Goal: Information Seeking & Learning: Learn about a topic

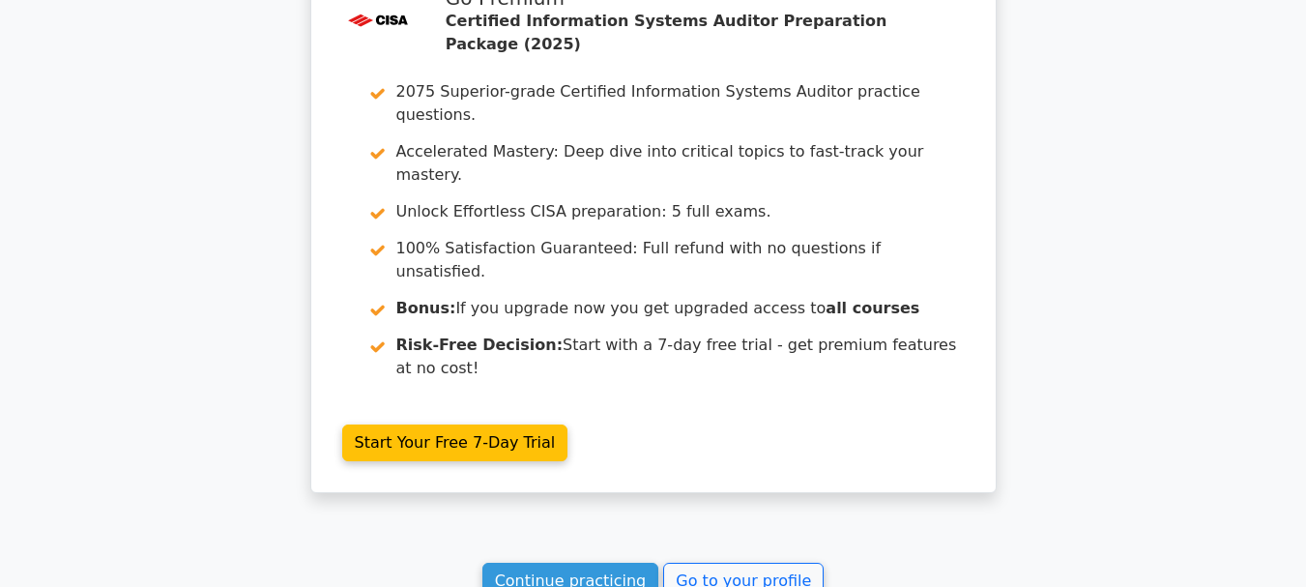
scroll to position [2997, 0]
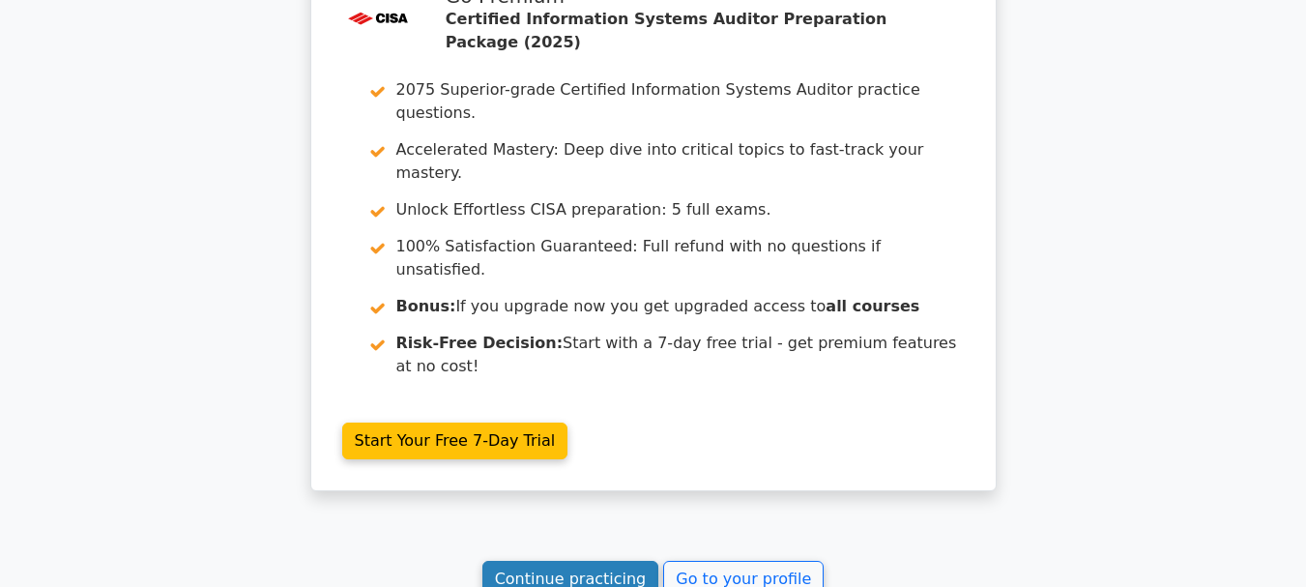
click at [554, 561] on link "Continue practicing" at bounding box center [570, 579] width 177 height 37
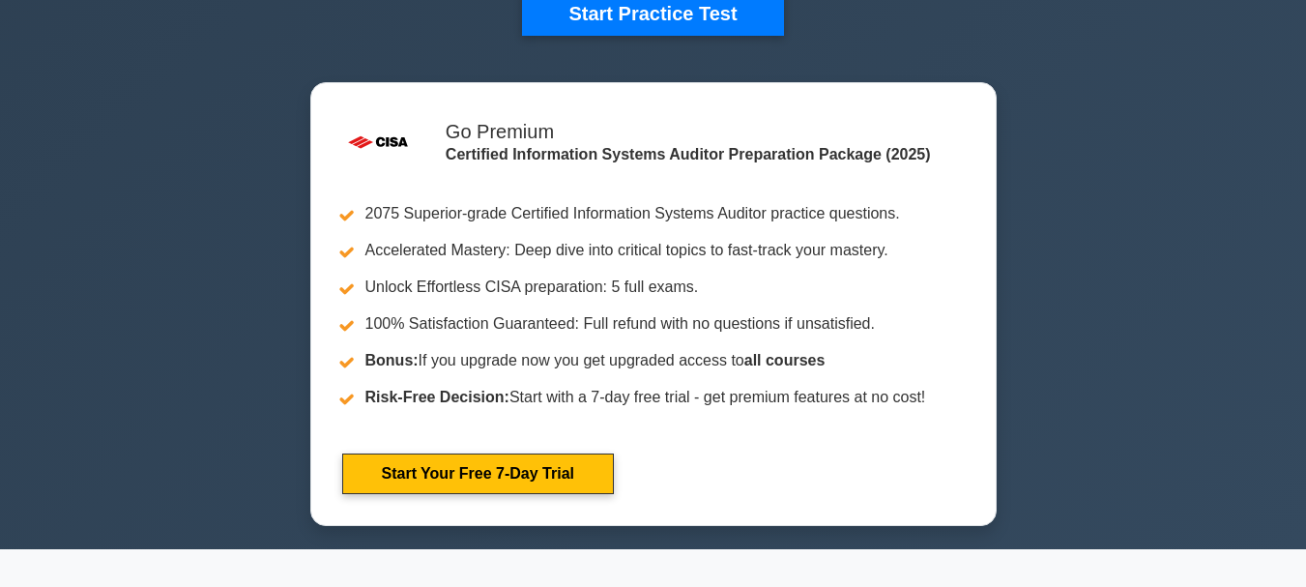
scroll to position [387, 0]
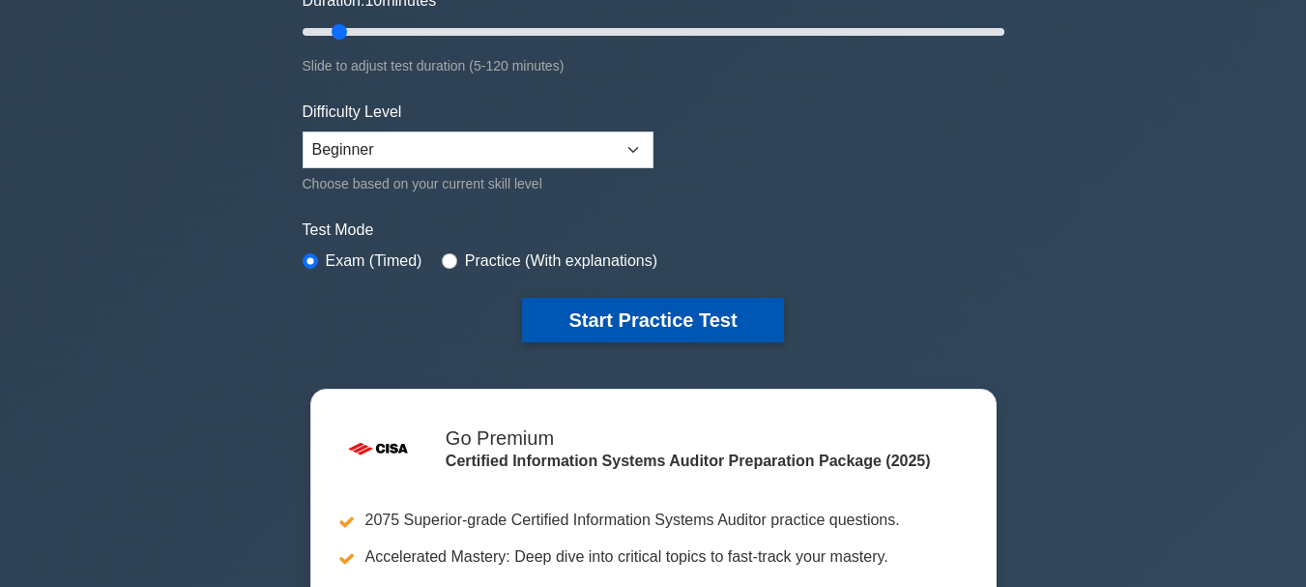
click at [581, 322] on button "Start Practice Test" at bounding box center [652, 320] width 261 height 44
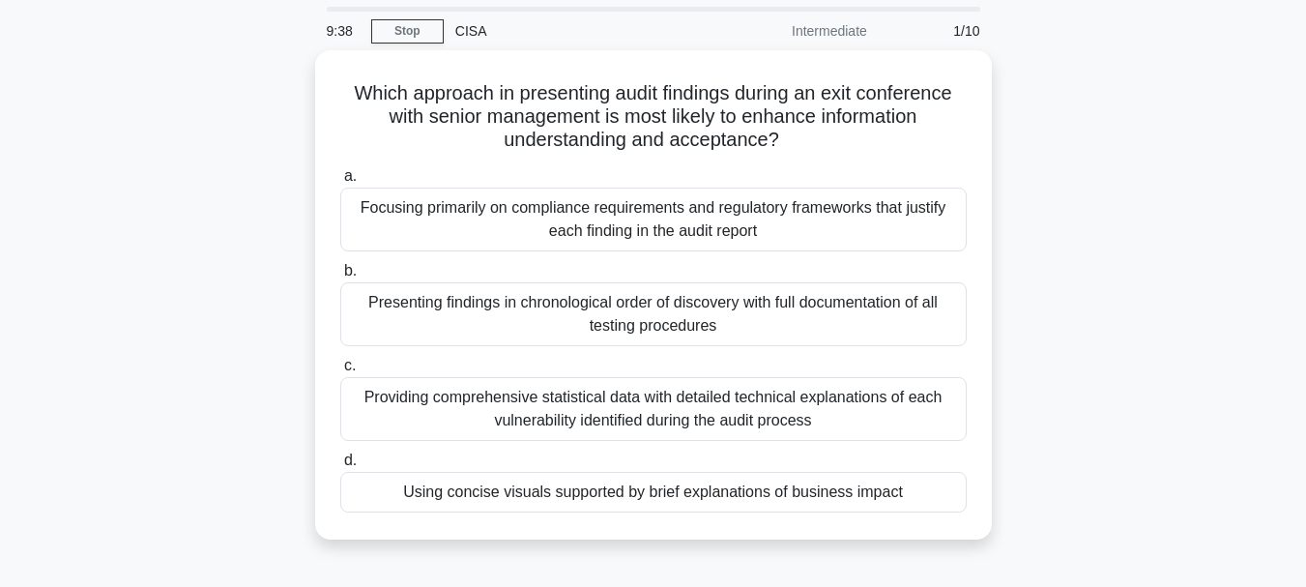
scroll to position [97, 0]
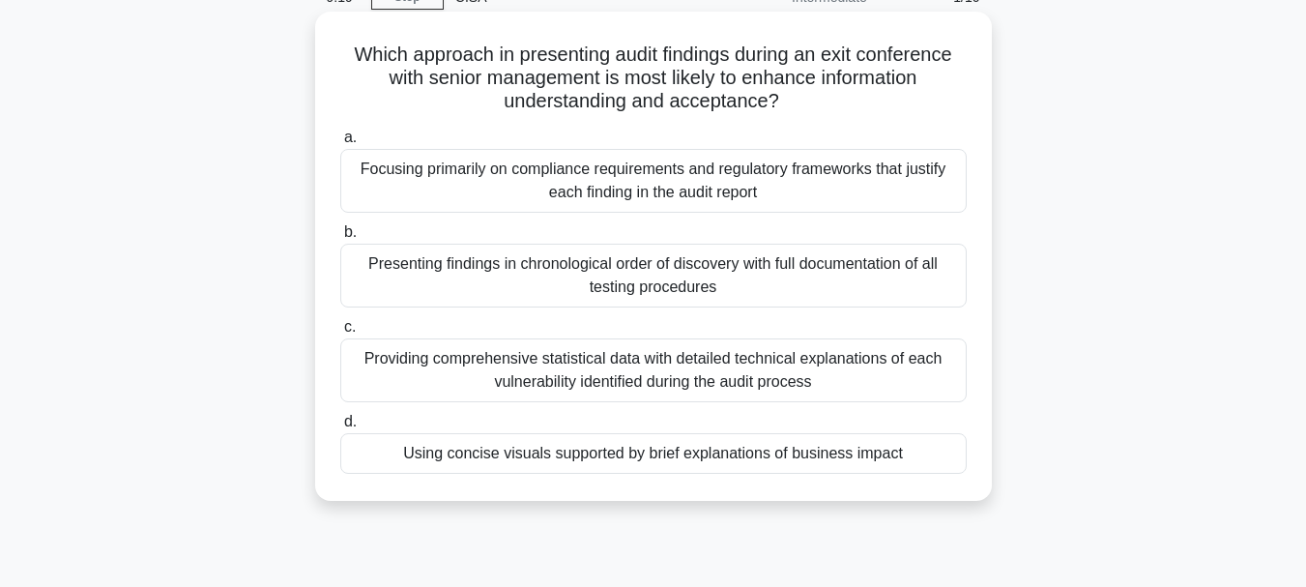
click at [599, 186] on div "Focusing primarily on compliance requirements and regulatory frameworks that ju…" at bounding box center [653, 181] width 626 height 64
click at [340, 144] on input "a. Focusing primarily on compliance requirements and regulatory frameworks that…" at bounding box center [340, 137] width 0 height 13
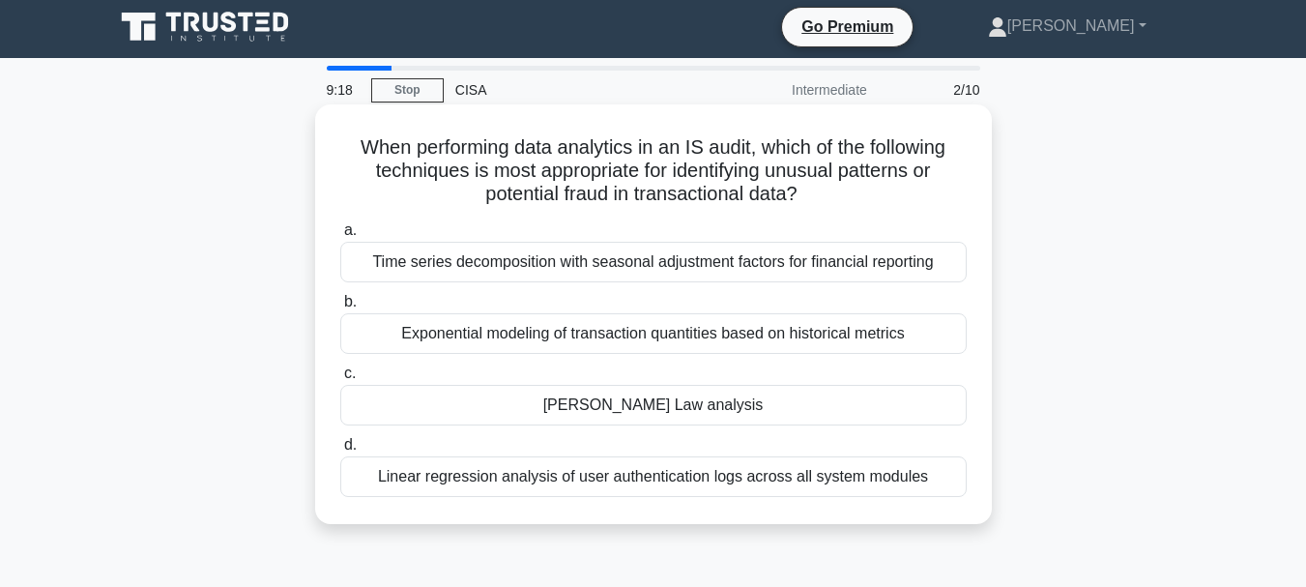
scroll to position [0, 0]
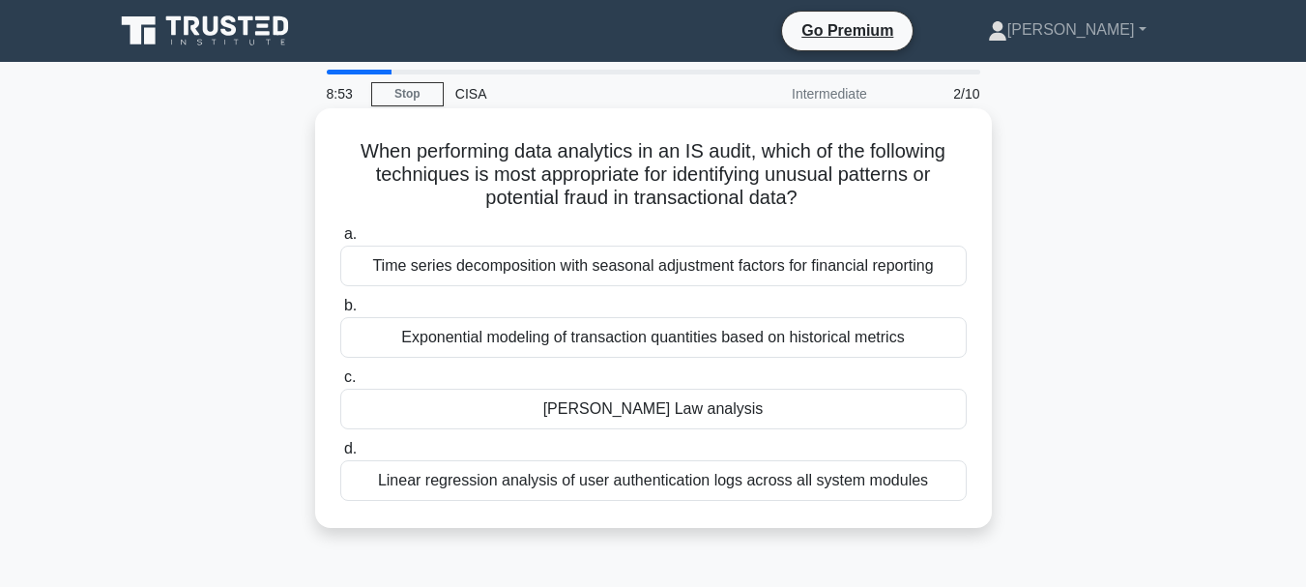
click at [639, 414] on div "[PERSON_NAME] Law analysis" at bounding box center [653, 409] width 626 height 41
click at [340, 384] on input "[PERSON_NAME] Law analysis" at bounding box center [340, 377] width 0 height 13
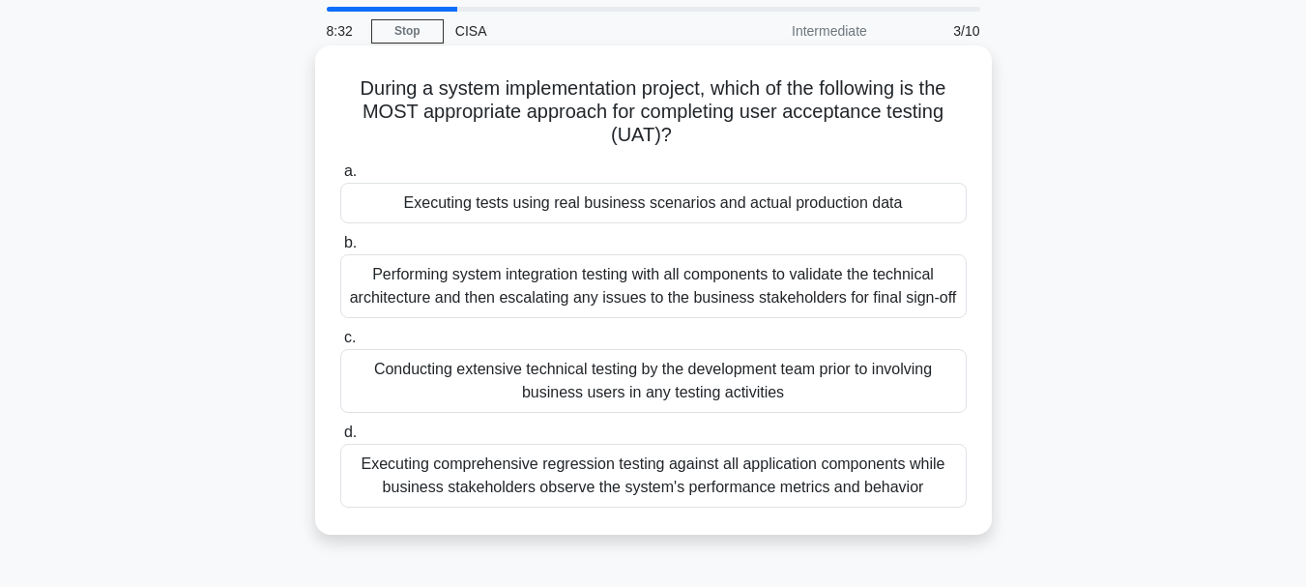
scroll to position [97, 0]
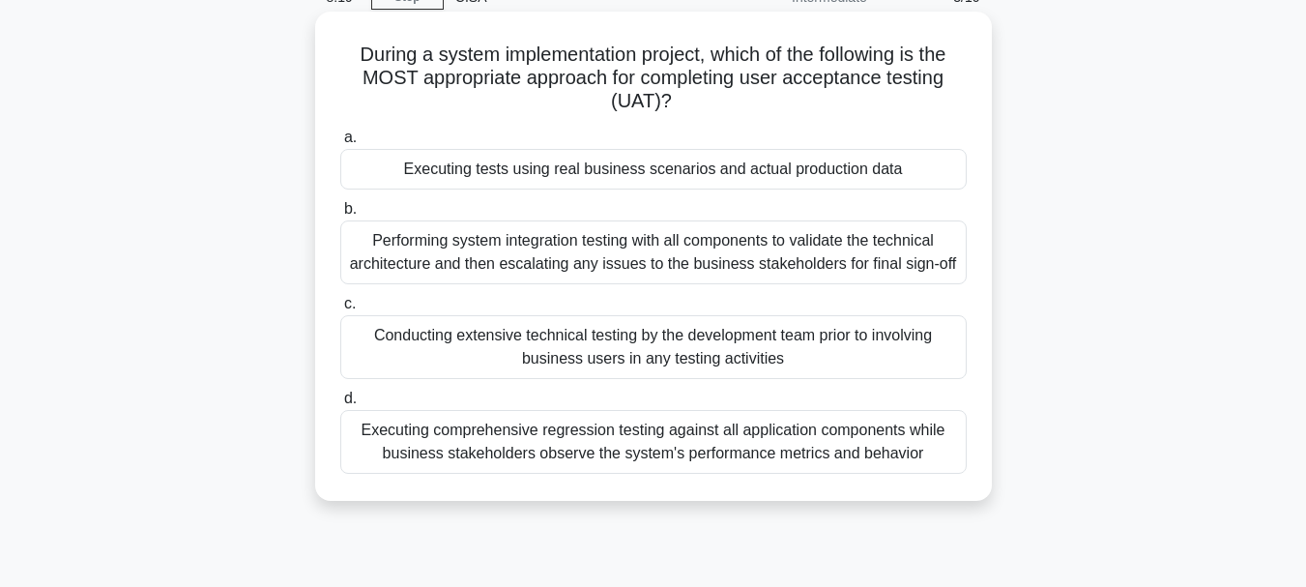
click at [634, 175] on div "Executing tests using real business scenarios and actual production data" at bounding box center [653, 169] width 626 height 41
click at [340, 144] on input "a. Executing tests using real business scenarios and actual production data" at bounding box center [340, 137] width 0 height 13
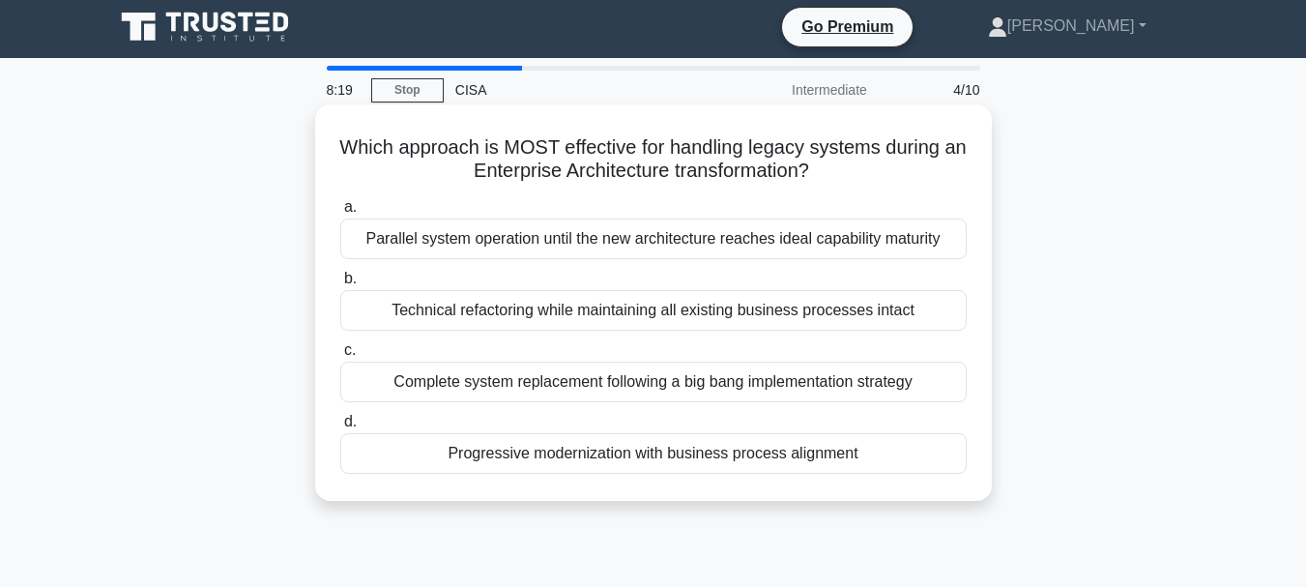
scroll to position [0, 0]
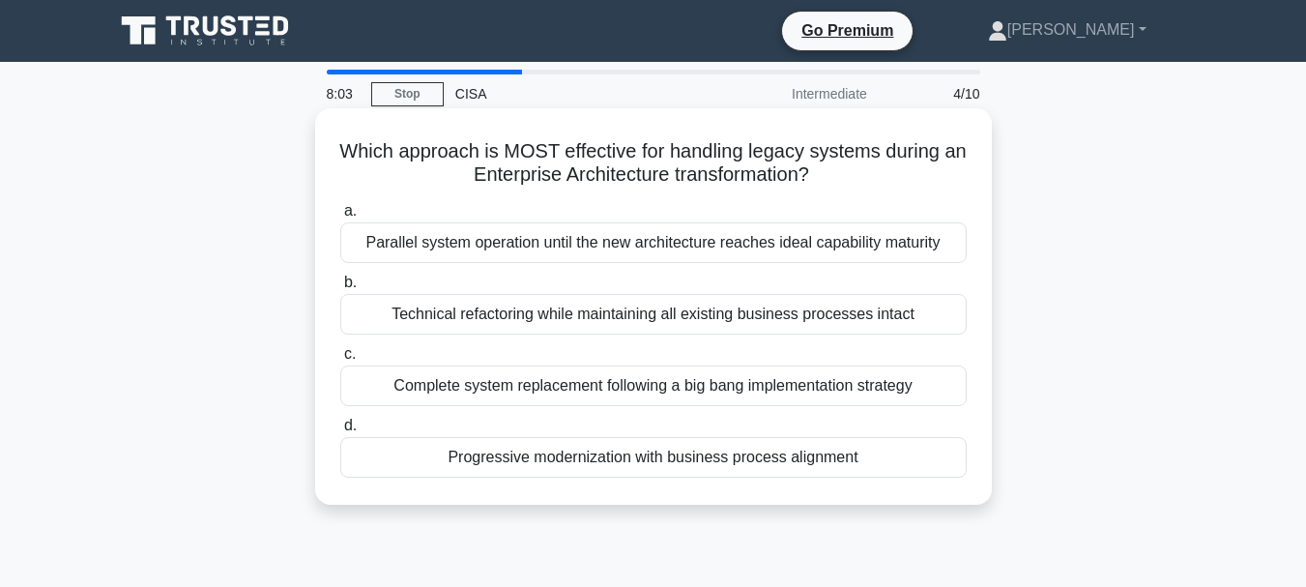
click at [607, 247] on div "Parallel system operation until the new architecture reaches ideal capability m…" at bounding box center [653, 242] width 626 height 41
click at [340, 217] on input "a. Parallel system operation until the new architecture reaches ideal capabilit…" at bounding box center [340, 211] width 0 height 13
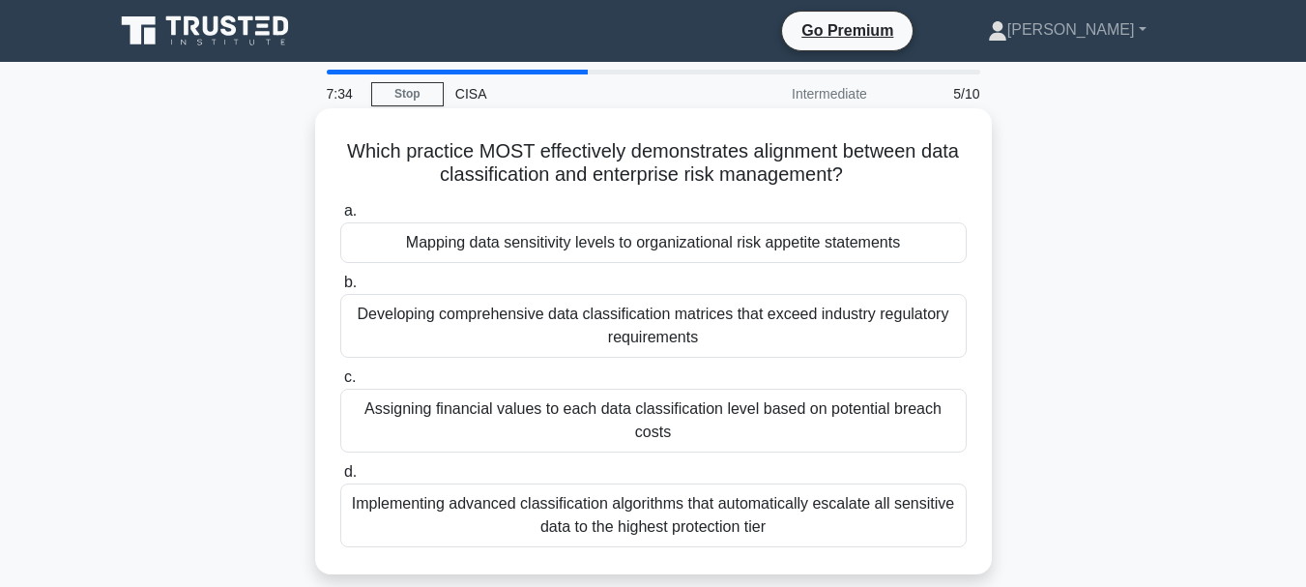
click at [614, 246] on div "Mapping data sensitivity levels to organizational risk appetite statements" at bounding box center [653, 242] width 626 height 41
click at [340, 217] on input "a. Mapping data sensitivity levels to organizational risk appetite statements" at bounding box center [340, 211] width 0 height 13
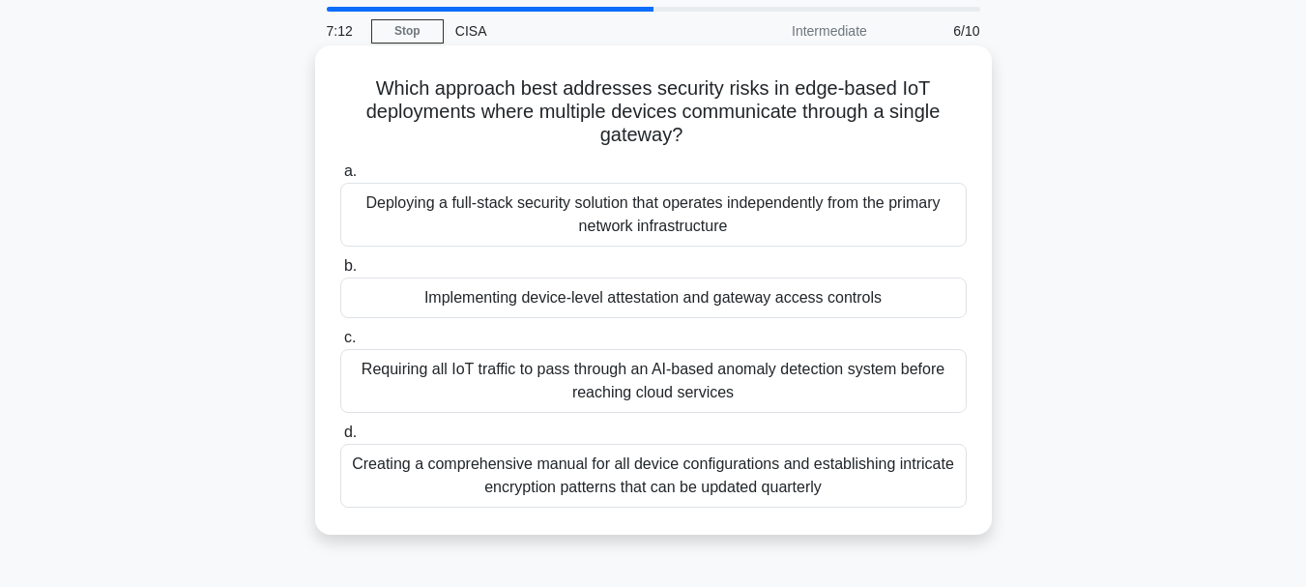
scroll to position [97, 0]
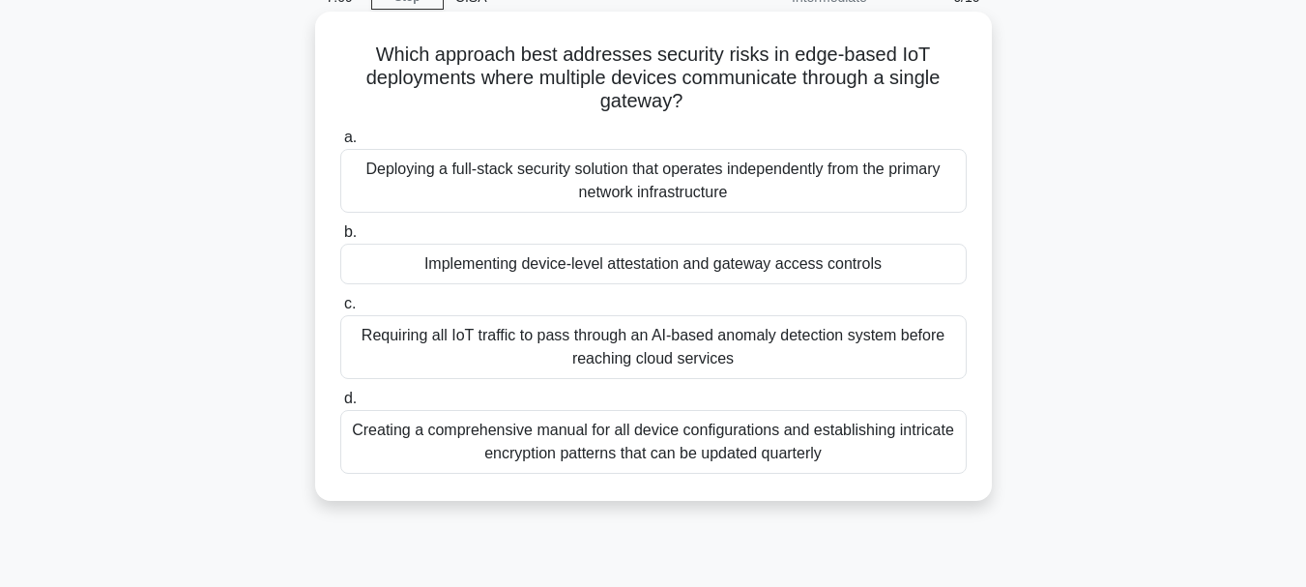
click at [623, 268] on div "Implementing device-level attestation and gateway access controls" at bounding box center [653, 264] width 626 height 41
click at [340, 239] on input "b. Implementing device-level attestation and gateway access controls" at bounding box center [340, 232] width 0 height 13
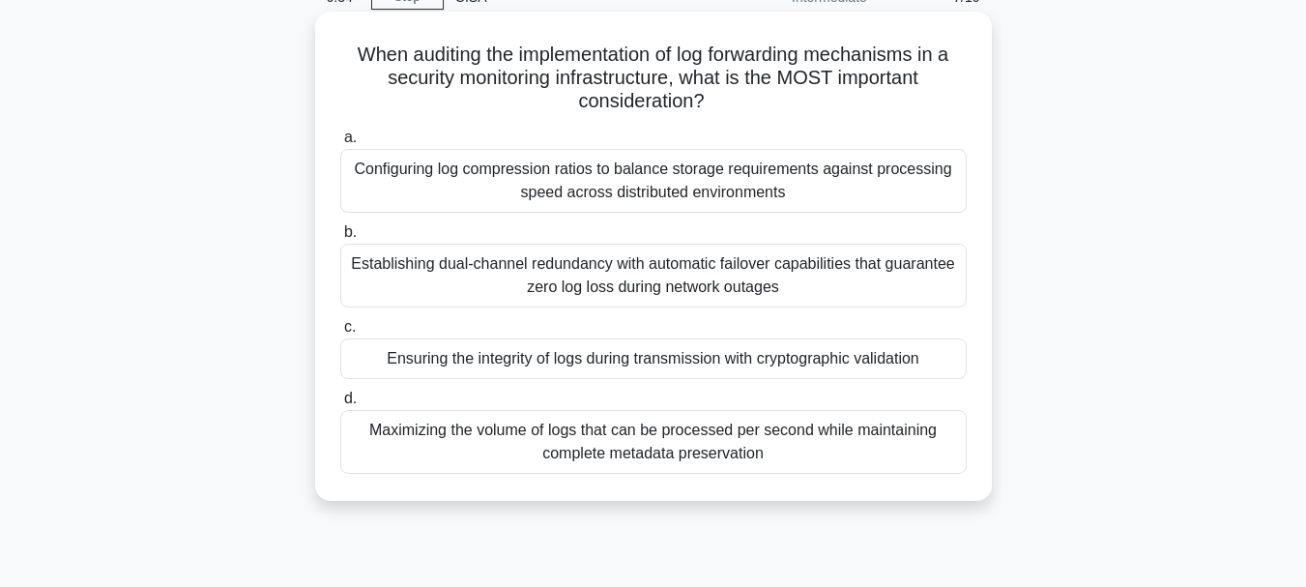
click at [605, 363] on div "Ensuring the integrity of logs during transmission with cryptographic validation" at bounding box center [653, 358] width 626 height 41
click at [340, 333] on input "c. Ensuring the integrity of logs during transmission with cryptographic valida…" at bounding box center [340, 327] width 0 height 13
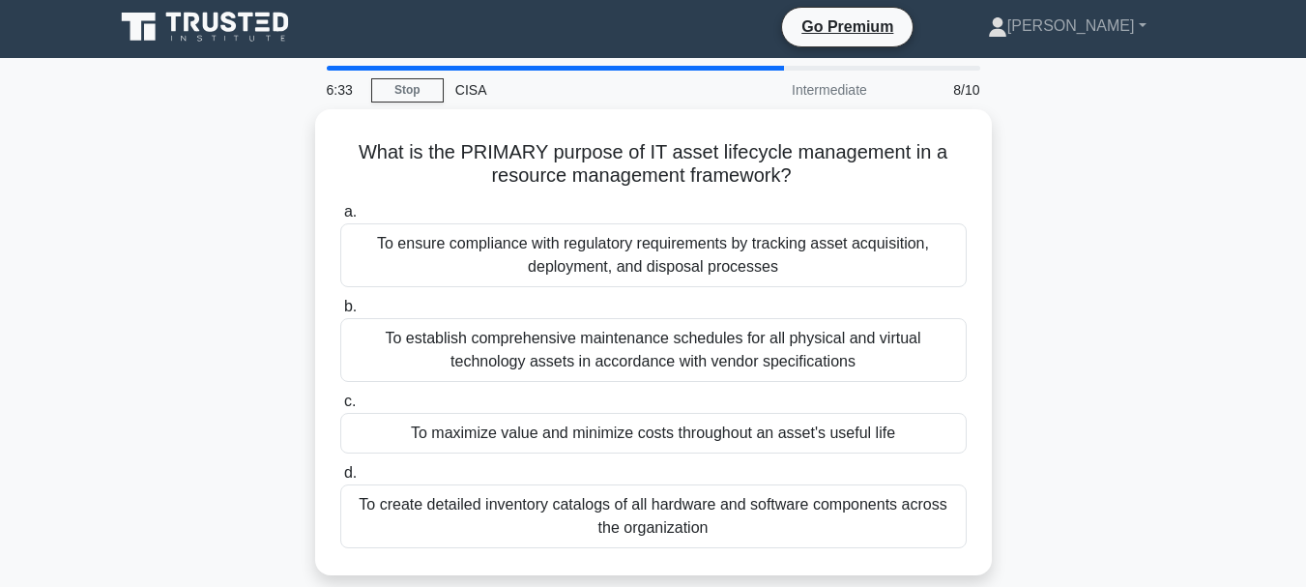
scroll to position [0, 0]
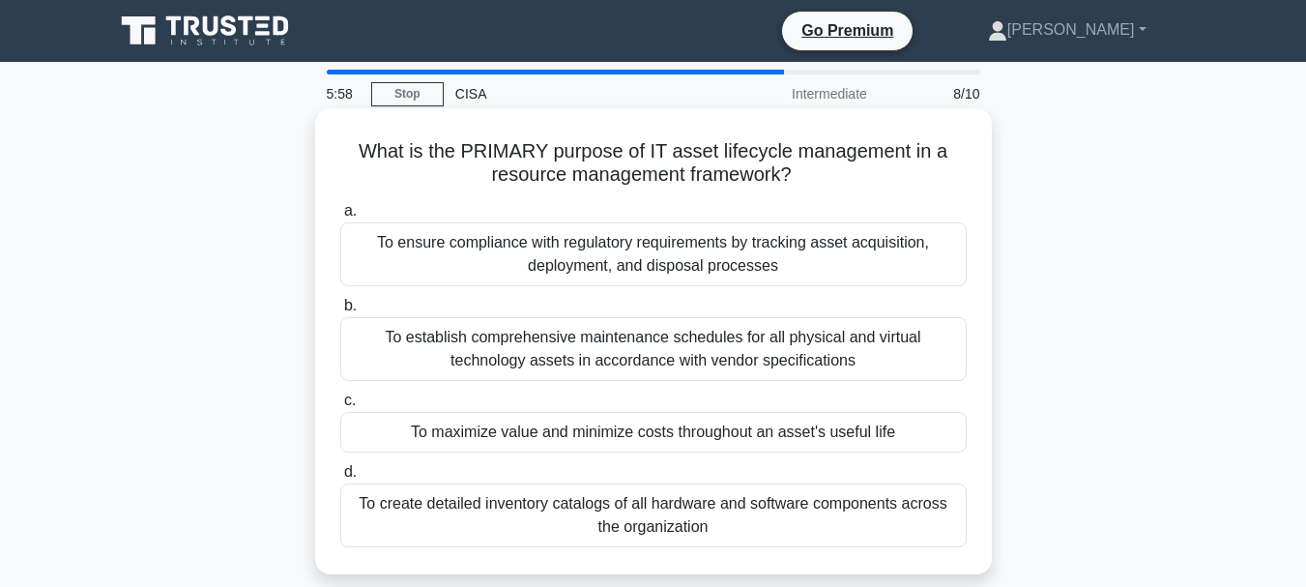
click at [505, 431] on div "To maximize value and minimize costs throughout an asset's useful life" at bounding box center [653, 432] width 626 height 41
click at [340, 407] on input "c. To maximize value and minimize costs throughout an asset's useful life" at bounding box center [340, 400] width 0 height 13
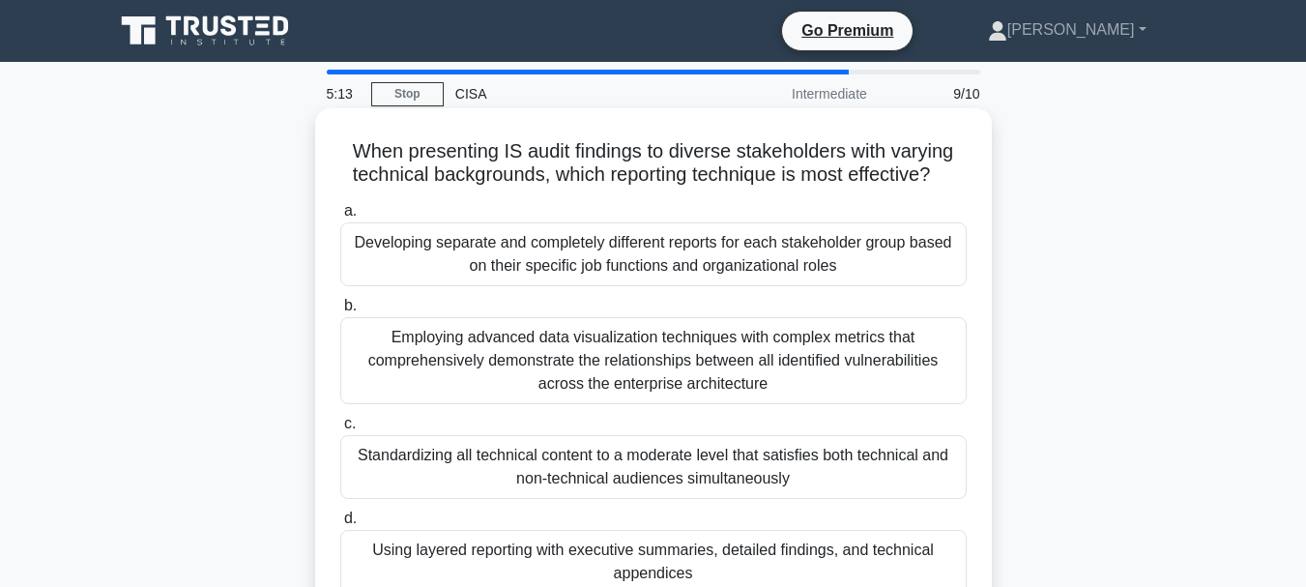
scroll to position [97, 0]
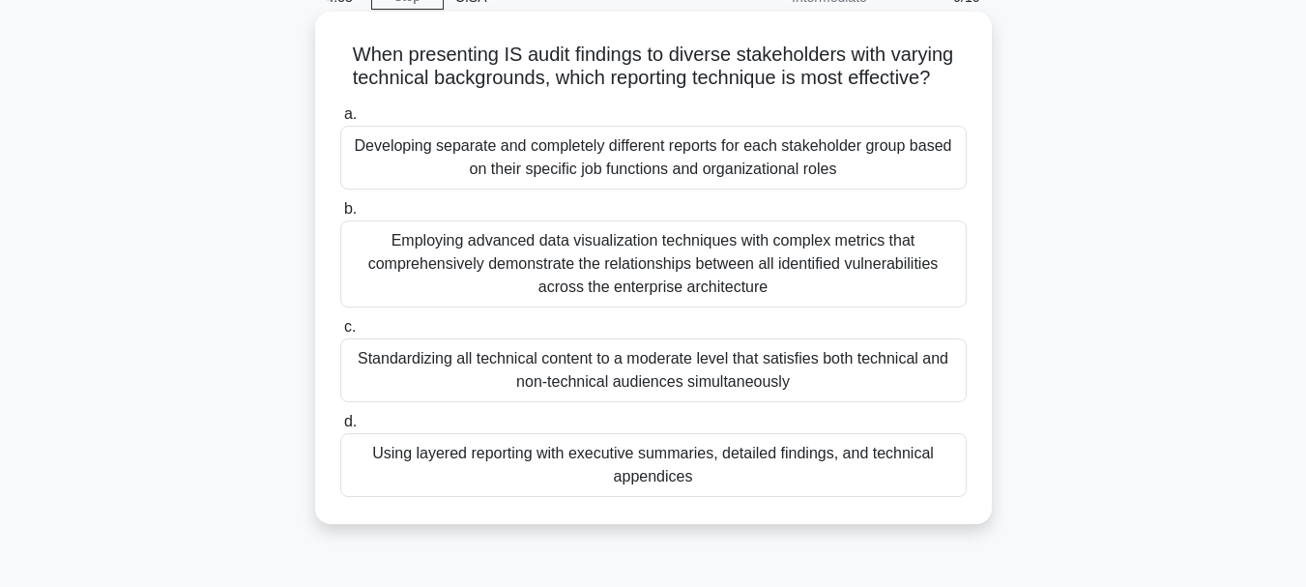
click at [626, 354] on div "Standardizing all technical content to a moderate level that satisfies both tec…" at bounding box center [653, 370] width 626 height 64
click at [340, 333] on input "c. Standardizing all technical content to a moderate level that satisfies both …" at bounding box center [340, 327] width 0 height 13
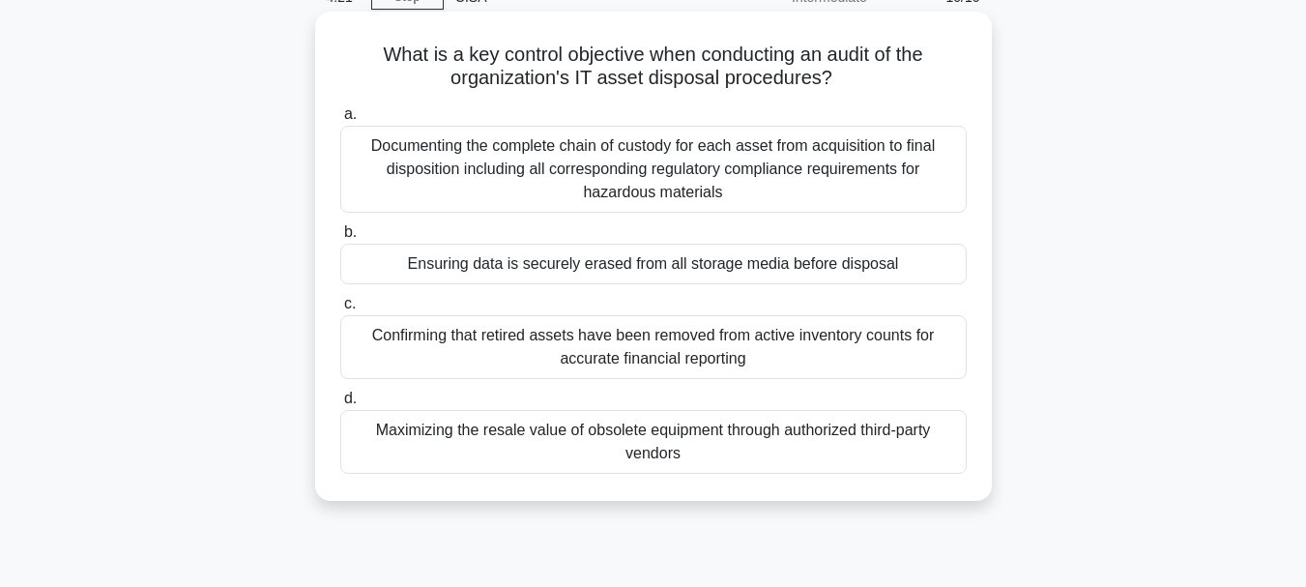
click at [650, 340] on div "Confirming that retired assets have been removed from active inventory counts f…" at bounding box center [653, 347] width 626 height 64
click at [340, 310] on input "c. Confirming that retired assets have been removed from active inventory count…" at bounding box center [340, 304] width 0 height 13
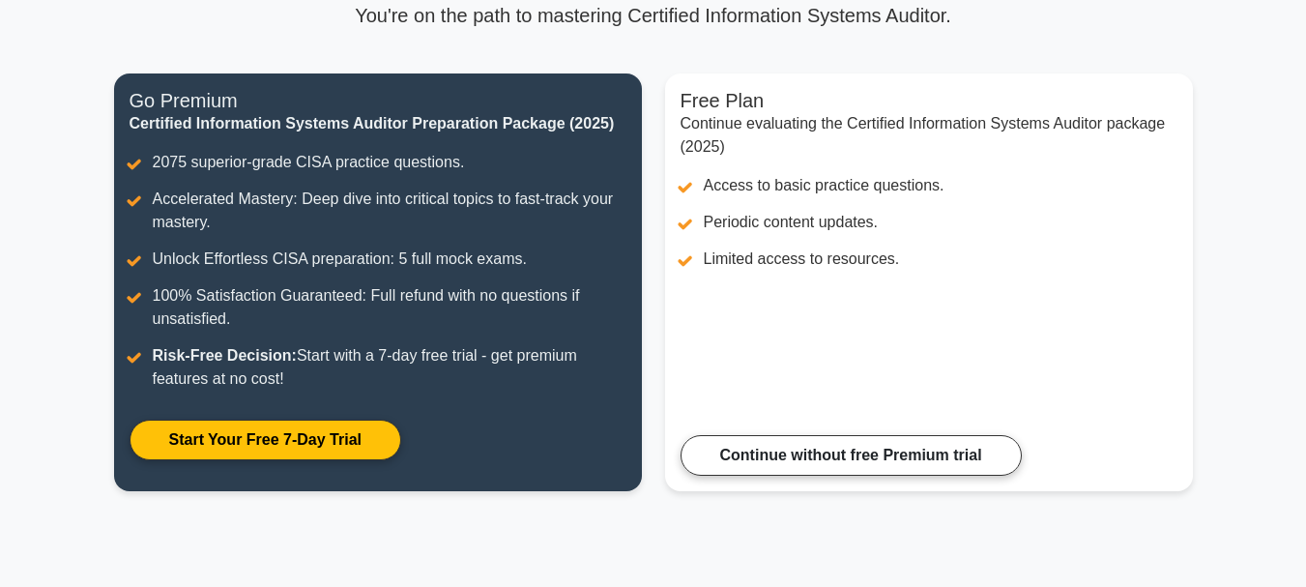
scroll to position [193, 0]
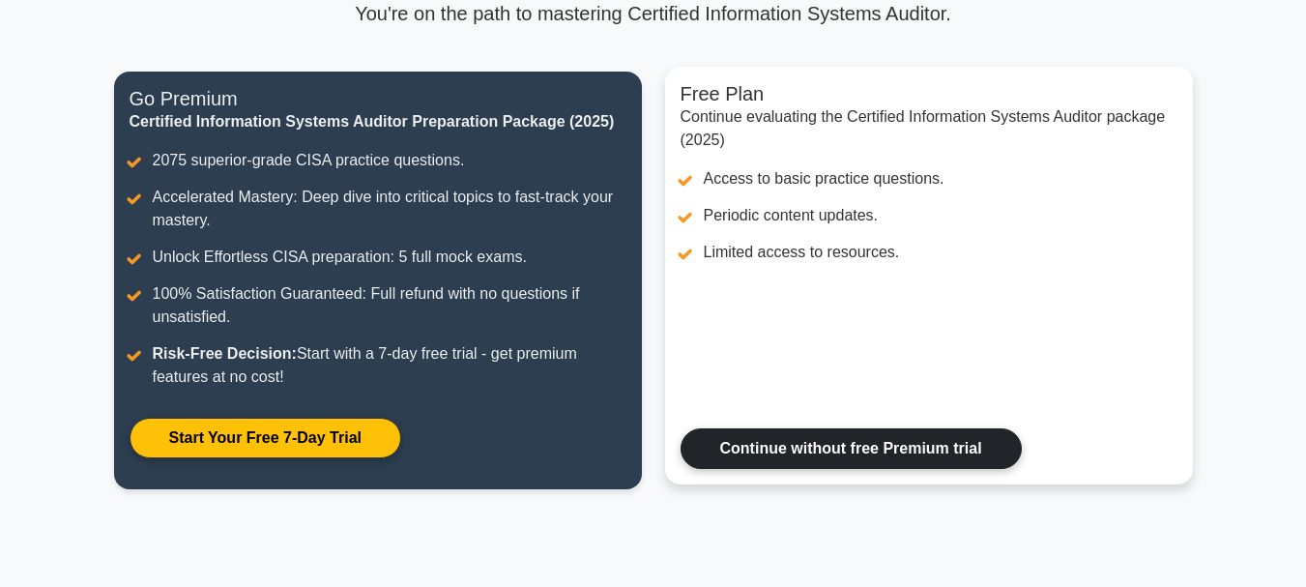
click at [789, 457] on link "Continue without free Premium trial" at bounding box center [851, 448] width 341 height 41
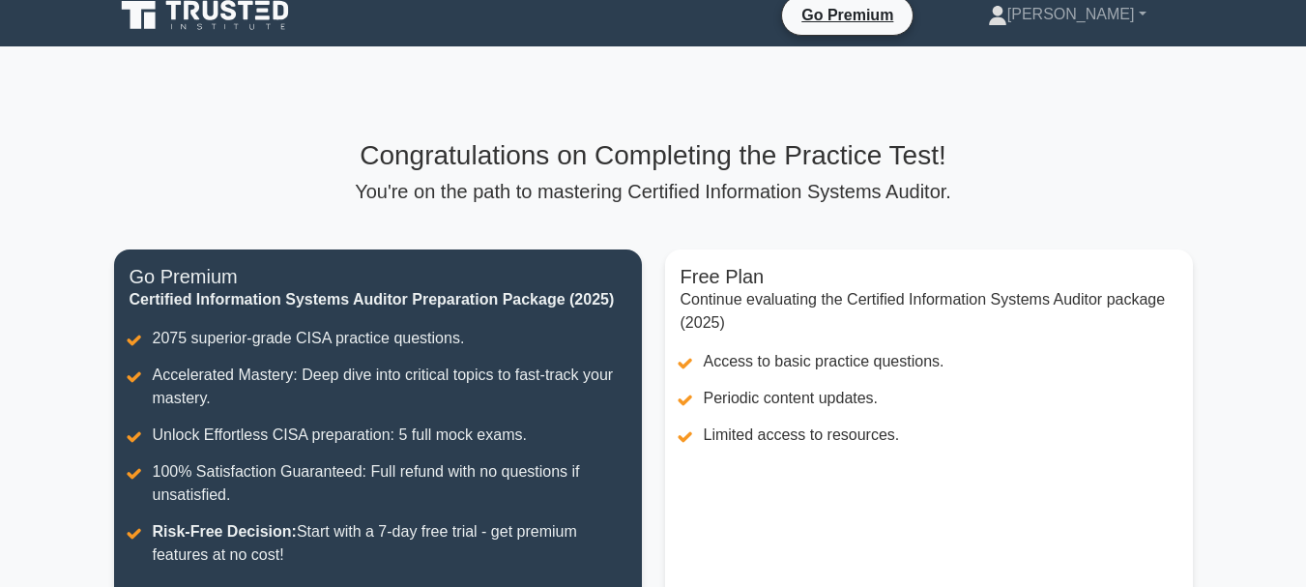
scroll to position [0, 0]
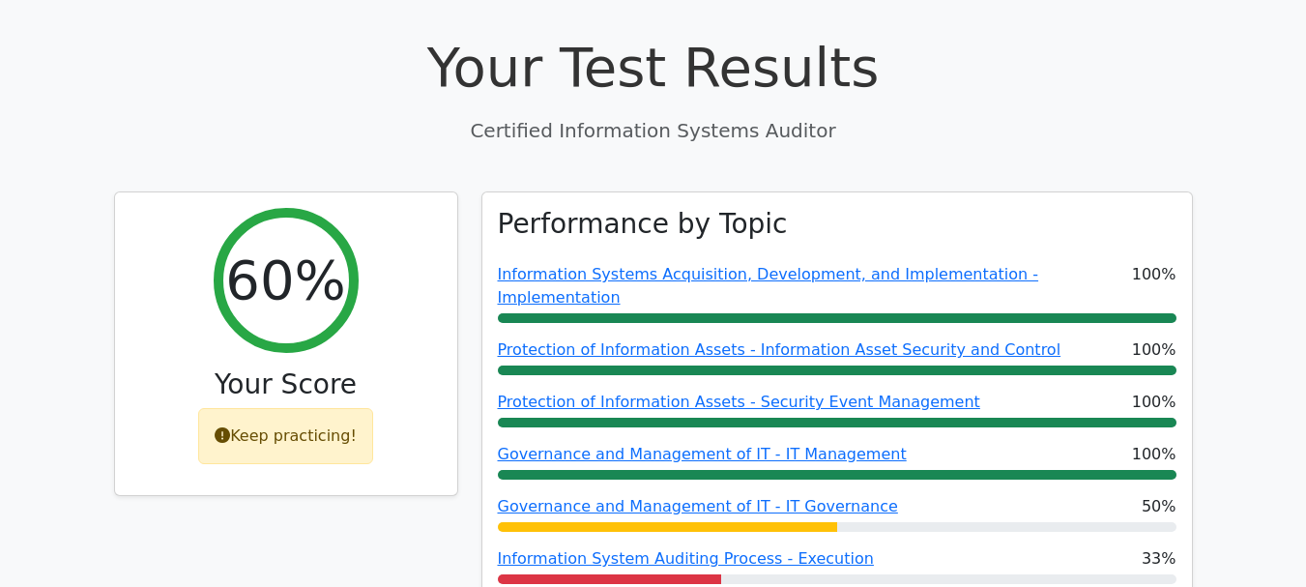
scroll to position [677, 0]
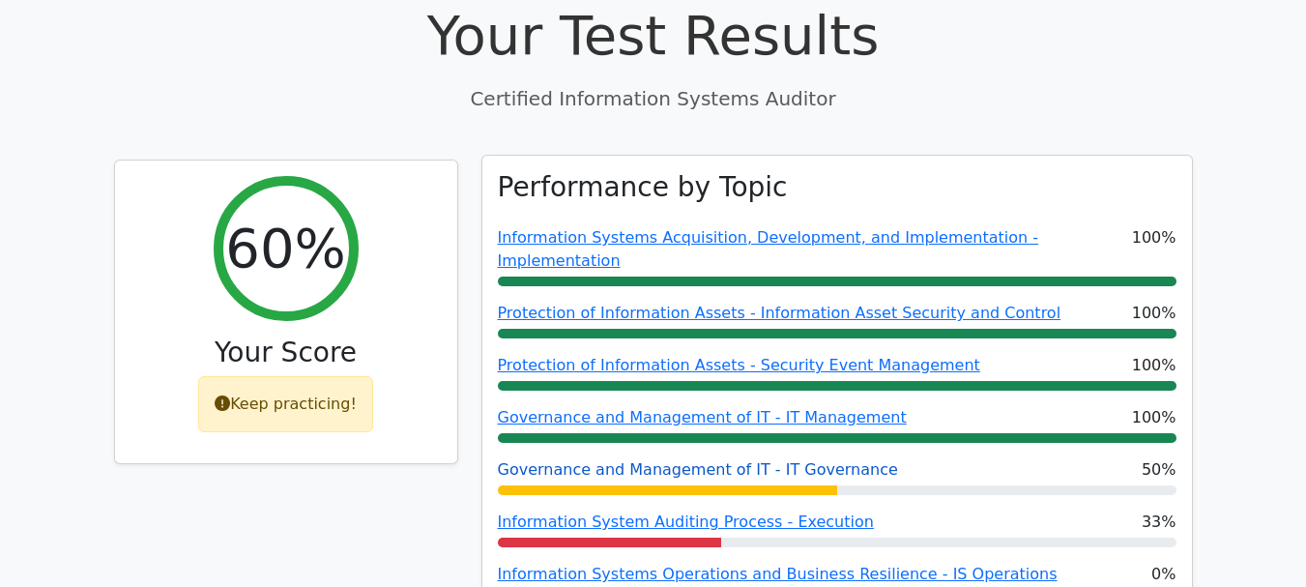
click at [675, 460] on link "Governance and Management of IT - IT Governance" at bounding box center [698, 469] width 400 height 18
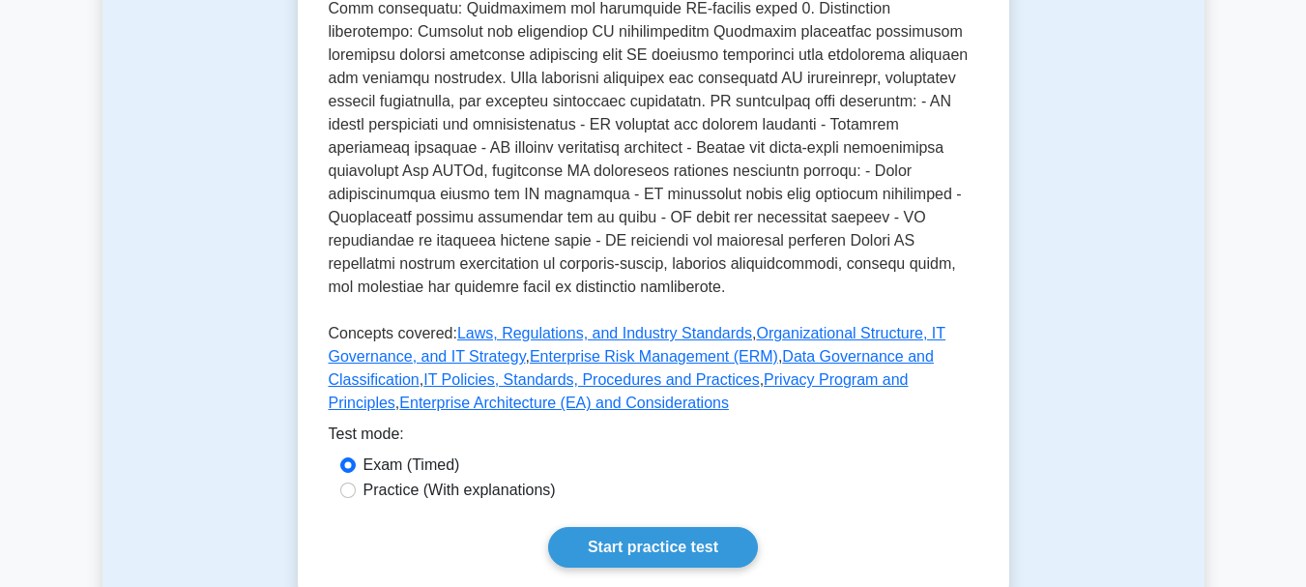
scroll to position [870, 0]
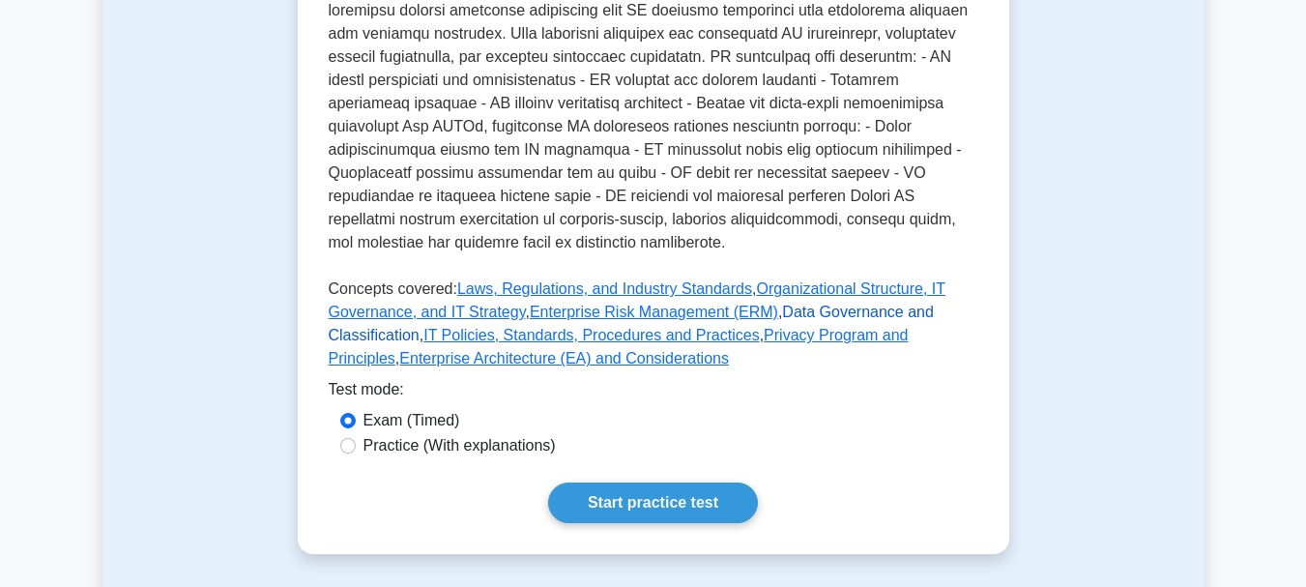
click at [801, 304] on link "Data Governance and Classification" at bounding box center [631, 324] width 605 height 40
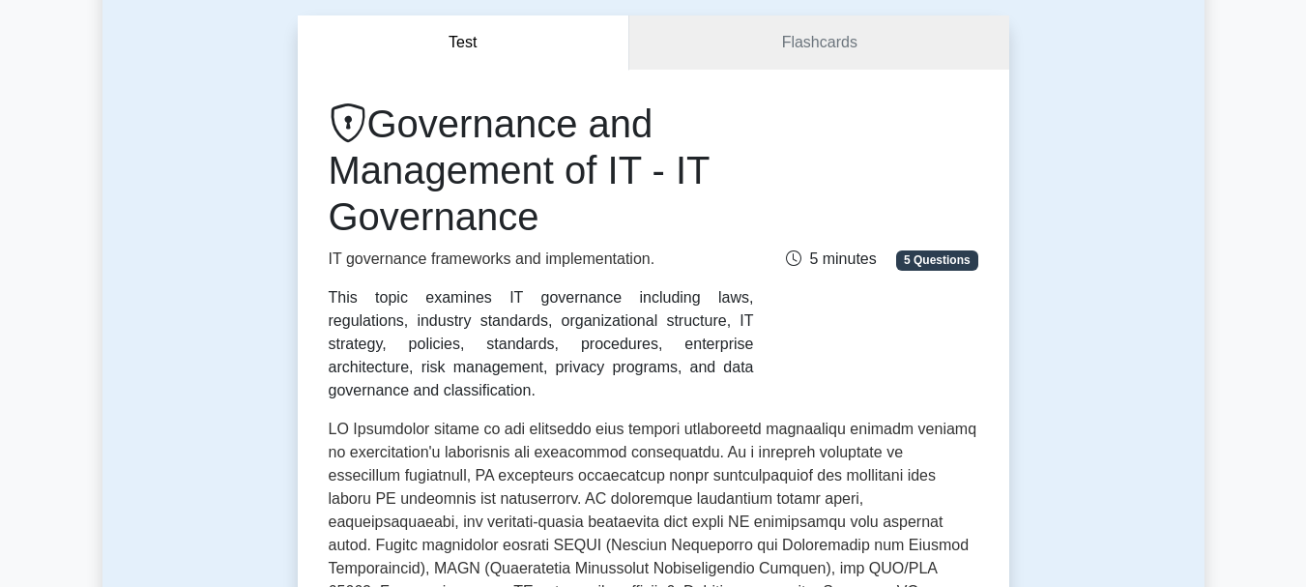
scroll to position [97, 0]
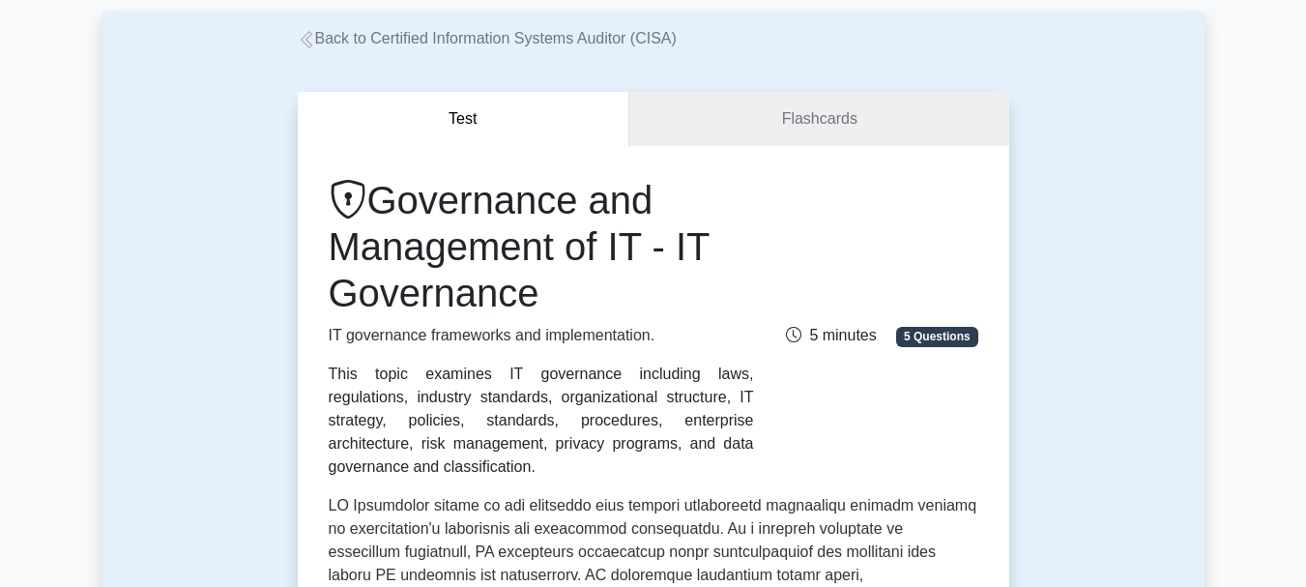
click at [915, 327] on span "5 Questions" at bounding box center [936, 336] width 81 height 19
click at [822, 131] on link "Flashcards" at bounding box center [818, 119] width 379 height 55
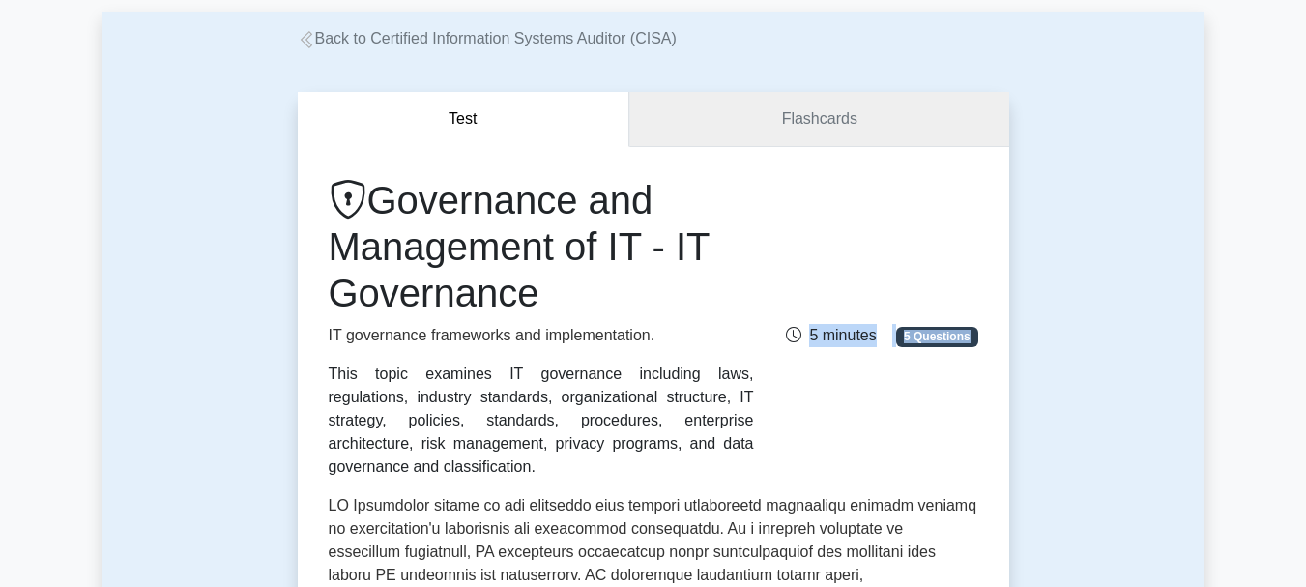
click at [822, 131] on link "Flashcards" at bounding box center [818, 119] width 379 height 55
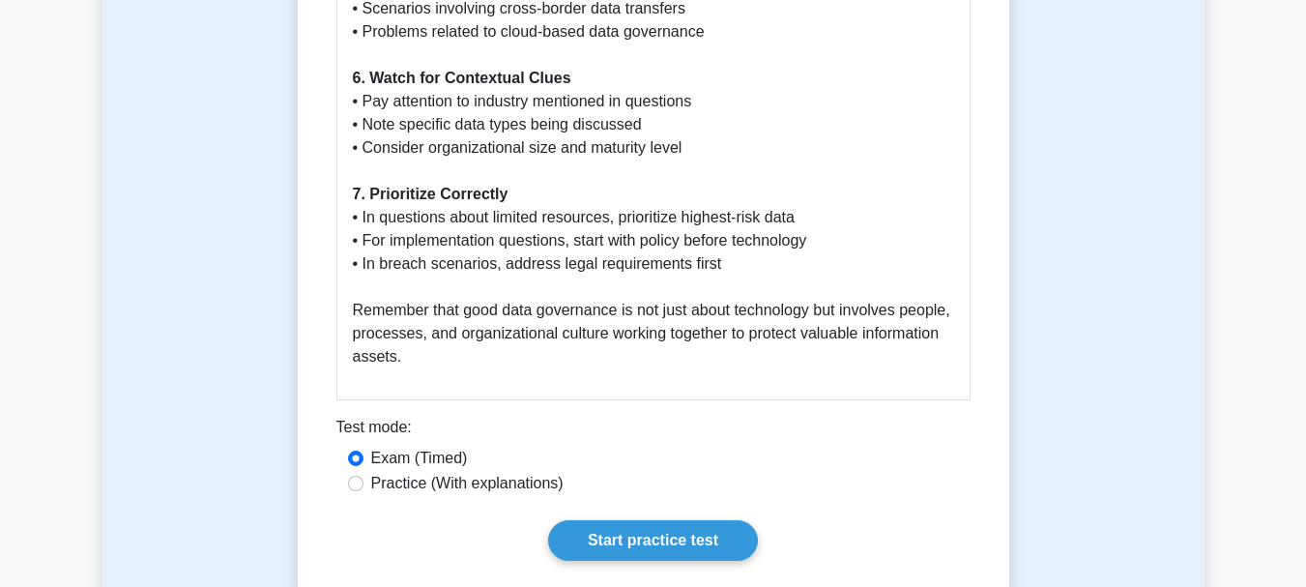
scroll to position [3383, 0]
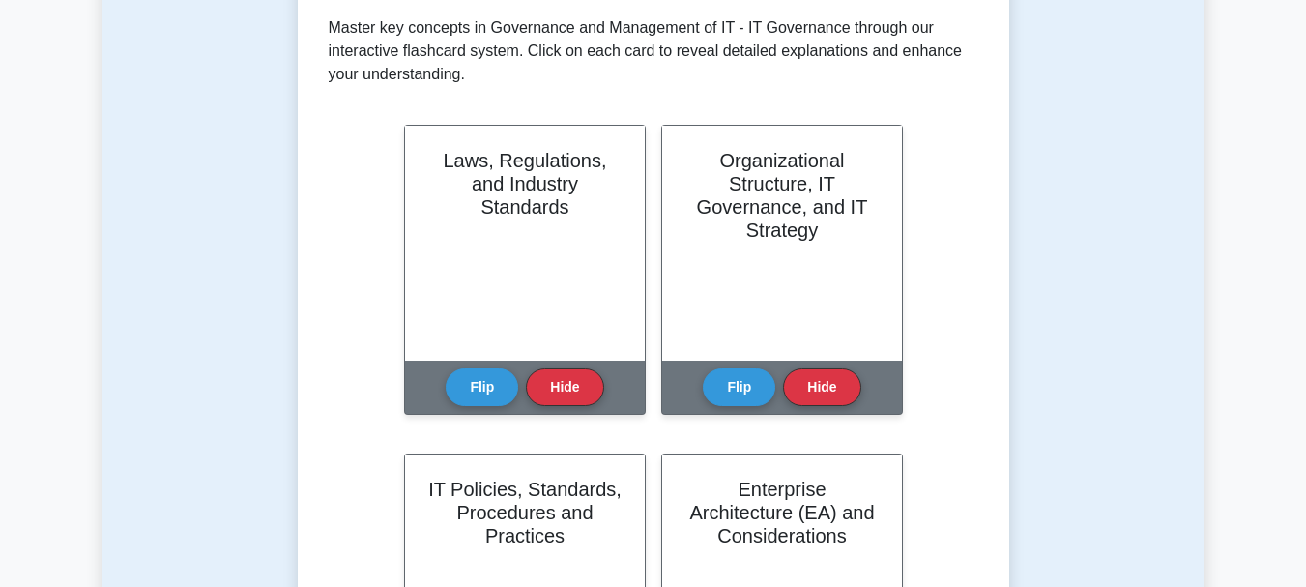
scroll to position [387, 0]
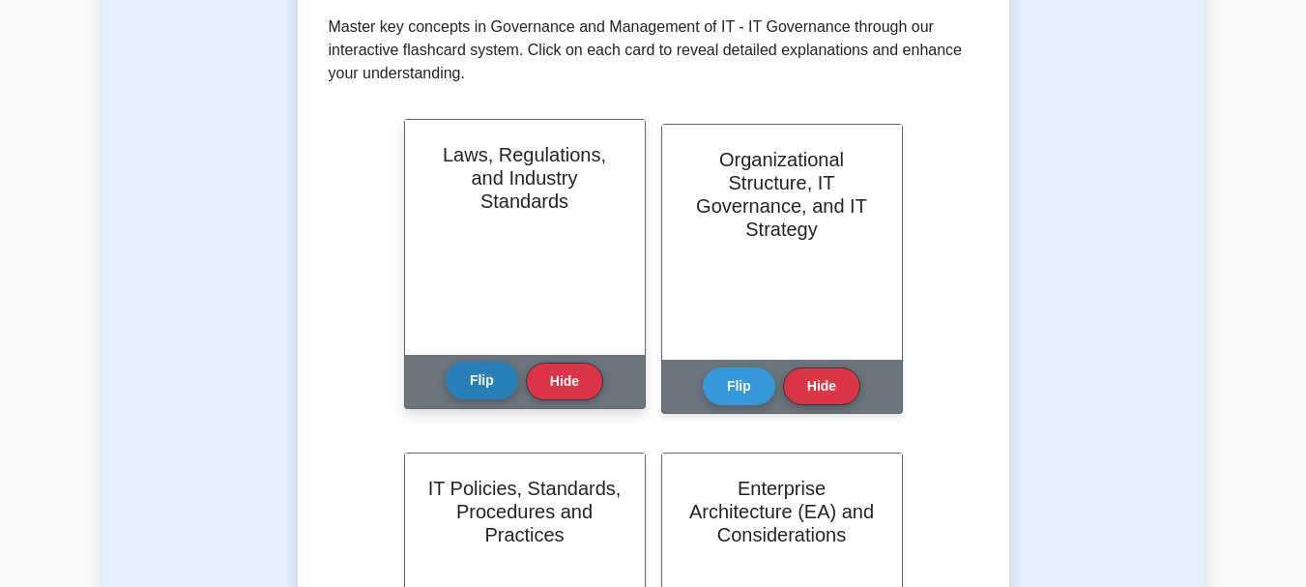
click at [492, 385] on button "Flip" at bounding box center [482, 381] width 72 height 38
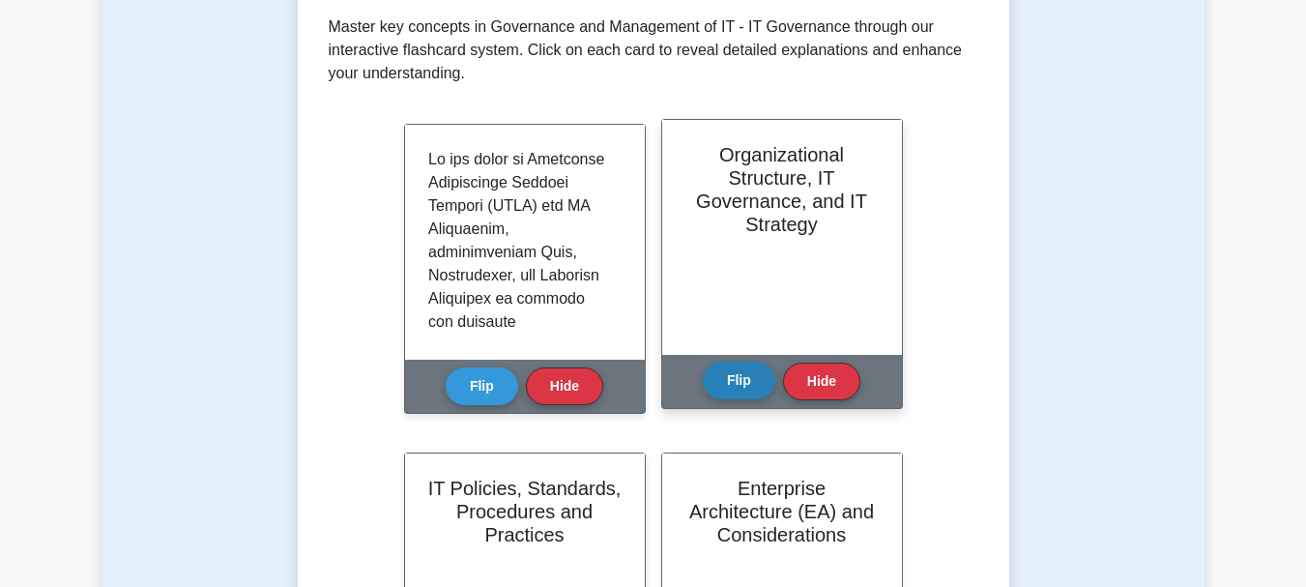
click at [729, 377] on button "Flip" at bounding box center [739, 381] width 72 height 38
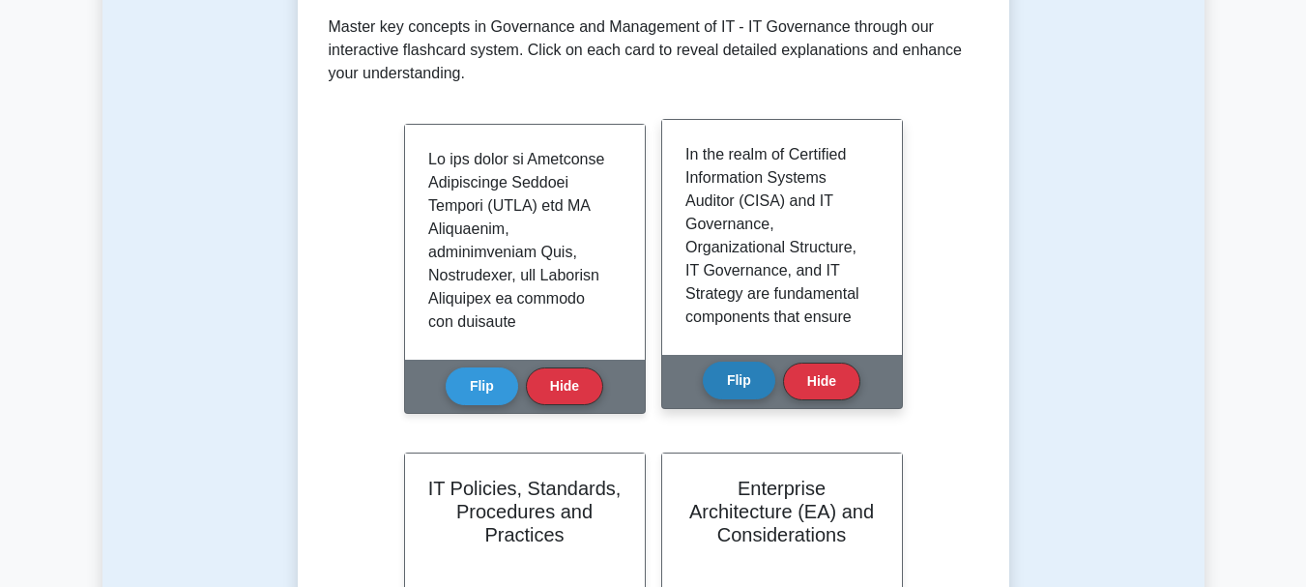
click at [729, 377] on button "Flip" at bounding box center [739, 381] width 72 height 38
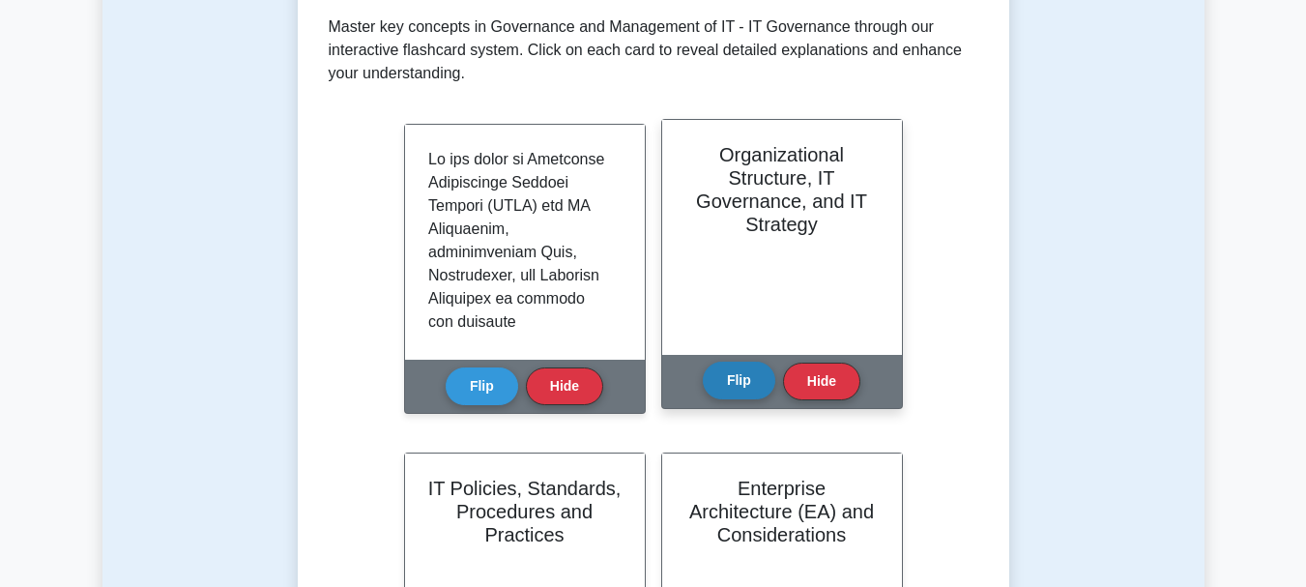
click at [740, 384] on button "Flip" at bounding box center [739, 381] width 72 height 38
click at [741, 383] on button "Flip" at bounding box center [739, 381] width 72 height 38
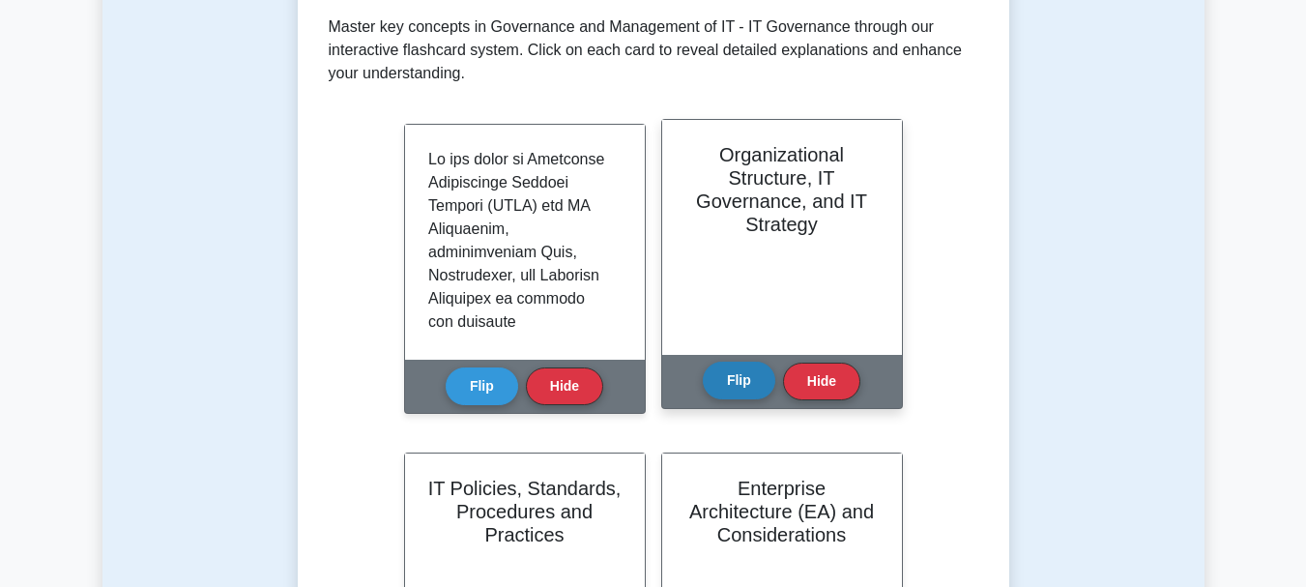
click at [741, 383] on button "Flip" at bounding box center [739, 381] width 72 height 38
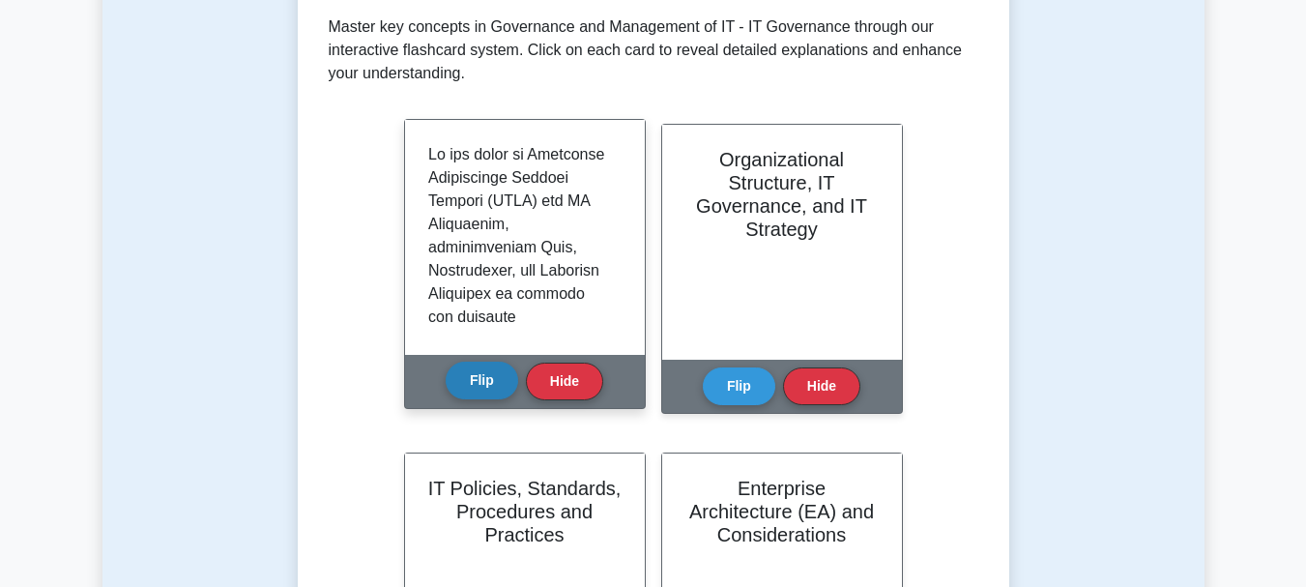
click at [472, 376] on button "Flip" at bounding box center [482, 381] width 72 height 38
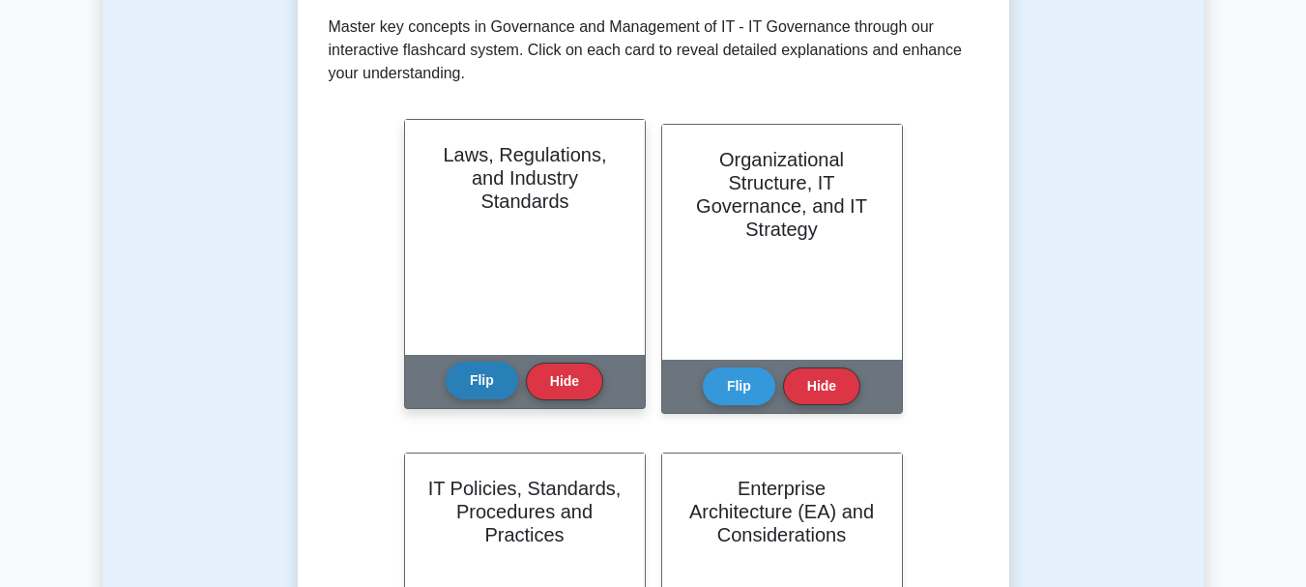
click at [472, 376] on button "Flip" at bounding box center [482, 381] width 72 height 38
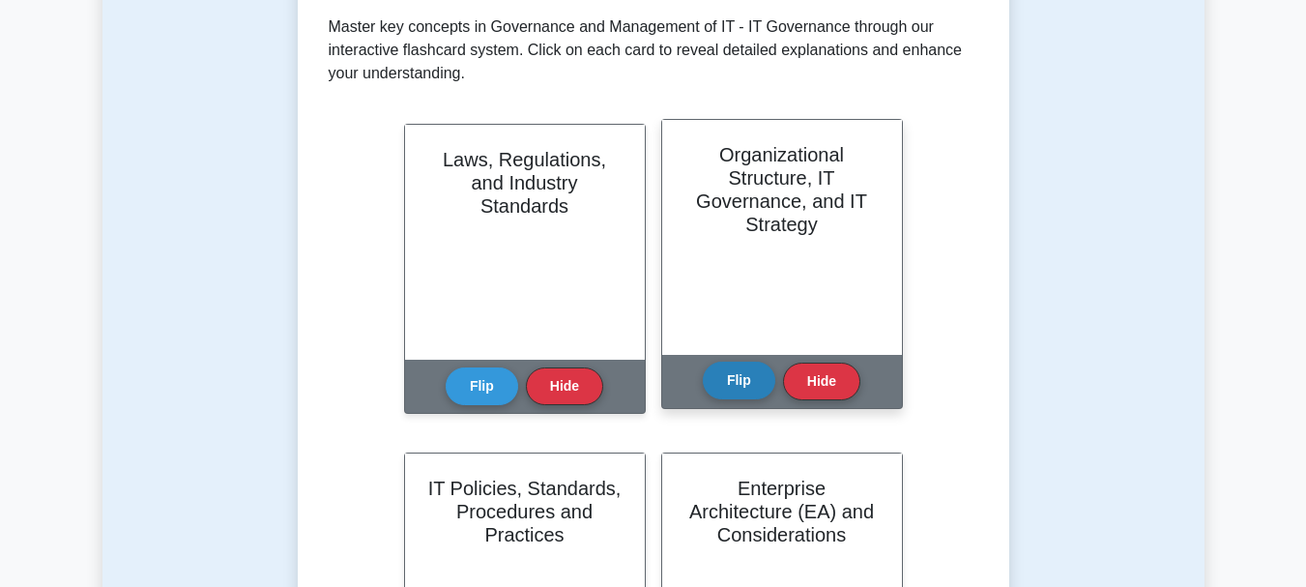
click at [732, 374] on button "Flip" at bounding box center [739, 381] width 72 height 38
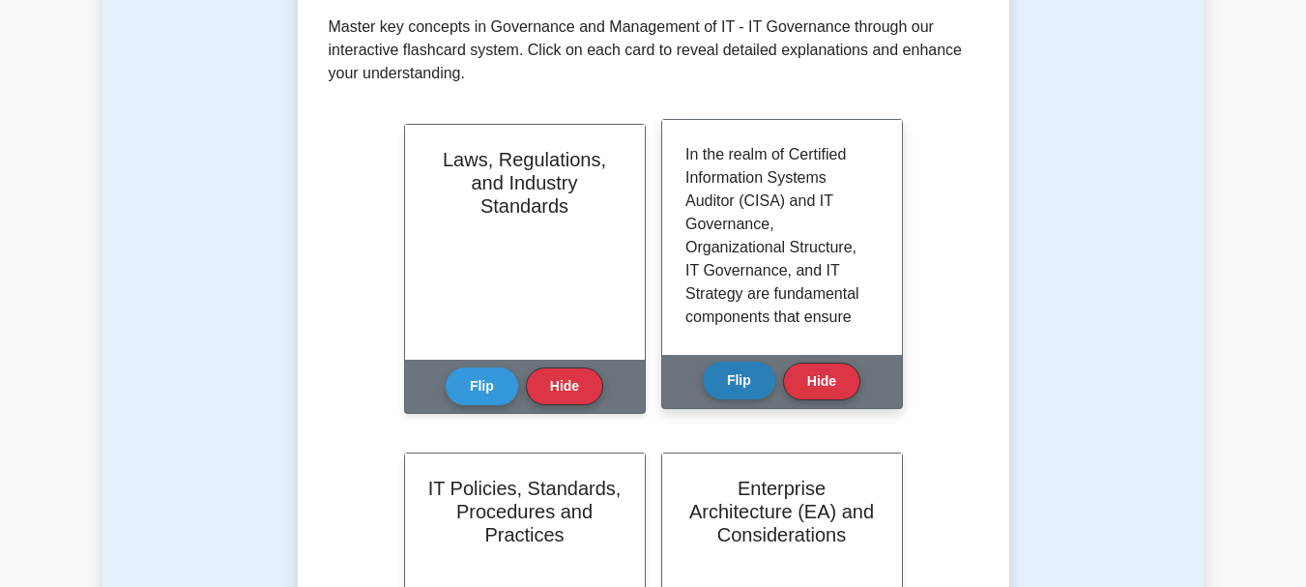
click at [732, 387] on button "Flip" at bounding box center [739, 381] width 72 height 38
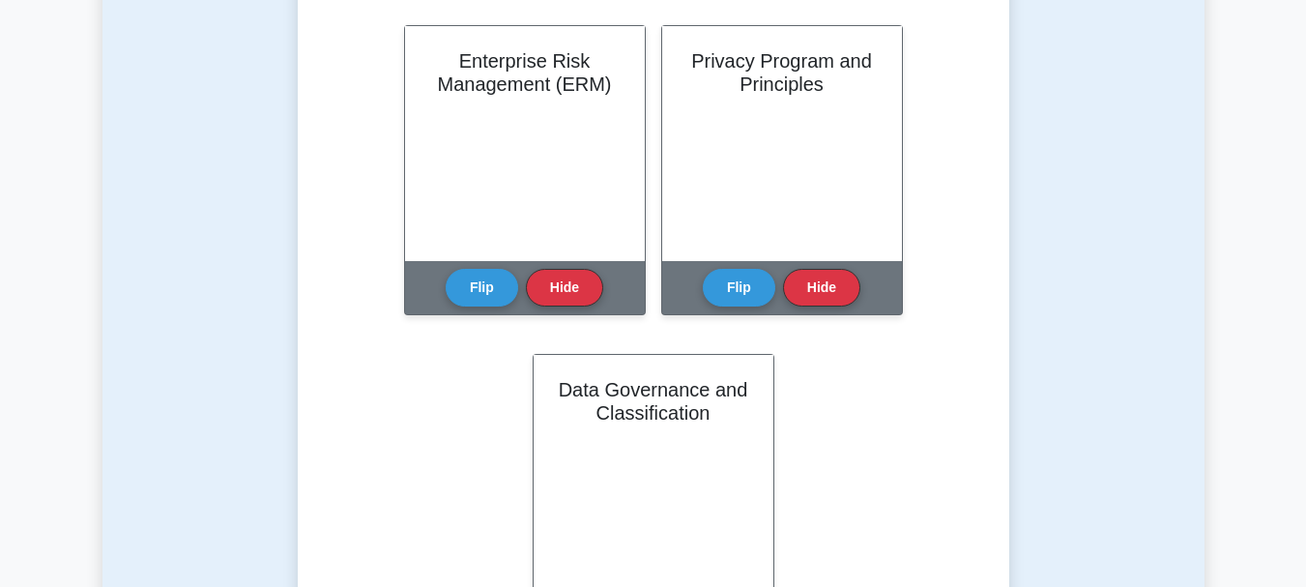
scroll to position [1160, 0]
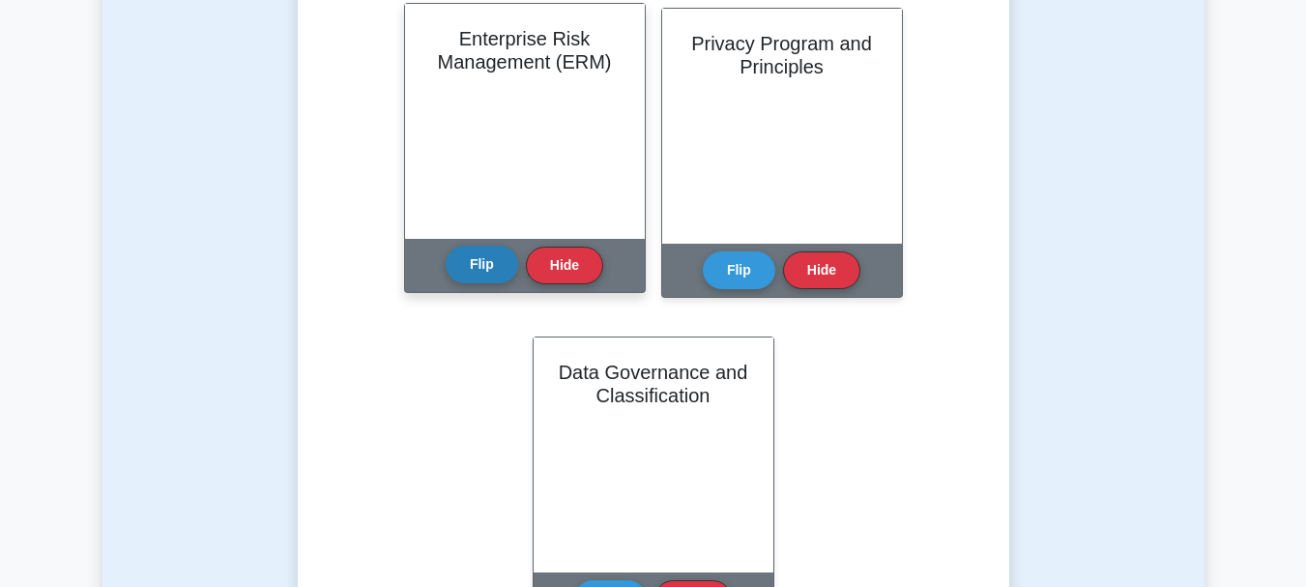
click at [486, 272] on button "Flip" at bounding box center [482, 265] width 72 height 38
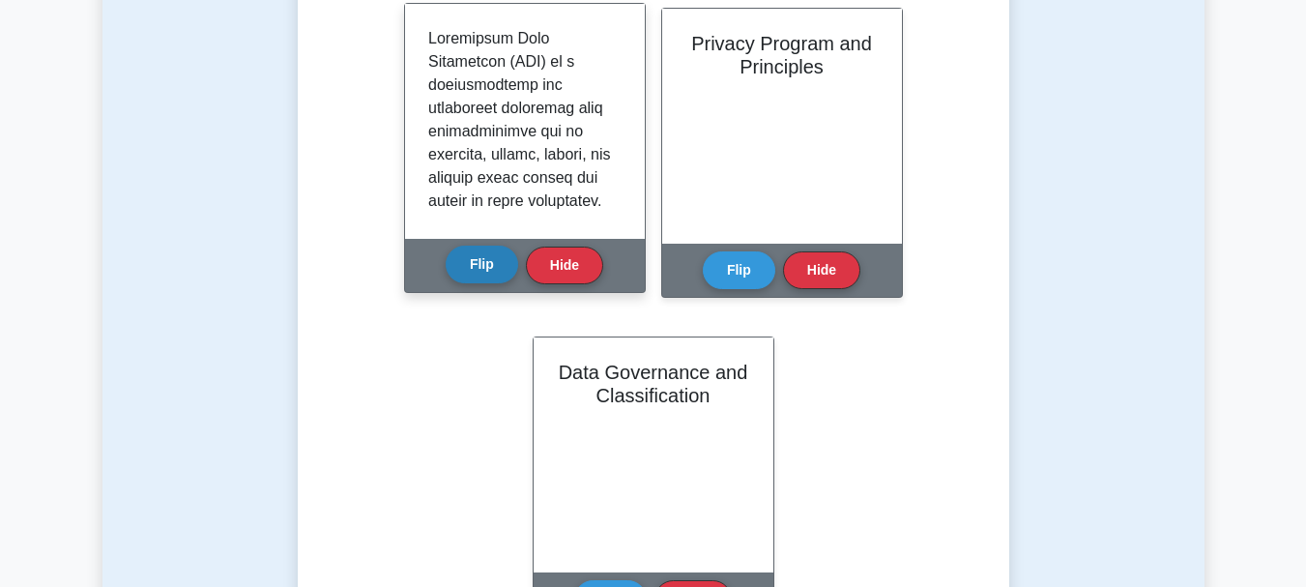
click at [482, 265] on button "Flip" at bounding box center [482, 265] width 72 height 38
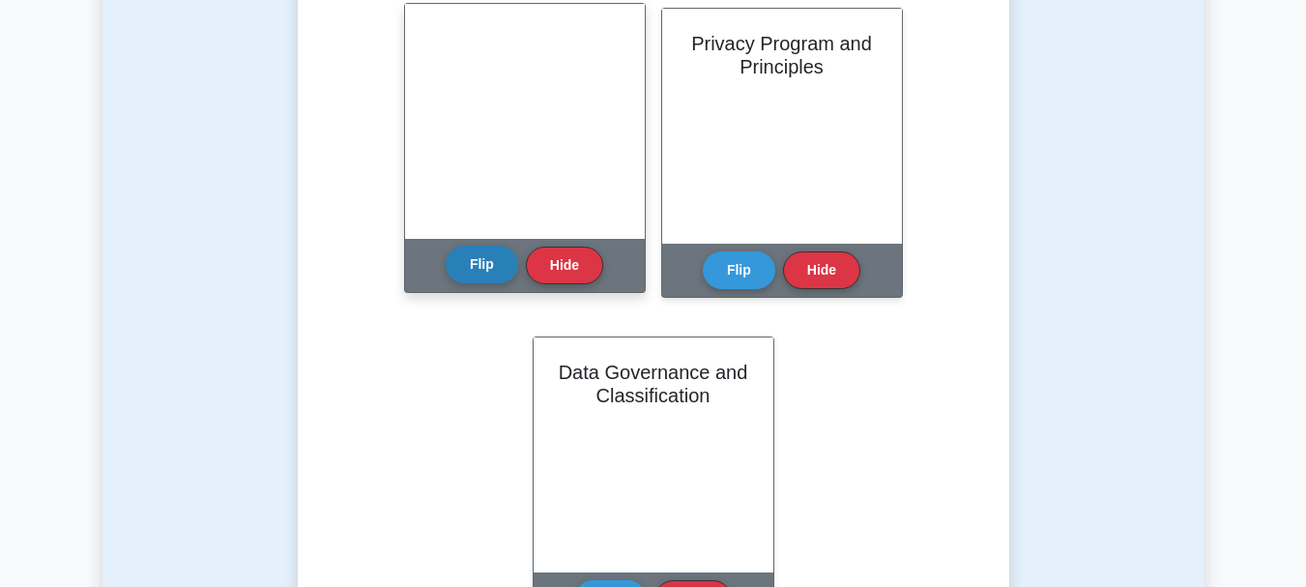
click at [482, 265] on button "Flip" at bounding box center [482, 265] width 72 height 38
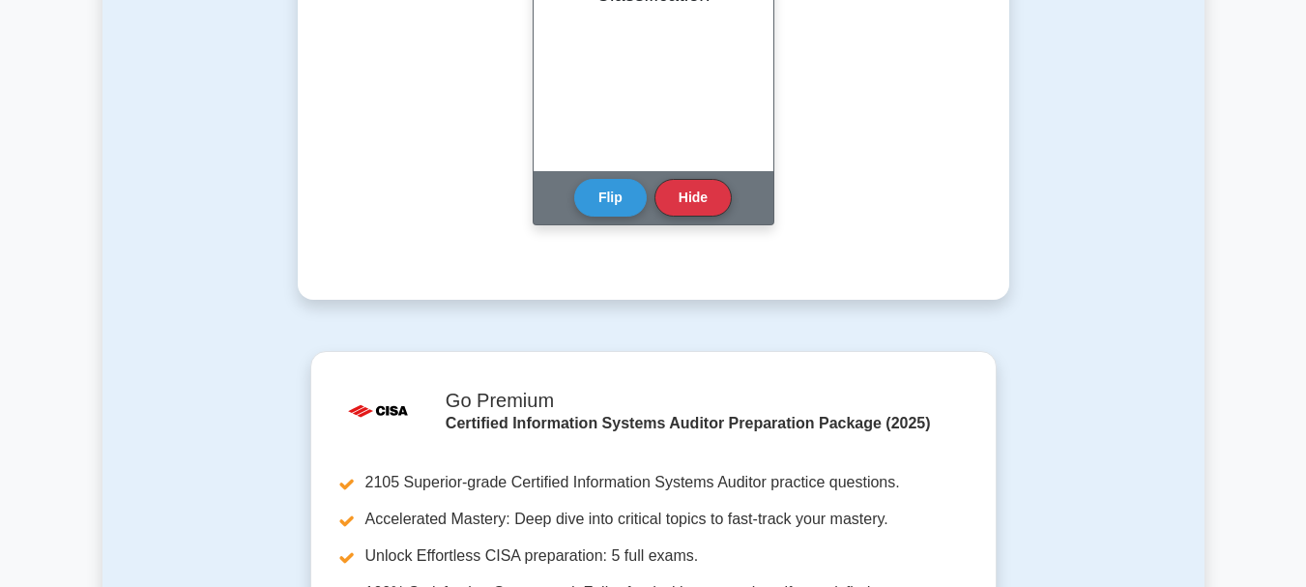
scroll to position [1643, 0]
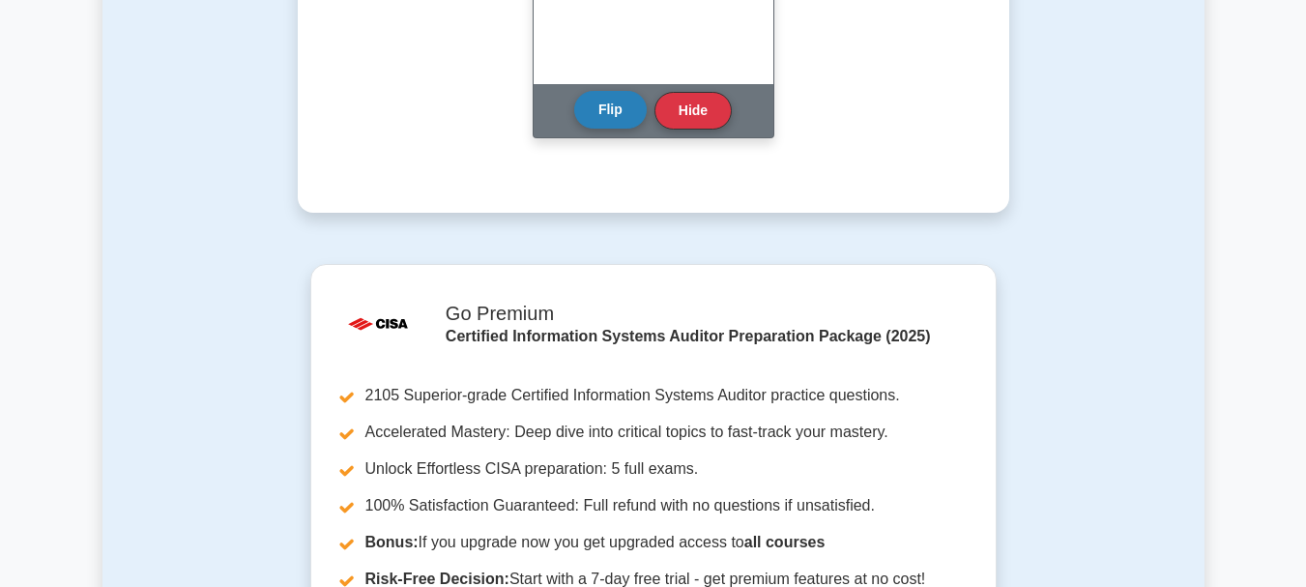
click at [599, 113] on button "Flip" at bounding box center [610, 110] width 72 height 38
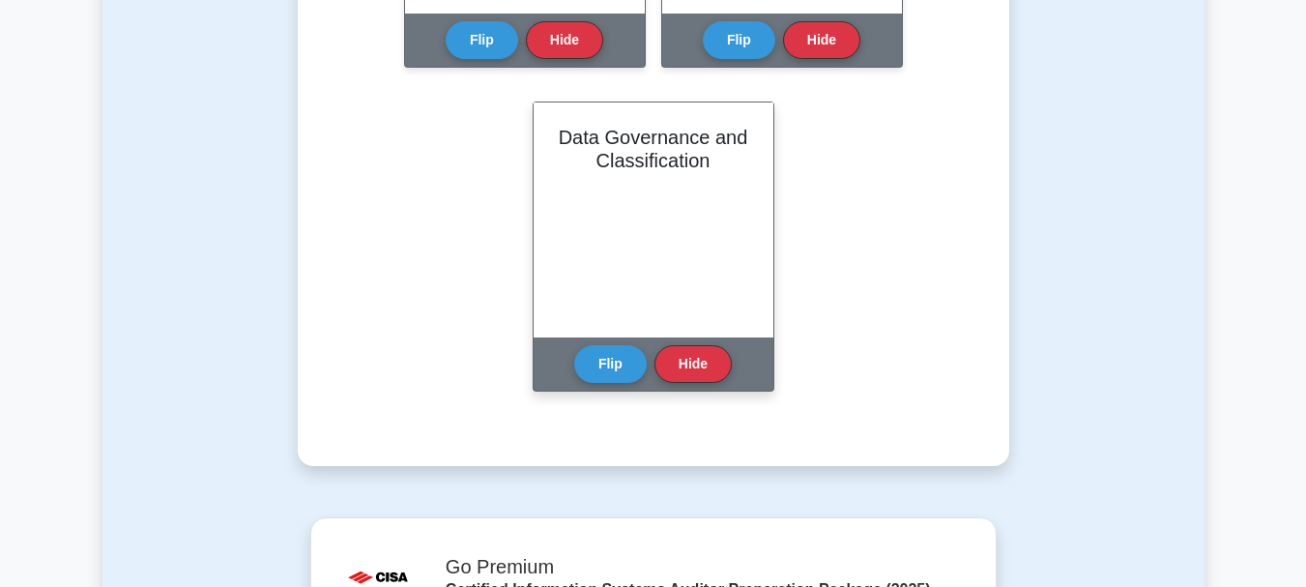
scroll to position [1353, 0]
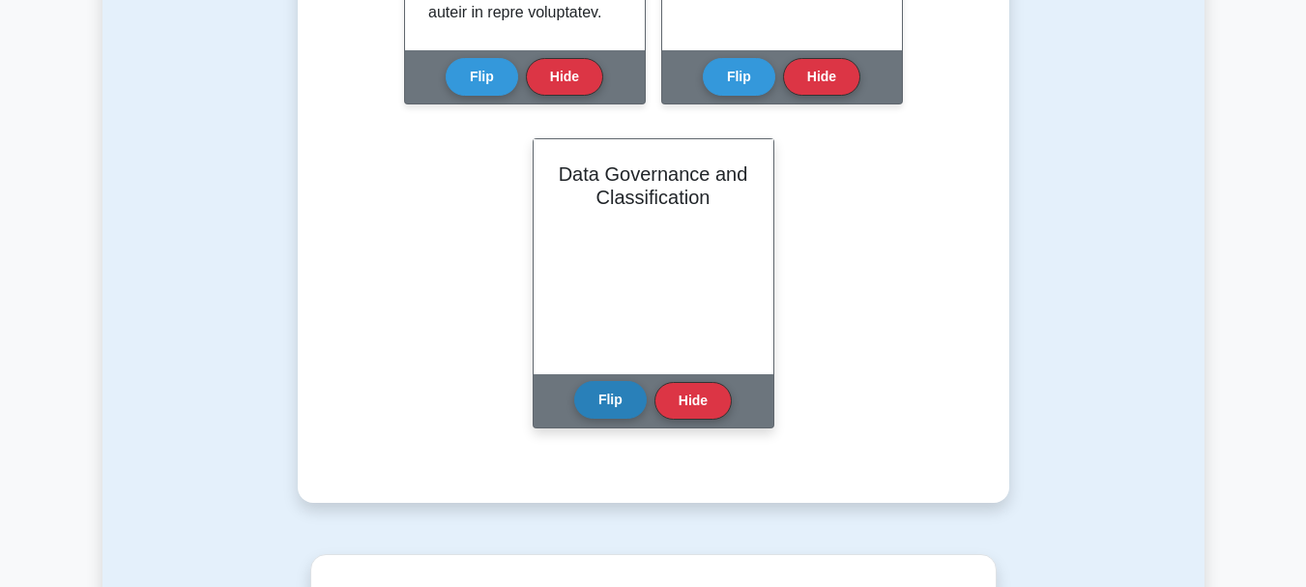
click at [606, 399] on button "Flip" at bounding box center [610, 400] width 72 height 38
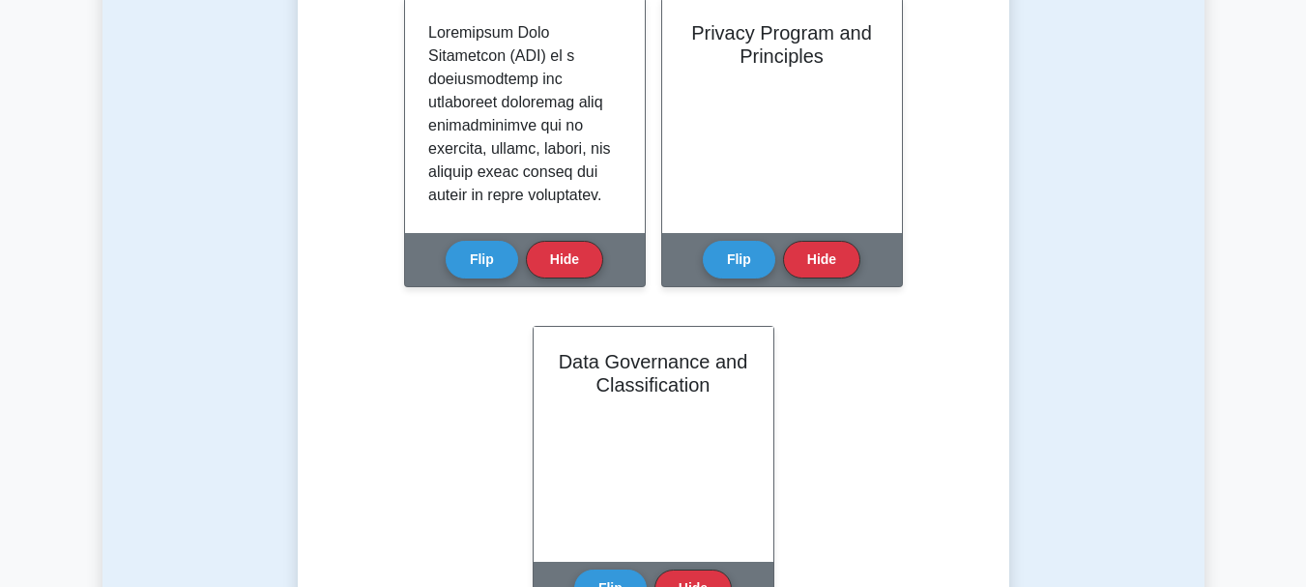
scroll to position [1160, 0]
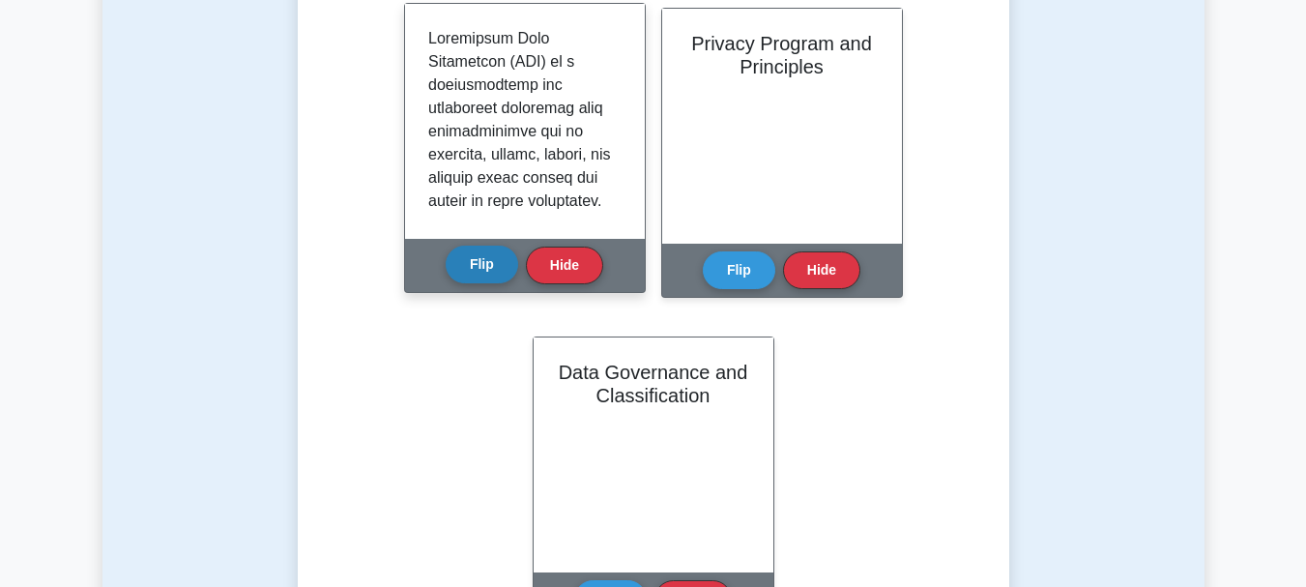
click at [480, 273] on button "Flip" at bounding box center [482, 265] width 72 height 38
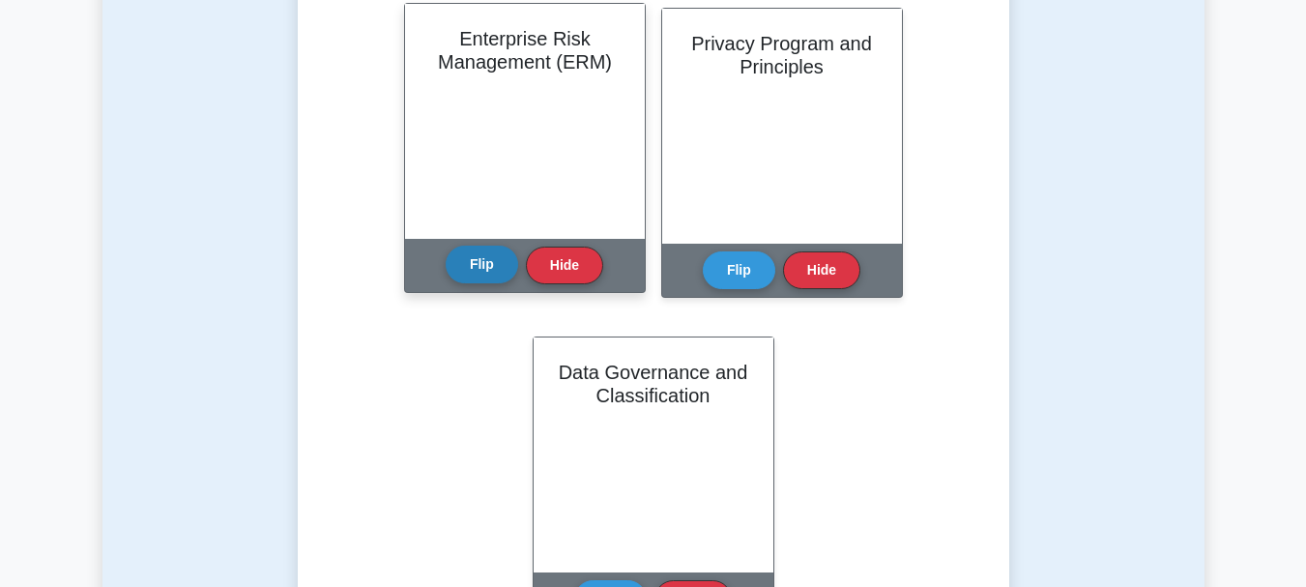
click at [480, 273] on button "Flip" at bounding box center [482, 265] width 72 height 38
click at [479, 261] on button "Flip" at bounding box center [482, 265] width 72 height 38
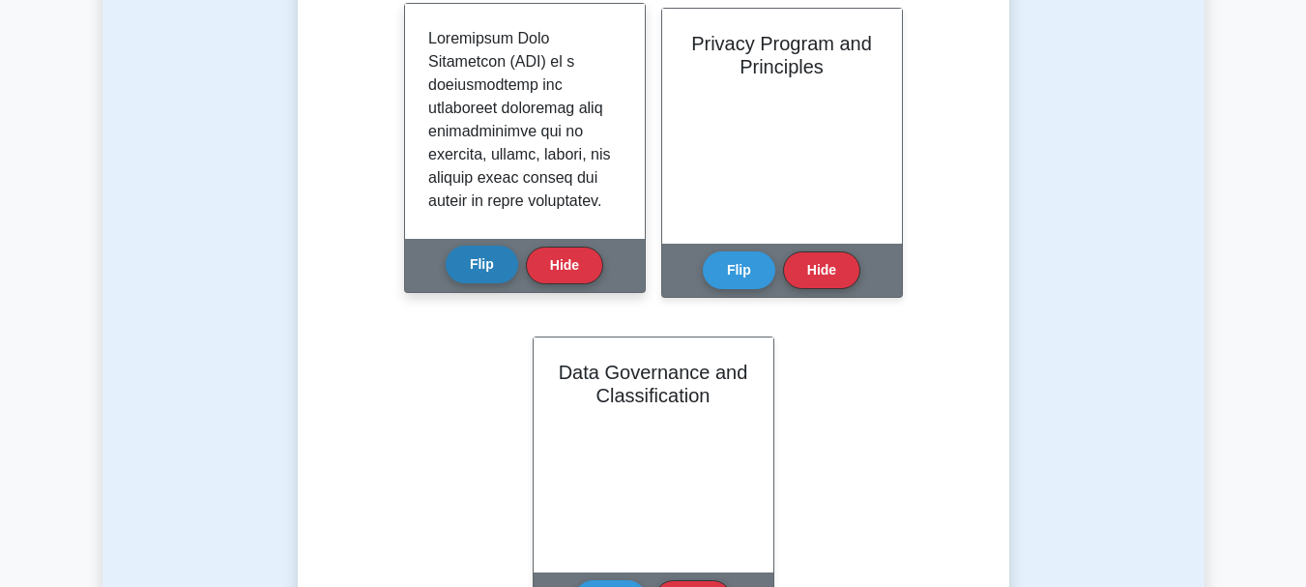
click at [488, 262] on button "Flip" at bounding box center [482, 265] width 72 height 38
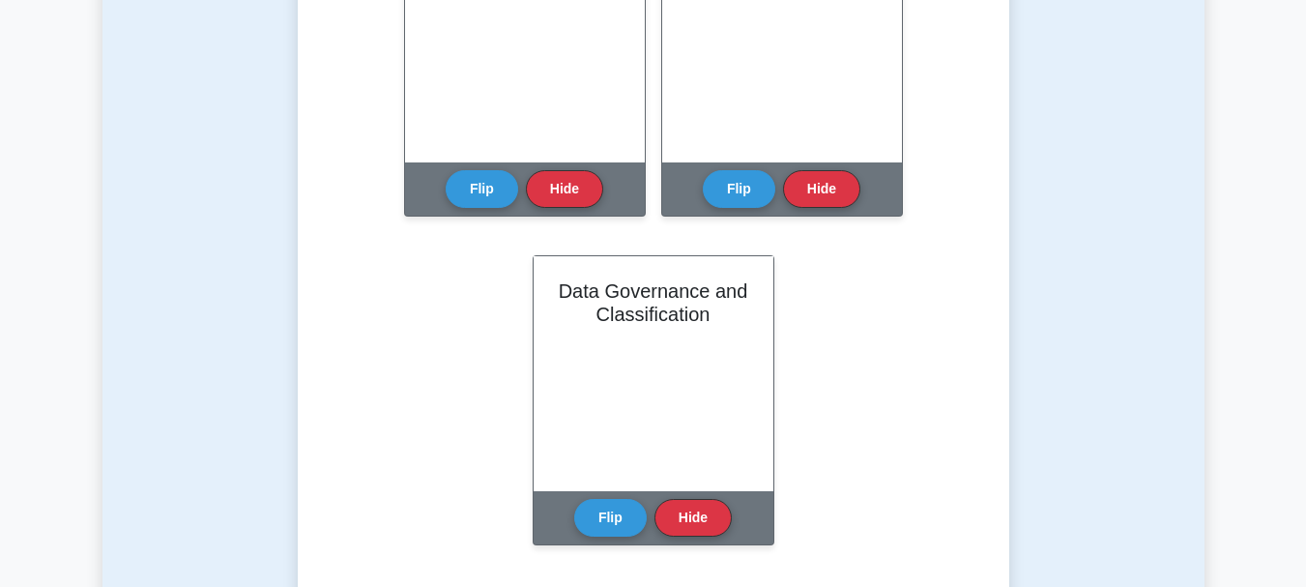
scroll to position [1353, 0]
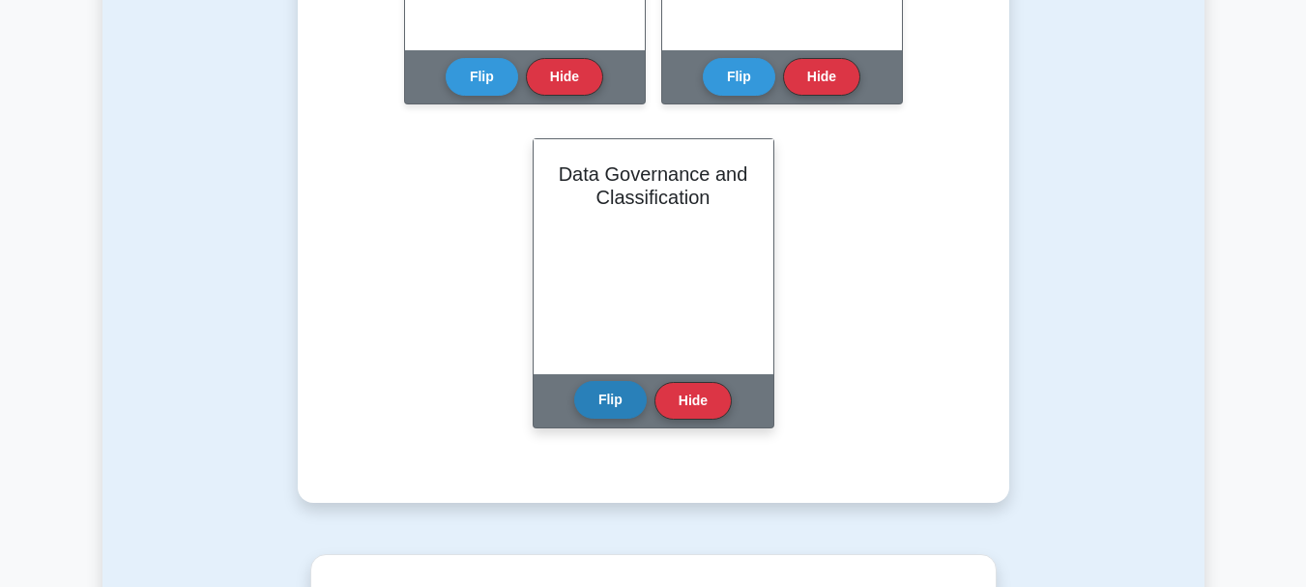
click at [604, 398] on button "Flip" at bounding box center [610, 400] width 72 height 38
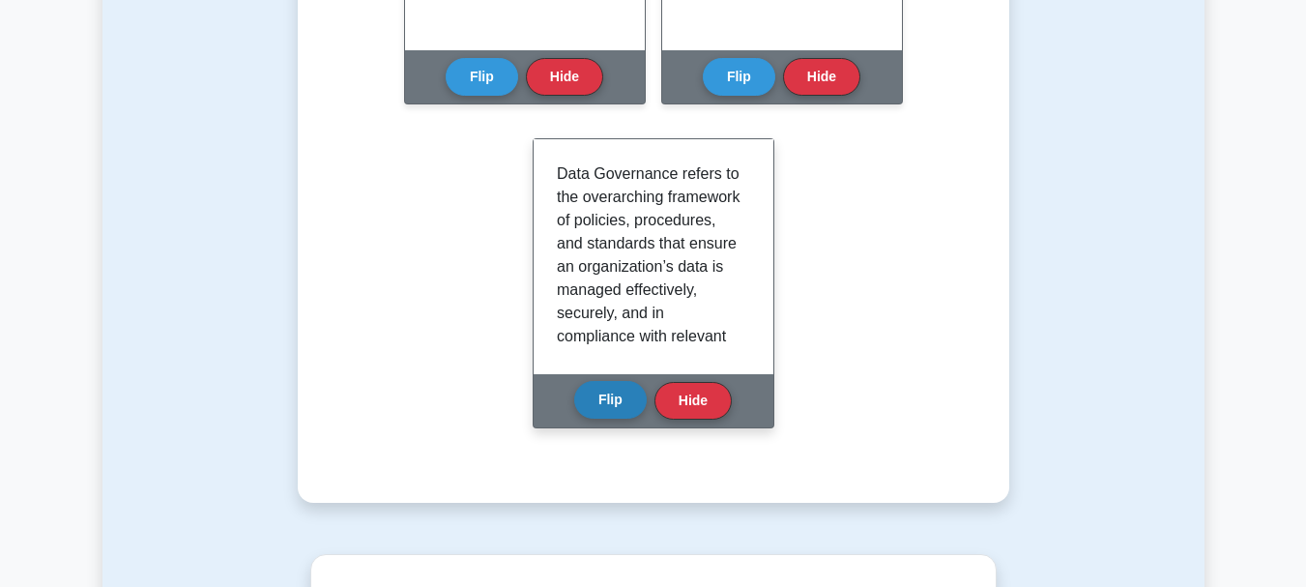
click at [604, 398] on button "Flip" at bounding box center [610, 400] width 72 height 38
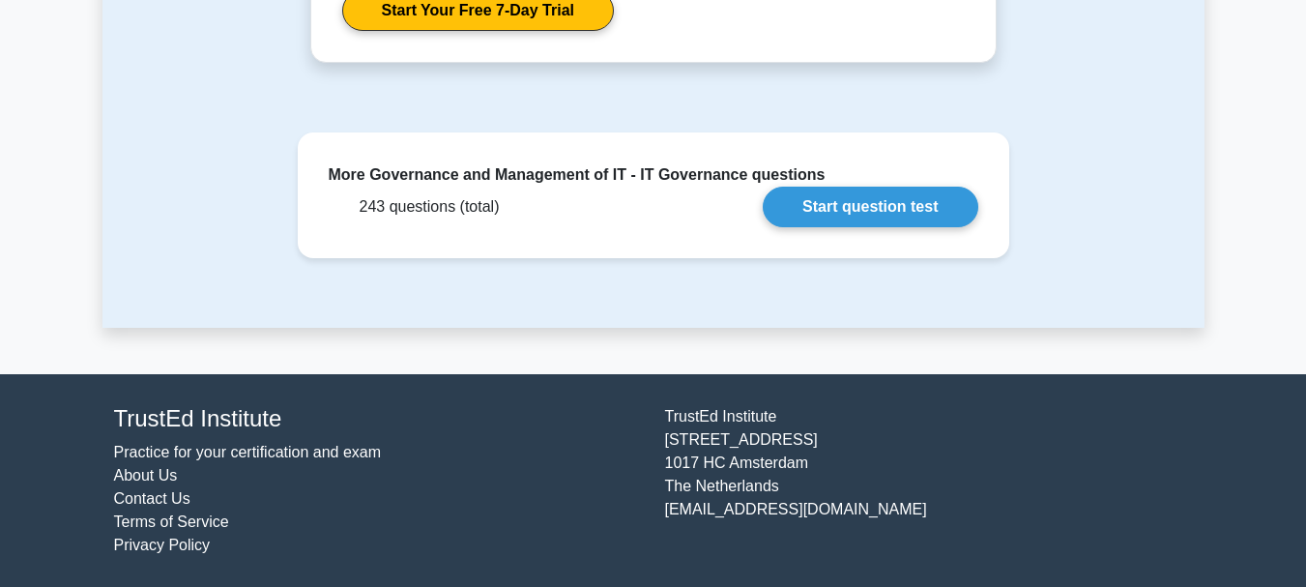
scroll to position [2289, 0]
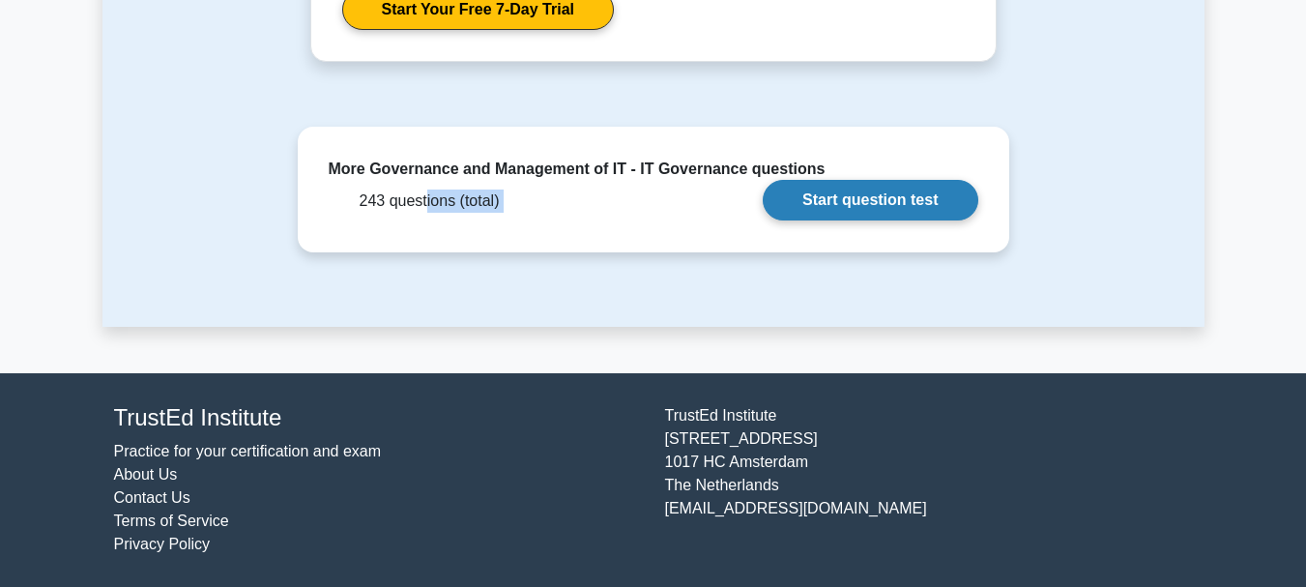
click at [424, 205] on div "243 questions (total)" at bounding box center [426, 200] width 148 height 23
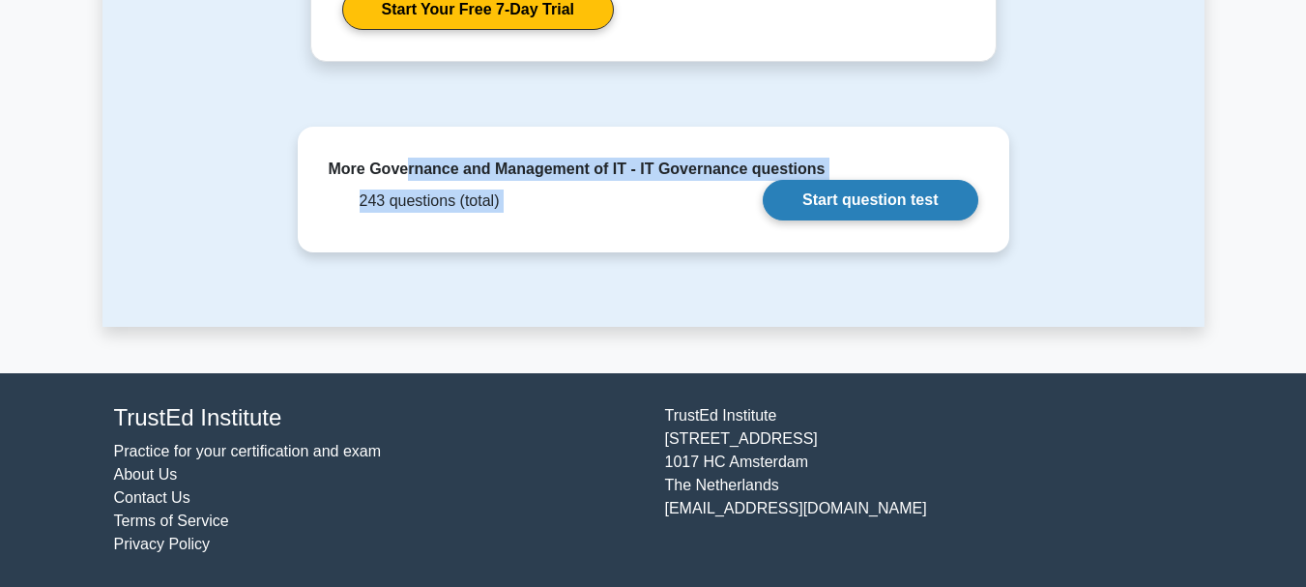
click at [407, 169] on div "More Governance and Management of IT - IT Governance questions 243 questions (t…" at bounding box center [653, 189] width 681 height 95
click at [763, 181] on link "Start question test" at bounding box center [870, 201] width 215 height 41
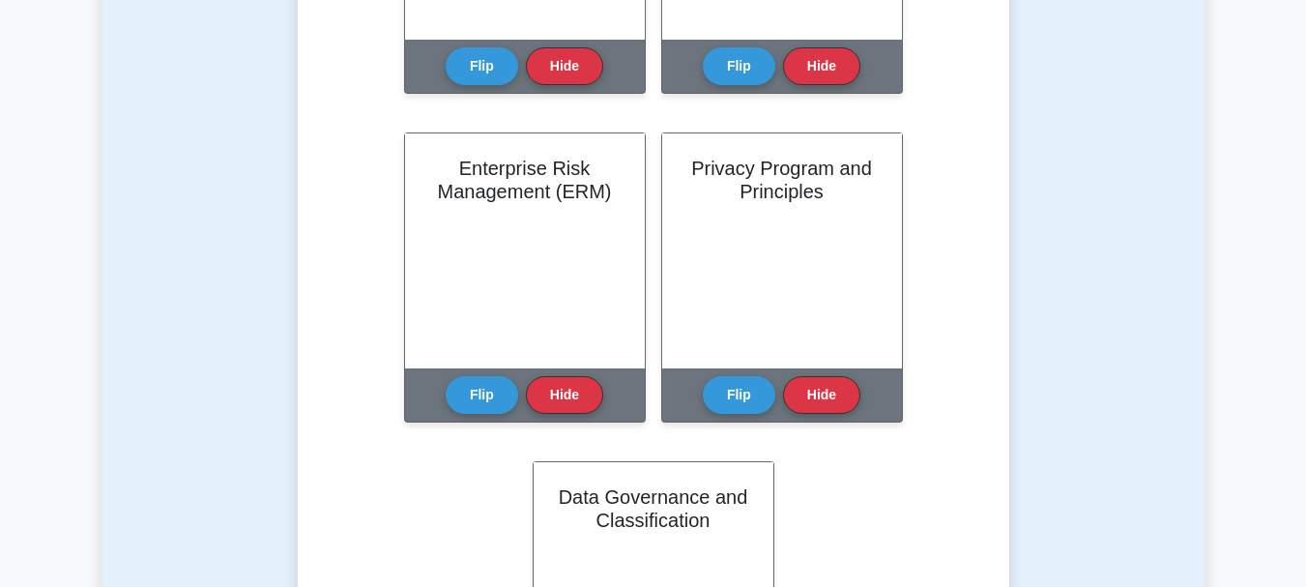
scroll to position [1032, 0]
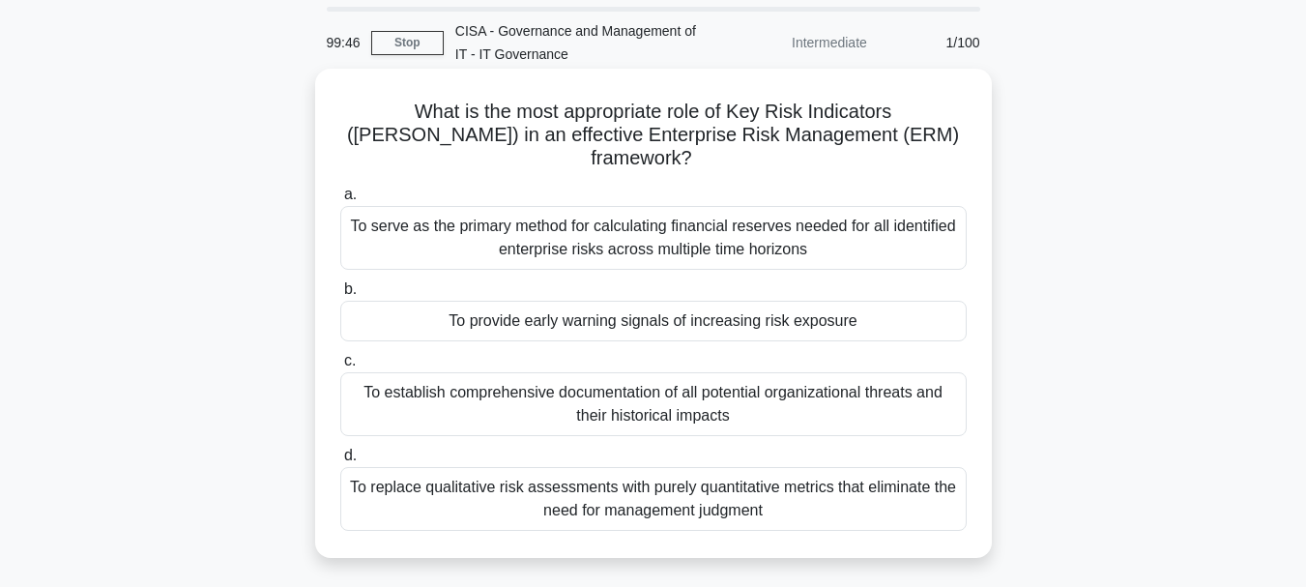
scroll to position [97, 0]
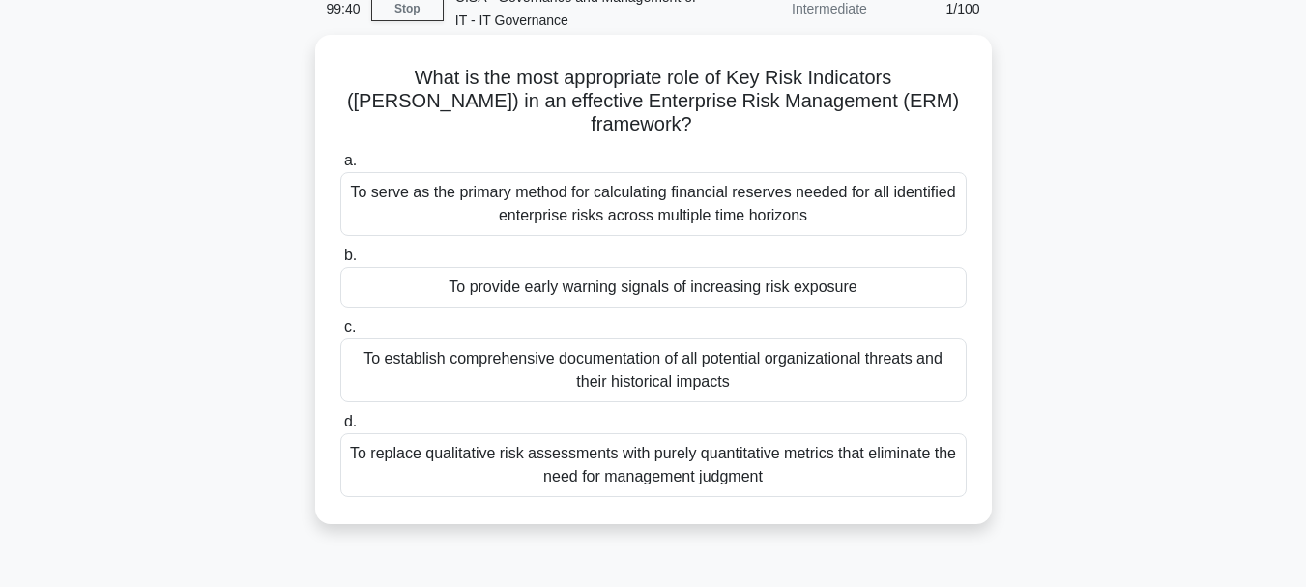
click at [506, 181] on div "To serve as the primary method for calculating financial reserves needed for al…" at bounding box center [653, 204] width 626 height 64
click at [340, 167] on input "a. To serve as the primary method for calculating financial reserves needed for…" at bounding box center [340, 161] width 0 height 13
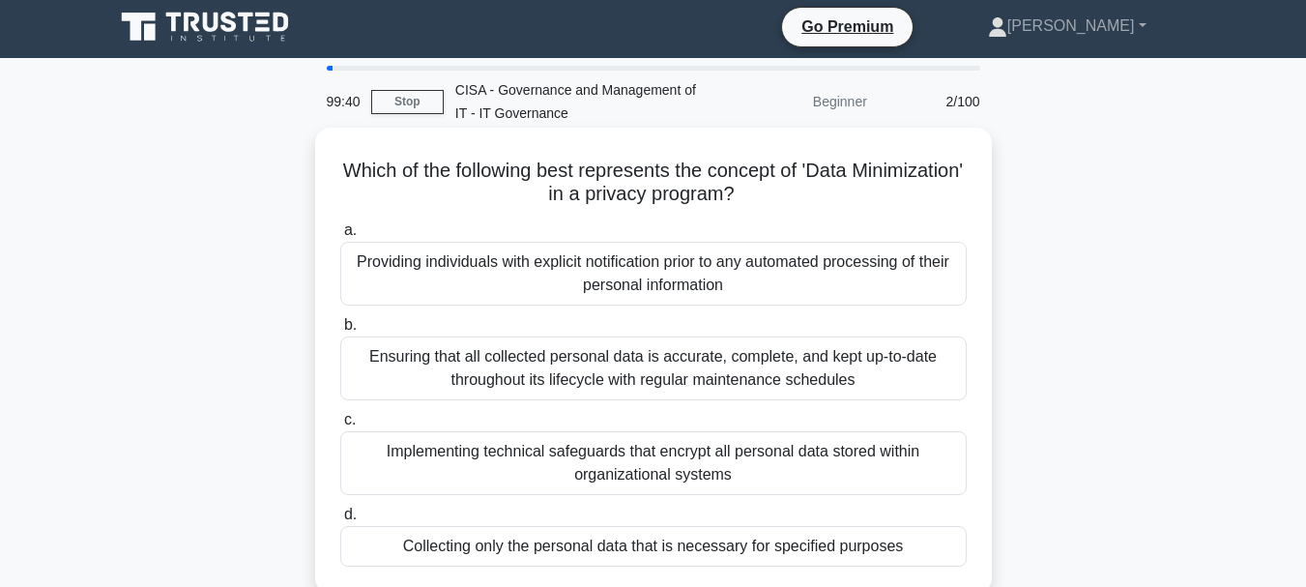
scroll to position [0, 0]
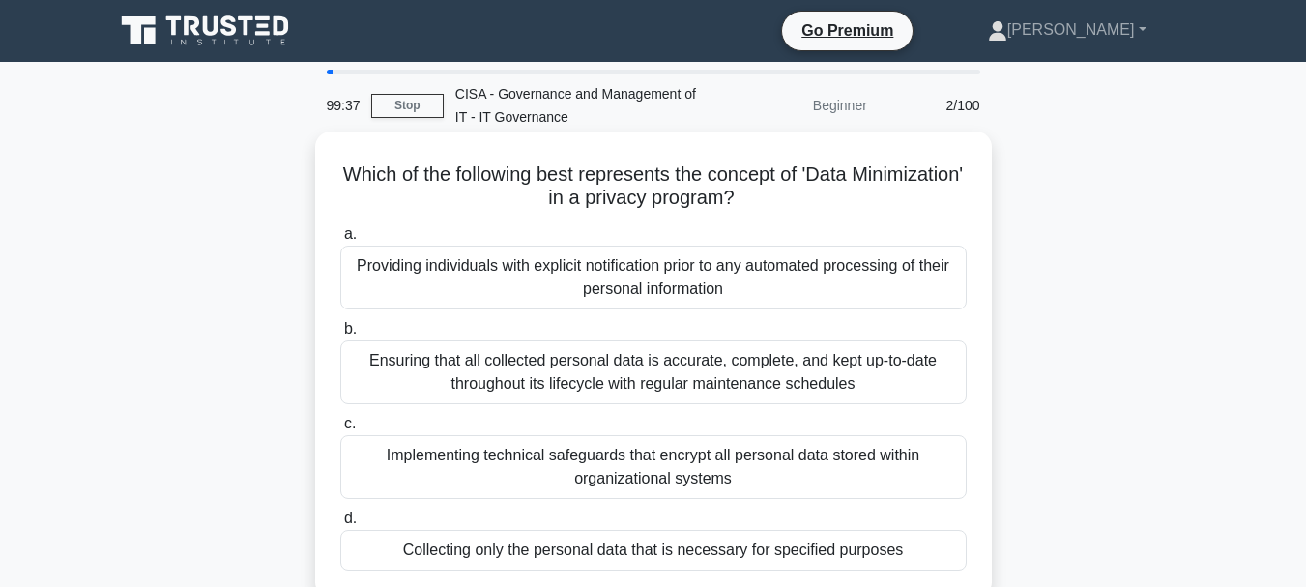
click at [607, 279] on div "Providing individuals with explicit notification prior to any automated process…" at bounding box center [653, 278] width 626 height 64
click at [340, 241] on input "a. Providing individuals with explicit notification prior to any automated proc…" at bounding box center [340, 234] width 0 height 13
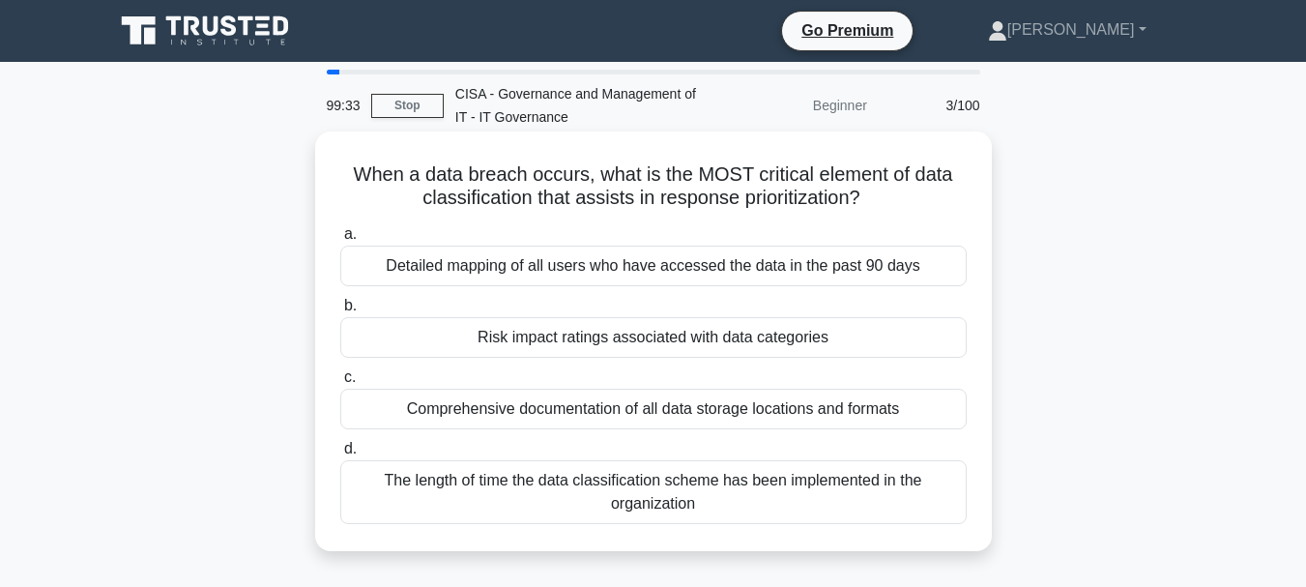
click at [608, 273] on div "Detailed mapping of all users who have accessed the data in the past 90 days" at bounding box center [653, 266] width 626 height 41
click at [340, 241] on input "a. Detailed mapping of all users who have accessed the data in the past 90 days" at bounding box center [340, 234] width 0 height 13
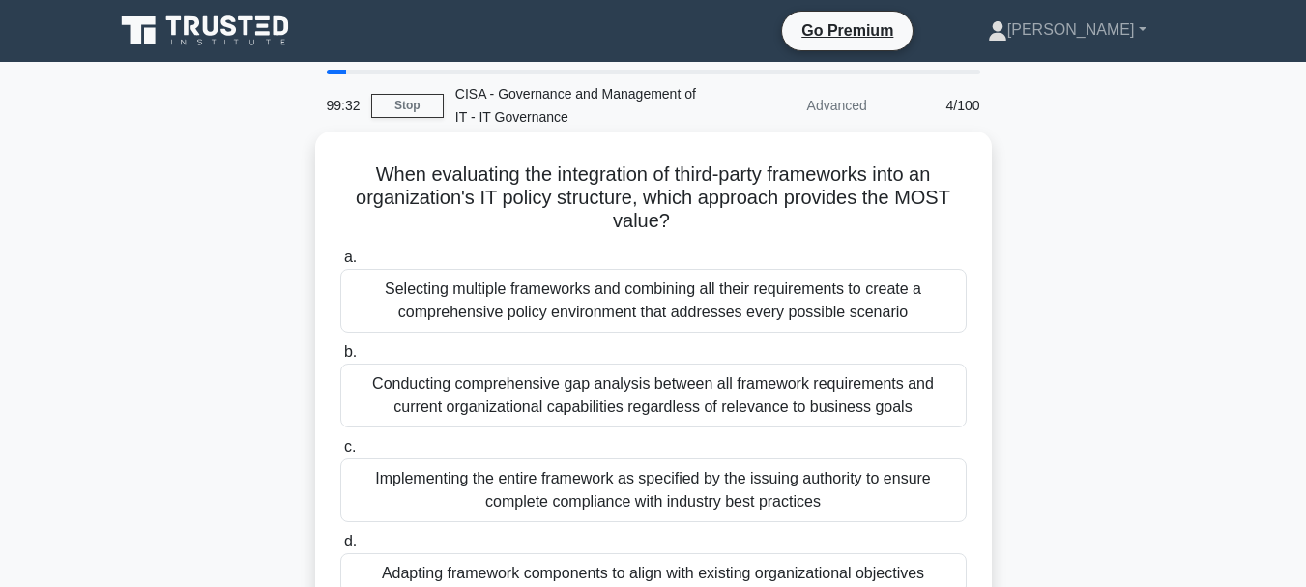
click at [594, 307] on div "Selecting multiple frameworks and combining all their requirements to create a …" at bounding box center [653, 301] width 626 height 64
click at [340, 264] on input "a. Selecting multiple frameworks and combining all their requirements to create…" at bounding box center [340, 257] width 0 height 13
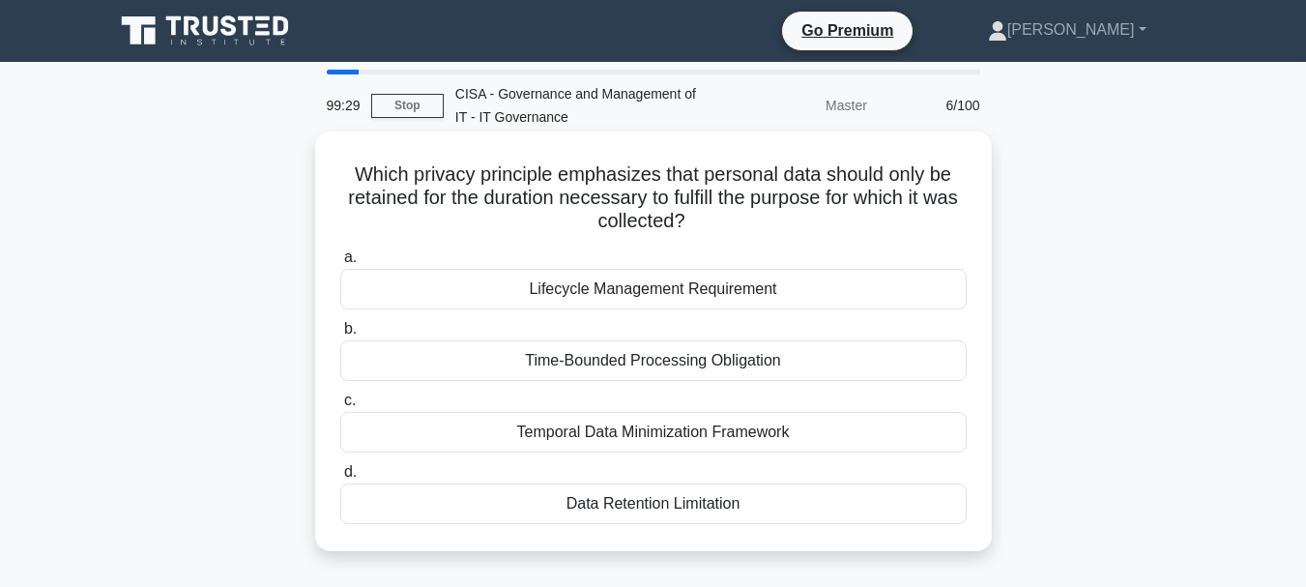
click at [603, 292] on div "Lifecycle Management Requirement" at bounding box center [653, 289] width 626 height 41
click at [340, 264] on input "a. Lifecycle Management Requirement" at bounding box center [340, 257] width 0 height 13
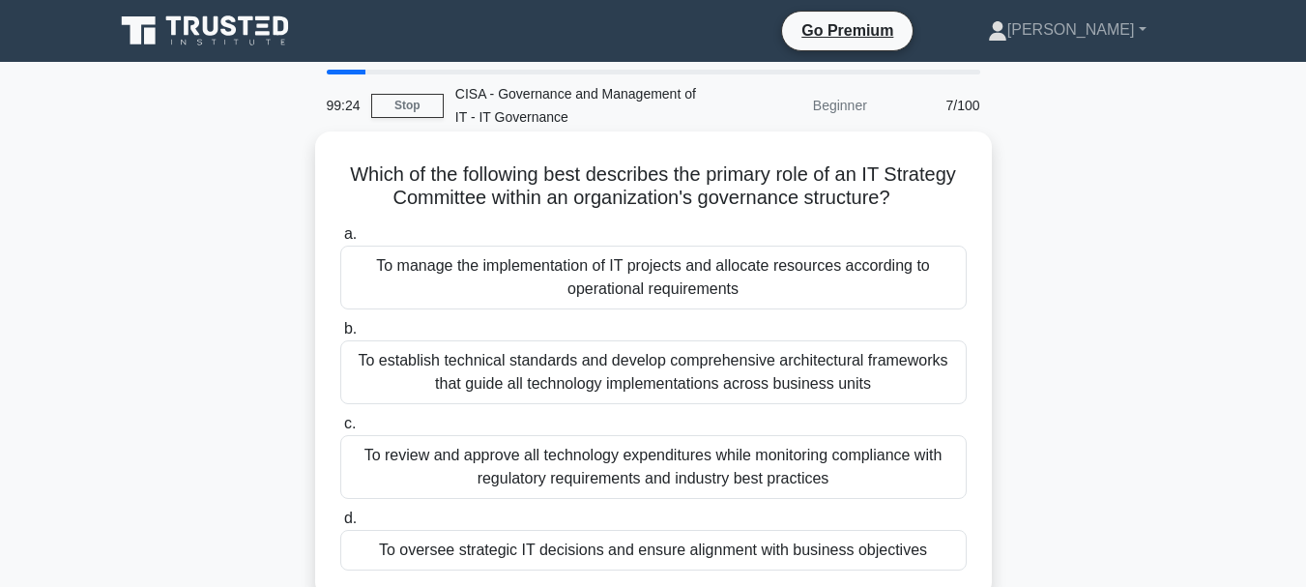
click at [605, 285] on div "To manage the implementation of IT projects and allocate resources according to…" at bounding box center [653, 278] width 626 height 64
click at [340, 241] on input "a. To manage the implementation of IT projects and allocate resources according…" at bounding box center [340, 234] width 0 height 13
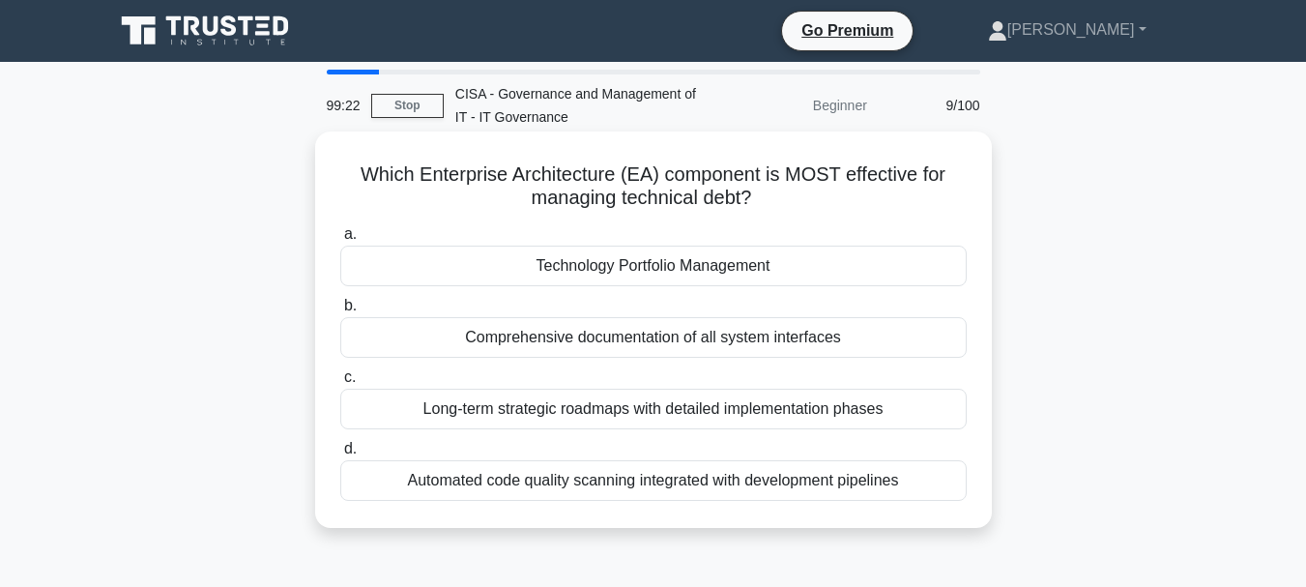
click at [609, 275] on div "Technology Portfolio Management" at bounding box center [653, 266] width 626 height 41
click at [340, 241] on input "a. Technology Portfolio Management" at bounding box center [340, 234] width 0 height 13
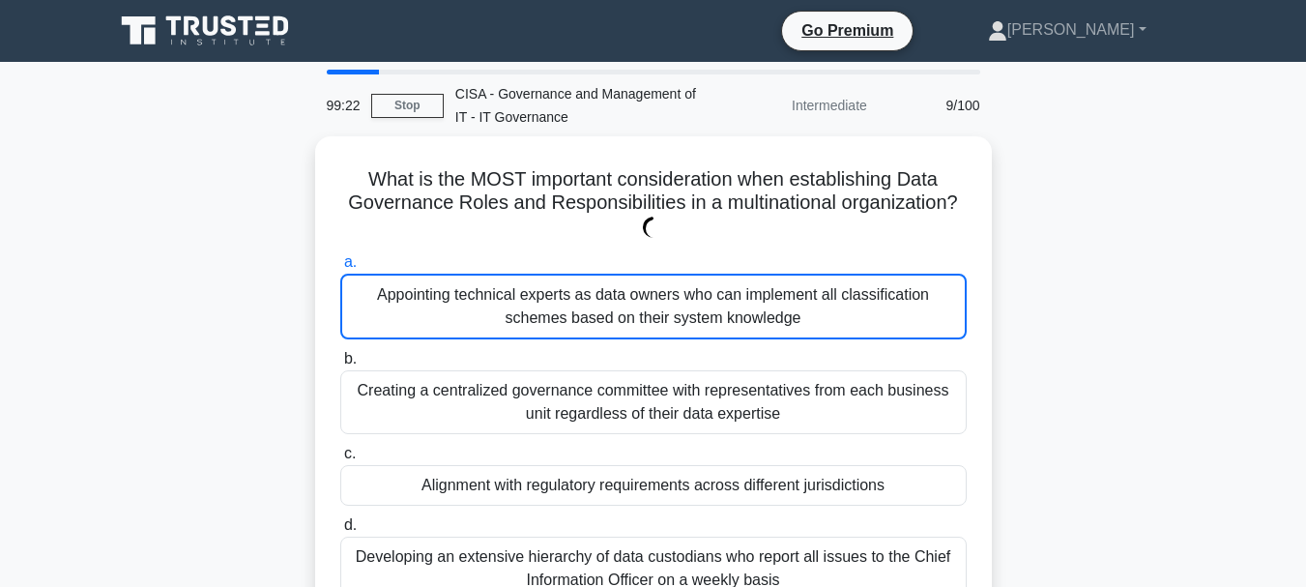
click at [609, 275] on div "Appointing technical experts as data owners who can implement all classificatio…" at bounding box center [653, 307] width 626 height 66
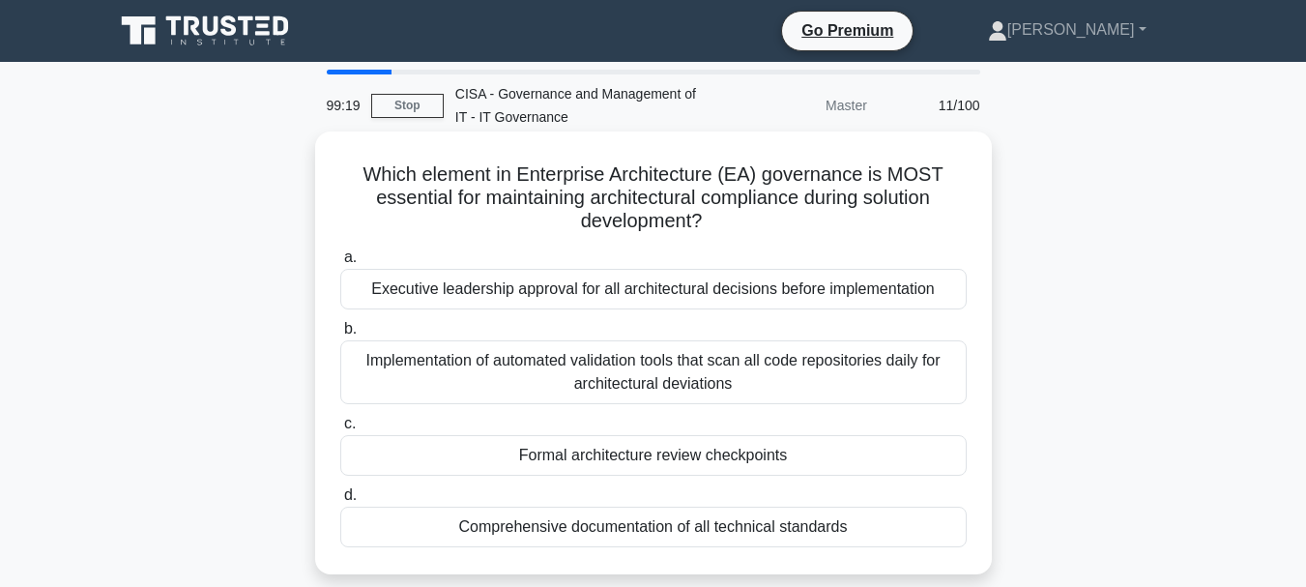
click at [603, 285] on div "Executive leadership approval for all architectural decisions before implementa…" at bounding box center [653, 289] width 626 height 41
click at [340, 264] on input "a. Executive leadership approval for all architectural decisions before impleme…" at bounding box center [340, 257] width 0 height 13
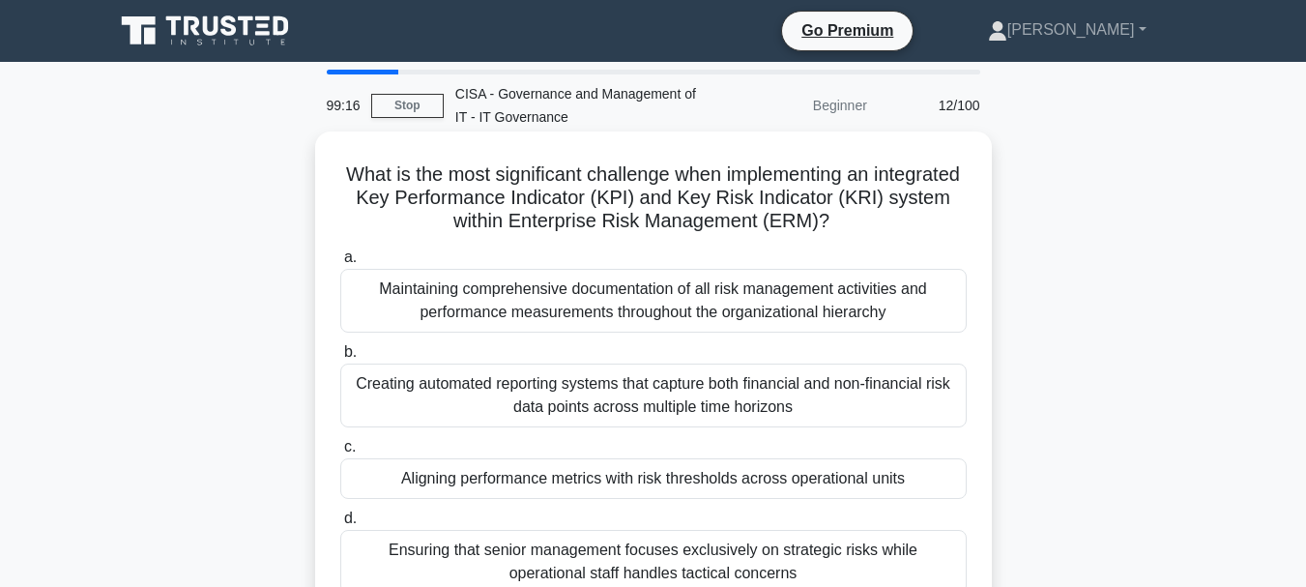
click at [600, 295] on div "Maintaining comprehensive documentation of all risk management activities and p…" at bounding box center [653, 301] width 626 height 64
click at [340, 264] on input "a. Maintaining comprehensive documentation of all risk management activities an…" at bounding box center [340, 257] width 0 height 13
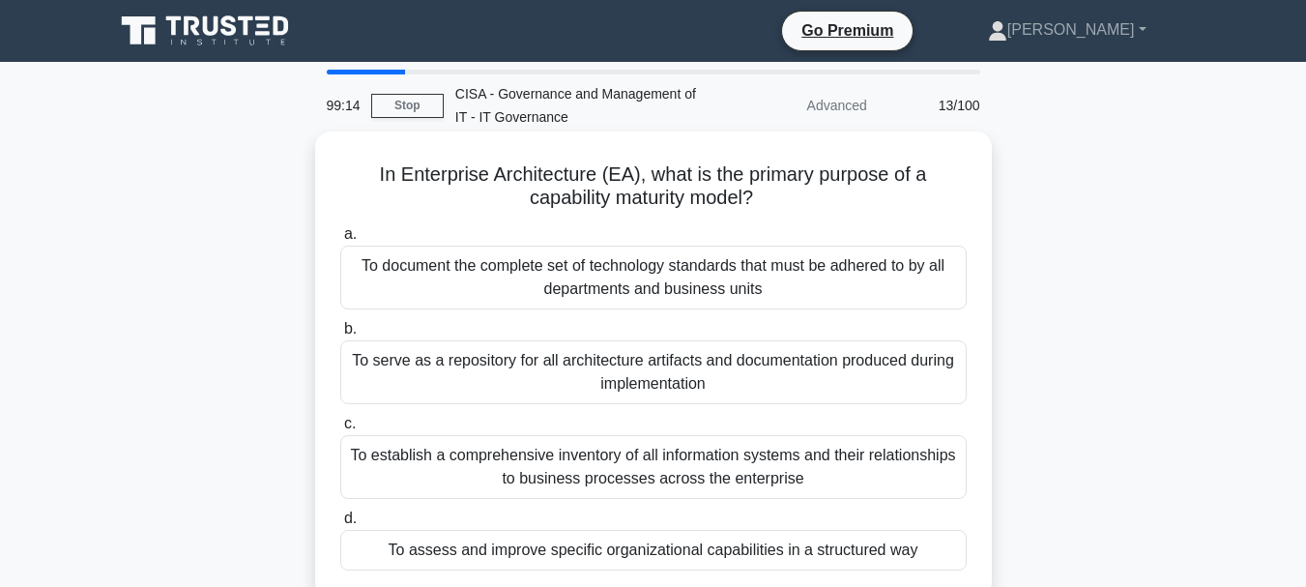
click at [612, 280] on div "To document the complete set of technology standards that must be adhered to by…" at bounding box center [653, 278] width 626 height 64
click at [340, 241] on input "a. To document the complete set of technology standards that must be adhered to…" at bounding box center [340, 234] width 0 height 13
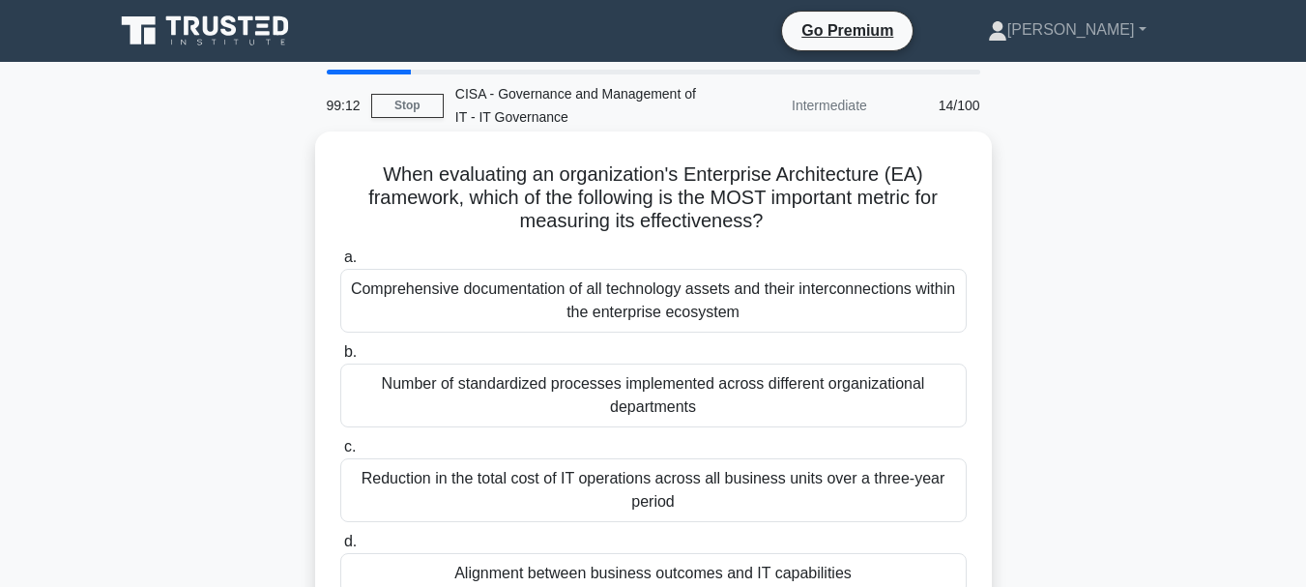
click at [607, 304] on div "Comprehensive documentation of all technology assets and their interconnections…" at bounding box center [653, 301] width 626 height 64
click at [340, 264] on input "a. Comprehensive documentation of all technology assets and their interconnecti…" at bounding box center [340, 257] width 0 height 13
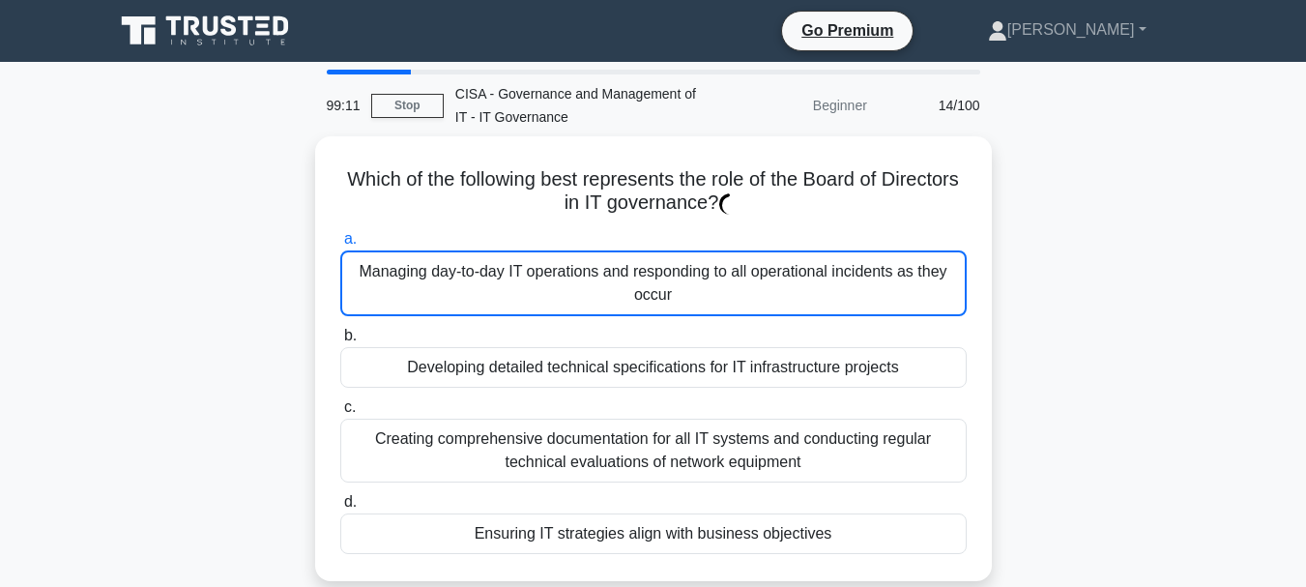
click at [607, 304] on div "Managing day-to-day IT operations and responding to all operational incidents a…" at bounding box center [653, 283] width 626 height 66
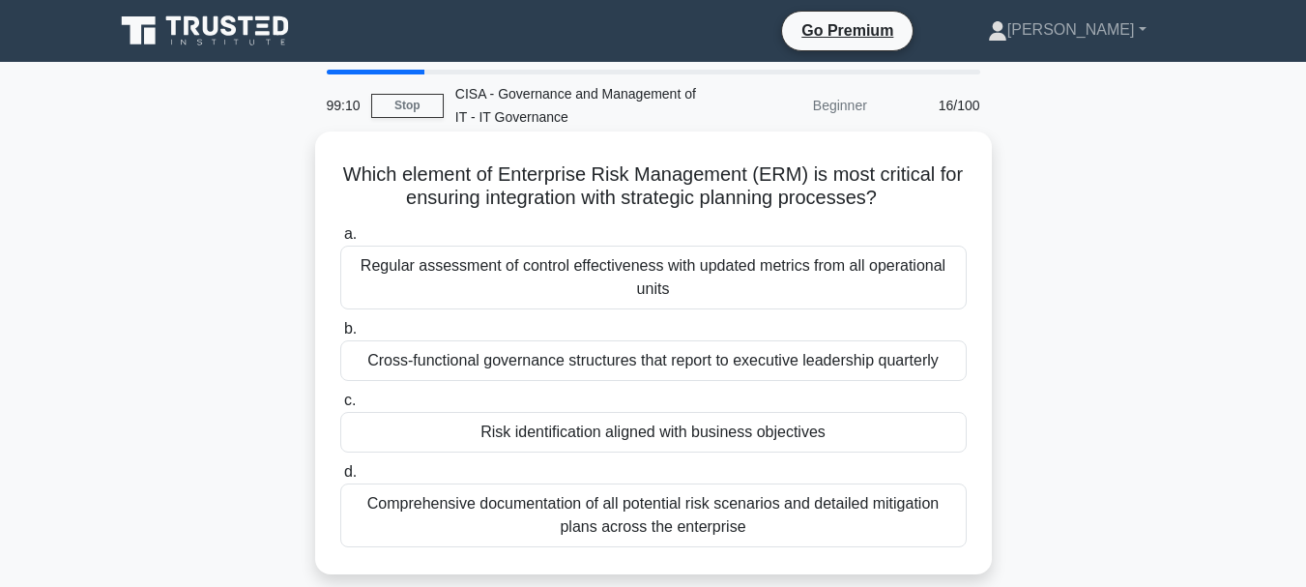
click at [623, 273] on div "Regular assessment of control effectiveness with updated metrics from all opera…" at bounding box center [653, 278] width 626 height 64
click at [340, 241] on input "a. Regular assessment of control effectiveness with updated metrics from all op…" at bounding box center [340, 234] width 0 height 13
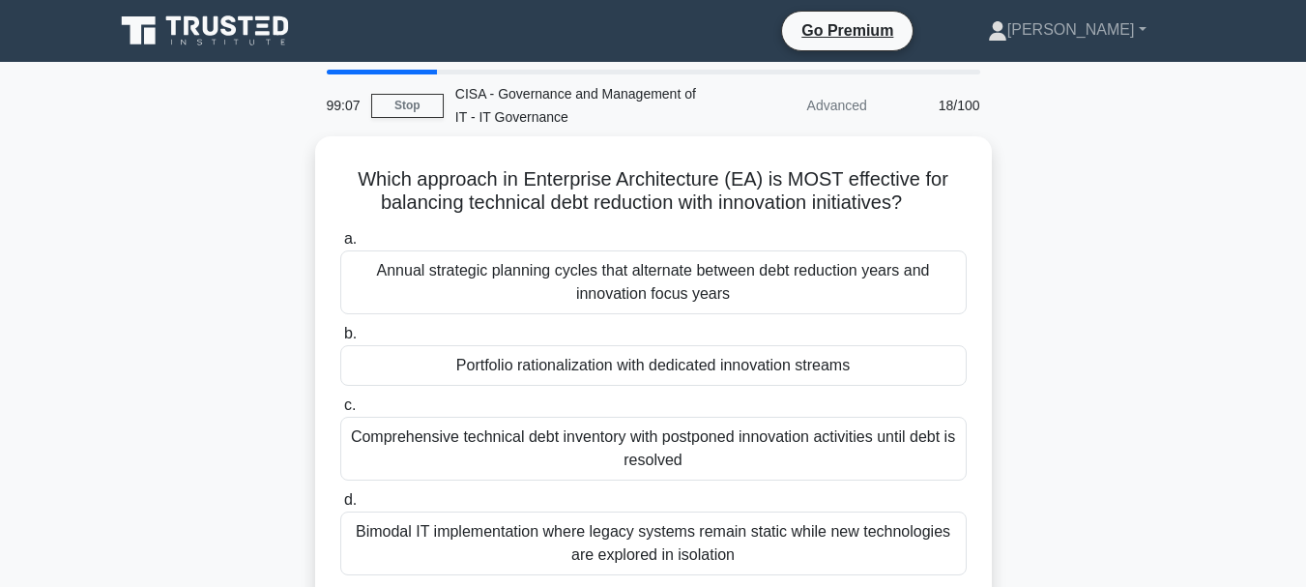
click at [623, 273] on div "Annual strategic planning cycles that alternate between debt reduction years an…" at bounding box center [653, 282] width 626 height 64
click at [340, 246] on input "a. Annual strategic planning cycles that alternate between debt reduction years…" at bounding box center [340, 239] width 0 height 13
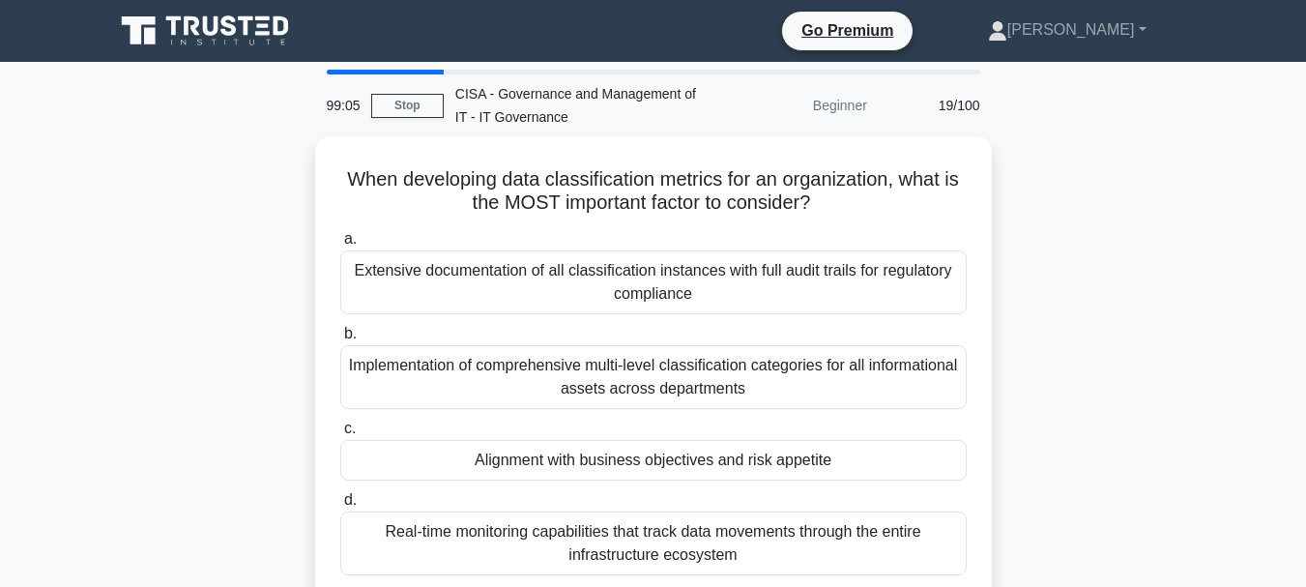
click at [623, 273] on div "Extensive documentation of all classification instances with full audit trails …" at bounding box center [653, 282] width 626 height 64
click at [340, 246] on input "a. Extensive documentation of all classification instances with full audit trai…" at bounding box center [340, 239] width 0 height 13
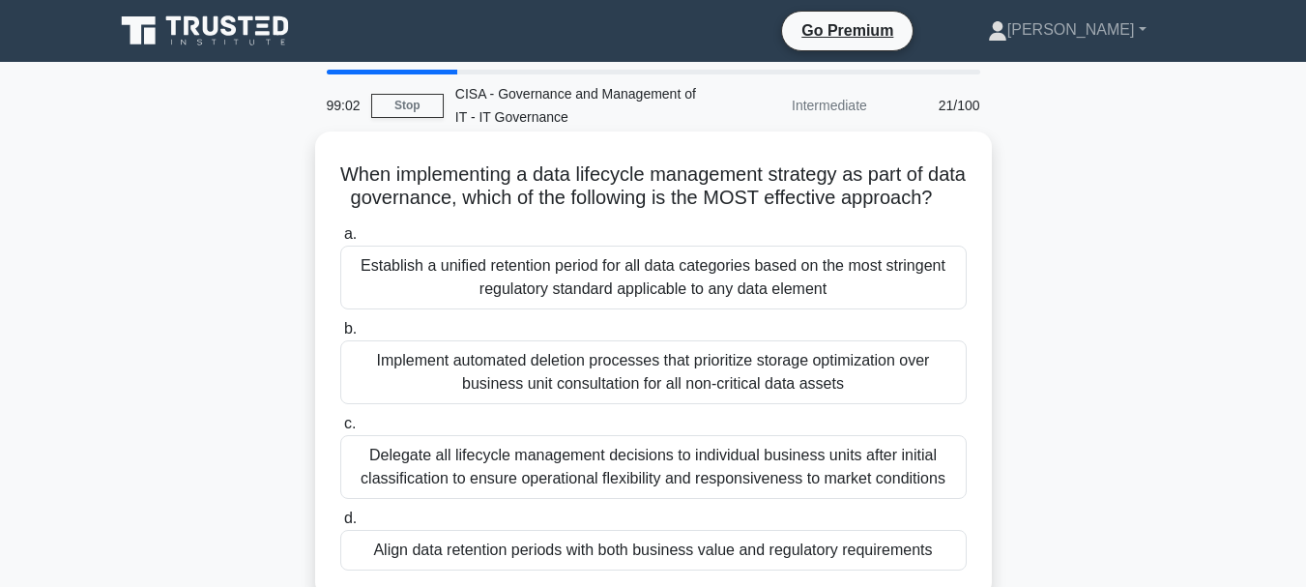
click at [622, 298] on div "Establish a unified retention period for all data categories based on the most …" at bounding box center [653, 278] width 626 height 64
click at [340, 241] on input "a. Establish a unified retention period for all data categories based on the mo…" at bounding box center [340, 234] width 0 height 13
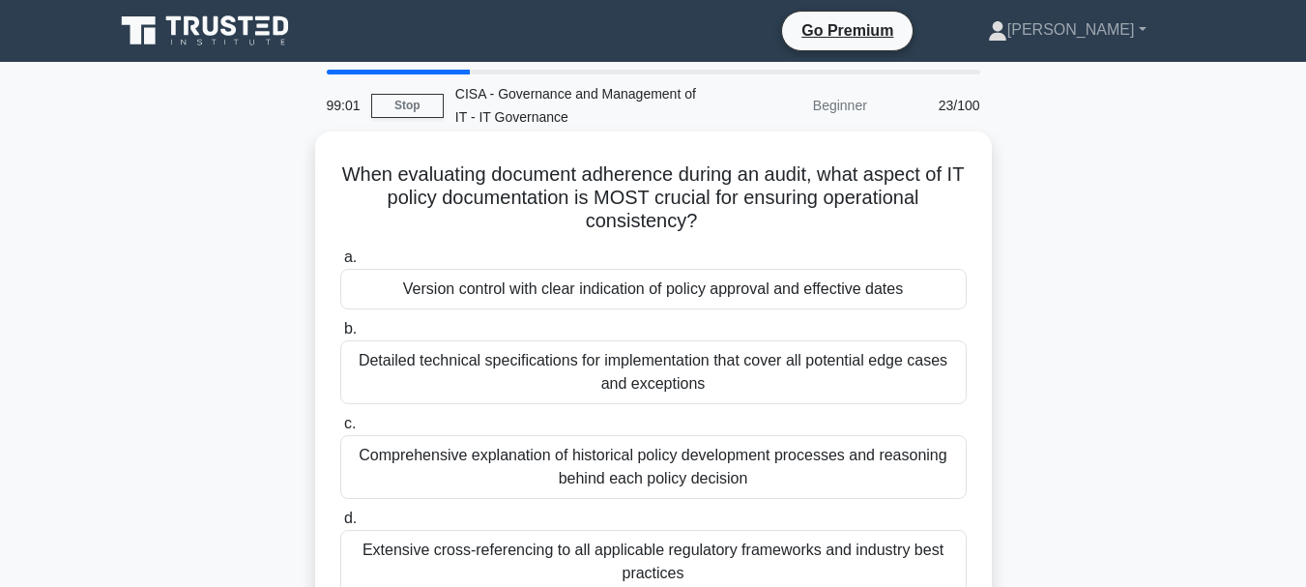
click at [623, 294] on div "Version control with clear indication of policy approval and effective dates" at bounding box center [653, 289] width 626 height 41
click at [340, 264] on input "a. Version control with clear indication of policy approval and effective dates" at bounding box center [340, 257] width 0 height 13
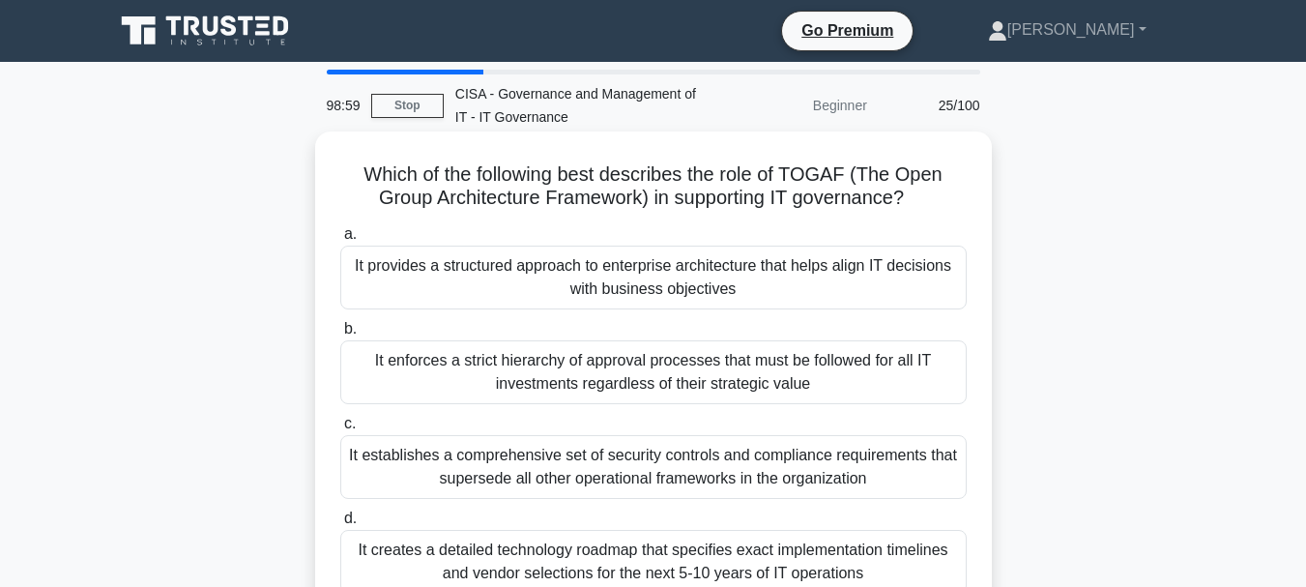
click at [628, 283] on div "It provides a structured approach to enterprise architecture that helps align I…" at bounding box center [653, 278] width 626 height 64
click at [340, 241] on input "a. It provides a structured approach to enterprise architecture that helps alig…" at bounding box center [340, 234] width 0 height 13
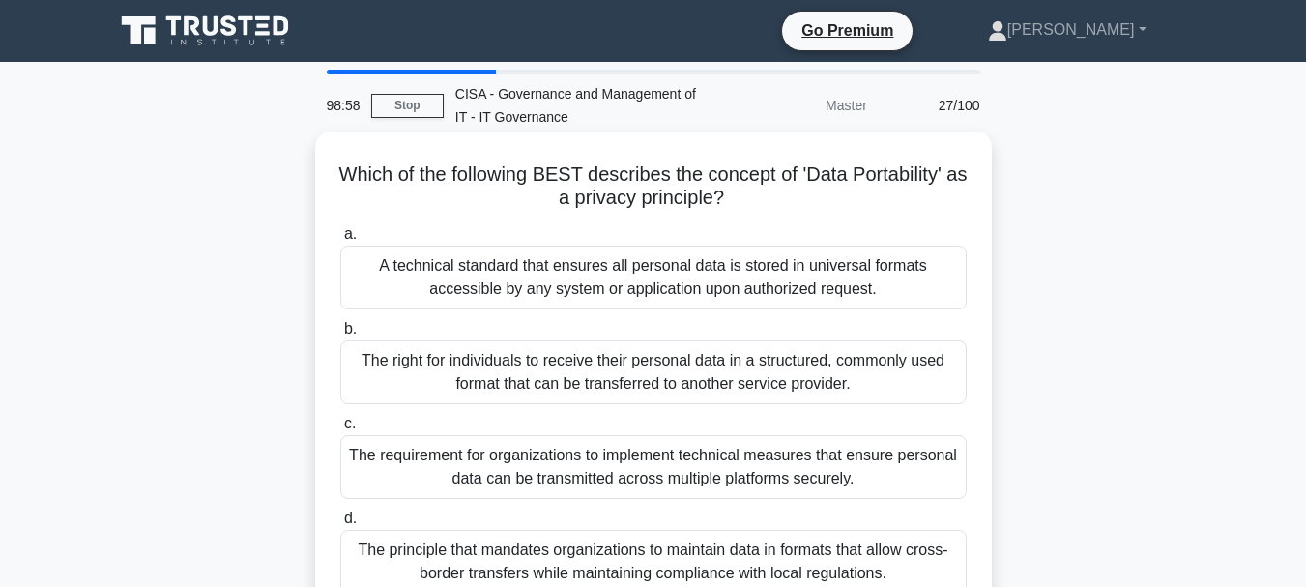
click at [628, 279] on div "A technical standard that ensures all personal data is stored in universal form…" at bounding box center [653, 278] width 626 height 64
click at [340, 241] on input "a. A technical standard that ensures all personal data is stored in universal f…" at bounding box center [340, 234] width 0 height 13
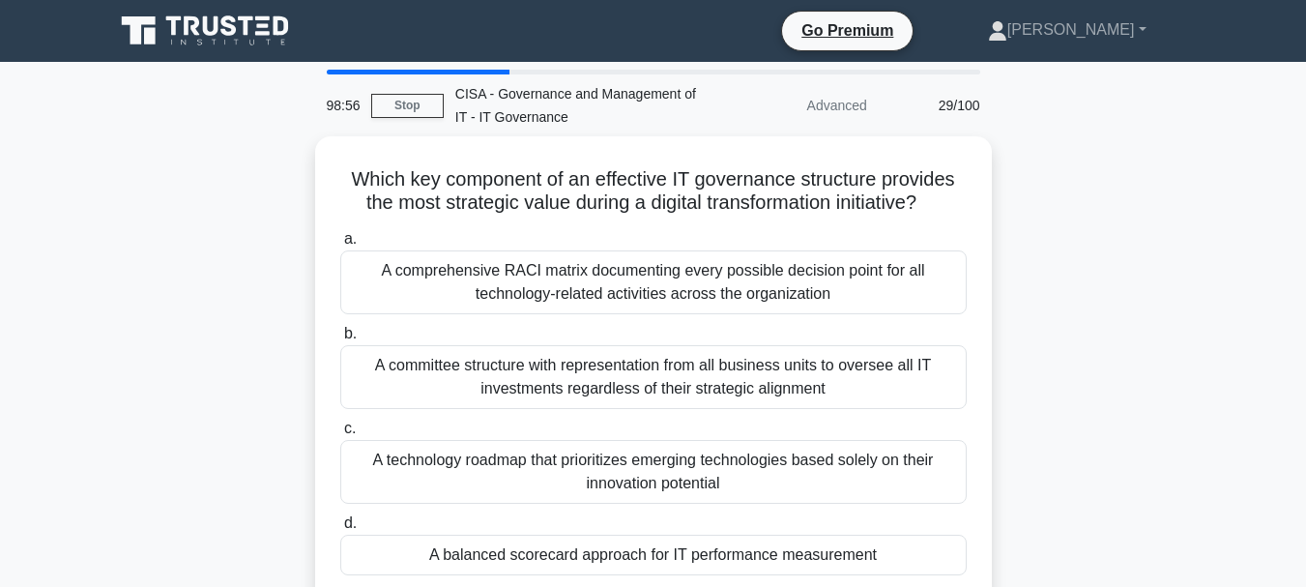
click at [628, 279] on div "A comprehensive RACI matrix documenting every possible decision point for all t…" at bounding box center [653, 282] width 626 height 64
click at [340, 246] on input "a. A comprehensive RACI matrix documenting every possible decision point for al…" at bounding box center [340, 239] width 0 height 13
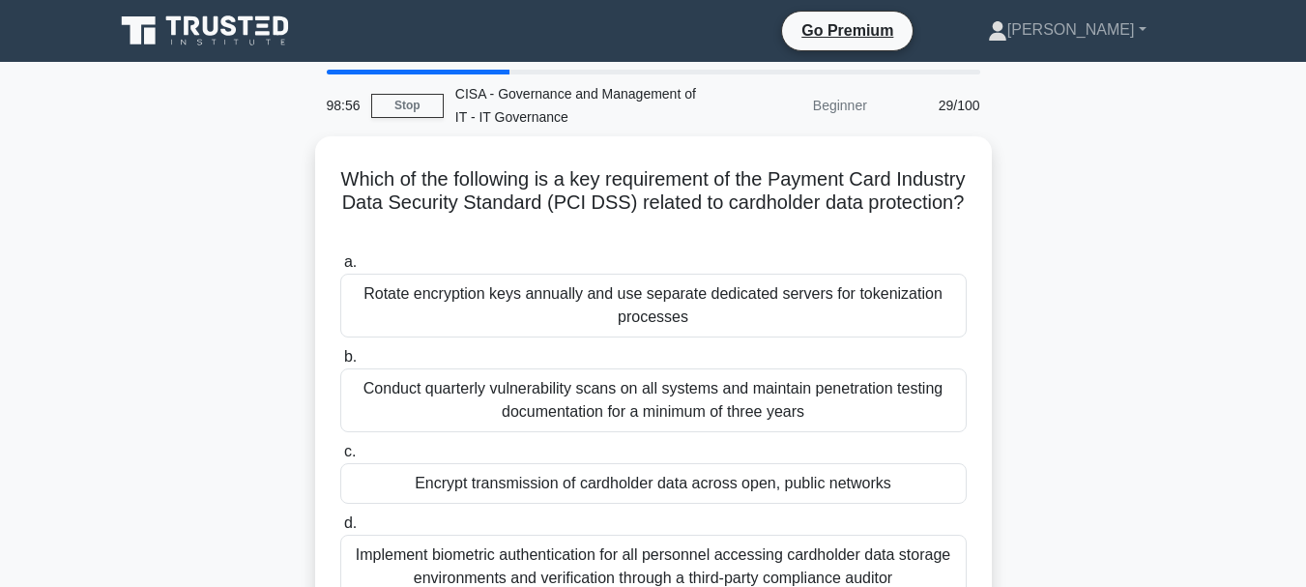
click at [628, 279] on div "Rotate encryption keys annually and use separate dedicated servers for tokeniza…" at bounding box center [653, 306] width 626 height 64
click at [340, 269] on input "a. Rotate encryption keys annually and use separate dedicated servers for token…" at bounding box center [340, 262] width 0 height 13
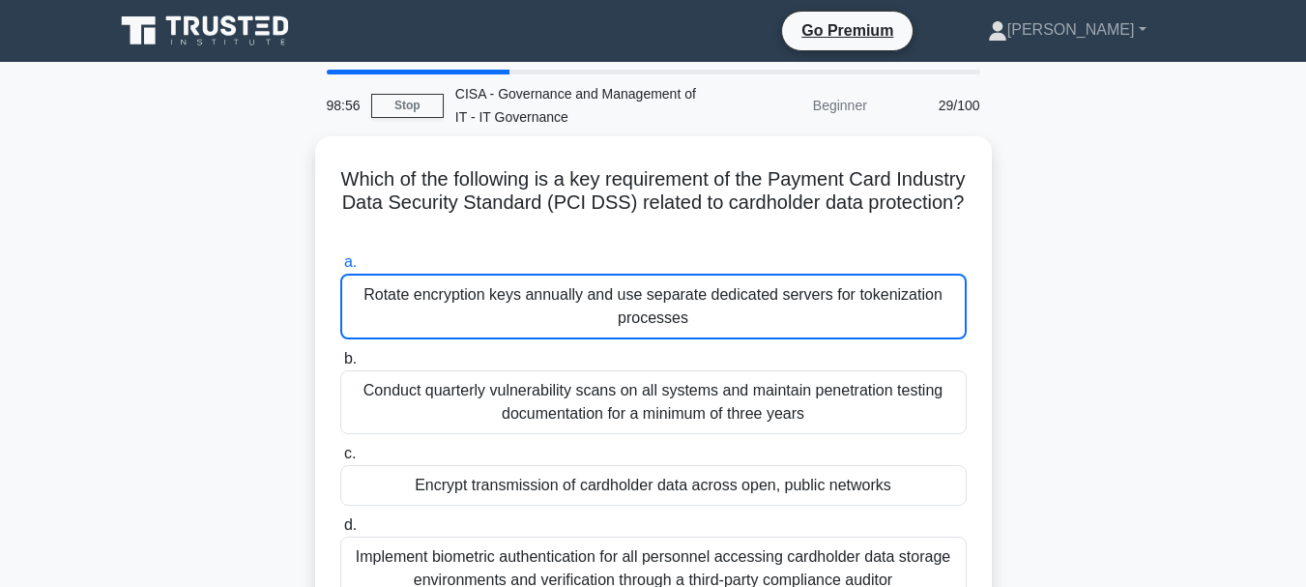
click at [628, 279] on div "Rotate encryption keys annually and use separate dedicated servers for tokeniza…" at bounding box center [653, 307] width 626 height 66
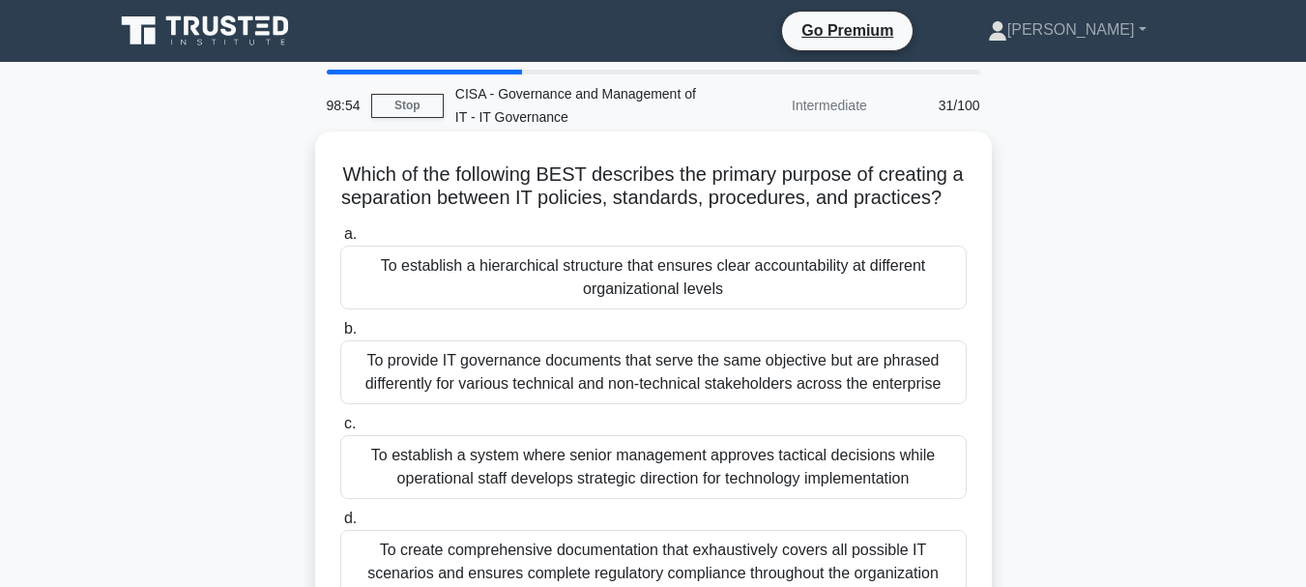
click at [627, 298] on div "To establish a hierarchical structure that ensures clear accountability at diff…" at bounding box center [653, 278] width 626 height 64
click at [340, 241] on input "a. To establish a hierarchical structure that ensures clear accountability at d…" at bounding box center [340, 234] width 0 height 13
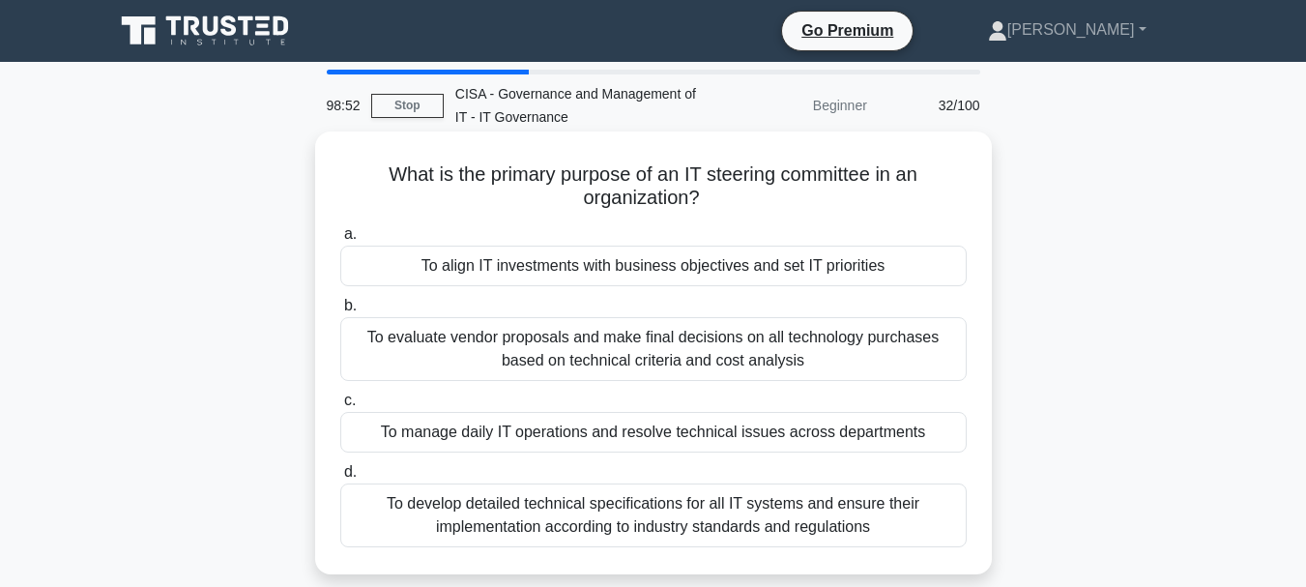
click at [630, 274] on div "To align IT investments with business objectives and set IT priorities" at bounding box center [653, 266] width 626 height 41
click at [340, 241] on input "a. To align IT investments with business objectives and set IT priorities" at bounding box center [340, 234] width 0 height 13
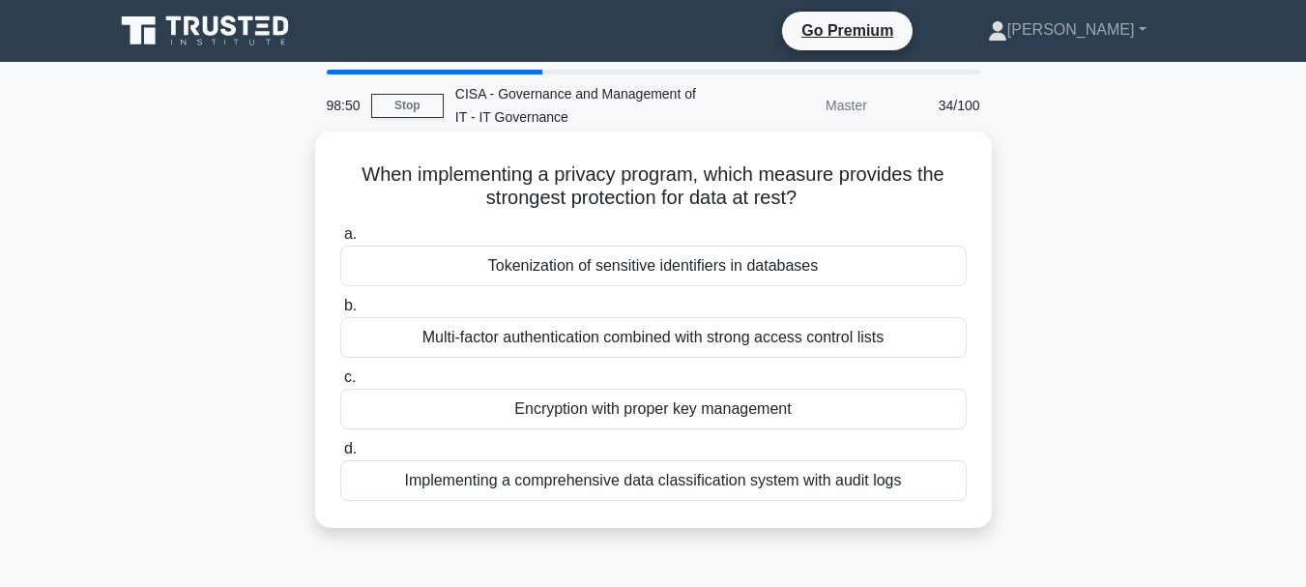
click at [630, 273] on div "Tokenization of sensitive identifiers in databases" at bounding box center [653, 266] width 626 height 41
click at [340, 241] on input "a. Tokenization of sensitive identifiers in databases" at bounding box center [340, 234] width 0 height 13
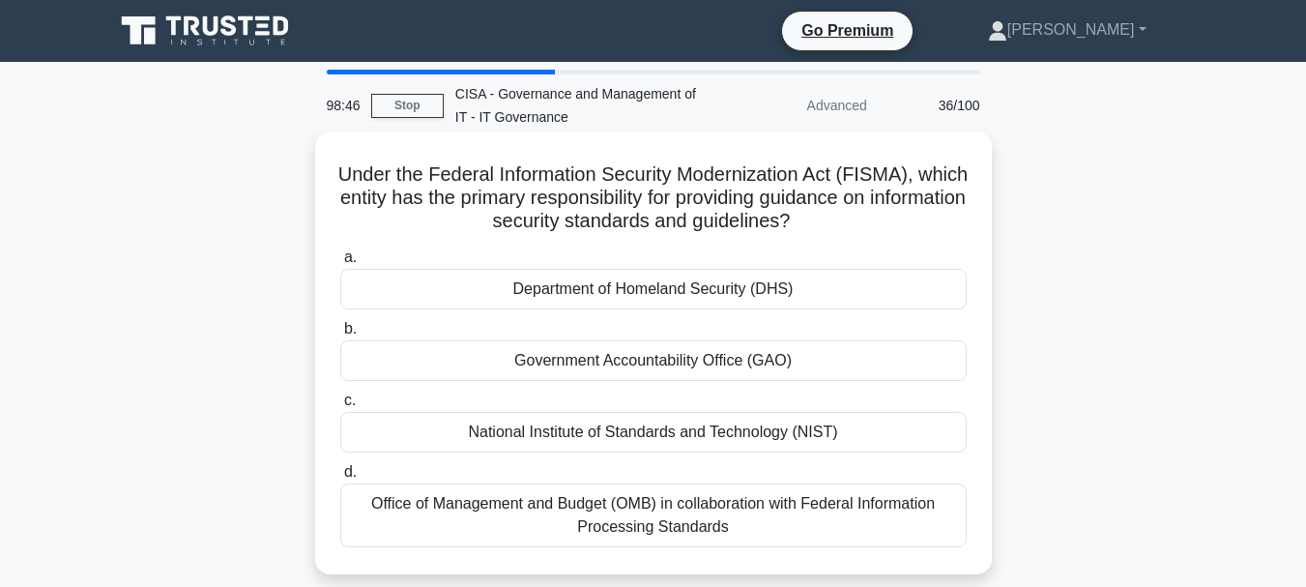
click at [624, 293] on div "Department of Homeland Security (DHS)" at bounding box center [653, 289] width 626 height 41
click at [340, 264] on input "a. Department of Homeland Security (DHS)" at bounding box center [340, 257] width 0 height 13
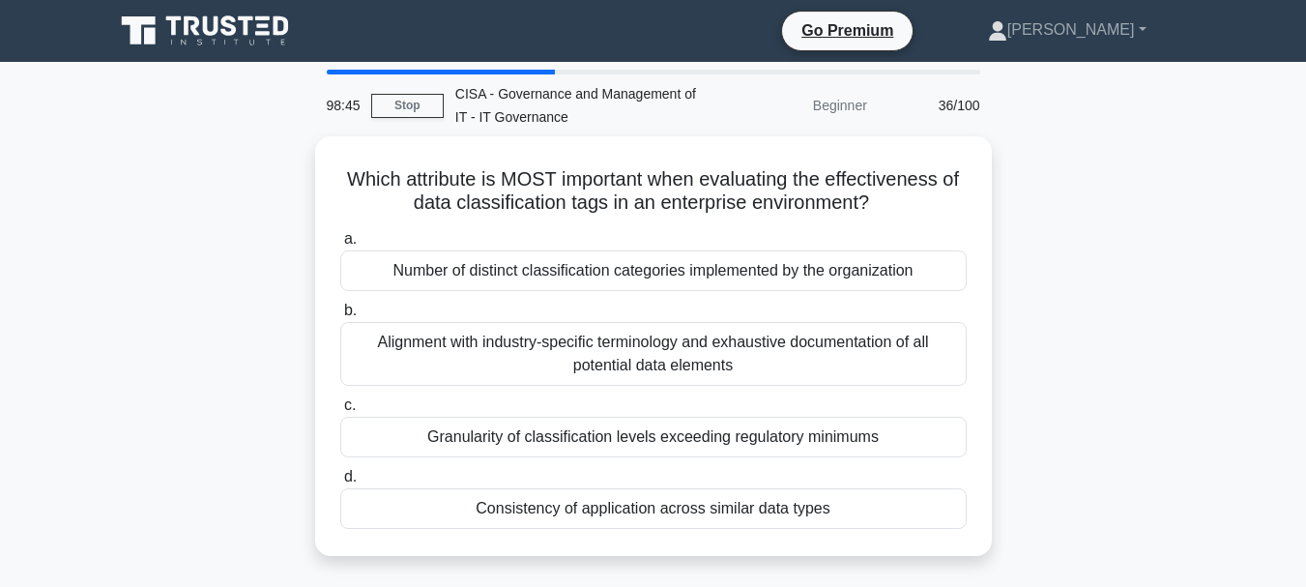
click at [624, 293] on div "a. Number of distinct classification categories implemented by the organization…" at bounding box center [654, 377] width 650 height 309
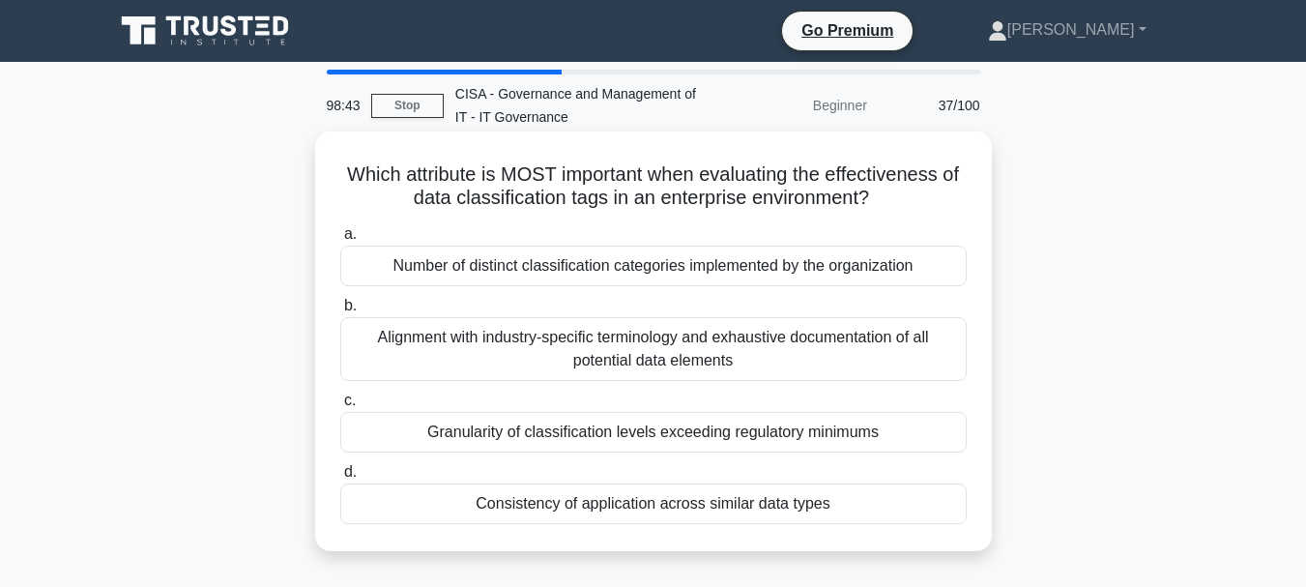
click at [587, 273] on div "Number of distinct classification categories implemented by the organization" at bounding box center [653, 266] width 626 height 41
click at [340, 241] on input "a. Number of distinct classification categories implemented by the organization" at bounding box center [340, 234] width 0 height 13
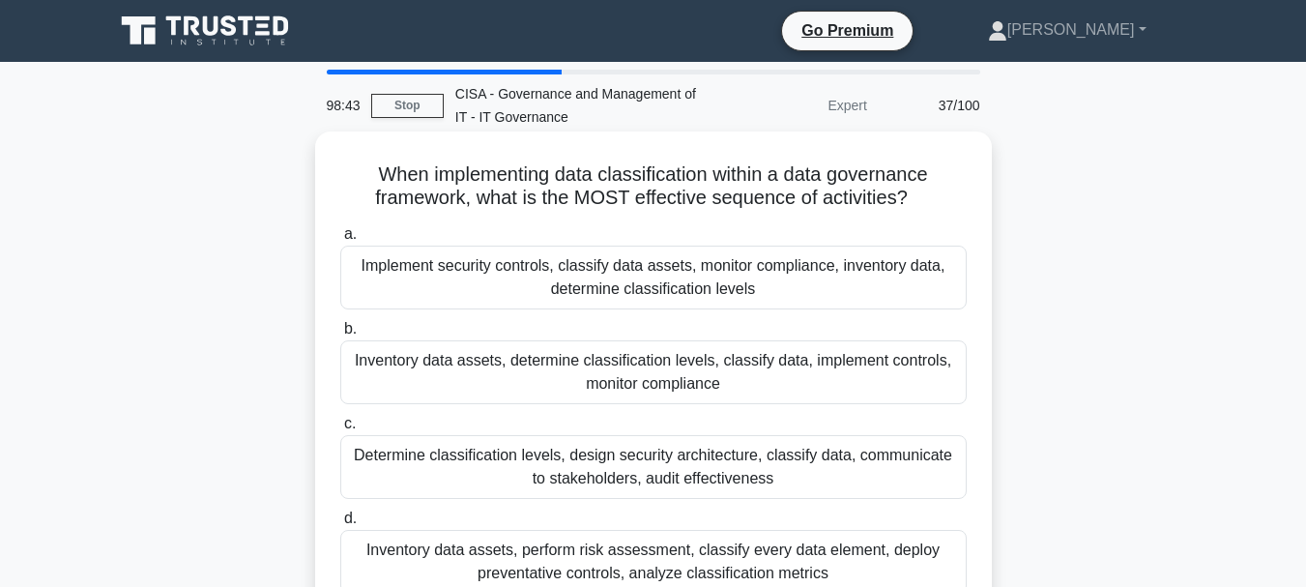
click at [587, 273] on div "Implement security controls, classify data assets, monitor compliance, inventor…" at bounding box center [653, 278] width 626 height 64
click at [340, 241] on input "a. Implement security controls, classify data assets, monitor compliance, inven…" at bounding box center [340, 234] width 0 height 13
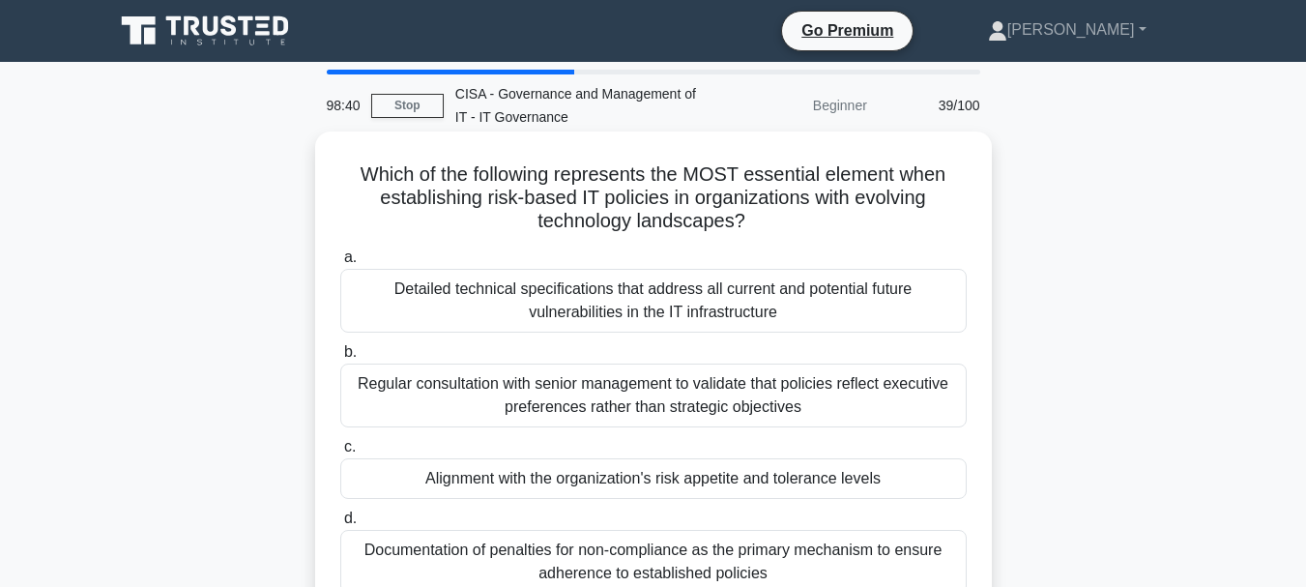
click at [629, 300] on div "Detailed technical specifications that address all current and potential future…" at bounding box center [653, 301] width 626 height 64
click at [340, 264] on input "a. Detailed technical specifications that address all current and potential fut…" at bounding box center [340, 257] width 0 height 13
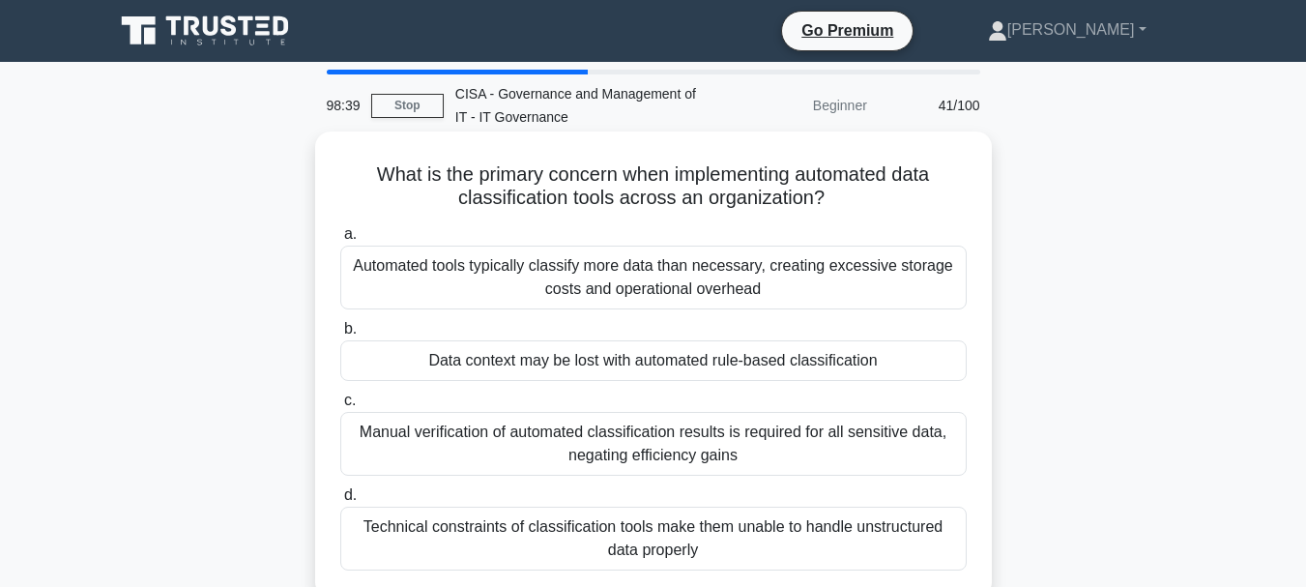
click at [635, 293] on div "Automated tools typically classify more data than necessary, creating excessive…" at bounding box center [653, 278] width 626 height 64
click at [340, 241] on input "a. Automated tools typically classify more data than necessary, creating excess…" at bounding box center [340, 234] width 0 height 13
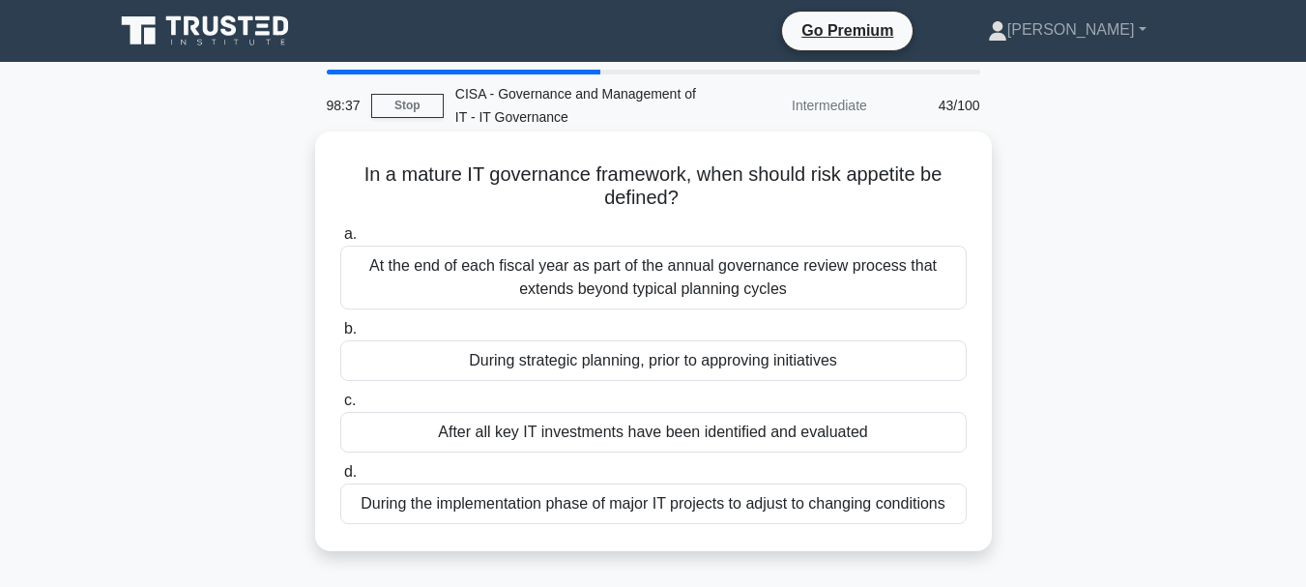
click at [636, 289] on div "At the end of each fiscal year as part of the annual governance review process …" at bounding box center [653, 278] width 626 height 64
click at [340, 241] on input "a. At the end of each fiscal year as part of the annual governance review proce…" at bounding box center [340, 234] width 0 height 13
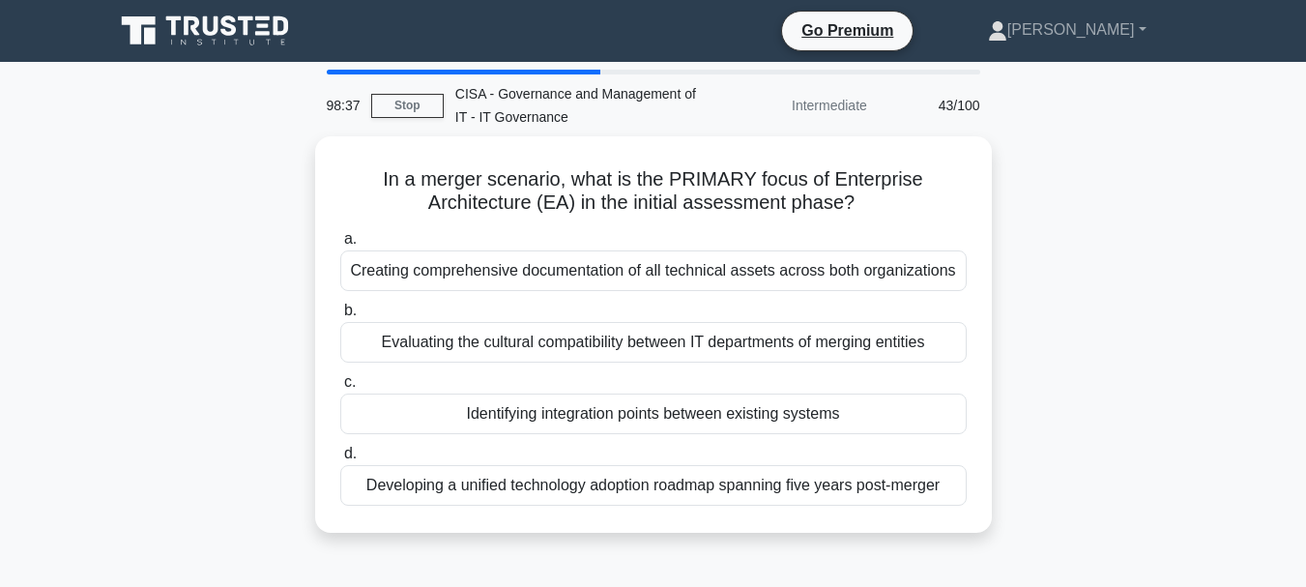
click at [636, 289] on div "Creating comprehensive documentation of all technical assets across both organi…" at bounding box center [653, 270] width 626 height 41
click at [340, 246] on input "a. Creating comprehensive documentation of all technical assets across both org…" at bounding box center [340, 239] width 0 height 13
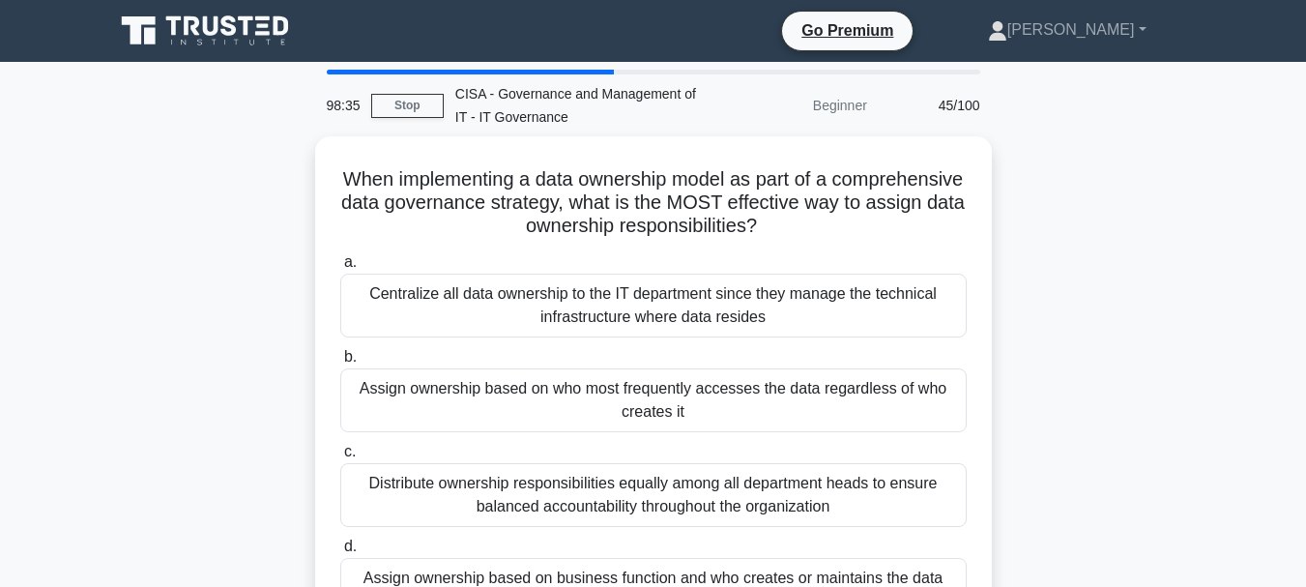
click at [636, 289] on div "Centralize all data ownership to the IT department since they manage the techni…" at bounding box center [653, 306] width 626 height 64
click at [340, 269] on input "a. Centralize all data ownership to the IT department since they manage the tec…" at bounding box center [340, 262] width 0 height 13
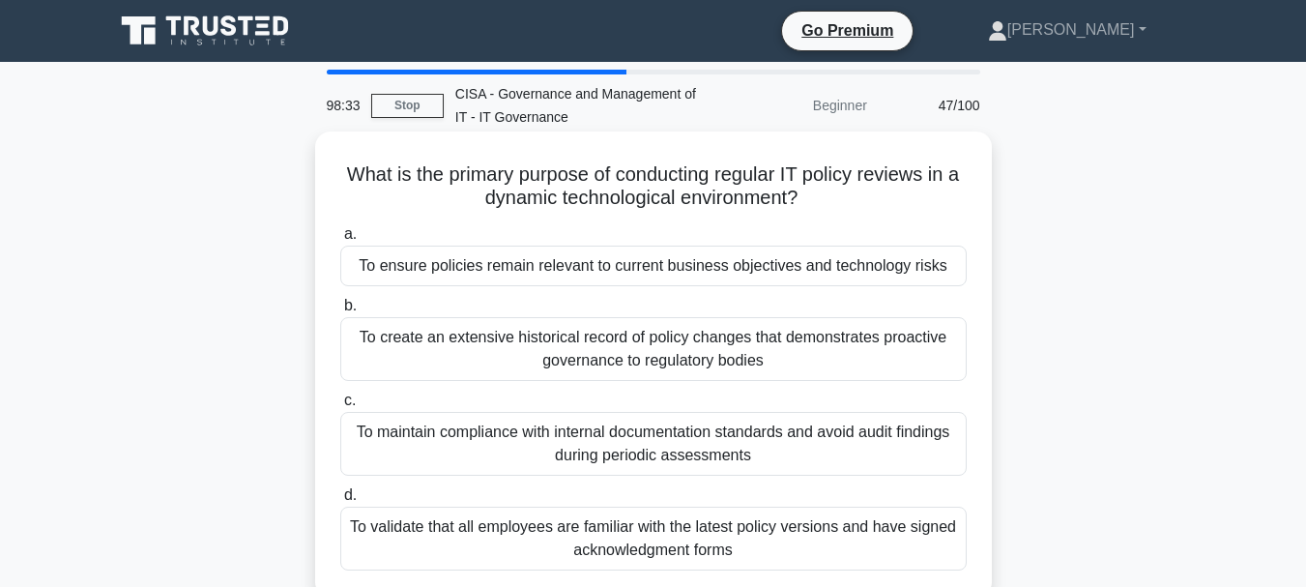
click at [651, 269] on div "To ensure policies remain relevant to current business objectives and technolog…" at bounding box center [653, 266] width 626 height 41
click at [340, 241] on input "a. To ensure policies remain relevant to current business objectives and techno…" at bounding box center [340, 234] width 0 height 13
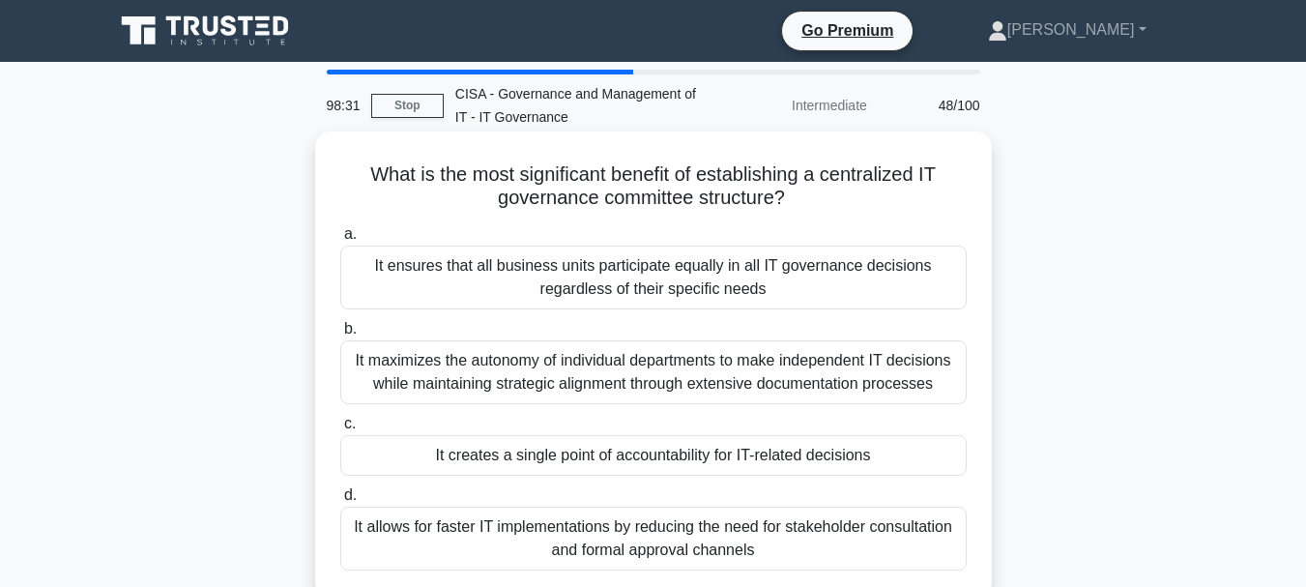
click at [636, 285] on div "It ensures that all business units participate equally in all IT governance dec…" at bounding box center [653, 278] width 626 height 64
click at [340, 241] on input "a. It ensures that all business units participate equally in all IT governance …" at bounding box center [340, 234] width 0 height 13
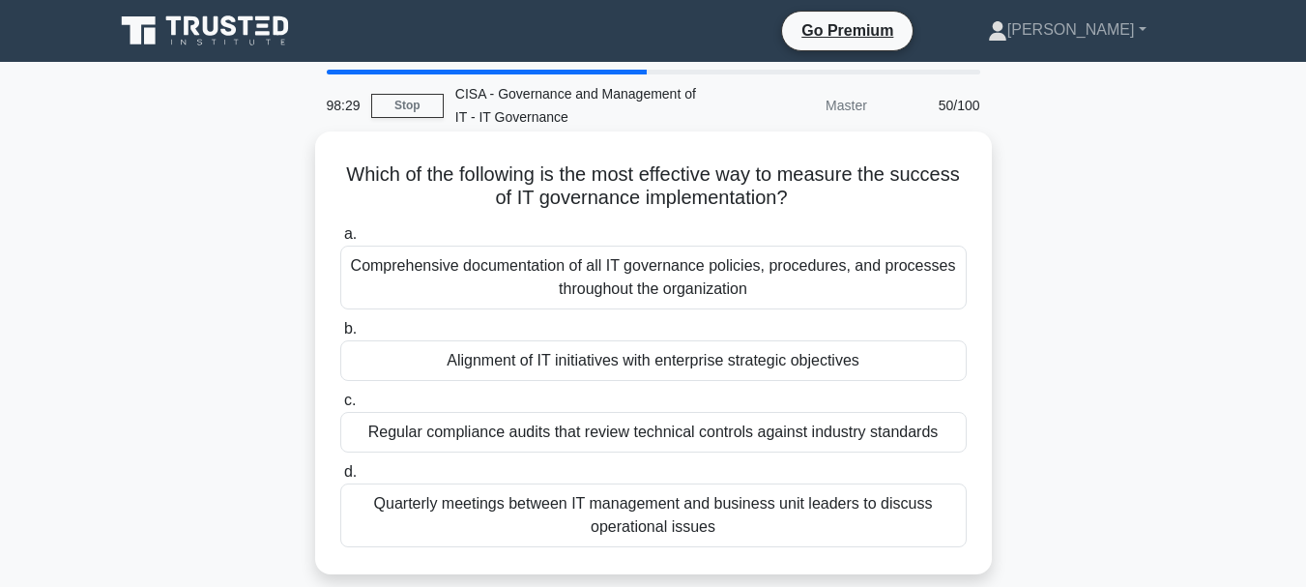
click at [639, 279] on div "Comprehensive documentation of all IT governance policies, procedures, and proc…" at bounding box center [653, 278] width 626 height 64
click at [340, 241] on input "a. Comprehensive documentation of all IT governance policies, procedures, and p…" at bounding box center [340, 234] width 0 height 13
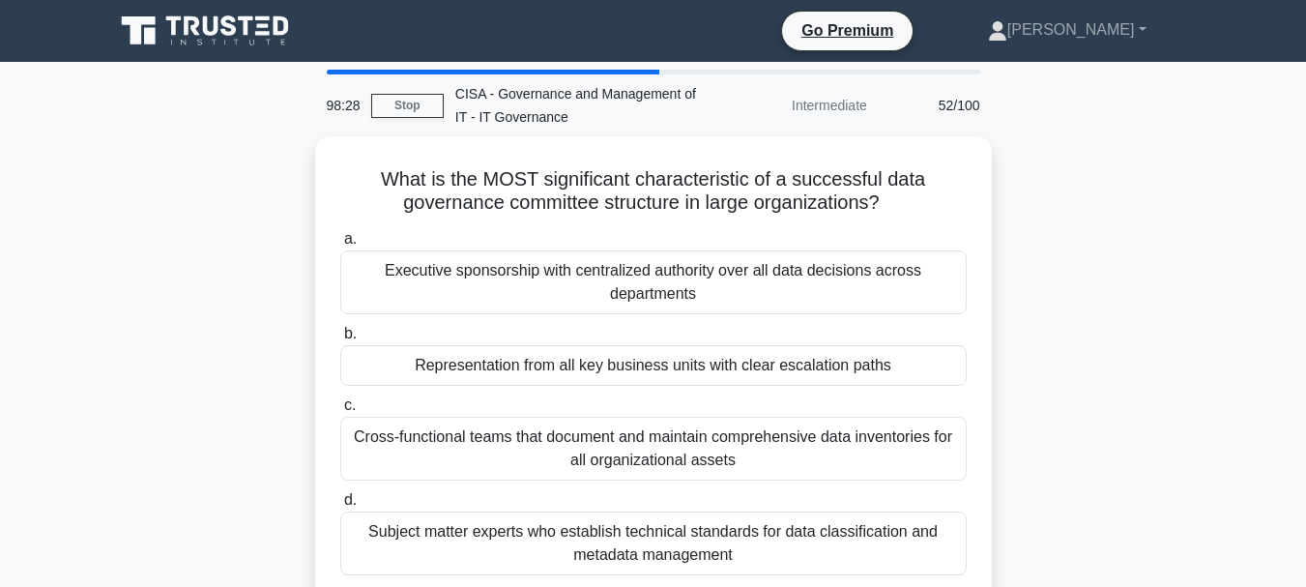
click at [639, 279] on div "Executive sponsorship with centralized authority over all data decisions across…" at bounding box center [653, 282] width 626 height 64
click at [340, 246] on input "a. Executive sponsorship with centralized authority over all data decisions acr…" at bounding box center [340, 239] width 0 height 13
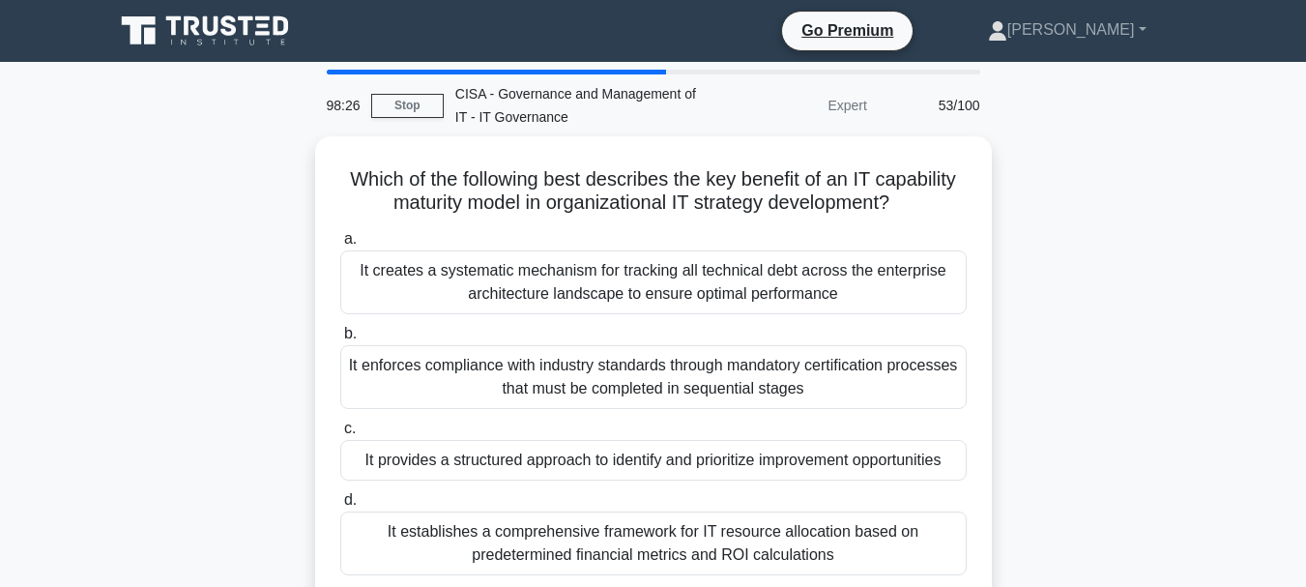
click at [639, 279] on div "It creates a systematic mechanism for tracking all technical debt across the en…" at bounding box center [653, 282] width 626 height 64
click at [340, 246] on input "a. It creates a systematic mechanism for tracking all technical debt across the…" at bounding box center [340, 239] width 0 height 13
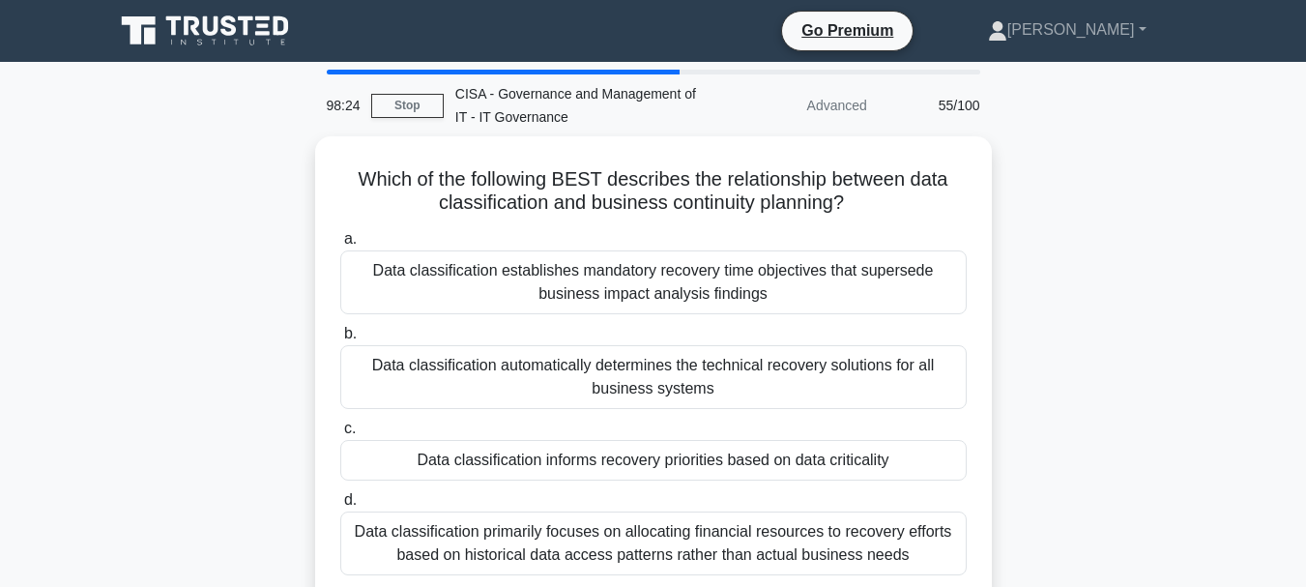
click at [639, 279] on div "Data classification establishes mandatory recovery time objectives that superse…" at bounding box center [653, 282] width 626 height 64
click at [340, 246] on input "a. Data classification establishes mandatory recovery time objectives that supe…" at bounding box center [340, 239] width 0 height 13
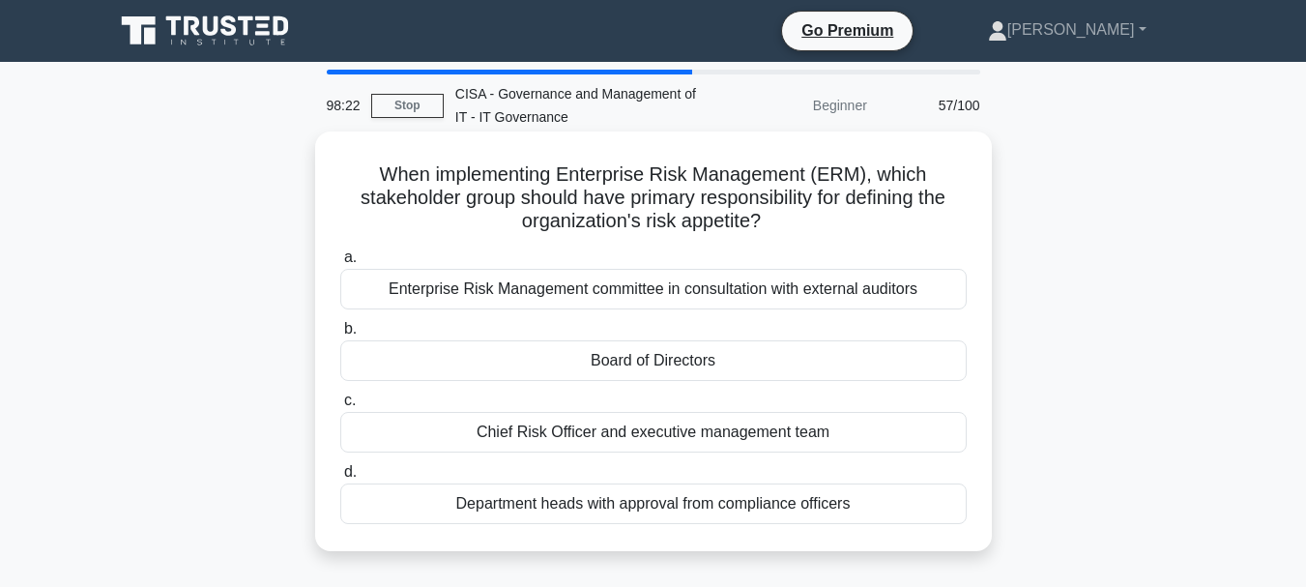
click at [635, 291] on div "Enterprise Risk Management committee in consultation with external auditors" at bounding box center [653, 289] width 626 height 41
click at [340, 264] on input "a. Enterprise Risk Management committee in consultation with external auditors" at bounding box center [340, 257] width 0 height 13
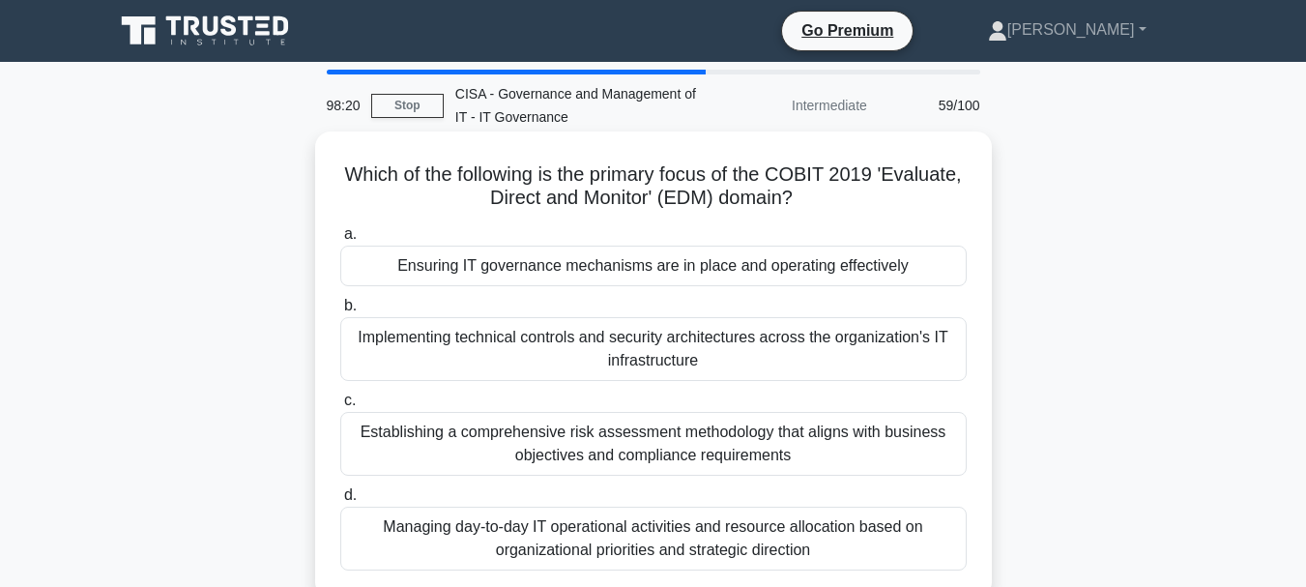
click at [647, 273] on div "Ensuring IT governance mechanisms are in place and operating effectively" at bounding box center [653, 266] width 626 height 41
click at [340, 241] on input "a. Ensuring IT governance mechanisms are in place and operating effectively" at bounding box center [340, 234] width 0 height 13
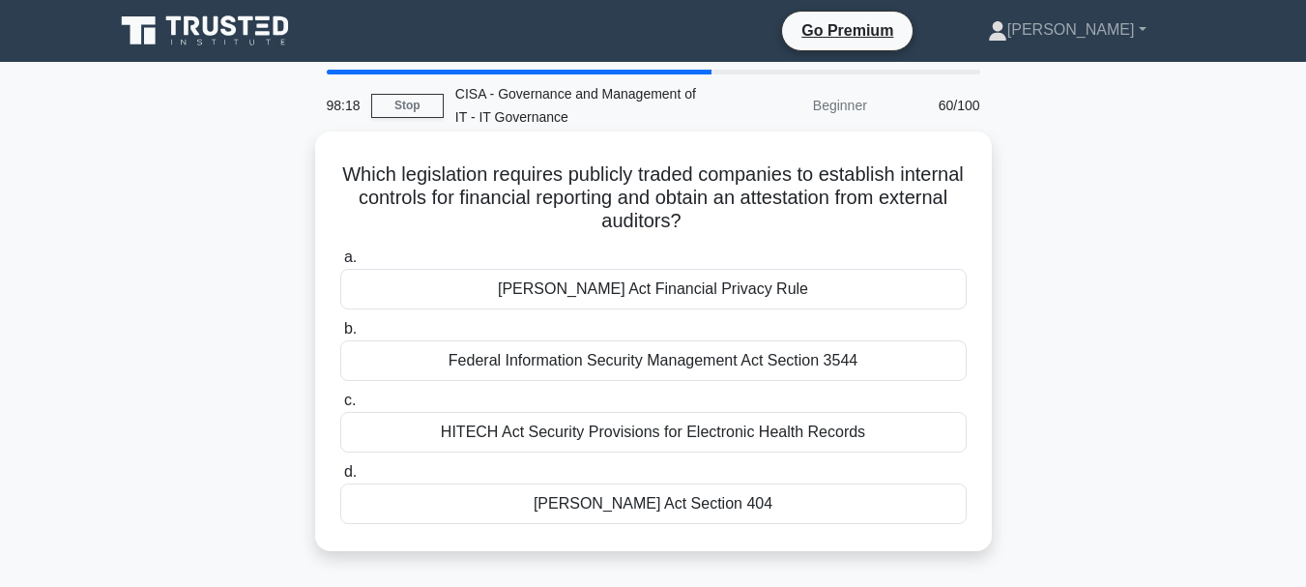
click at [640, 283] on div "Gramm-Leach-Bliley Act Financial Privacy Rule" at bounding box center [653, 289] width 626 height 41
click at [340, 264] on input "a. Gramm-Leach-Bliley Act Financial Privacy Rule" at bounding box center [340, 257] width 0 height 13
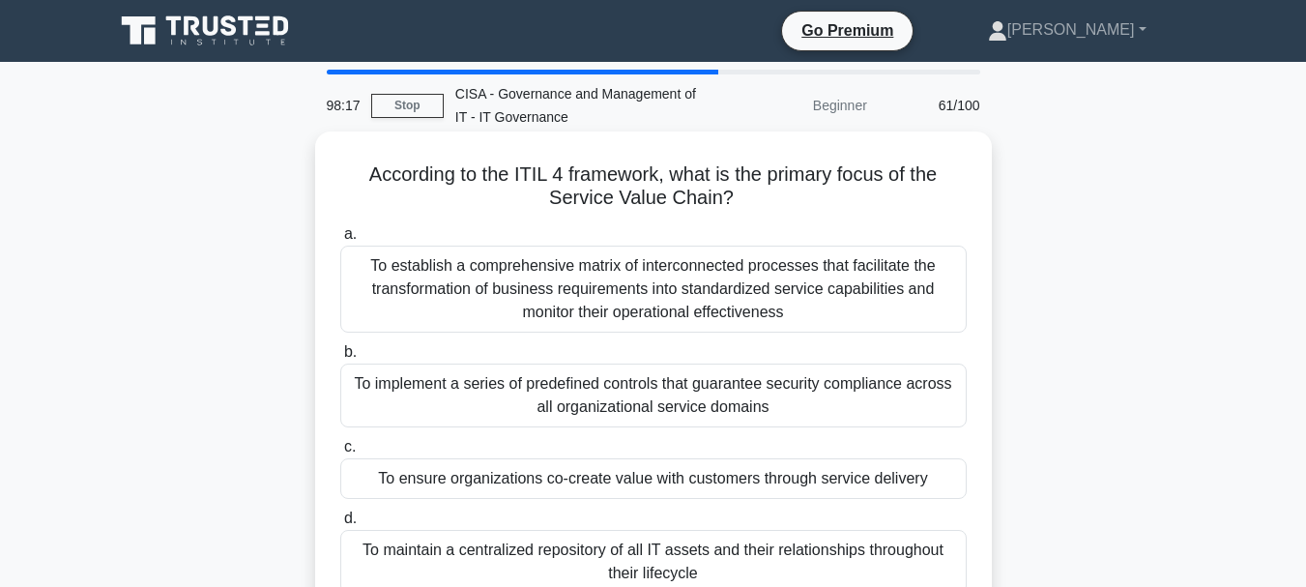
click at [627, 301] on div "To establish a comprehensive matrix of interconnected processes that facilitate…" at bounding box center [653, 289] width 626 height 87
click at [340, 241] on input "a. To establish a comprehensive matrix of interconnected processes that facilit…" at bounding box center [340, 234] width 0 height 13
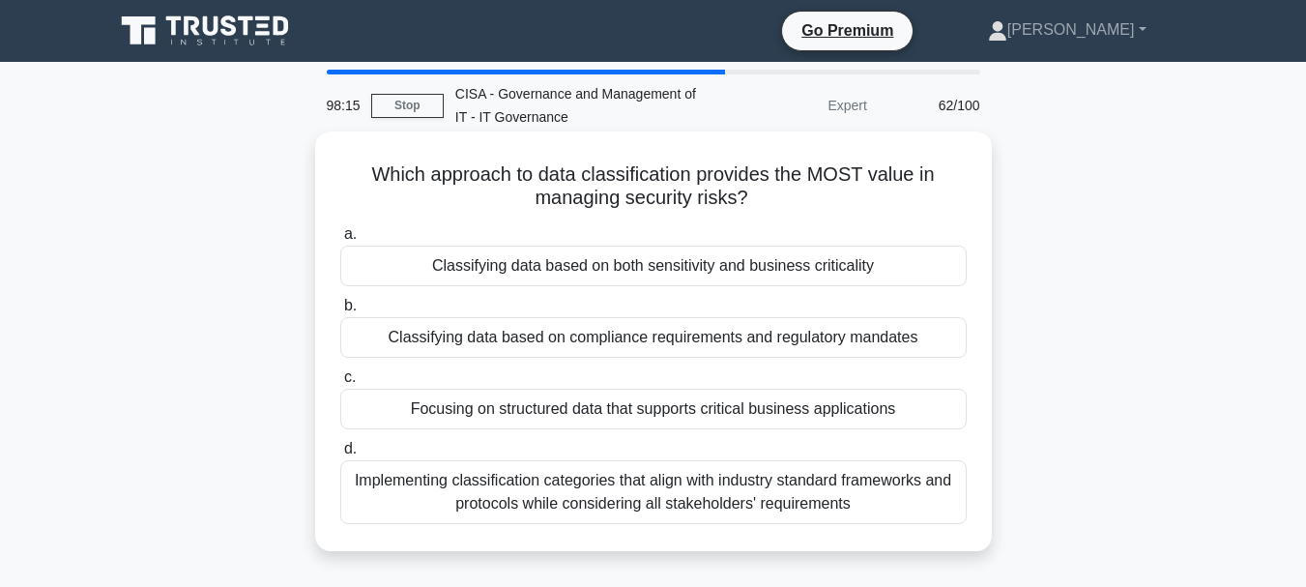
click at [644, 270] on div "Classifying data based on both sensitivity and business criticality" at bounding box center [653, 266] width 626 height 41
click at [340, 241] on input "a. Classifying data based on both sensitivity and business criticality" at bounding box center [340, 234] width 0 height 13
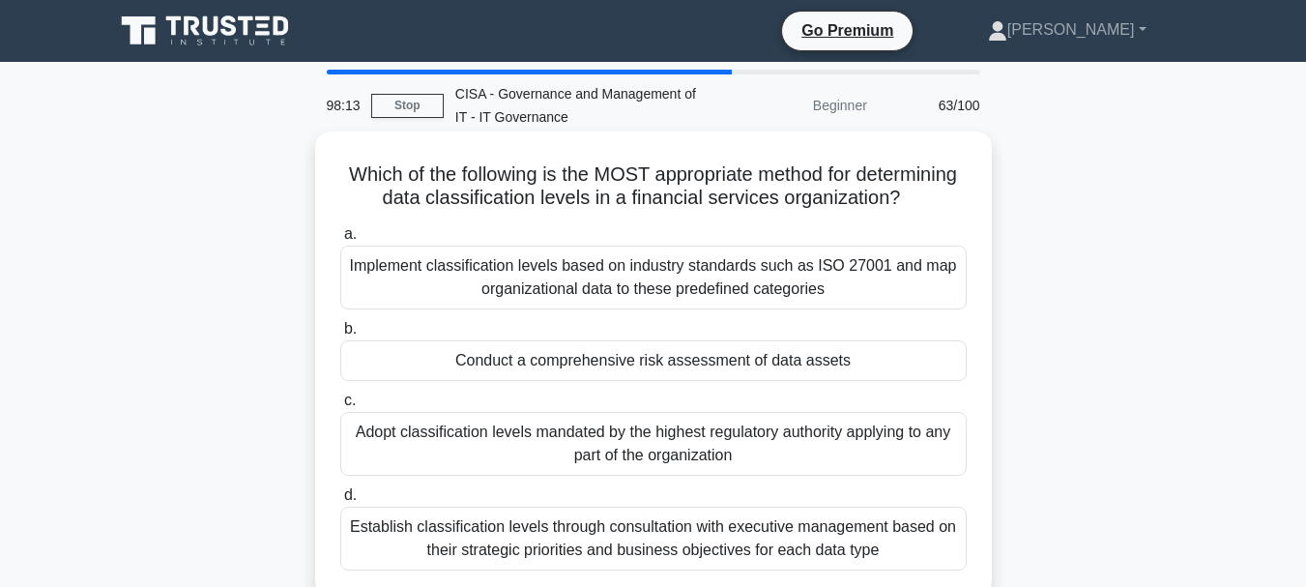
click at [635, 301] on div "Implement classification levels based on industry standards such as ISO 27001 a…" at bounding box center [653, 278] width 626 height 64
click at [340, 241] on input "a. Implement classification levels based on industry standards such as ISO 2700…" at bounding box center [340, 234] width 0 height 13
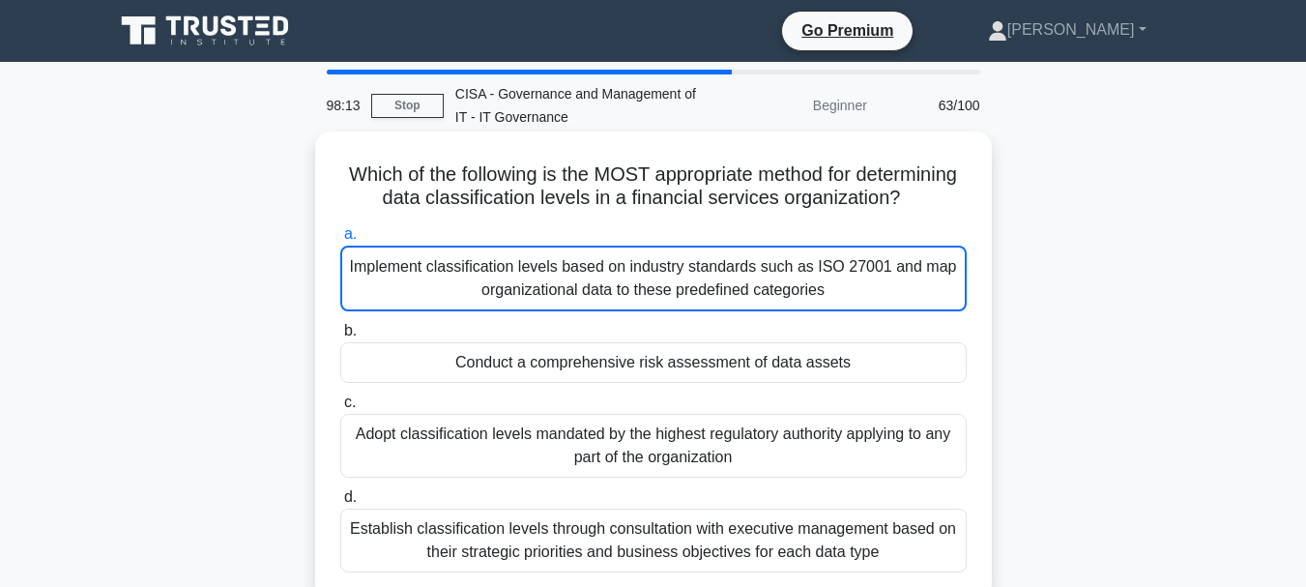
click at [635, 301] on div "Implement classification levels based on industry standards such as ISO 27001 a…" at bounding box center [653, 279] width 626 height 66
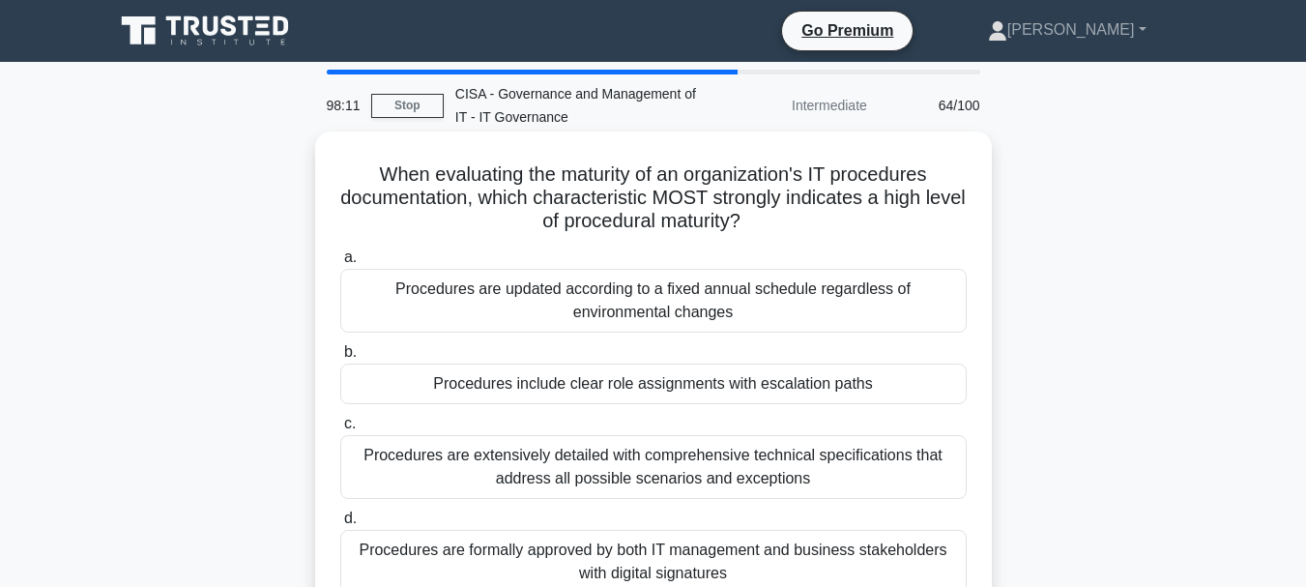
click at [640, 294] on div "Procedures are updated according to a fixed annual schedule regardless of envir…" at bounding box center [653, 301] width 626 height 64
click at [340, 264] on input "a. Procedures are updated according to a fixed annual schedule regardless of en…" at bounding box center [340, 257] width 0 height 13
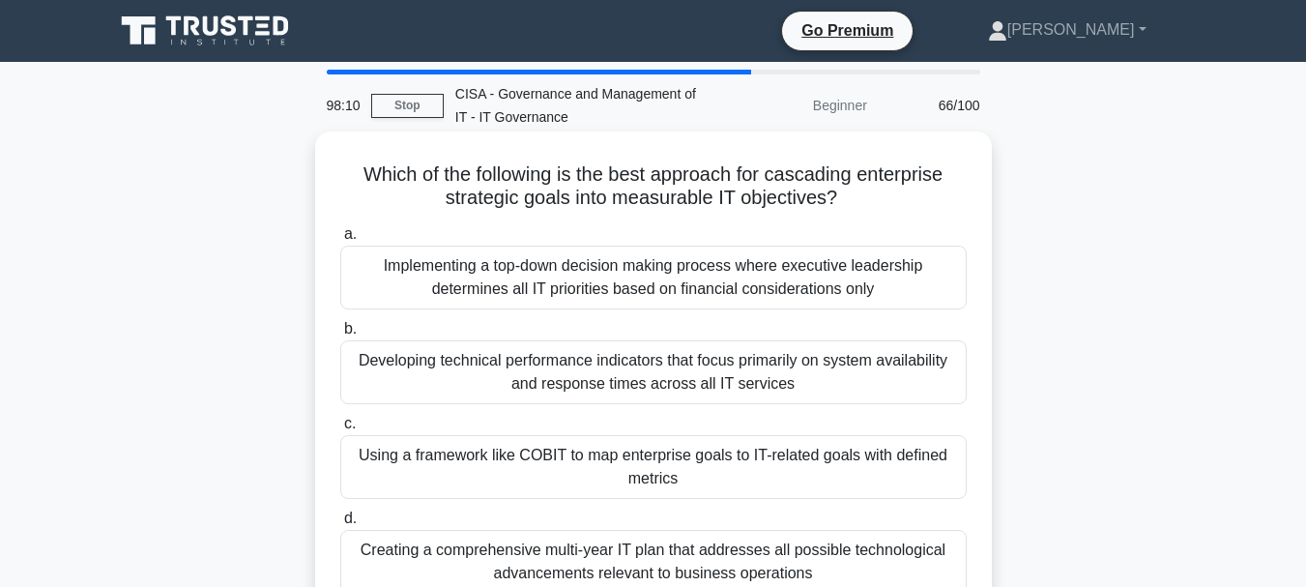
click at [646, 284] on div "Implementing a top-down decision making process where executive leadership dete…" at bounding box center [653, 278] width 626 height 64
click at [340, 241] on input "a. Implementing a top-down decision making process where executive leadership d…" at bounding box center [340, 234] width 0 height 13
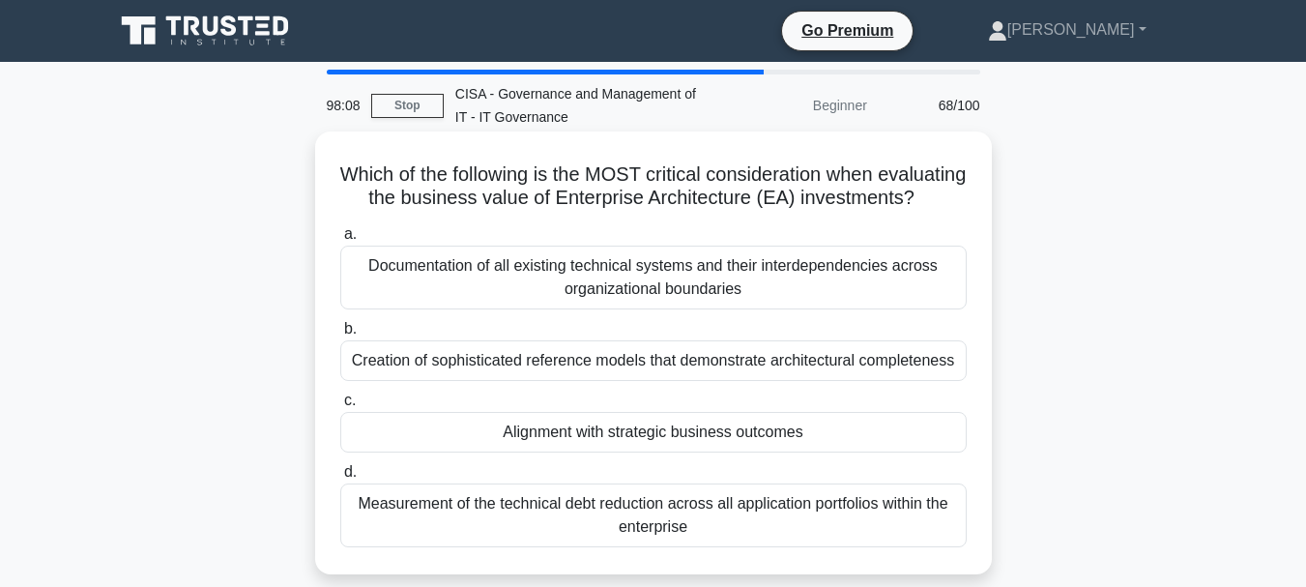
click at [646, 306] on div "Documentation of all existing technical systems and their interdependencies acr…" at bounding box center [653, 278] width 626 height 64
click at [340, 241] on input "a. Documentation of all existing technical systems and their interdependencies …" at bounding box center [340, 234] width 0 height 13
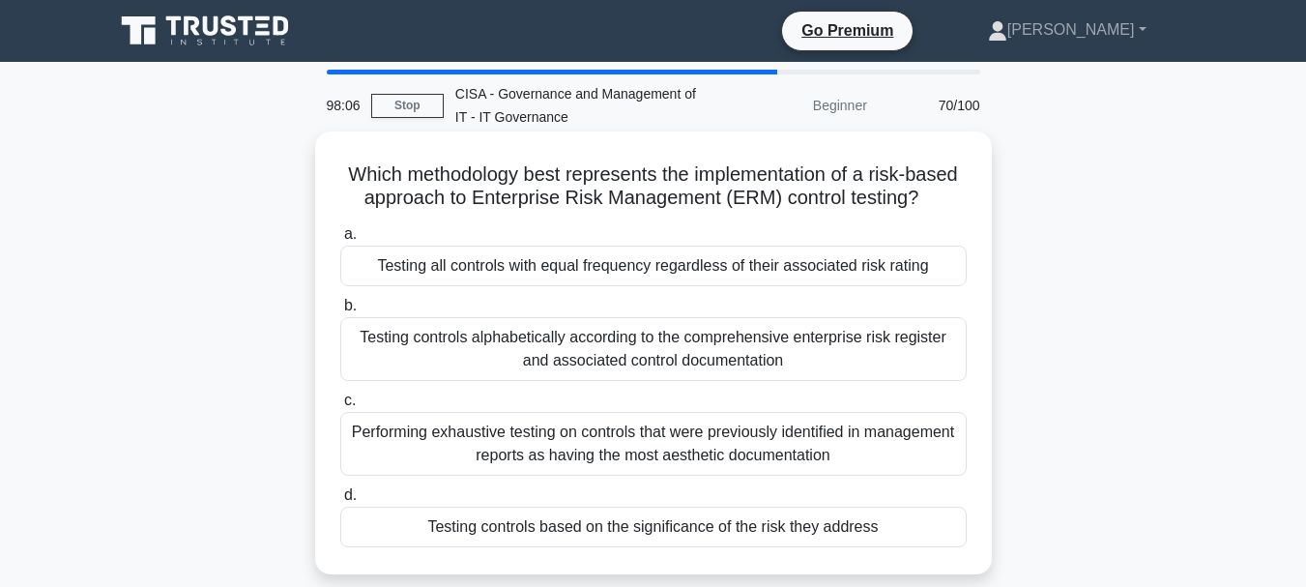
click at [664, 269] on div "Testing all controls with equal frequency regardless of their associated risk r…" at bounding box center [653, 266] width 626 height 41
click at [340, 241] on input "a. Testing all controls with equal frequency regardless of their associated ris…" at bounding box center [340, 234] width 0 height 13
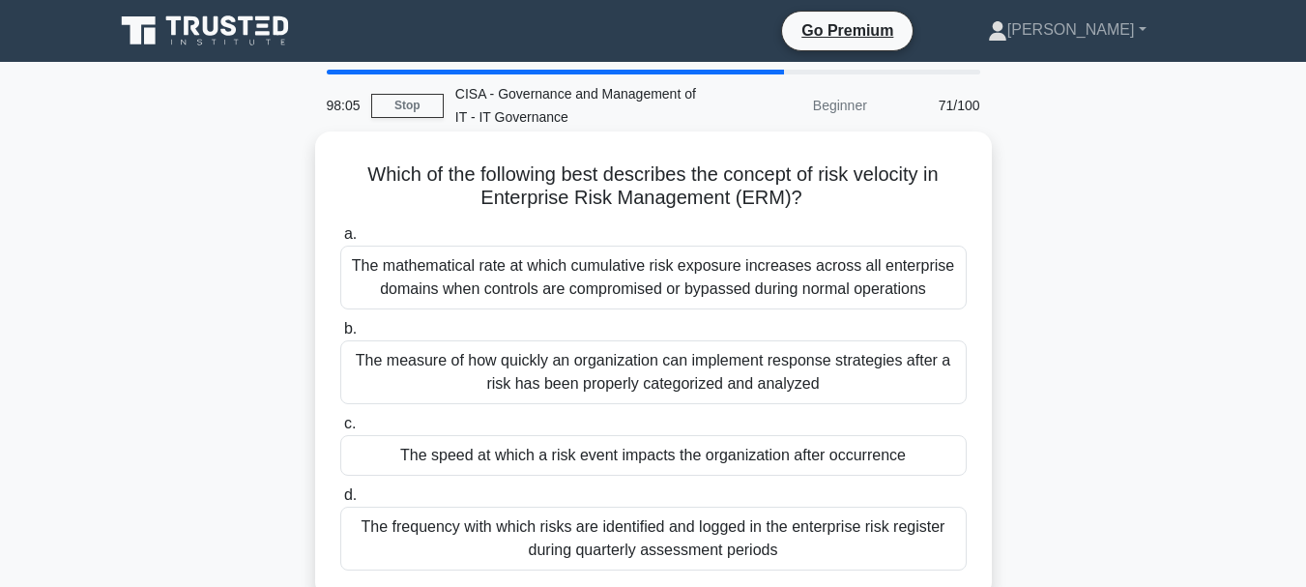
click at [660, 279] on div "The mathematical rate at which cumulative risk exposure increases across all en…" at bounding box center [653, 278] width 626 height 64
click at [340, 241] on input "a. The mathematical rate at which cumulative risk exposure increases across all…" at bounding box center [340, 234] width 0 height 13
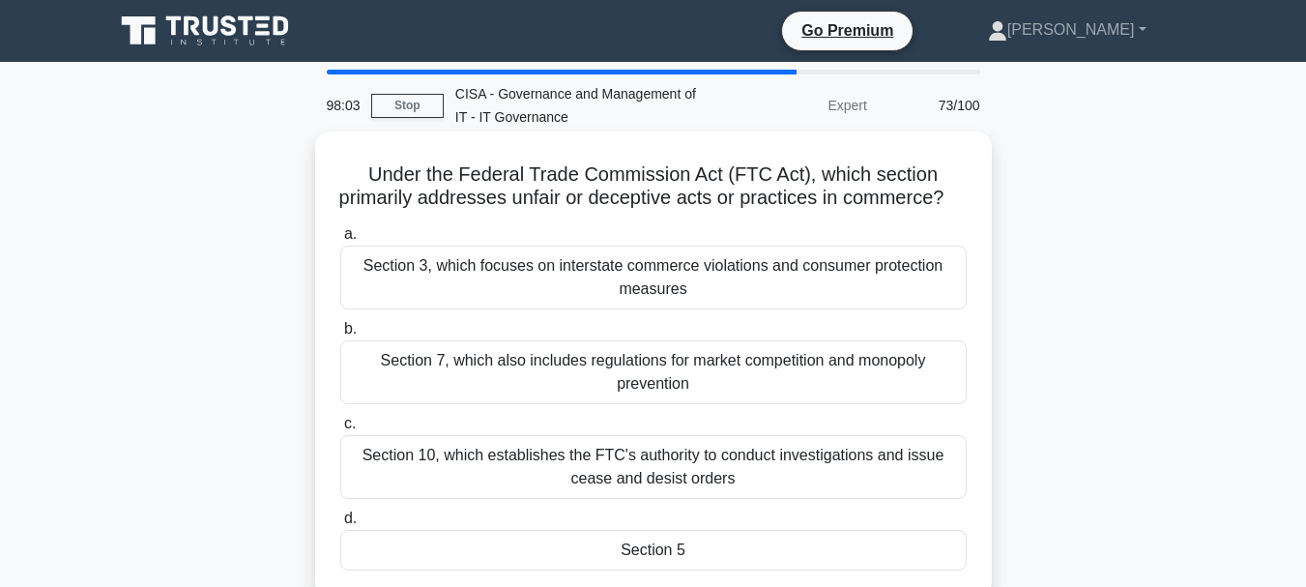
click at [655, 296] on div "Section 3, which focuses on interstate commerce violations and consumer protect…" at bounding box center [653, 278] width 626 height 64
click at [340, 241] on input "a. Section 3, which focuses on interstate commerce violations and consumer prot…" at bounding box center [340, 234] width 0 height 13
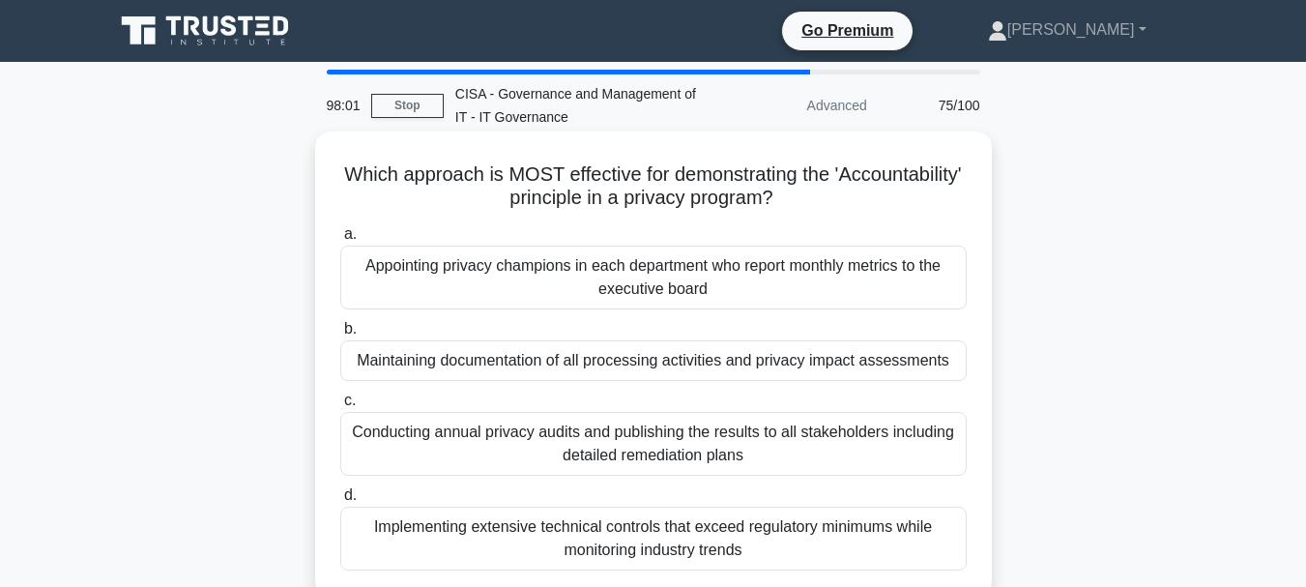
click at [652, 296] on div "Appointing privacy champions in each department who report monthly metrics to t…" at bounding box center [653, 278] width 626 height 64
click at [340, 241] on input "a. Appointing privacy champions in each department who report monthly metrics t…" at bounding box center [340, 234] width 0 height 13
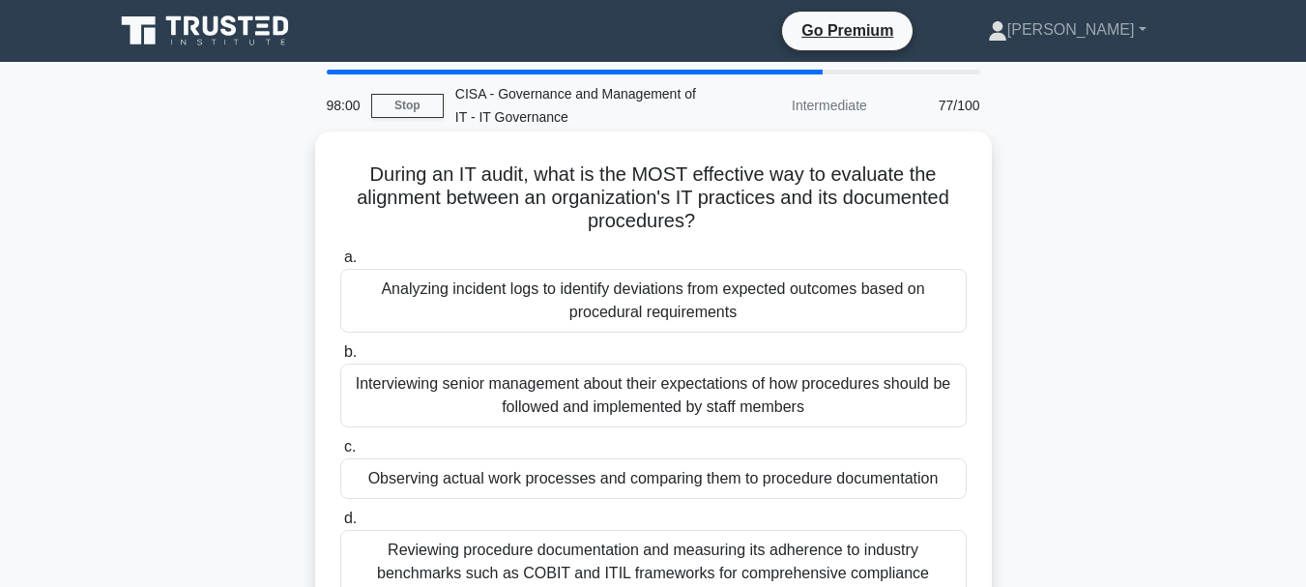
click at [654, 293] on div "Analyzing incident logs to identify deviations from expected outcomes based on …" at bounding box center [653, 301] width 626 height 64
click at [340, 264] on input "a. Analyzing incident logs to identify deviations from expected outcomes based …" at bounding box center [340, 257] width 0 height 13
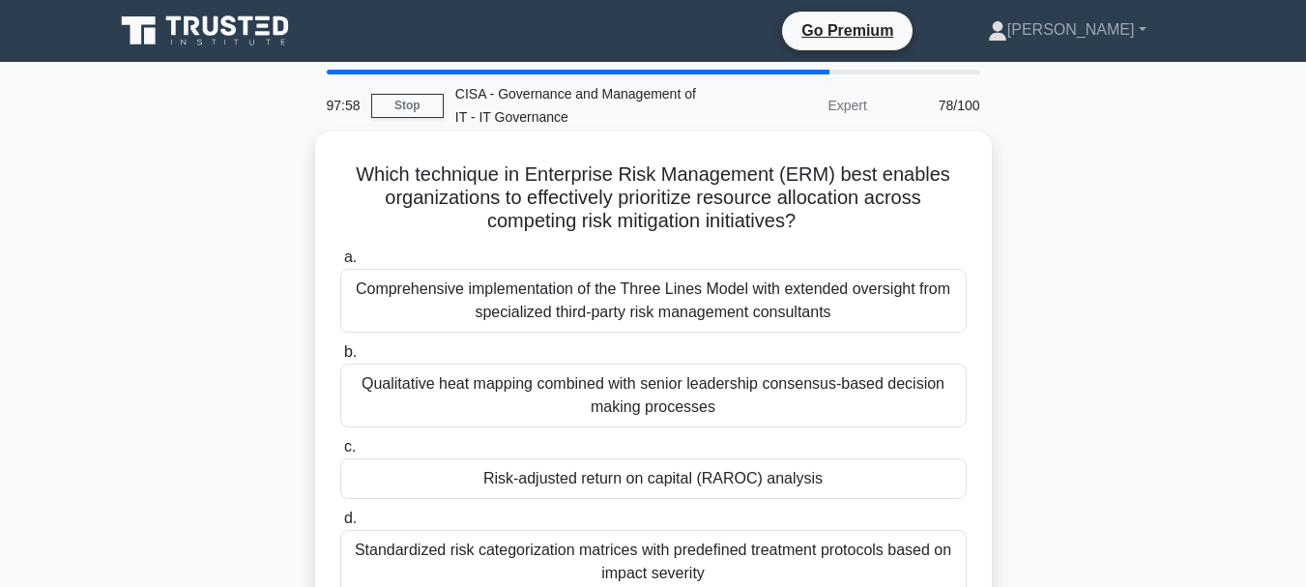
click at [647, 305] on div "Comprehensive implementation of the Three Lines Model with extended oversight f…" at bounding box center [653, 301] width 626 height 64
click at [340, 264] on input "a. Comprehensive implementation of the Three Lines Model with extended oversigh…" at bounding box center [340, 257] width 0 height 13
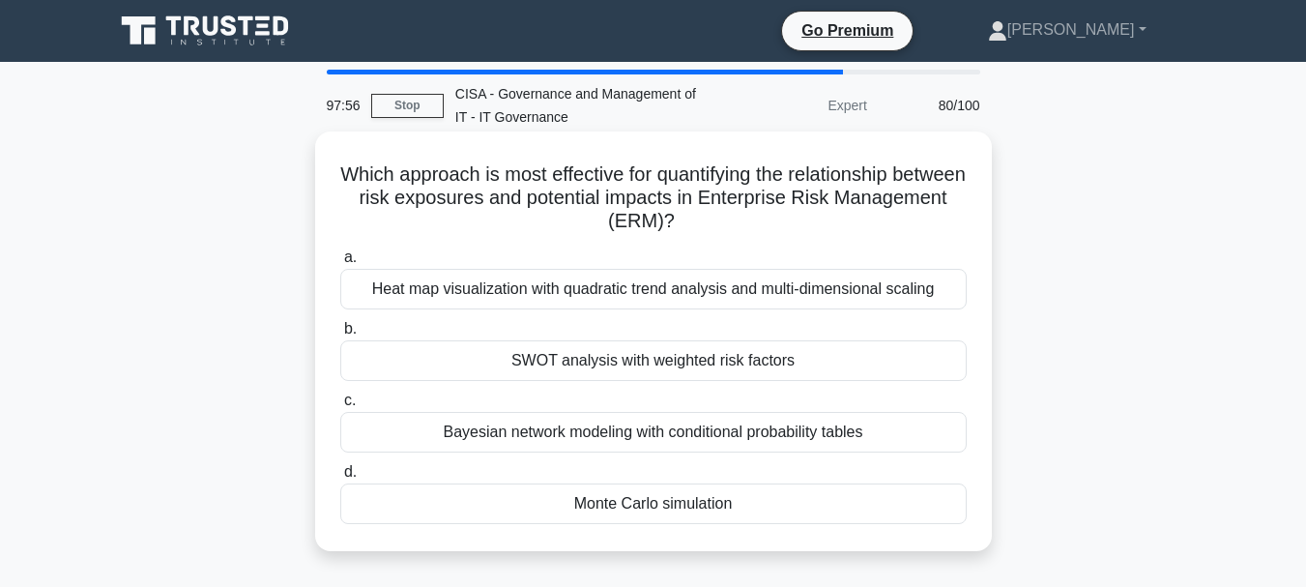
click at [652, 296] on div "Heat map visualization with quadratic trend analysis and multi-dimensional scal…" at bounding box center [653, 289] width 626 height 41
click at [340, 264] on input "a. Heat map visualization with quadratic trend analysis and multi-dimensional s…" at bounding box center [340, 257] width 0 height 13
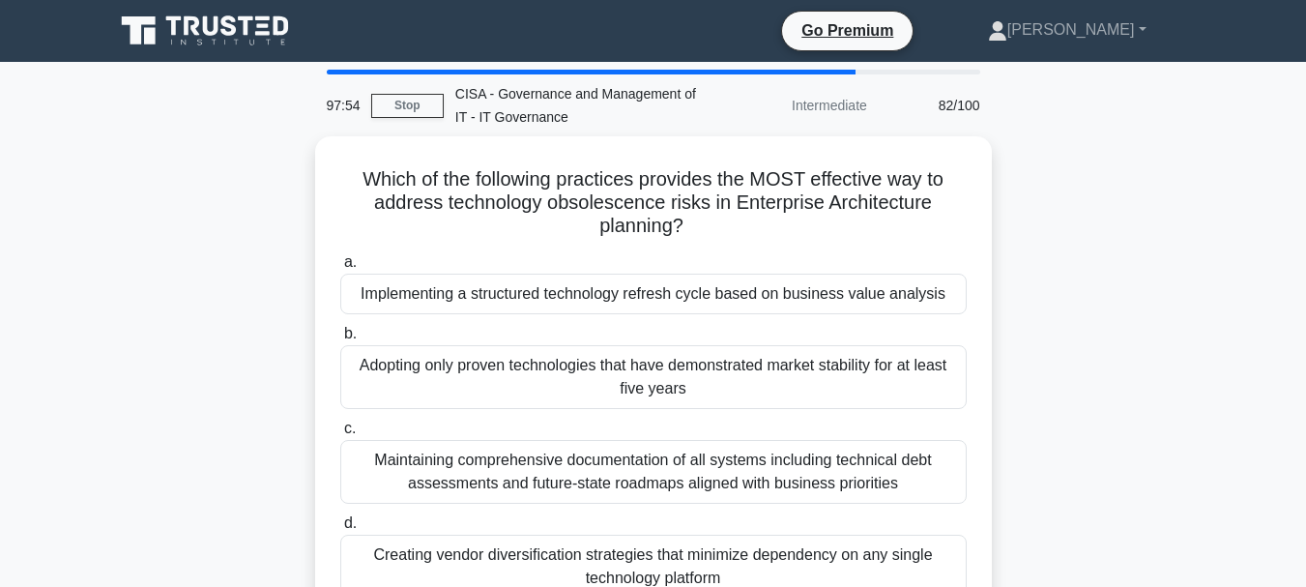
click at [652, 295] on div "Implementing a structured technology refresh cycle based on business value anal…" at bounding box center [653, 294] width 626 height 41
click at [340, 269] on input "a. Implementing a structured technology refresh cycle based on business value a…" at bounding box center [340, 262] width 0 height 13
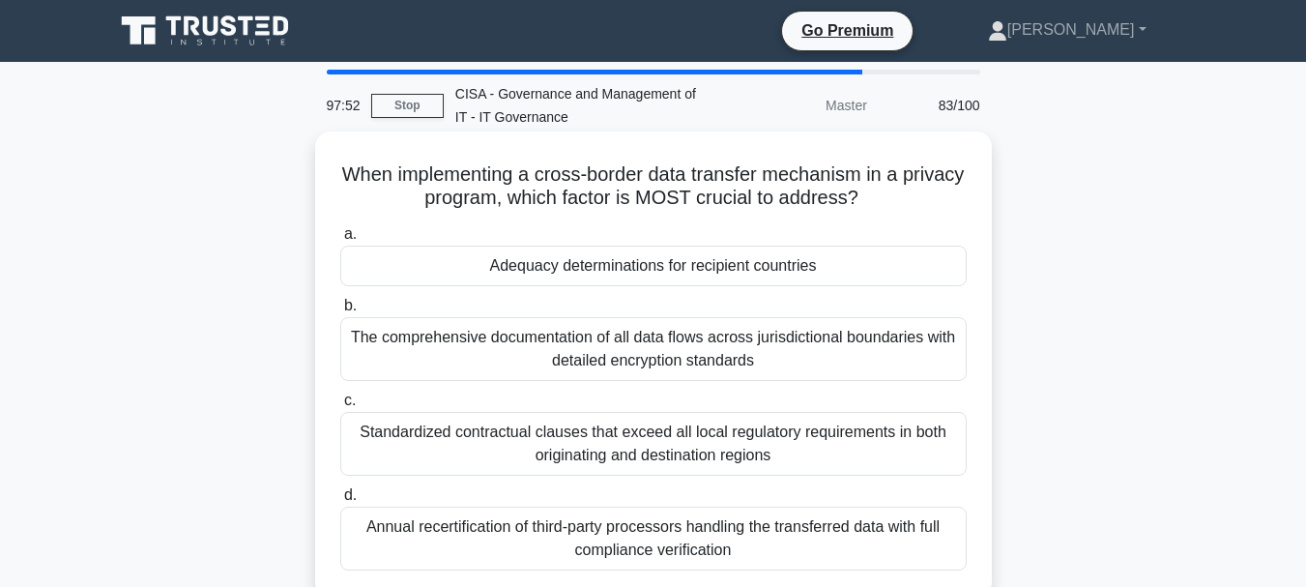
click at [684, 264] on div "Adequacy determinations for recipient countries" at bounding box center [653, 266] width 626 height 41
click at [340, 241] on input "a. Adequacy determinations for recipient countries" at bounding box center [340, 234] width 0 height 13
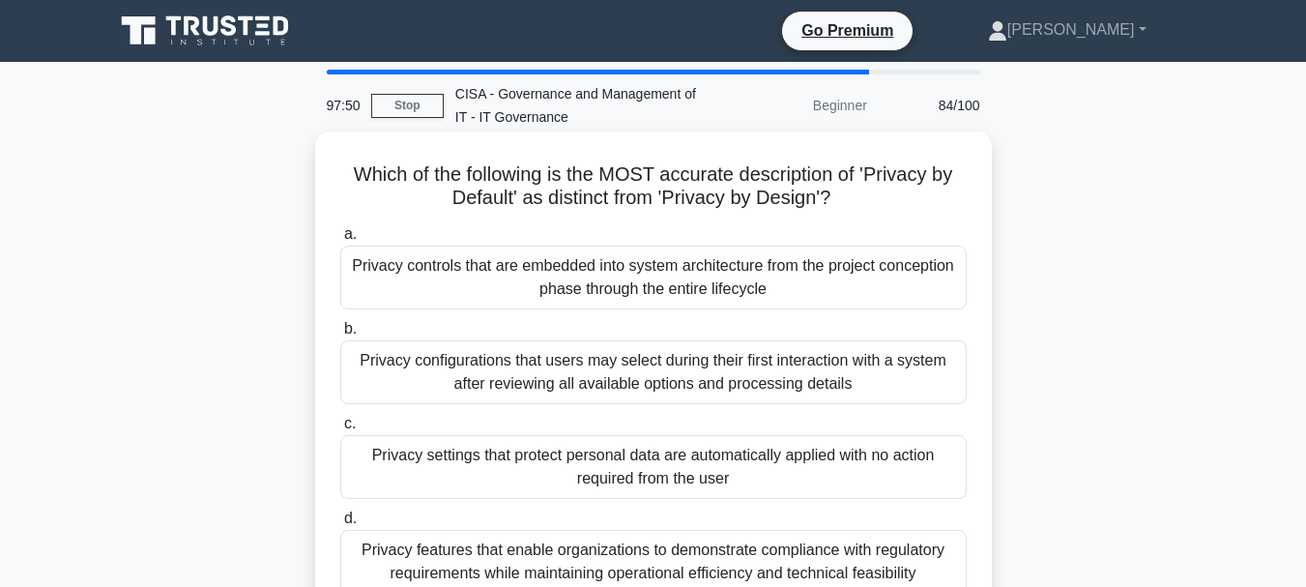
click at [669, 286] on div "Privacy controls that are embedded into system architecture from the project co…" at bounding box center [653, 278] width 626 height 64
click at [340, 241] on input "a. Privacy controls that are embedded into system architecture from the project…" at bounding box center [340, 234] width 0 height 13
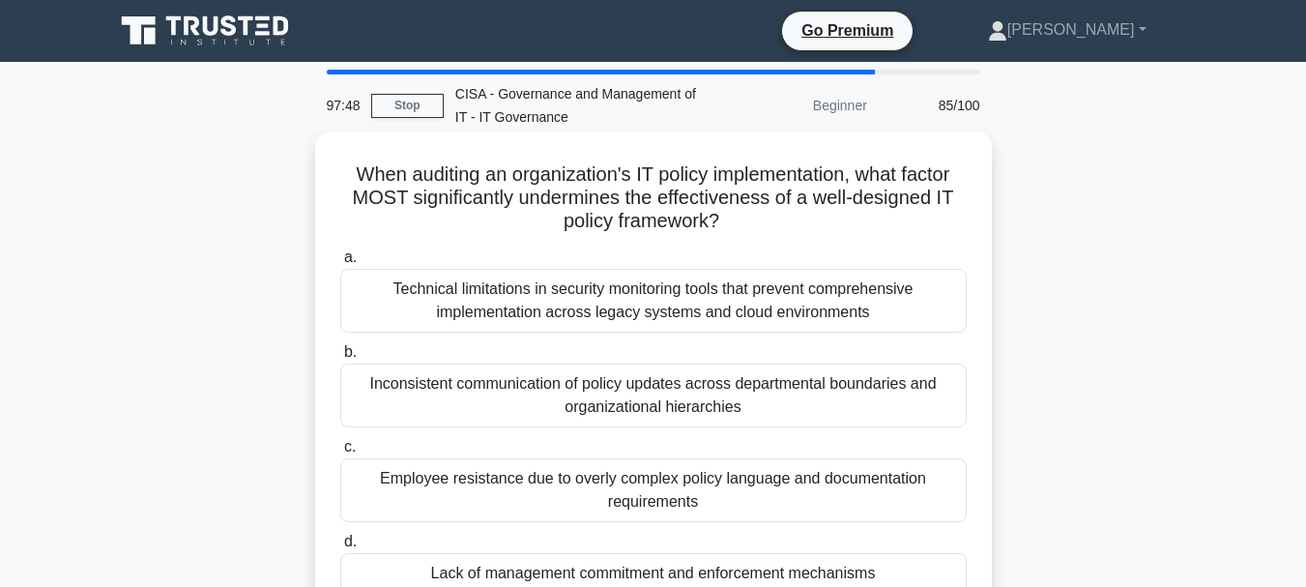
click at [656, 303] on div "Technical limitations in security monitoring tools that prevent comprehensive i…" at bounding box center [653, 301] width 626 height 64
click at [340, 264] on input "a. Technical limitations in security monitoring tools that prevent comprehensiv…" at bounding box center [340, 257] width 0 height 13
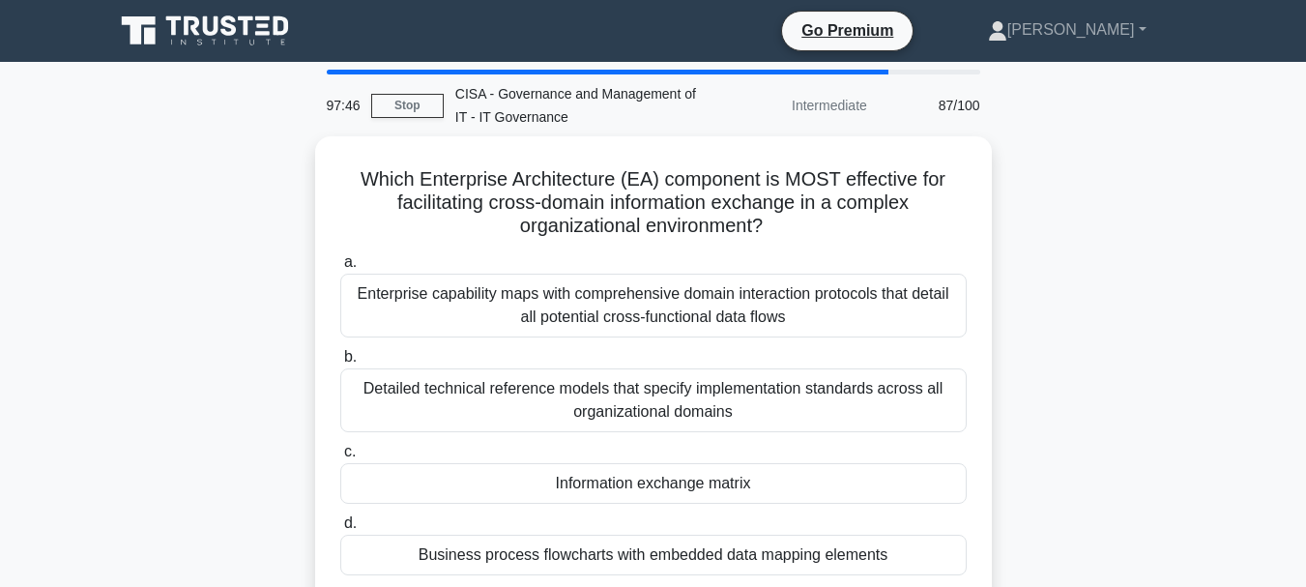
click at [656, 303] on div "Enterprise capability maps with comprehensive domain interaction protocols that…" at bounding box center [653, 306] width 626 height 64
click at [340, 269] on input "a. Enterprise capability maps with comprehensive domain interaction protocols t…" at bounding box center [340, 262] width 0 height 13
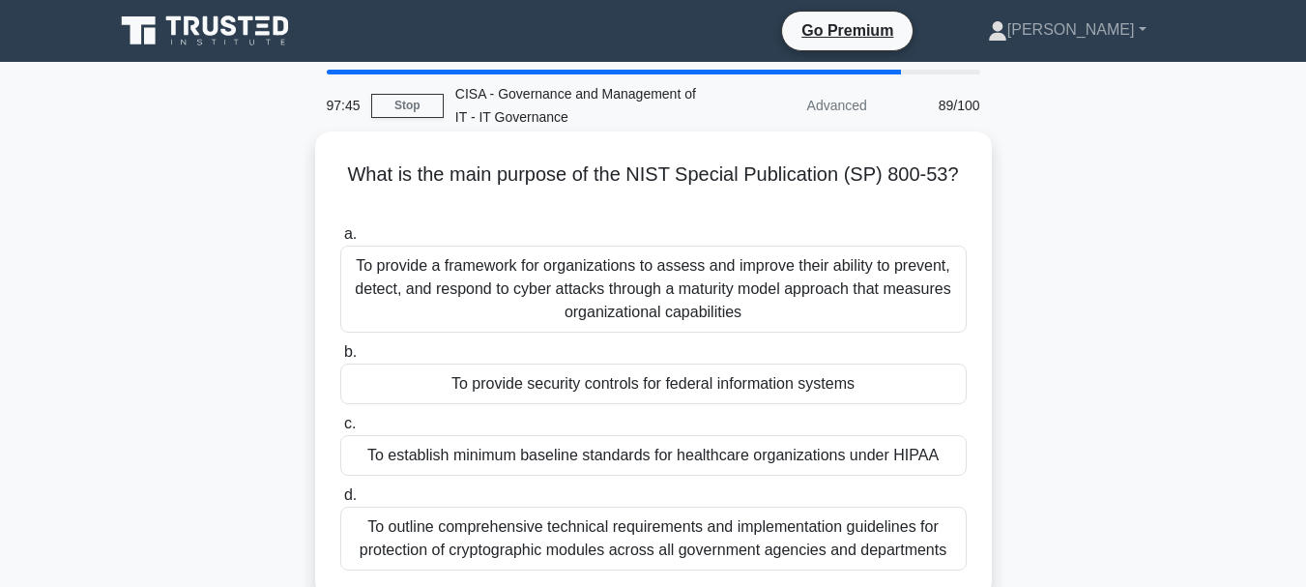
click at [651, 309] on div "To provide a framework for organizations to assess and improve their ability to…" at bounding box center [653, 289] width 626 height 87
click at [340, 241] on input "a. To provide a framework for organizations to assess and improve their ability…" at bounding box center [340, 234] width 0 height 13
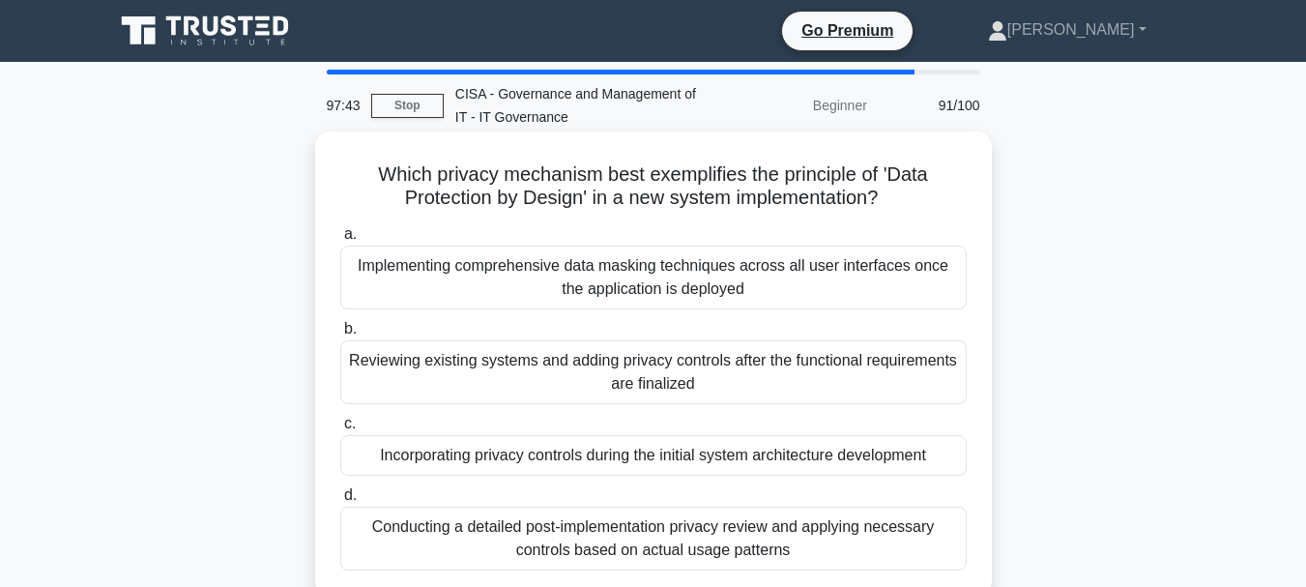
click at [662, 292] on div "Implementing comprehensive data masking techniques across all user interfaces o…" at bounding box center [653, 278] width 626 height 64
click at [340, 241] on input "a. Implementing comprehensive data masking techniques across all user interface…" at bounding box center [340, 234] width 0 height 13
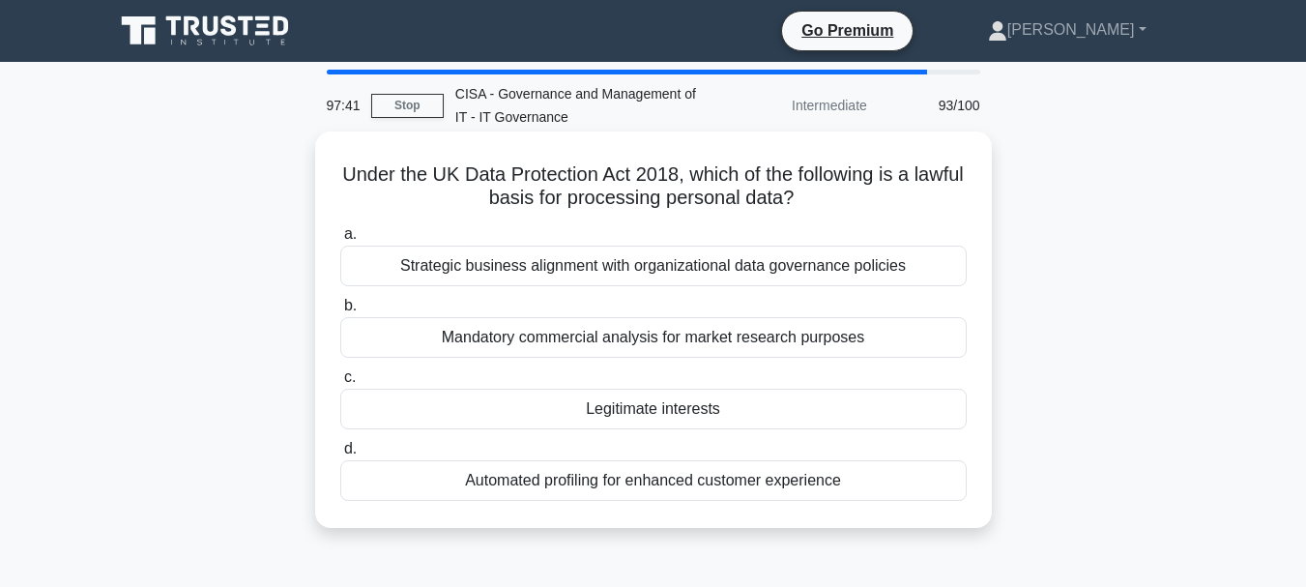
click at [662, 273] on div "Strategic business alignment with organizational data governance policies" at bounding box center [653, 266] width 626 height 41
click at [340, 241] on input "a. Strategic business alignment with organizational data governance policies" at bounding box center [340, 234] width 0 height 13
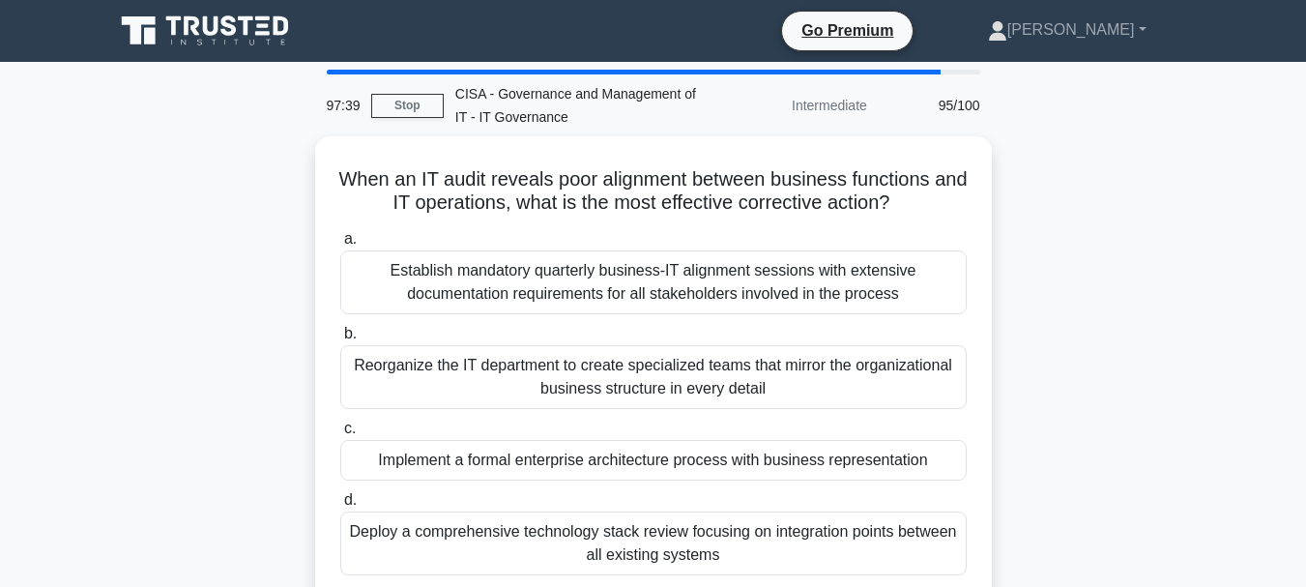
click at [662, 273] on div "Establish mandatory quarterly business-IT alignment sessions with extensive doc…" at bounding box center [653, 282] width 626 height 64
click at [340, 246] on input "a. Establish mandatory quarterly business-IT alignment sessions with extensive …" at bounding box center [340, 239] width 0 height 13
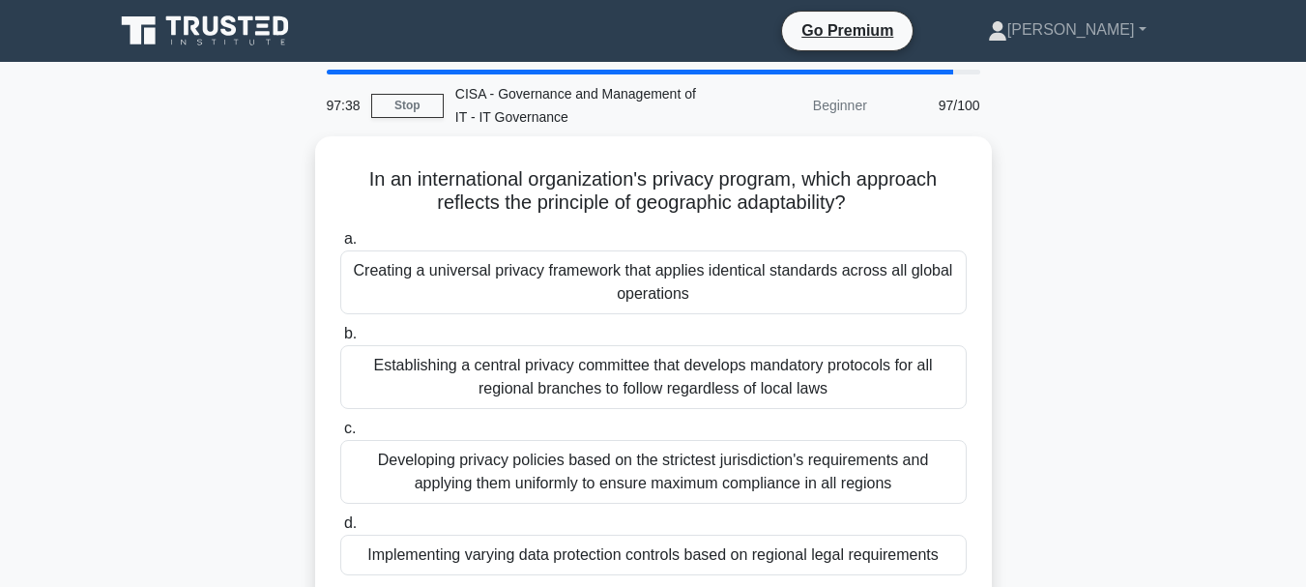
click at [662, 273] on div "Creating a universal privacy framework that applies identical standards across …" at bounding box center [653, 282] width 626 height 64
click at [340, 246] on input "a. Creating a universal privacy framework that applies identical standards acro…" at bounding box center [340, 239] width 0 height 13
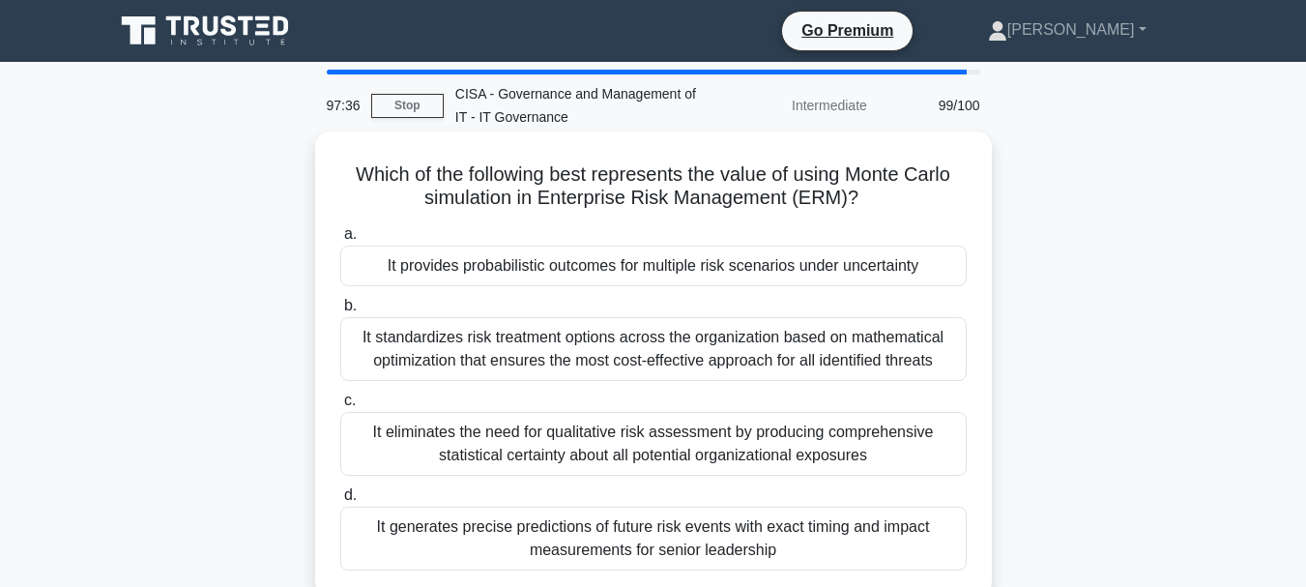
click at [669, 268] on div "It provides probabilistic outcomes for multiple risk scenarios under uncertainty" at bounding box center [653, 266] width 626 height 41
click at [340, 241] on input "a. It provides probabilistic outcomes for multiple risk scenarios under uncerta…" at bounding box center [340, 234] width 0 height 13
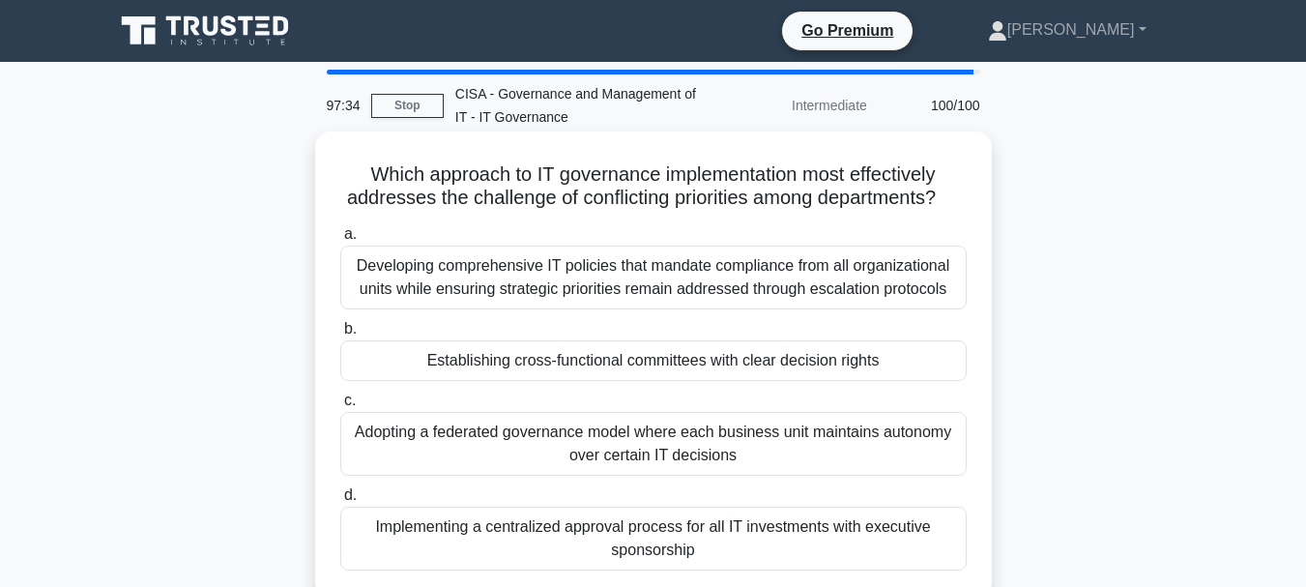
click at [642, 309] on div "Developing comprehensive IT policies that mandate compliance from all organizat…" at bounding box center [653, 278] width 626 height 64
click at [340, 241] on input "a. Developing comprehensive IT policies that mandate compliance from all organi…" at bounding box center [340, 234] width 0 height 13
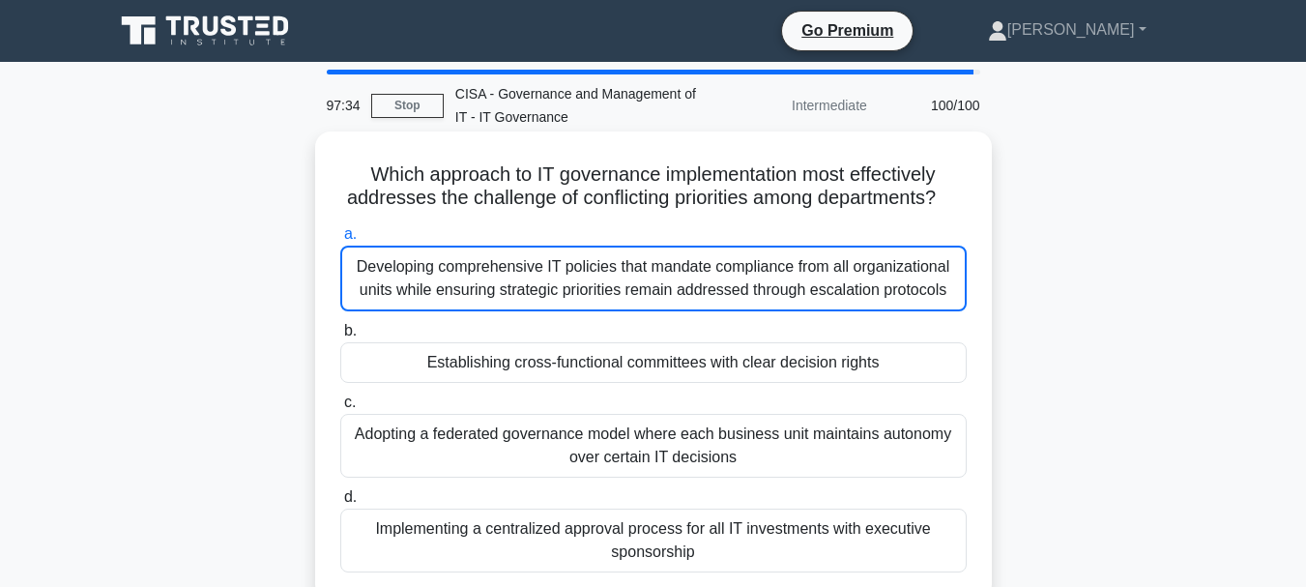
click at [642, 311] on div "Developing comprehensive IT policies that mandate compliance from all organizat…" at bounding box center [653, 279] width 626 height 66
click at [588, 306] on div "Developing comprehensive IT policies that mandate compliance from all organizat…" at bounding box center [653, 279] width 626 height 66
click at [340, 241] on input "a. Developing comprehensive IT policies that mandate compliance from all organi…" at bounding box center [340, 234] width 0 height 13
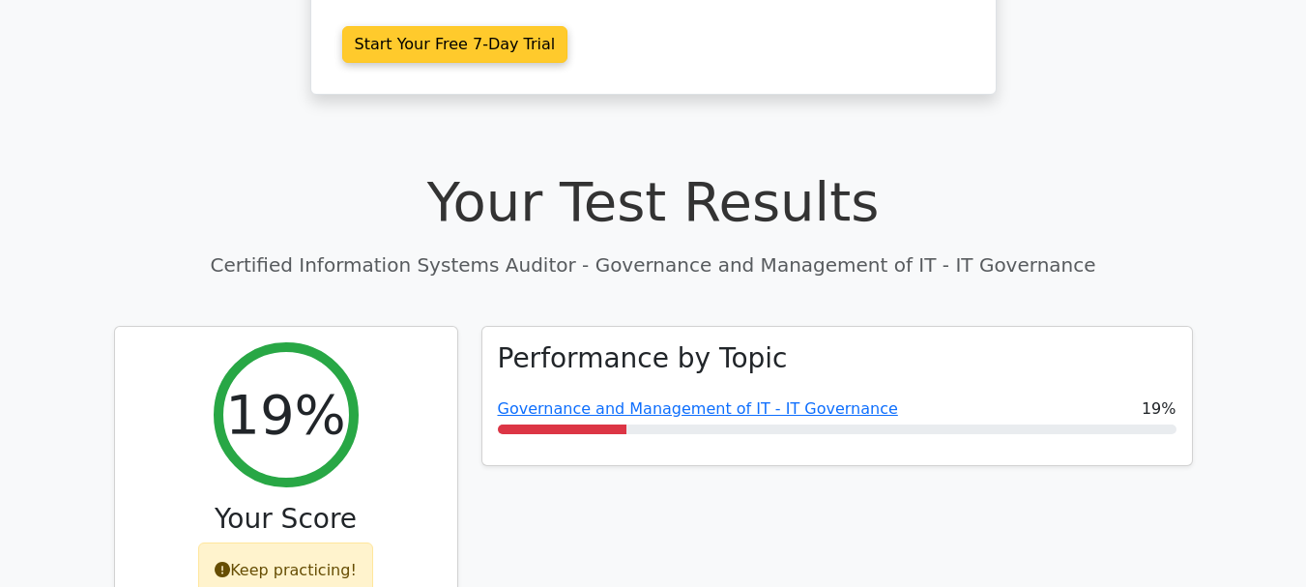
scroll to position [580, 0]
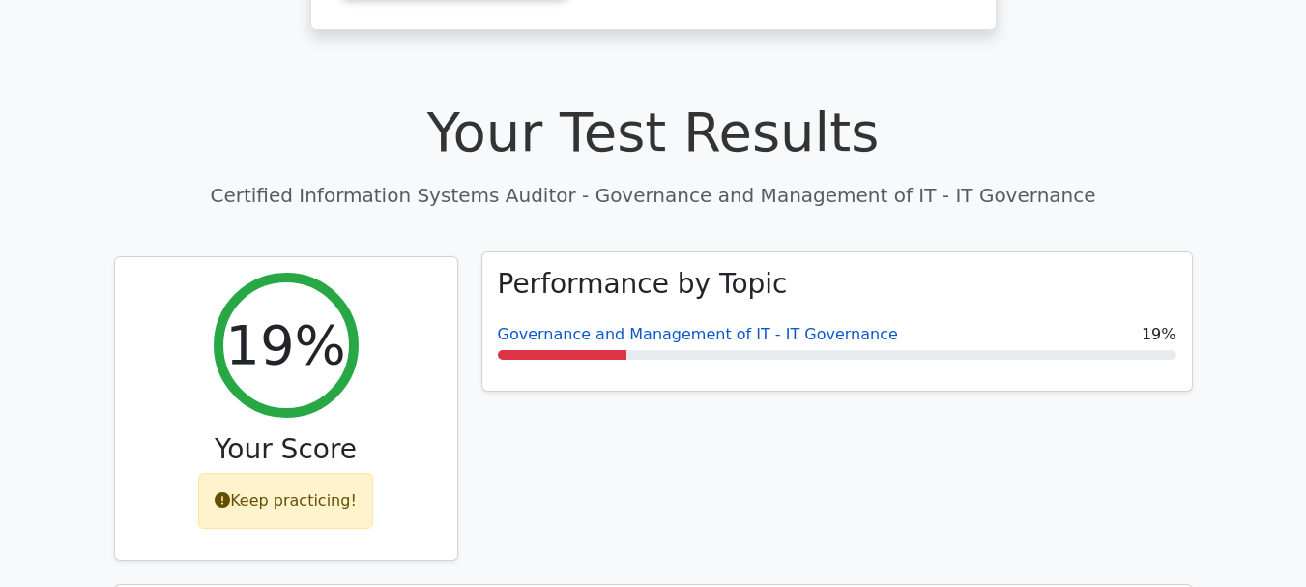
click at [654, 325] on link "Governance and Management of IT - IT Governance" at bounding box center [698, 334] width 400 height 18
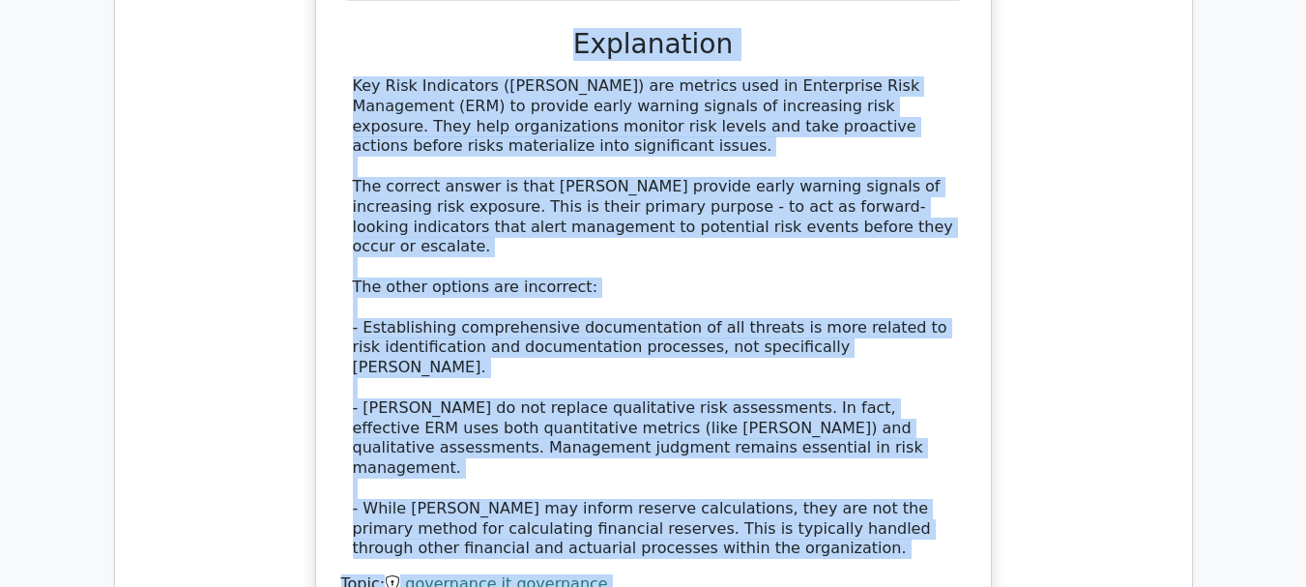
scroll to position [2062, 0]
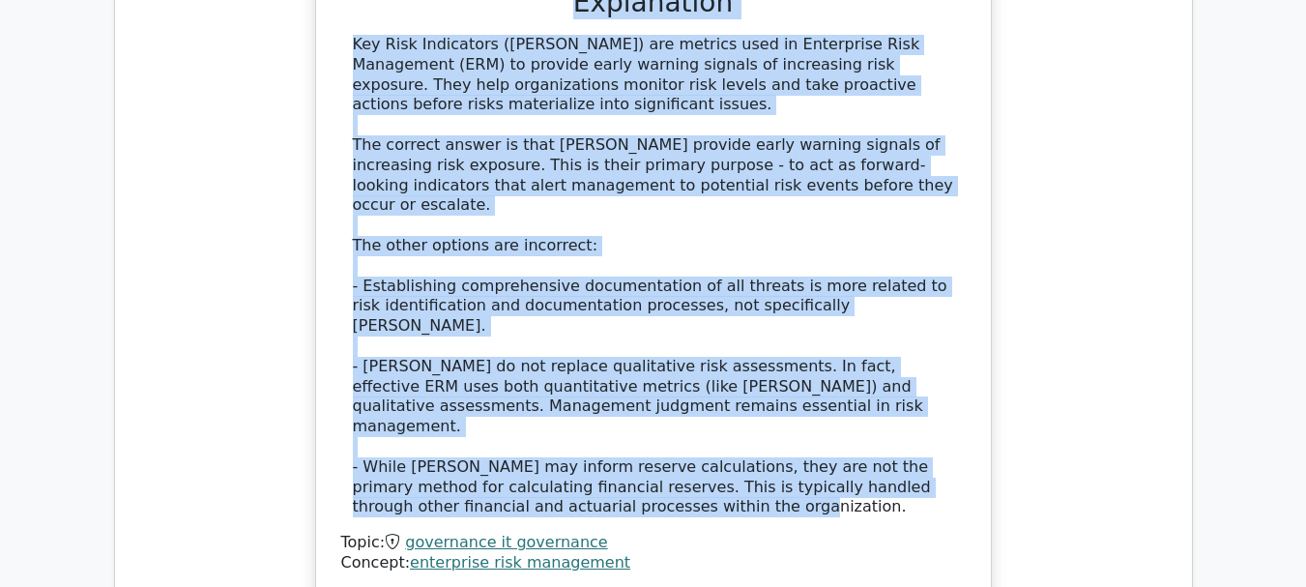
drag, startPoint x: 358, startPoint y: 97, endPoint x: 665, endPoint y: 337, distance: 390.4
click at [665, 337] on div "What is the most appropriate role of Key Risk Indicators (KRIs) in an effective…" at bounding box center [653, 65] width 659 height 1047
copy div "What is the most appropriate role of Key Risk Indicators (KRIs) in an effective…"
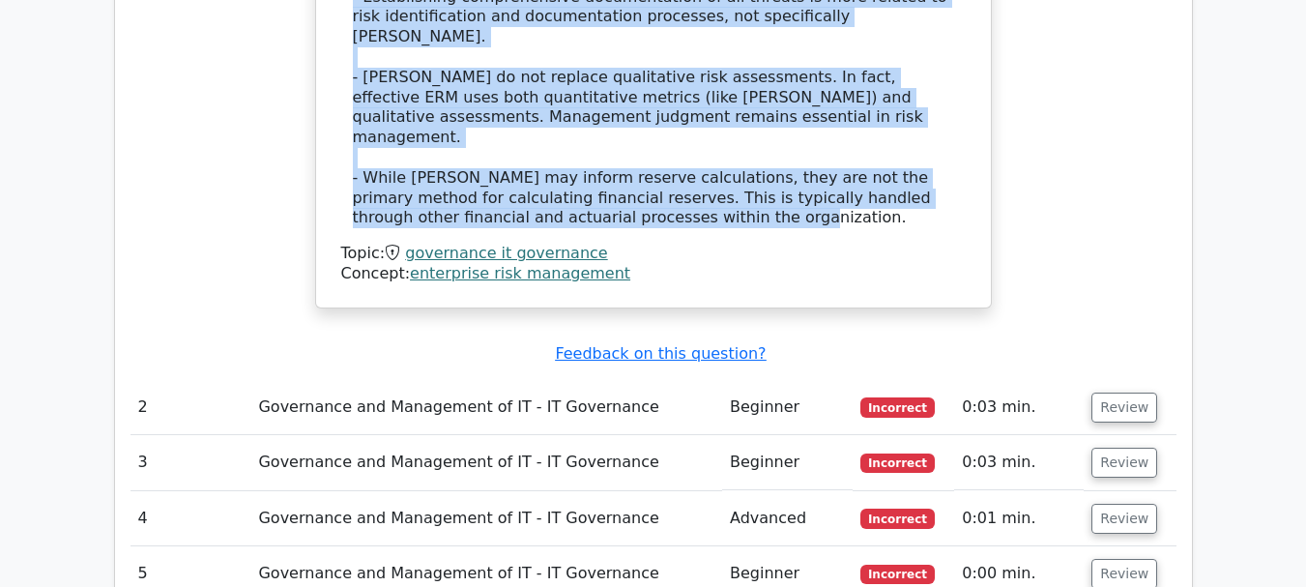
scroll to position [2352, 0]
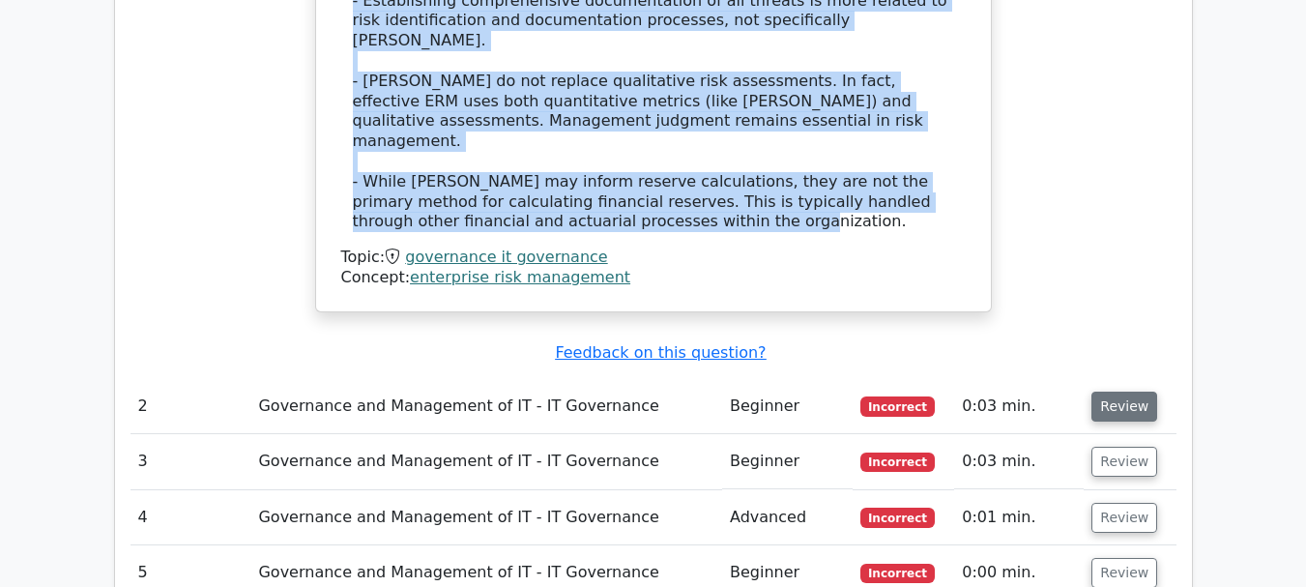
click at [1112, 391] on button "Review" at bounding box center [1124, 406] width 66 height 30
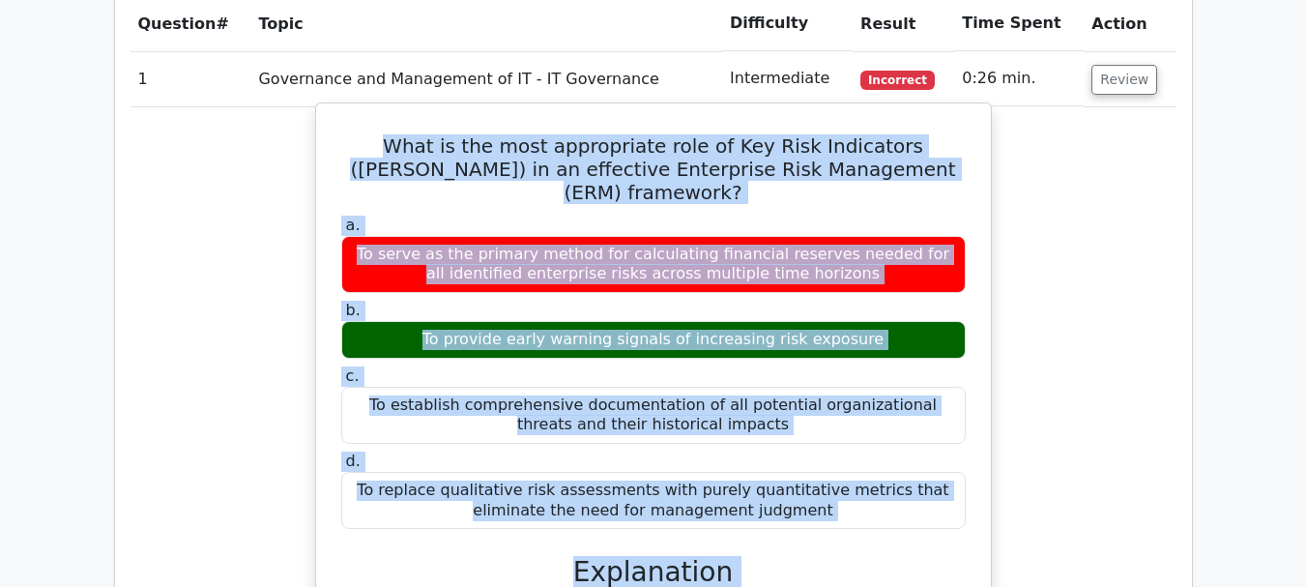
scroll to position [1385, 0]
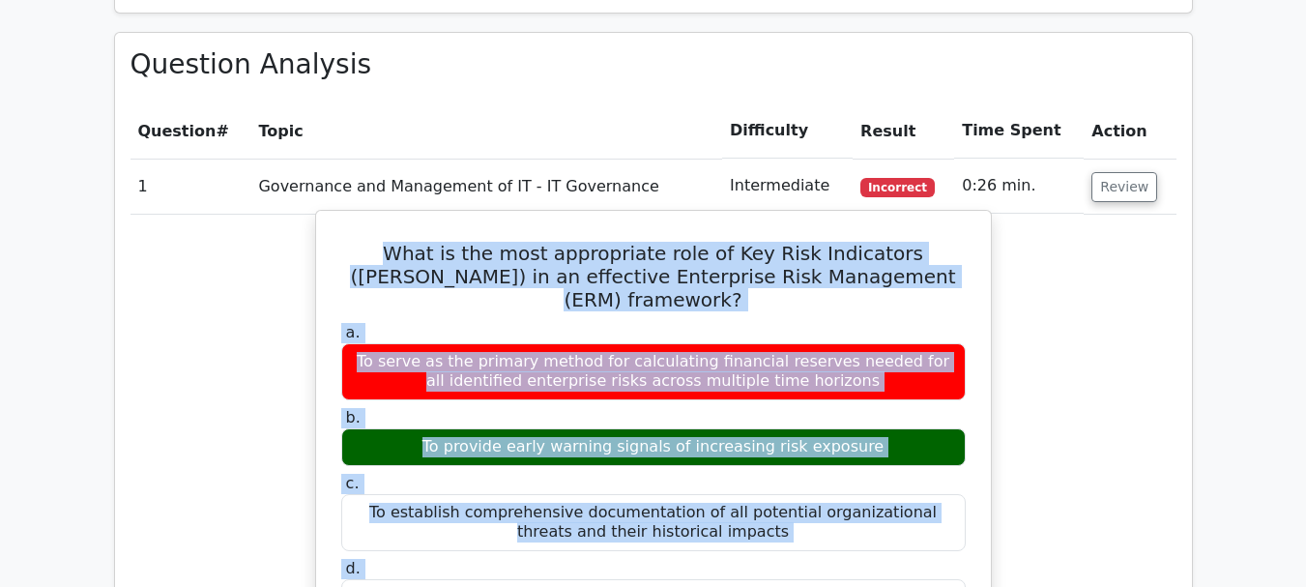
click at [553, 323] on label "a. To serve as the primary method for calculating financial reserves needed for…" at bounding box center [653, 361] width 624 height 77
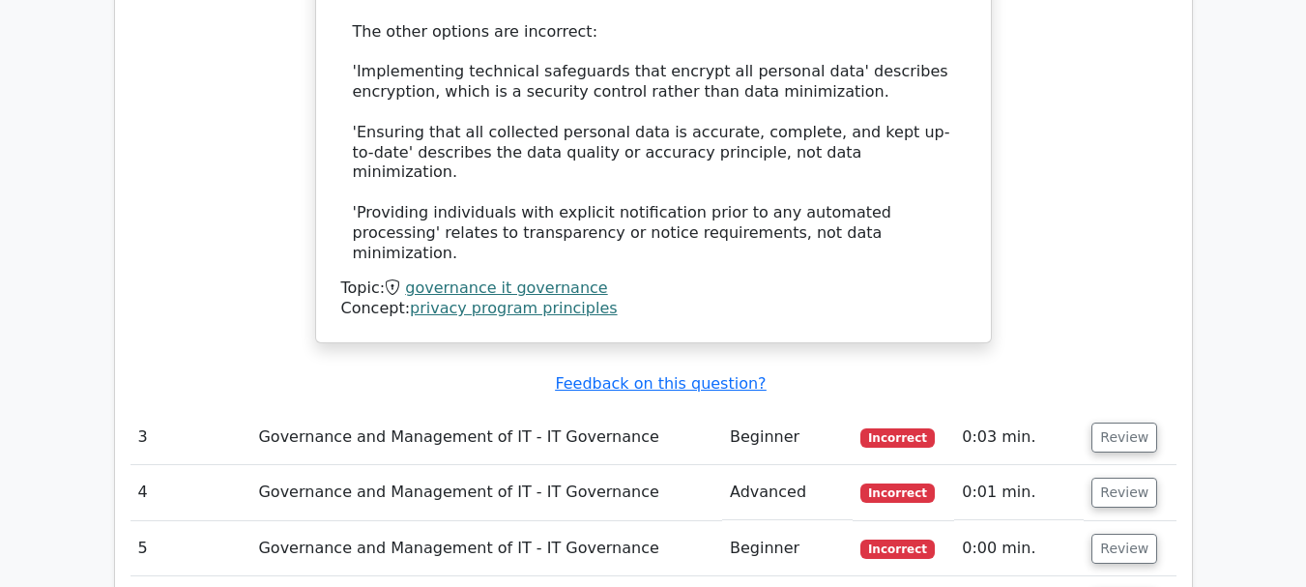
scroll to position [3415, 0]
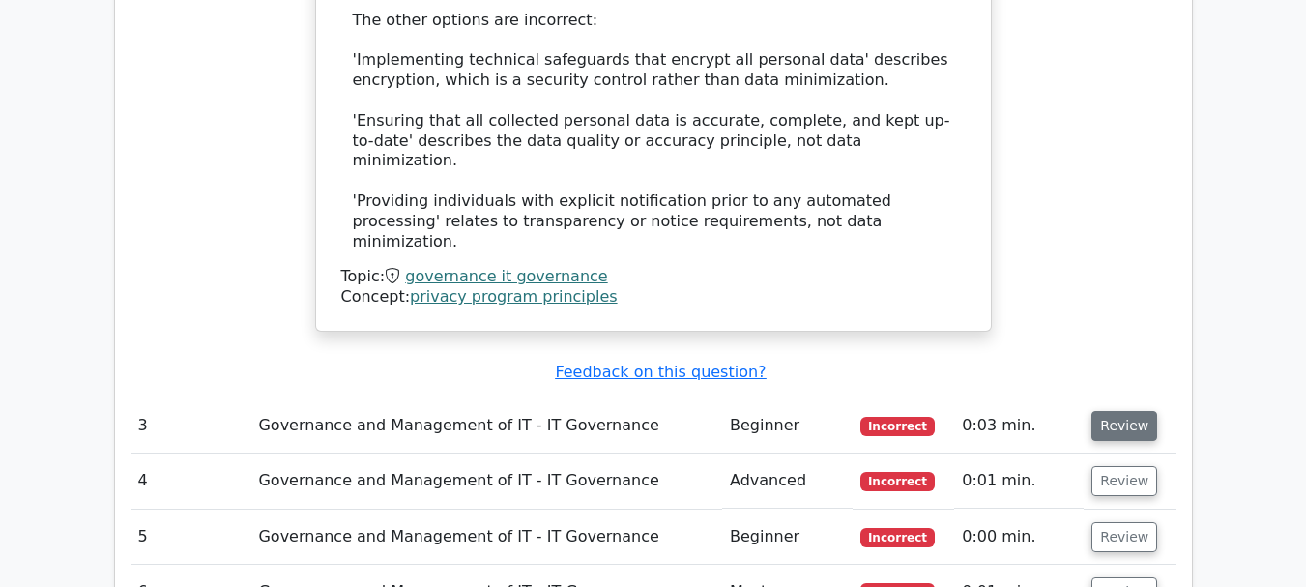
click at [1102, 411] on button "Review" at bounding box center [1124, 426] width 66 height 30
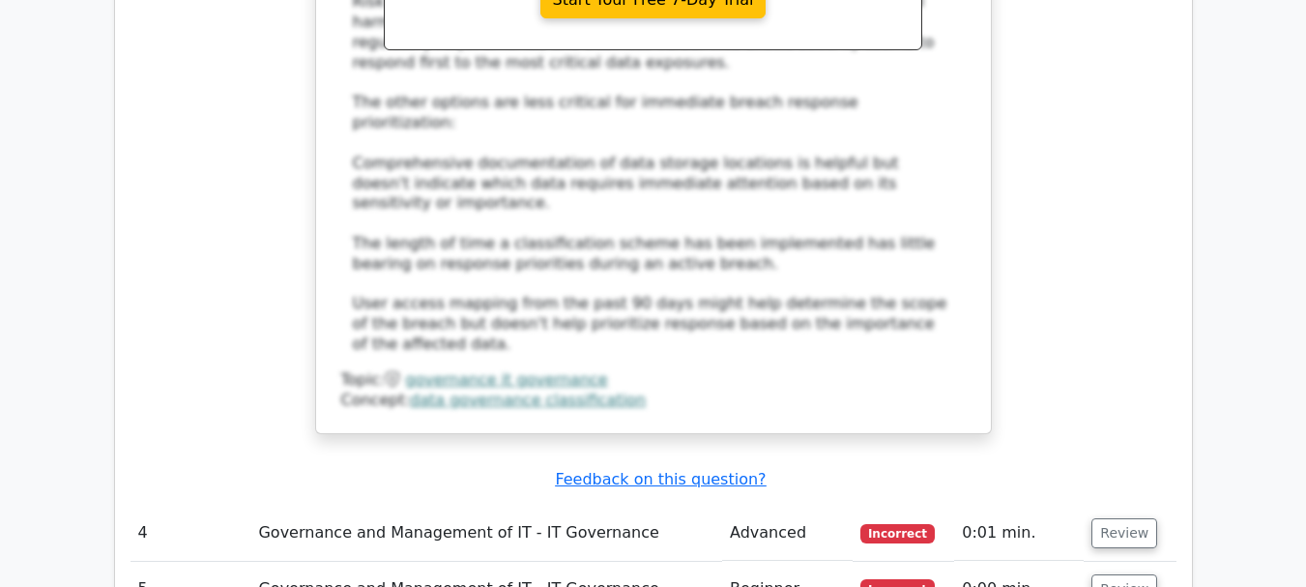
scroll to position [4478, 0]
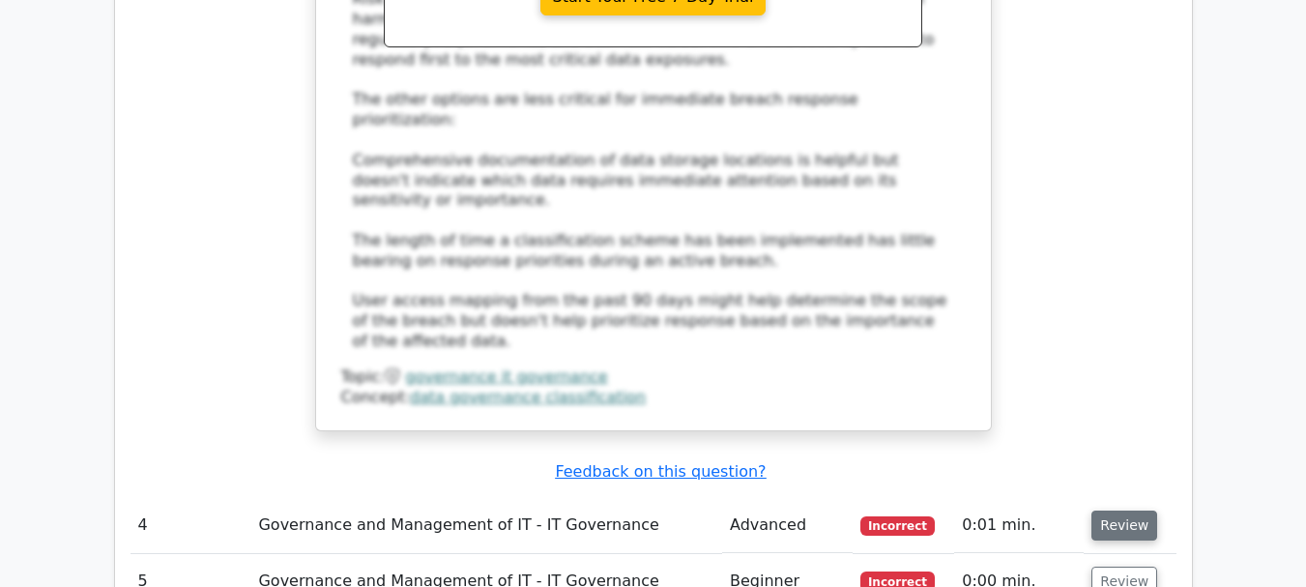
click at [1116, 510] on button "Review" at bounding box center [1124, 525] width 66 height 30
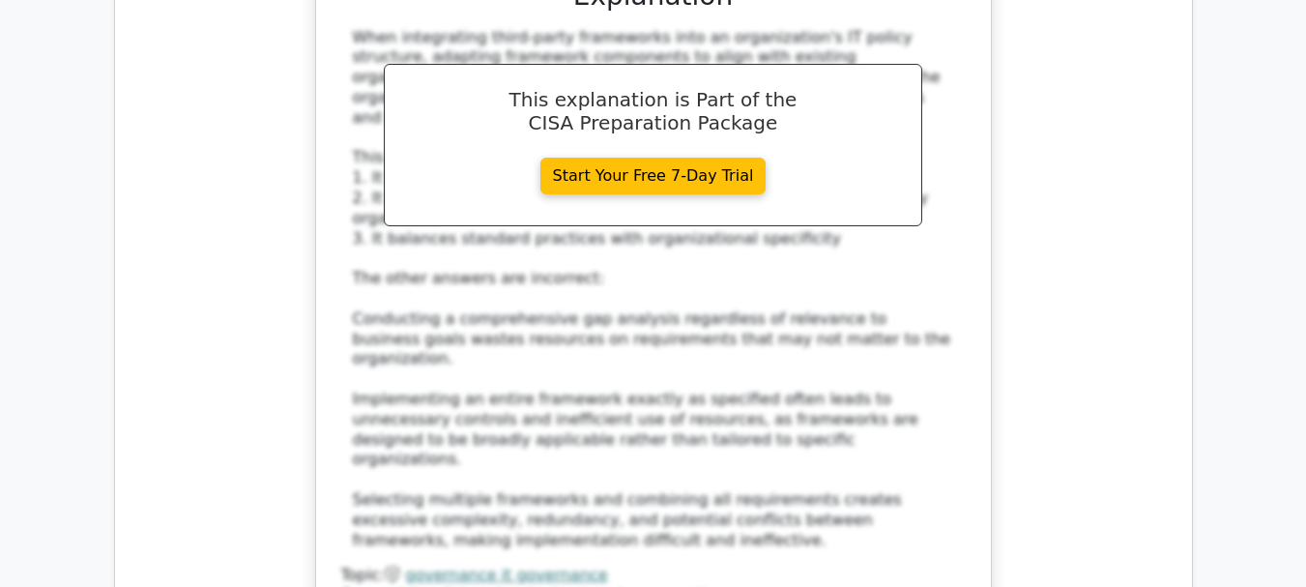
scroll to position [5638, 0]
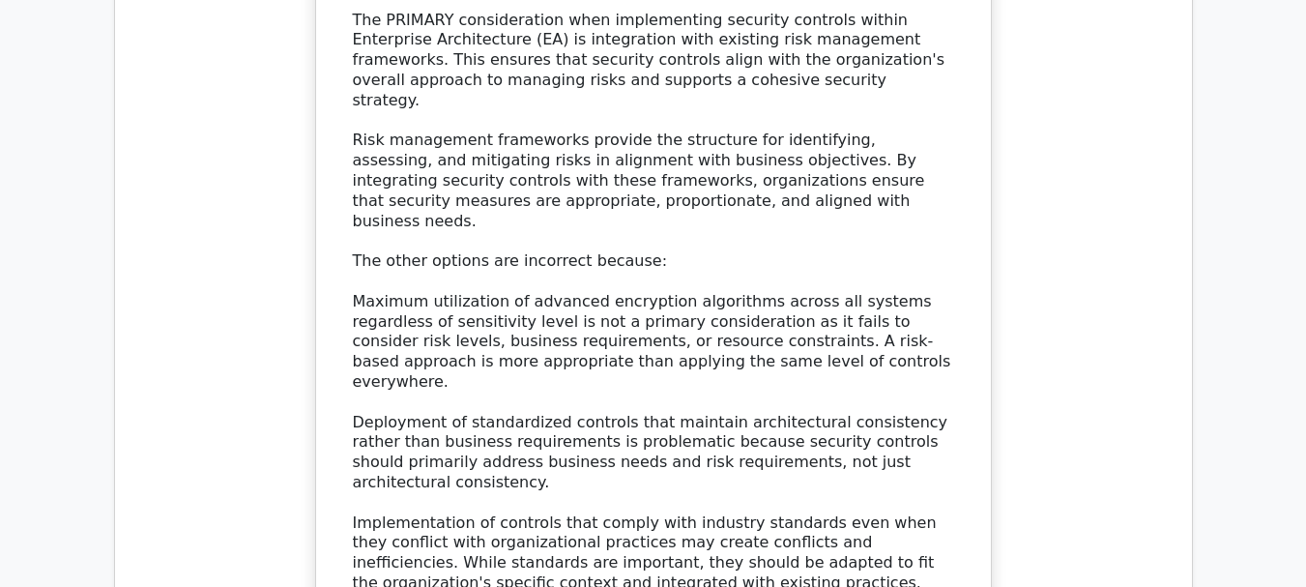
scroll to position [6798, 0]
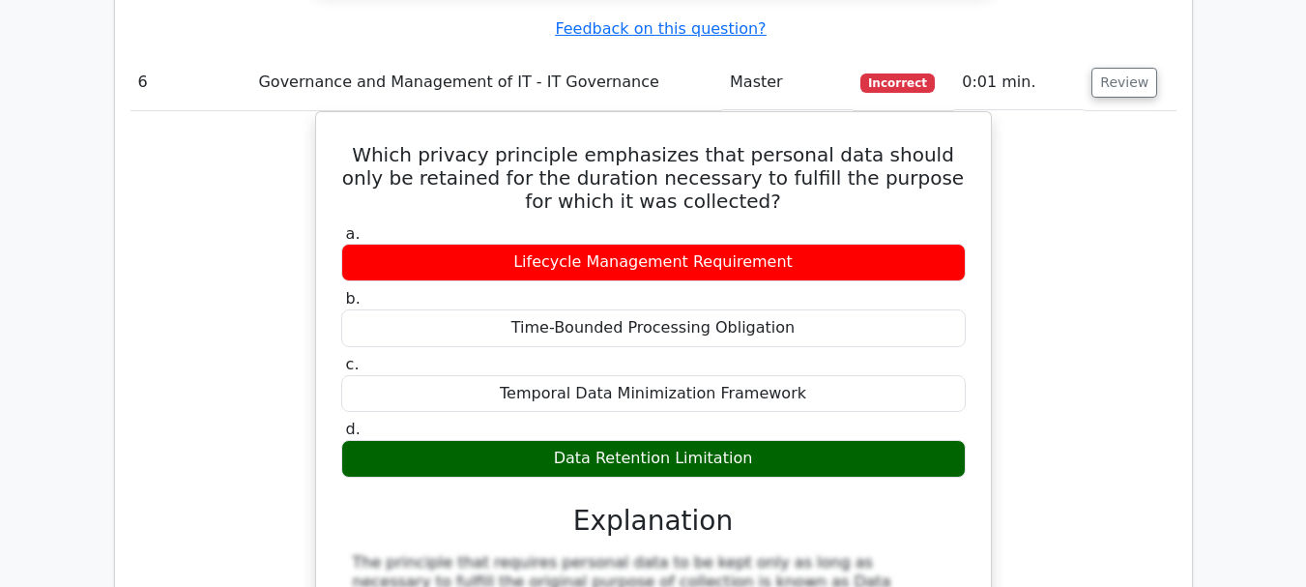
scroll to position [7668, 0]
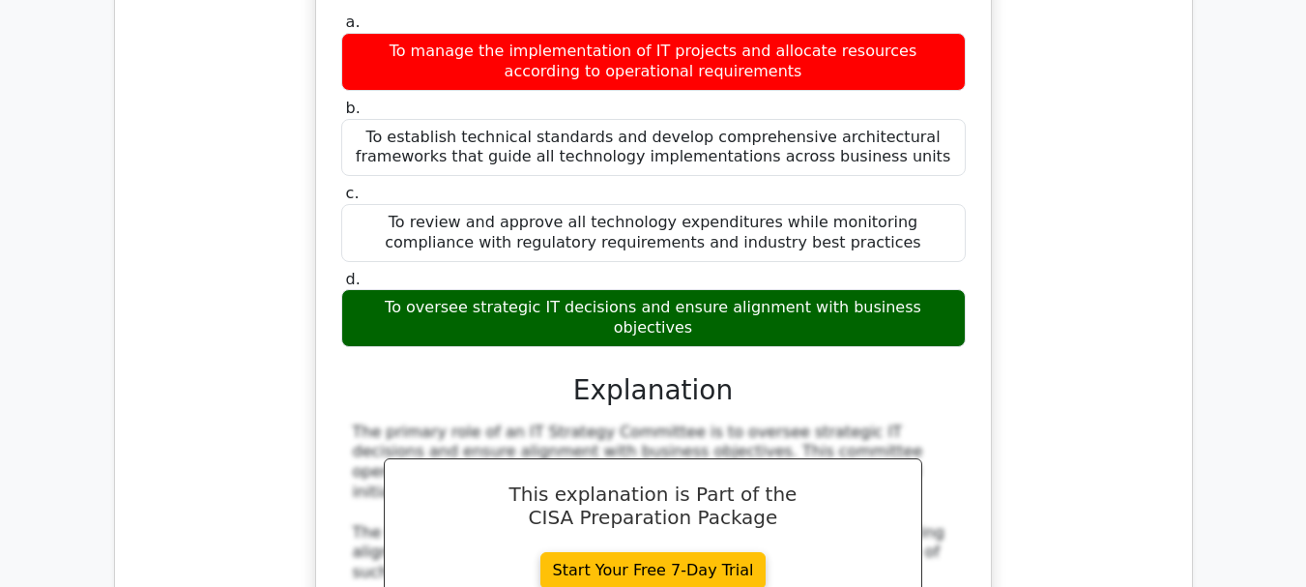
scroll to position [8828, 0]
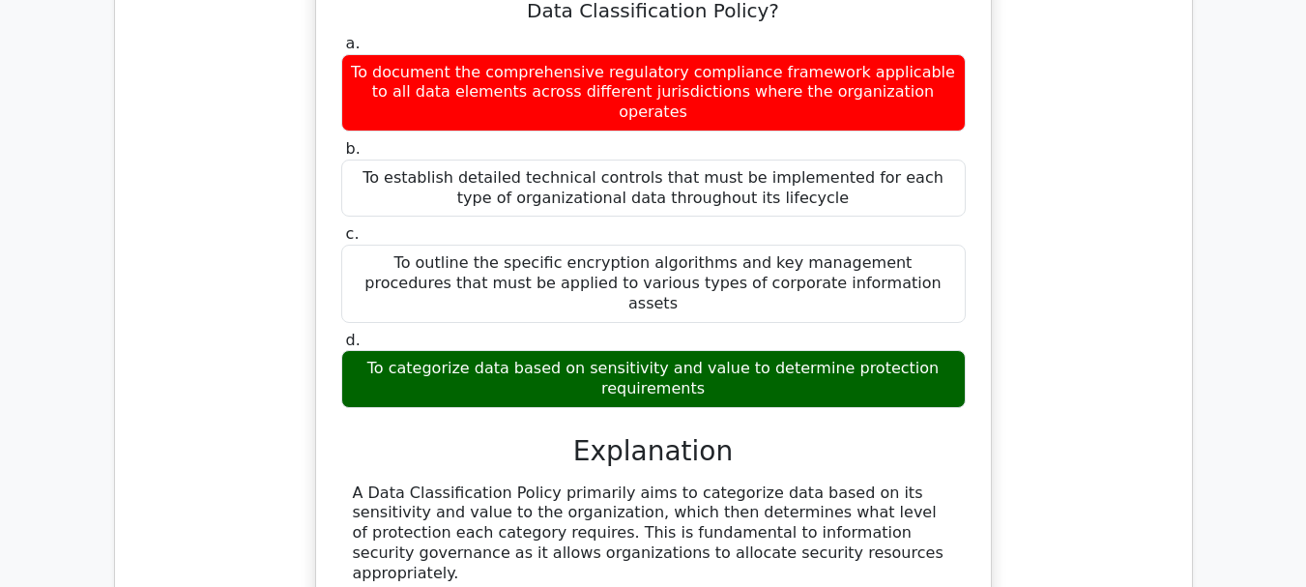
scroll to position [9891, 0]
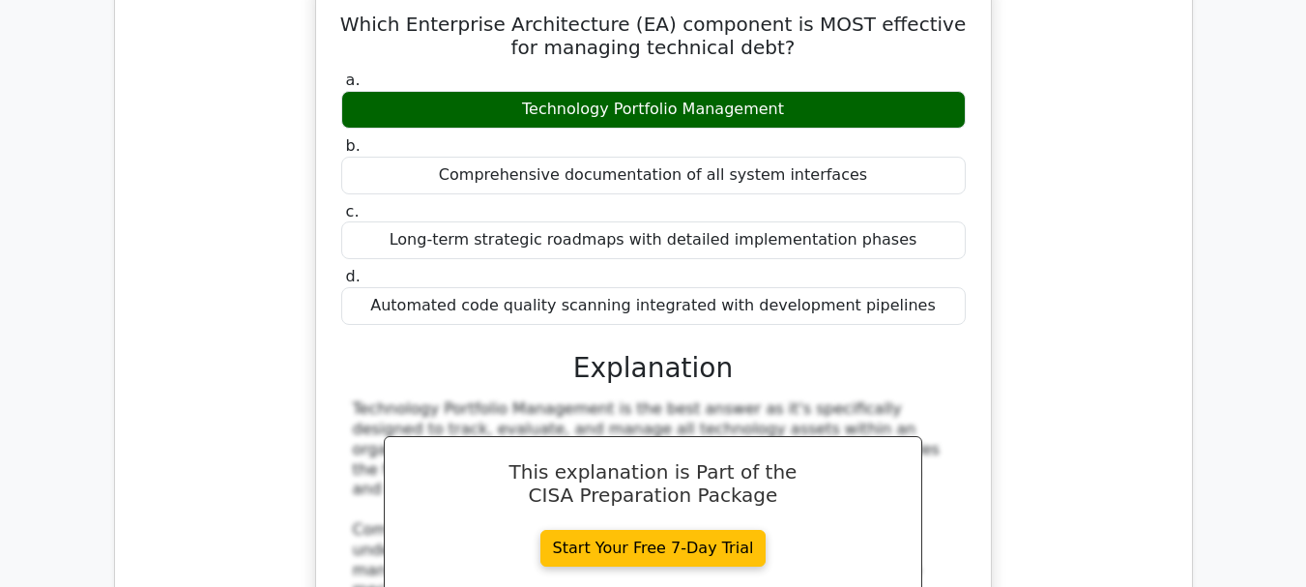
scroll to position [11051, 0]
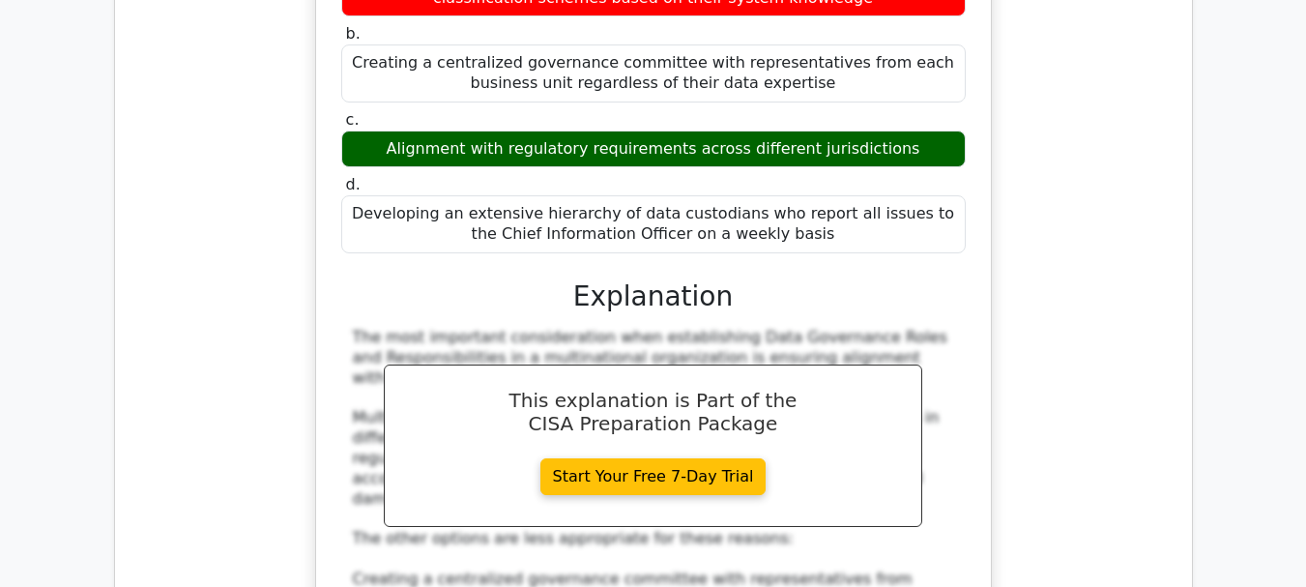
scroll to position [12211, 0]
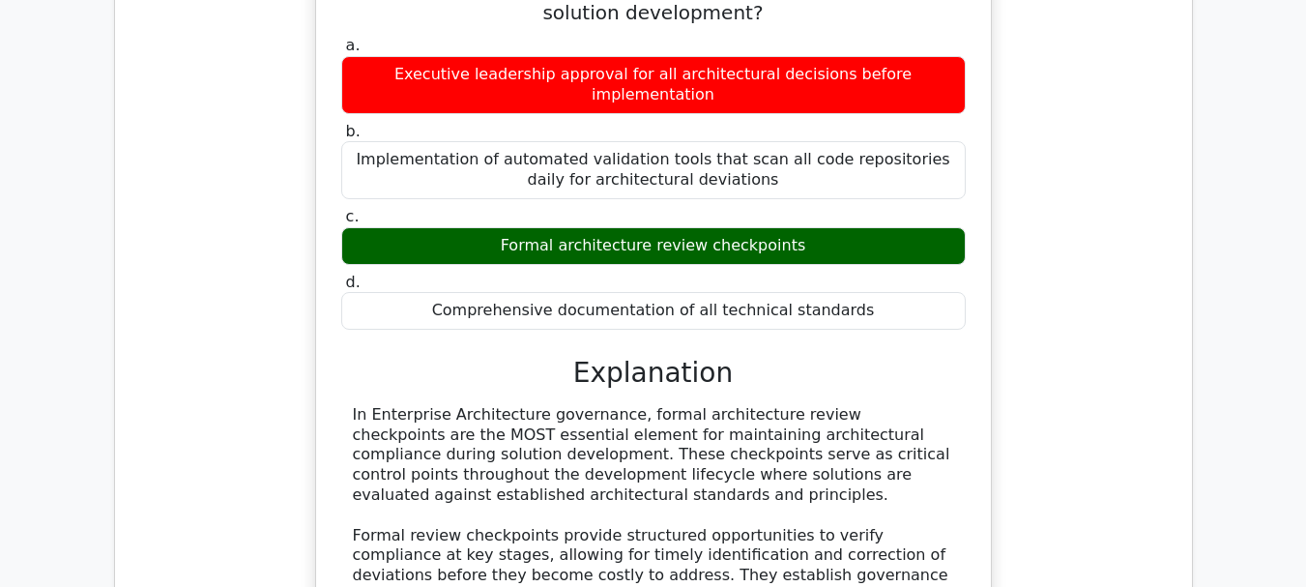
scroll to position [13371, 0]
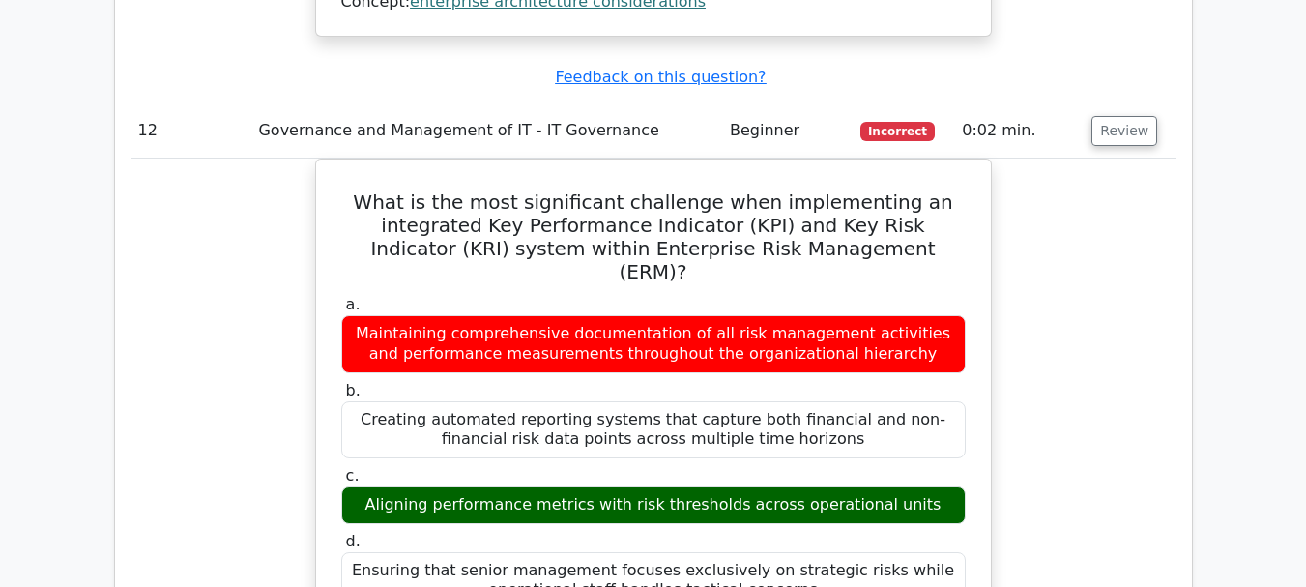
scroll to position [14435, 0]
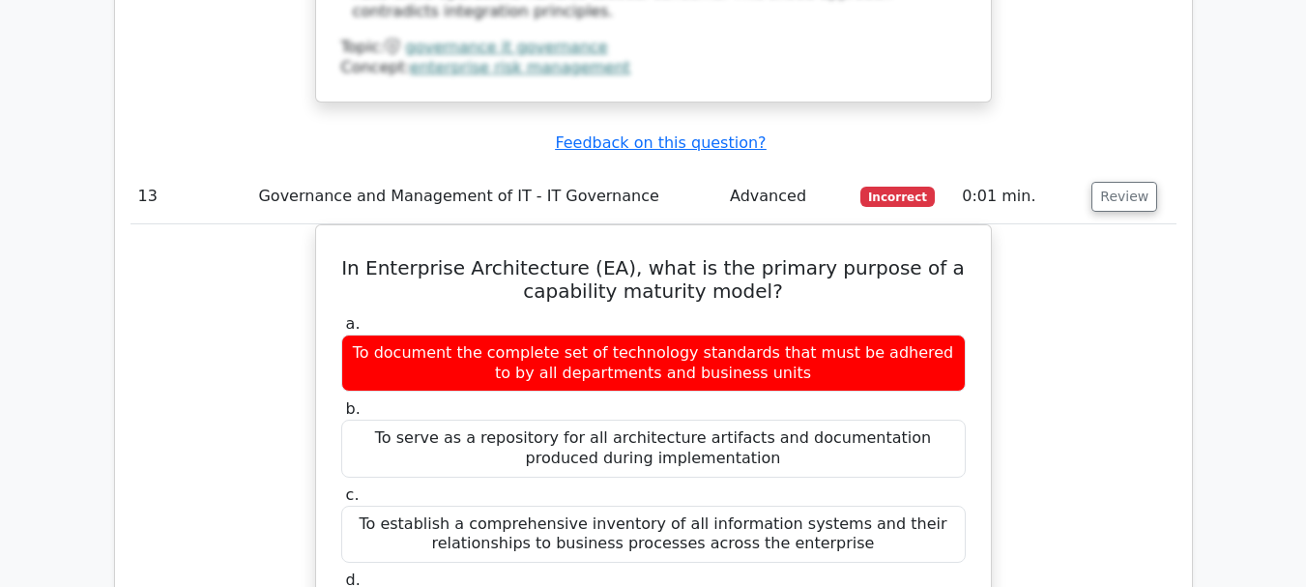
scroll to position [15498, 0]
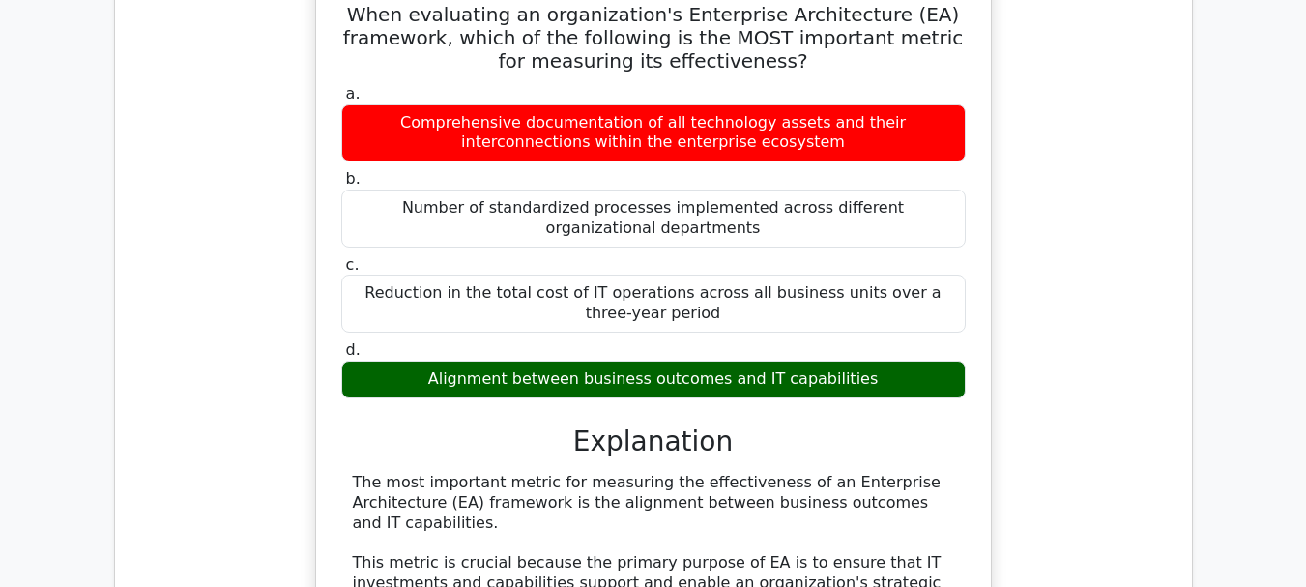
scroll to position [16851, 0]
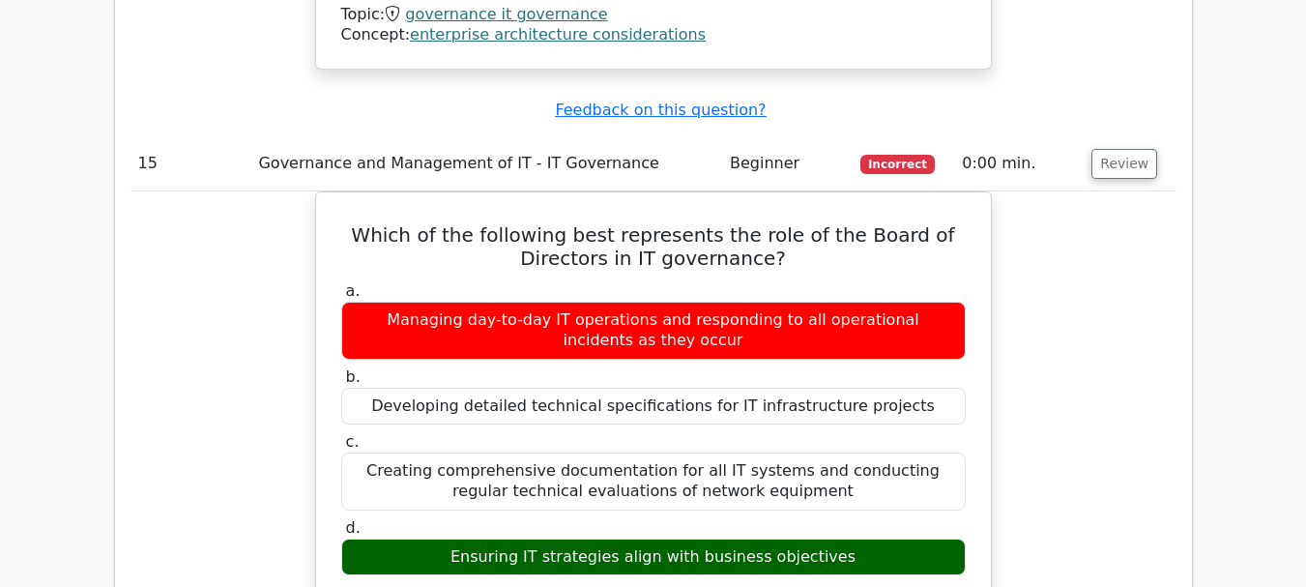
scroll to position [17914, 0]
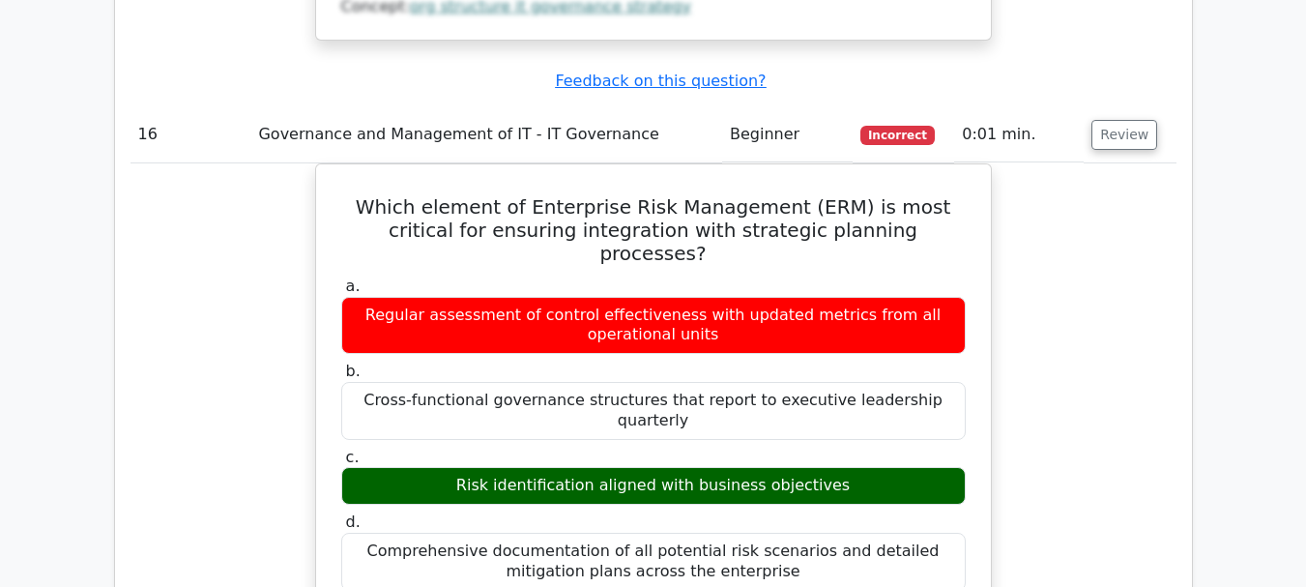
scroll to position [18978, 0]
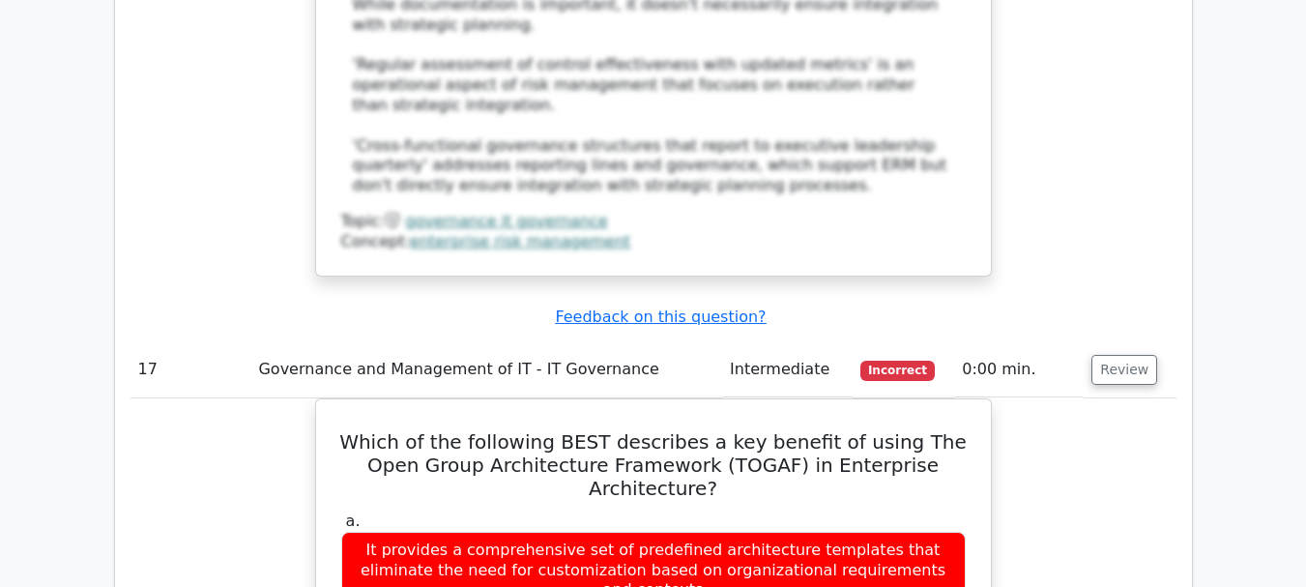
scroll to position [20041, 0]
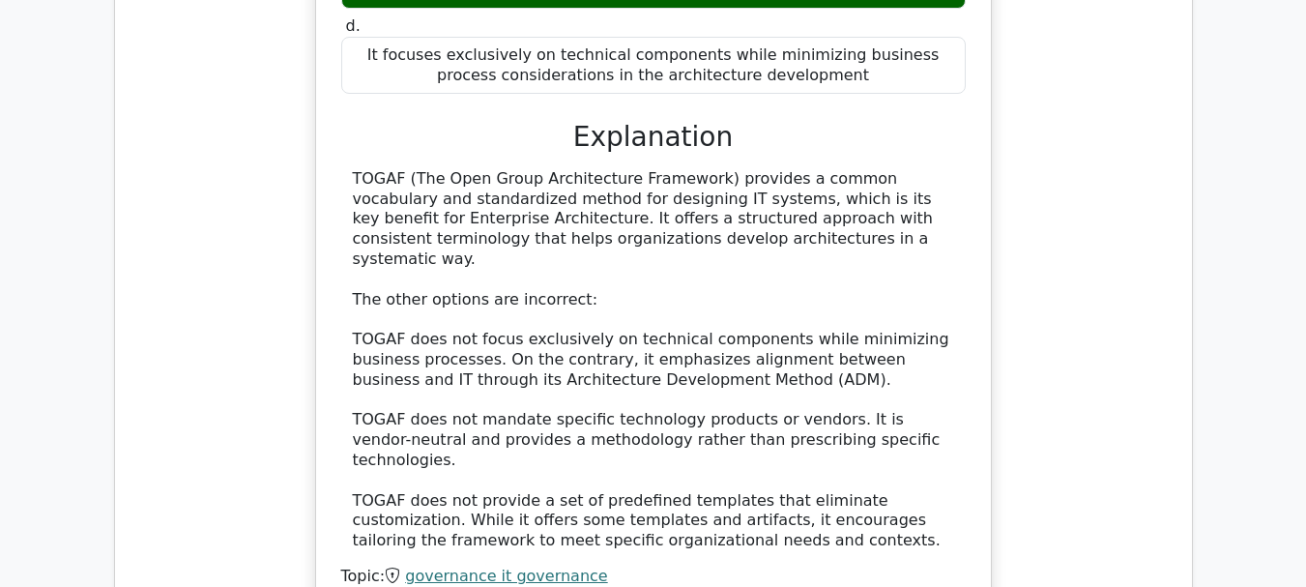
scroll to position [20911, 0]
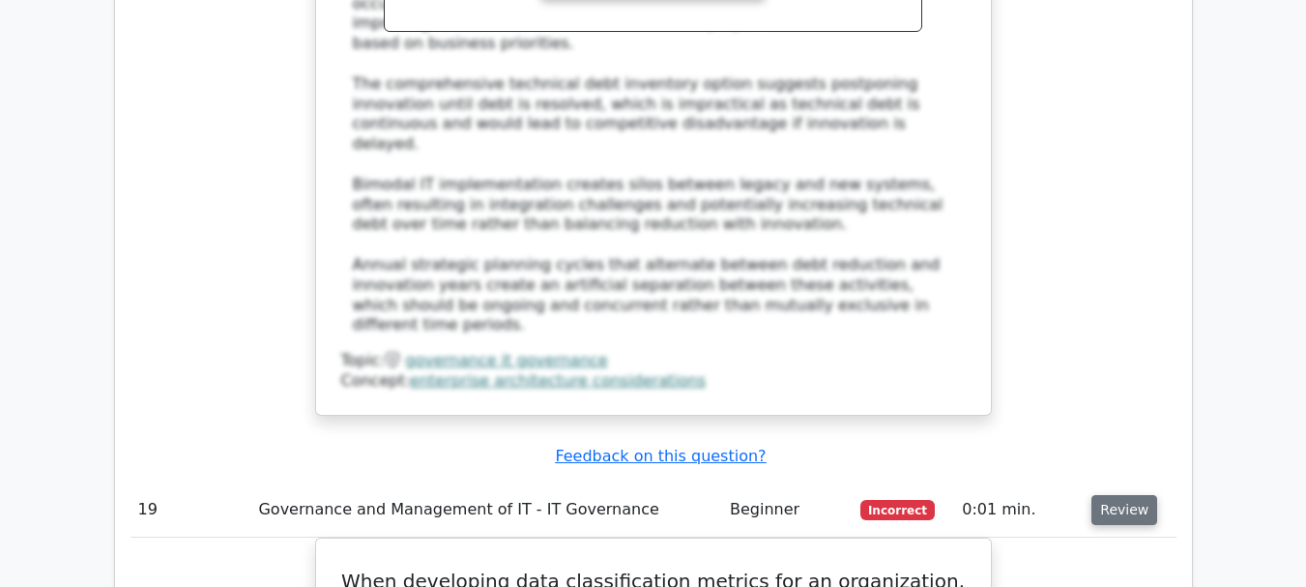
scroll to position [22168, 0]
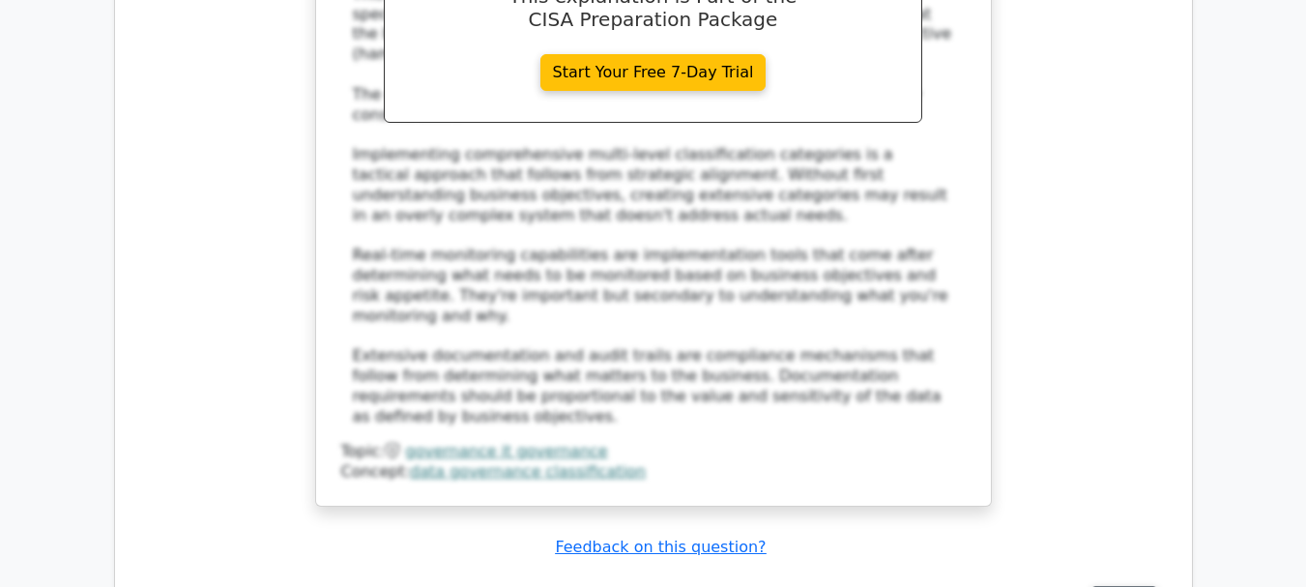
scroll to position [23327, 0]
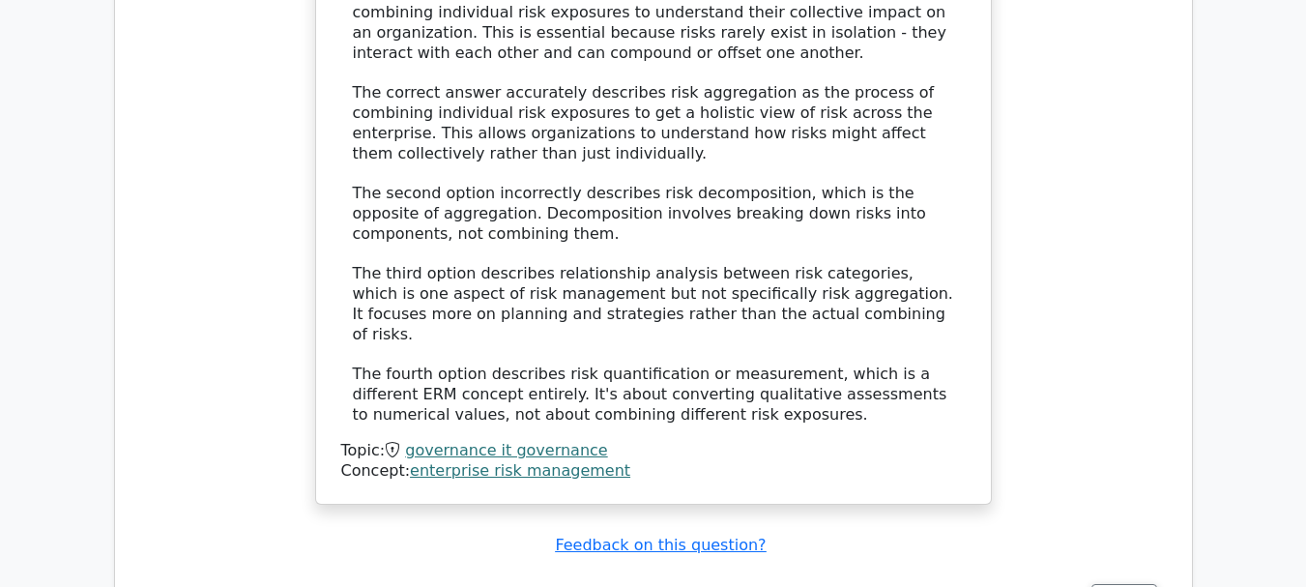
scroll to position [24487, 0]
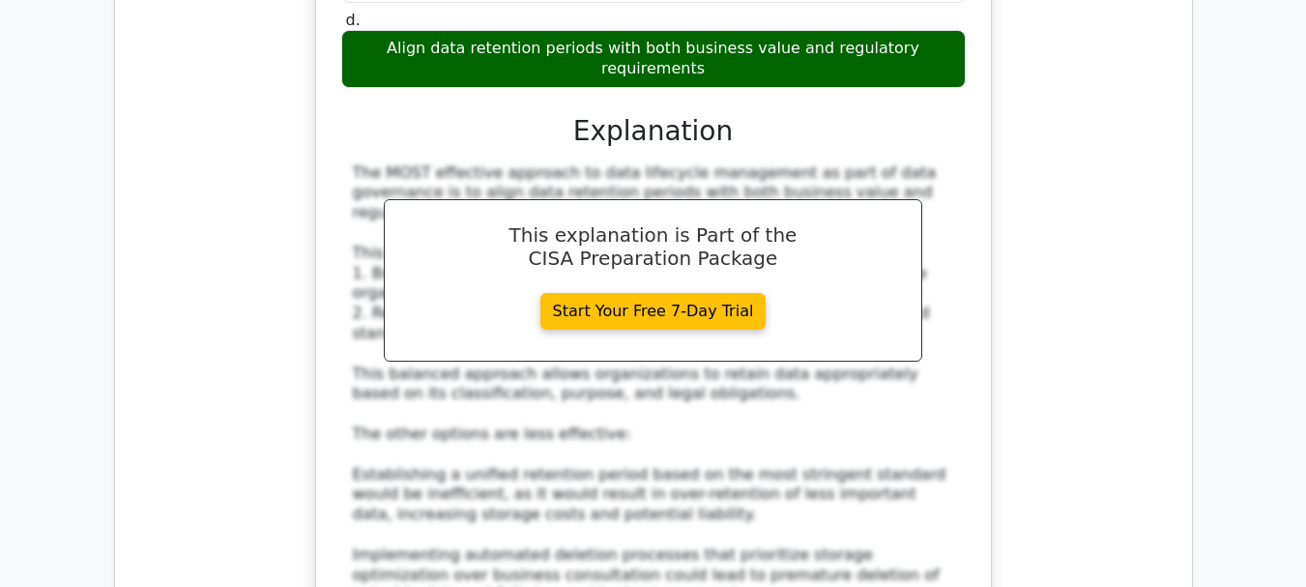
scroll to position [25454, 0]
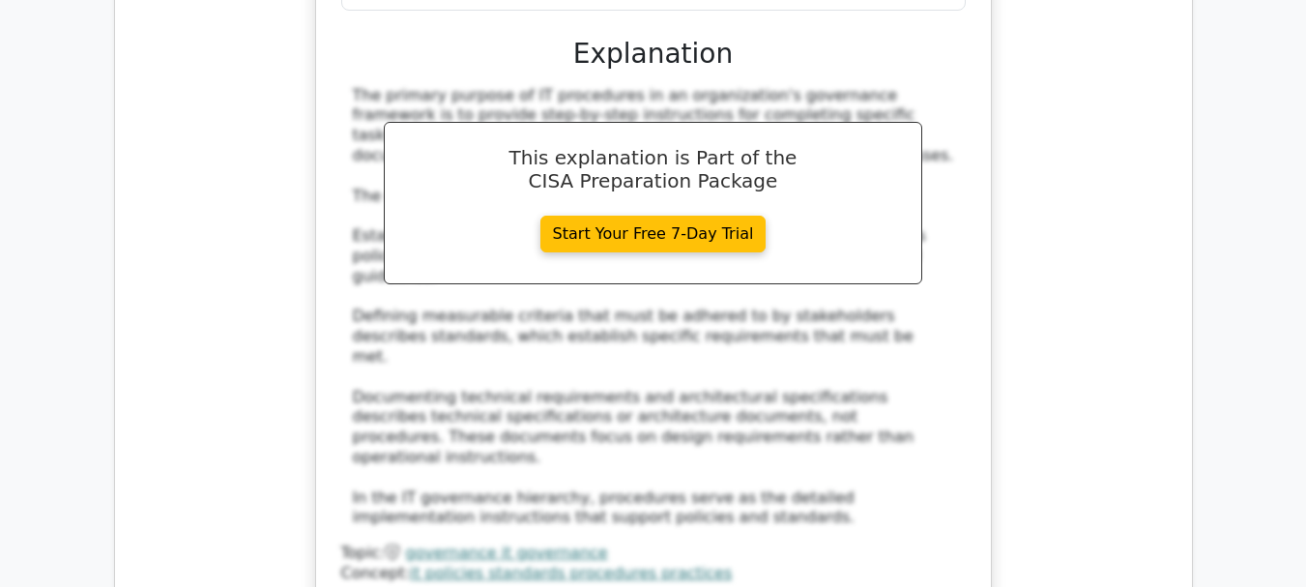
scroll to position [26711, 0]
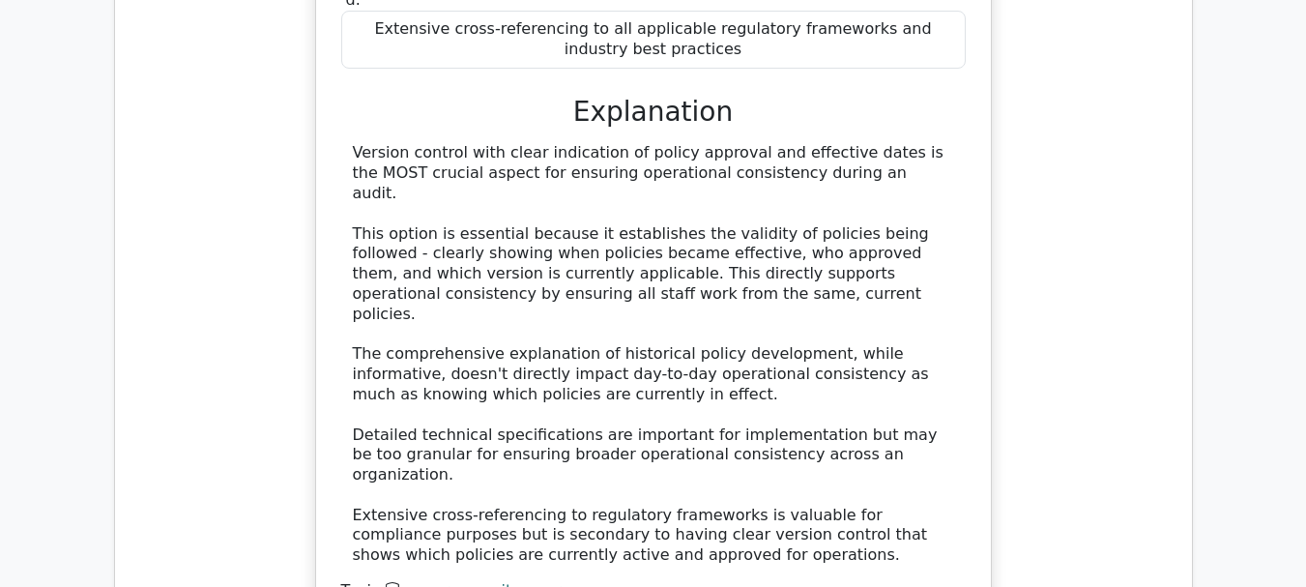
scroll to position [27774, 0]
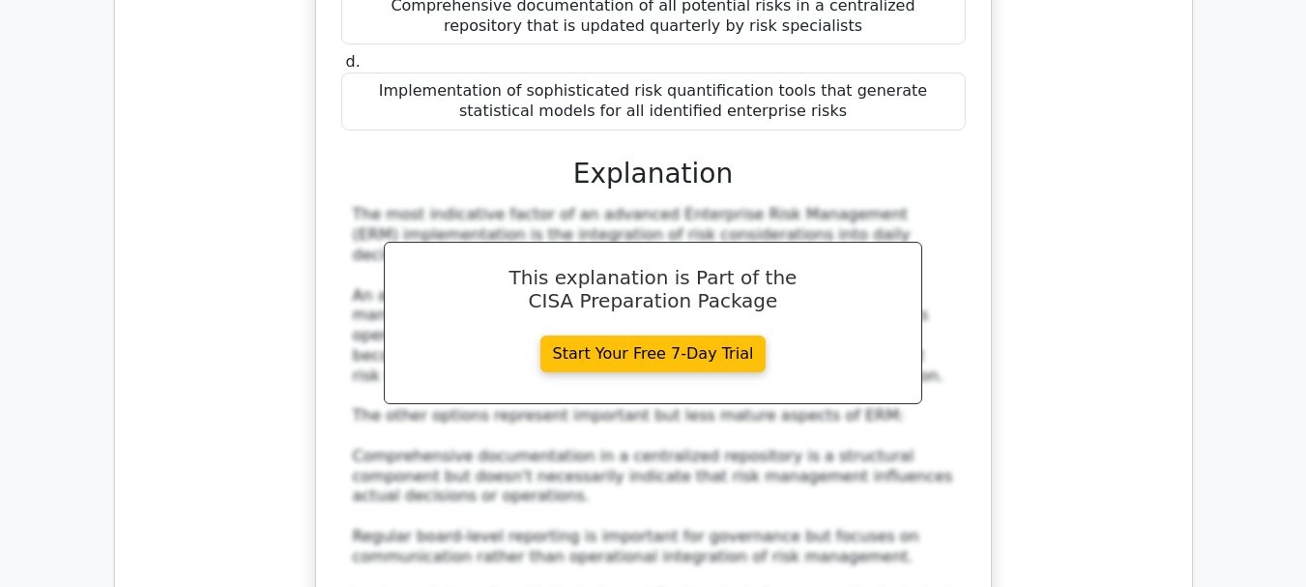
scroll to position [29031, 0]
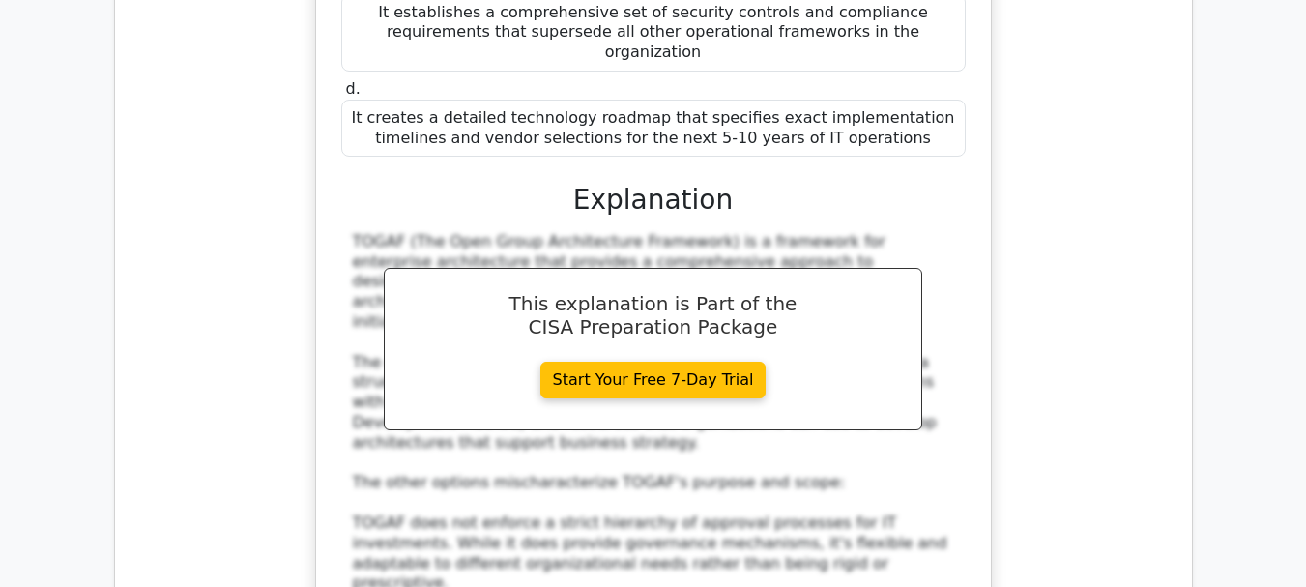
scroll to position [30094, 0]
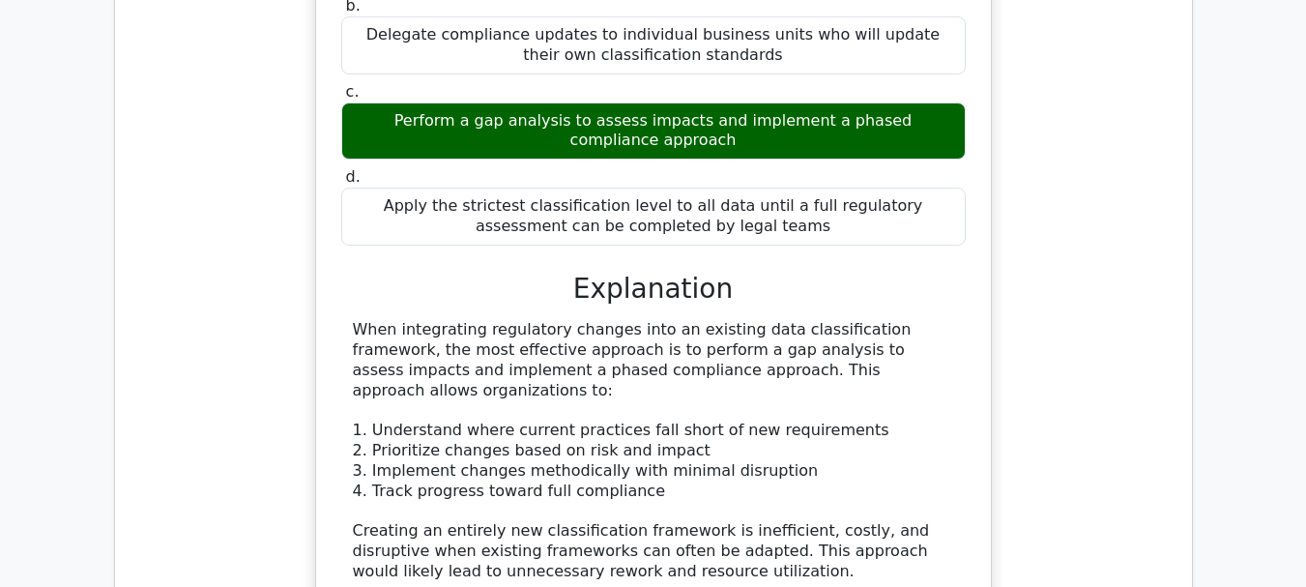
scroll to position [31254, 0]
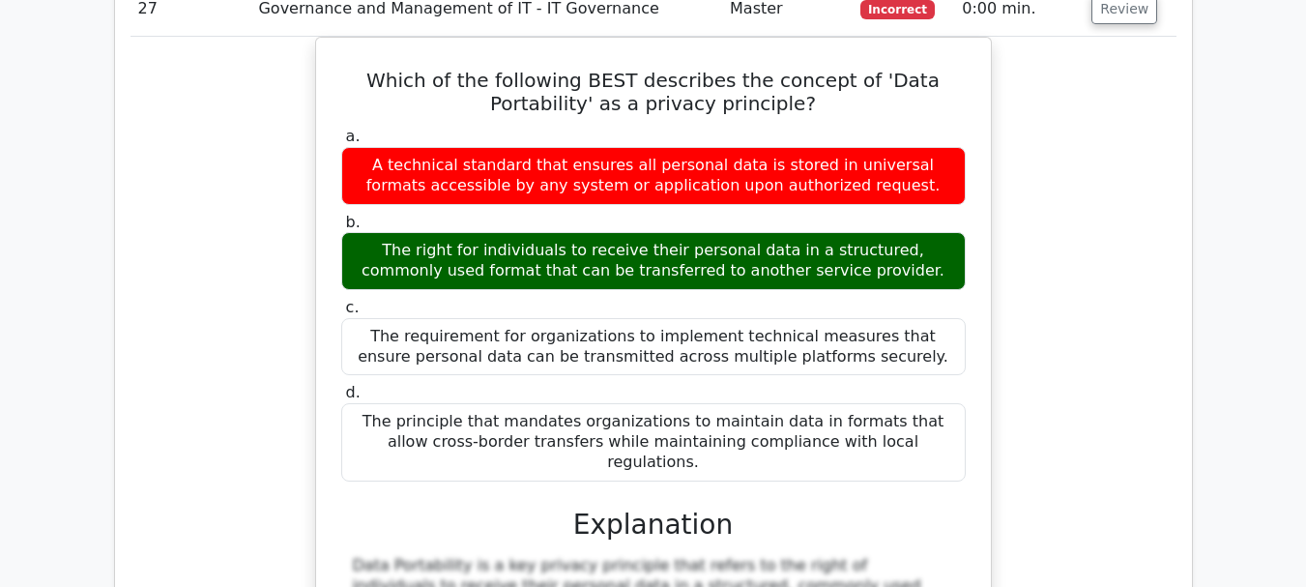
scroll to position [32414, 0]
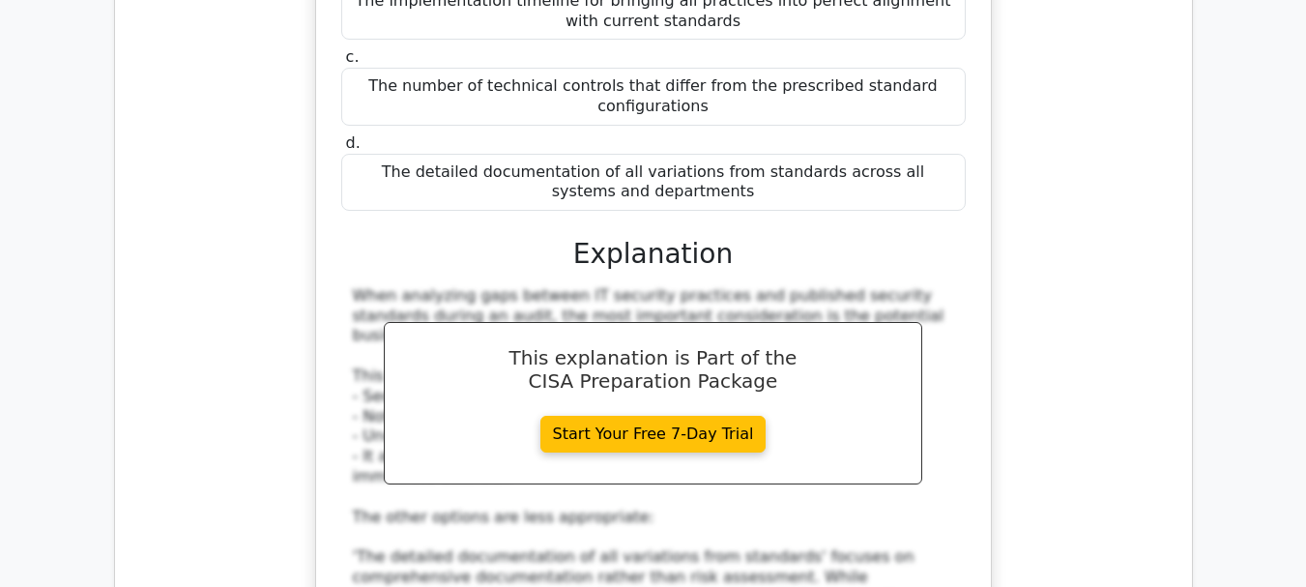
scroll to position [33670, 0]
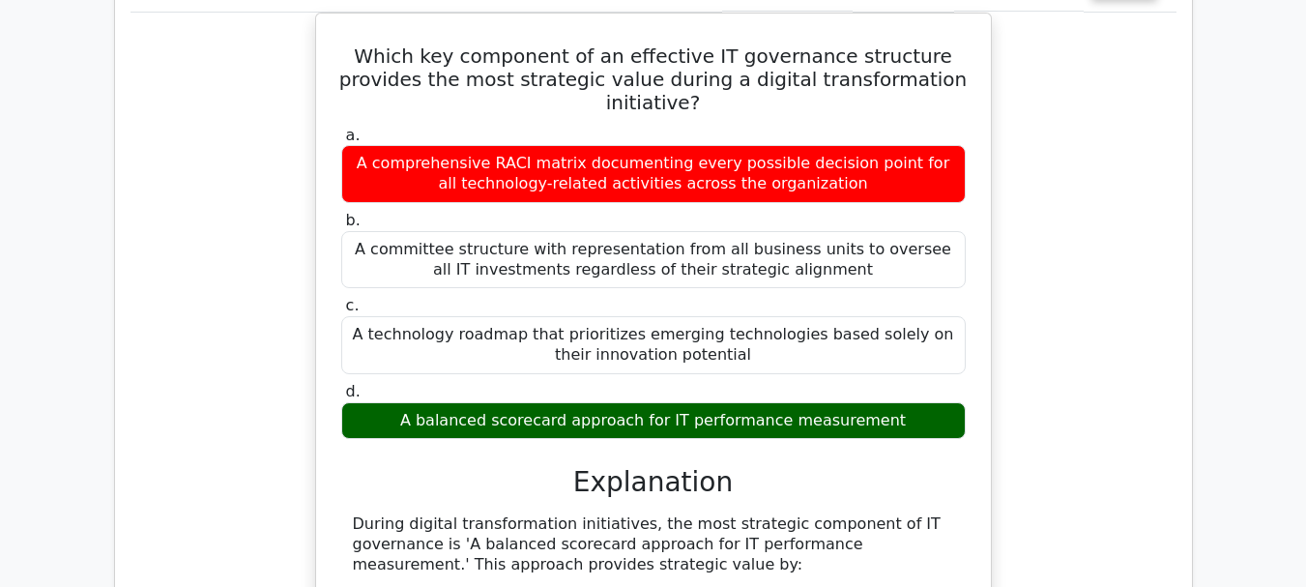
scroll to position [34637, 0]
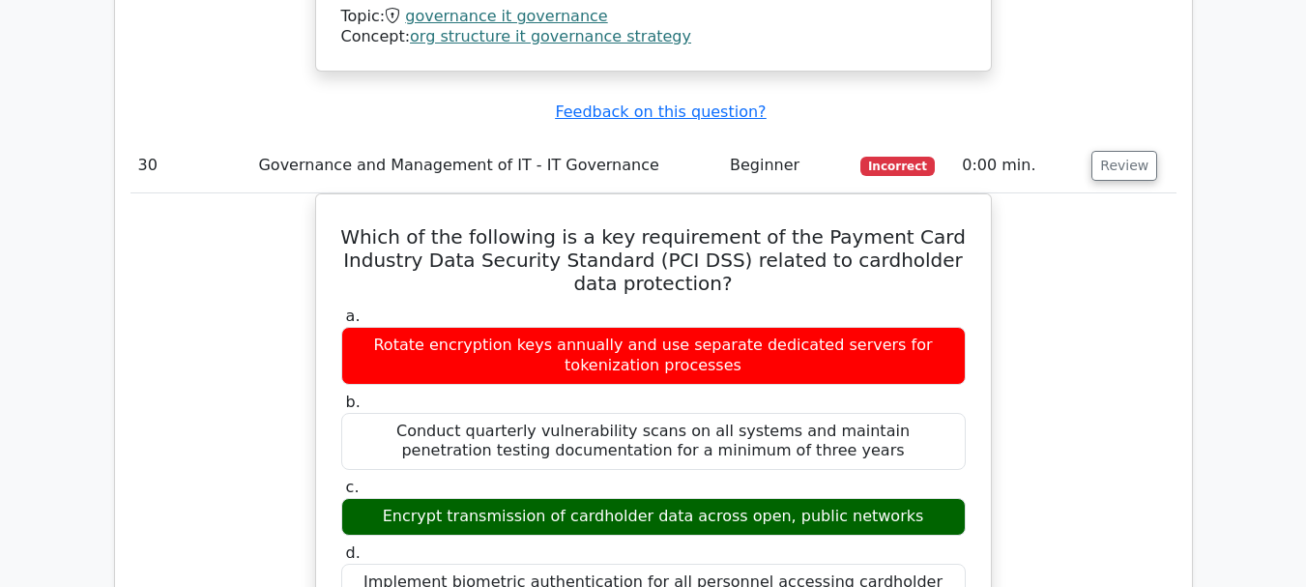
scroll to position [35797, 0]
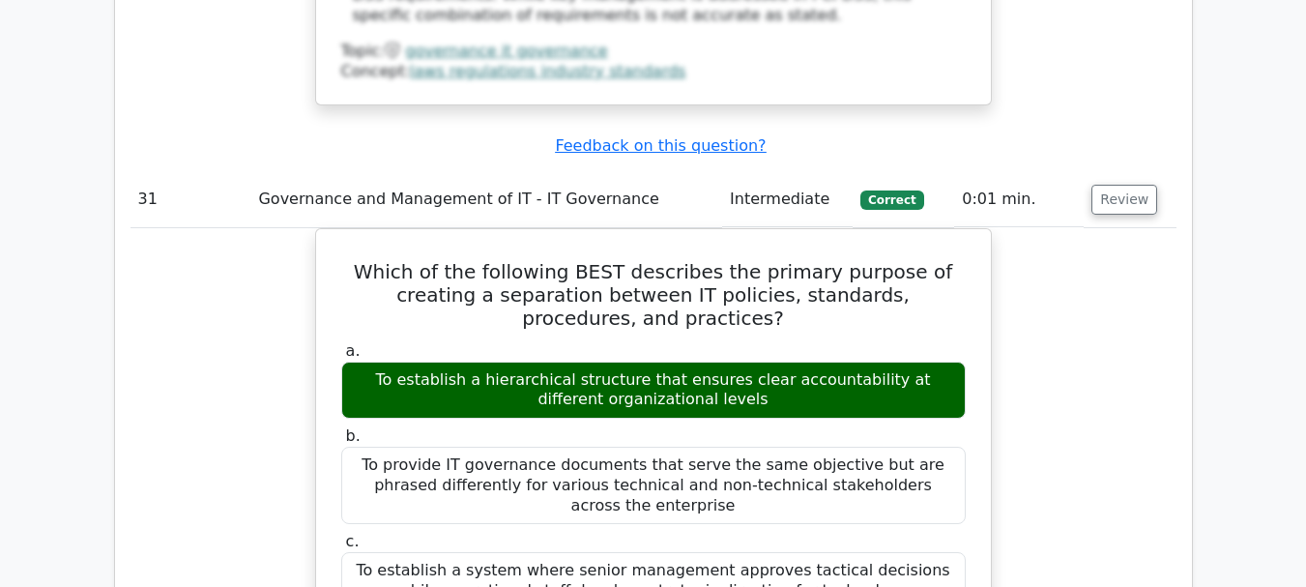
scroll to position [36860, 0]
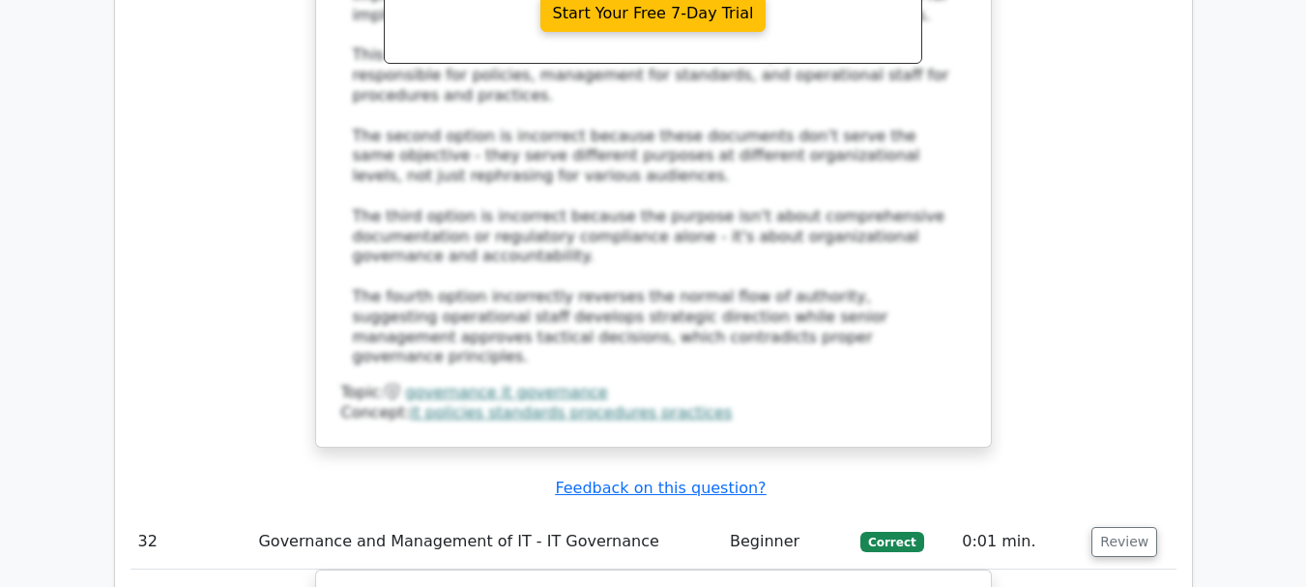
scroll to position [37827, 0]
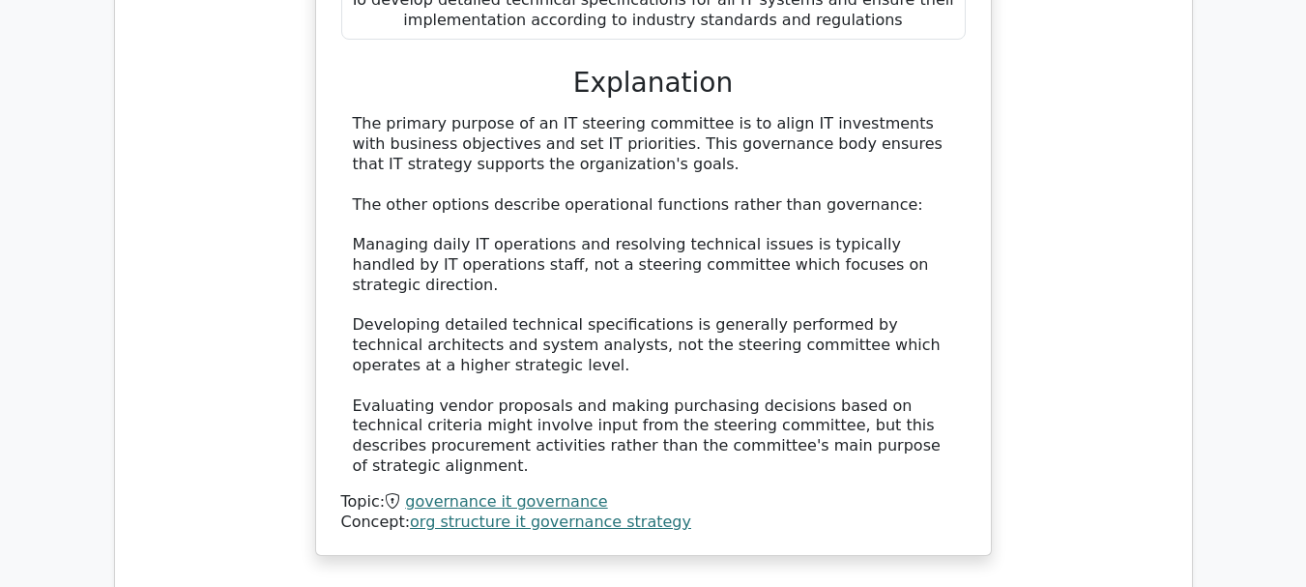
scroll to position [38793, 0]
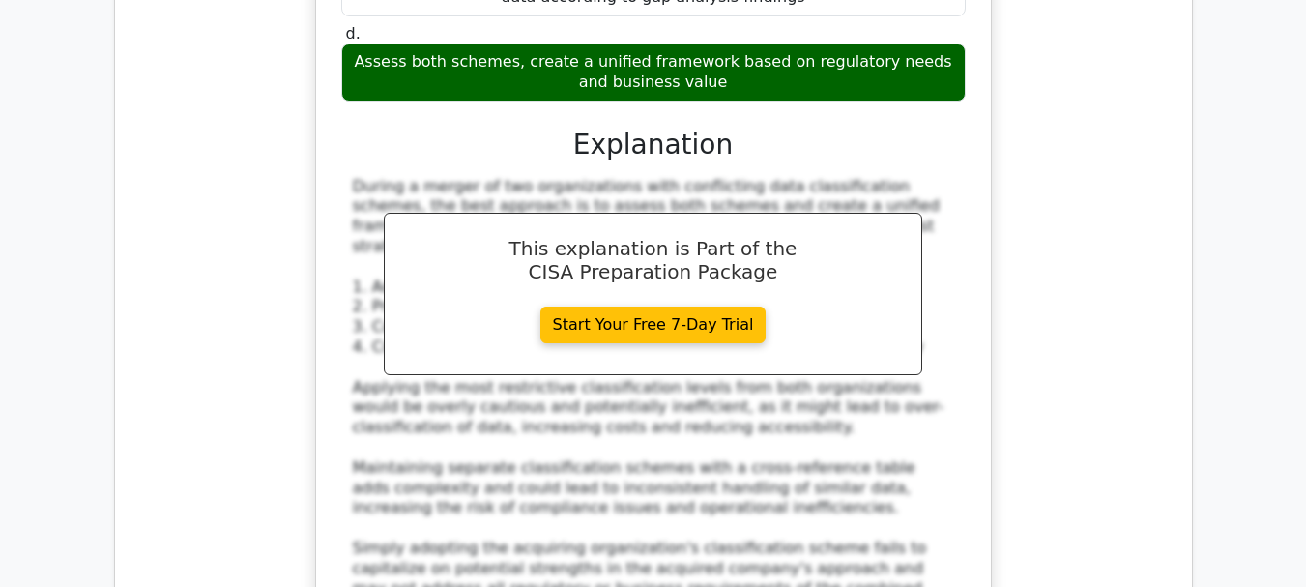
scroll to position [39953, 0]
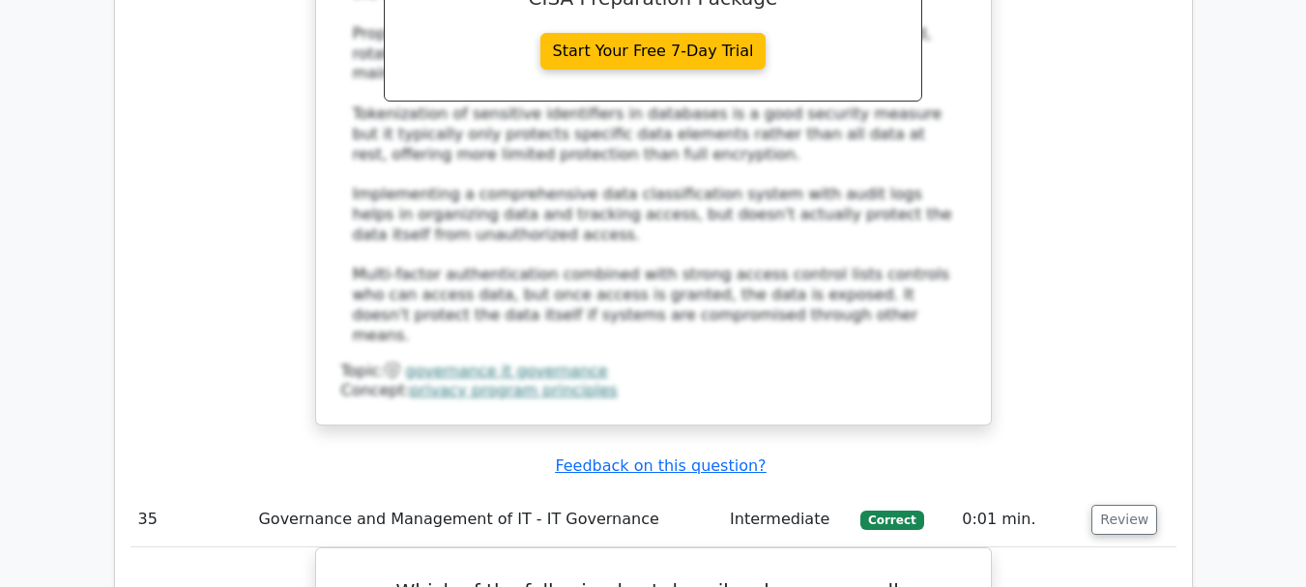
scroll to position [41113, 0]
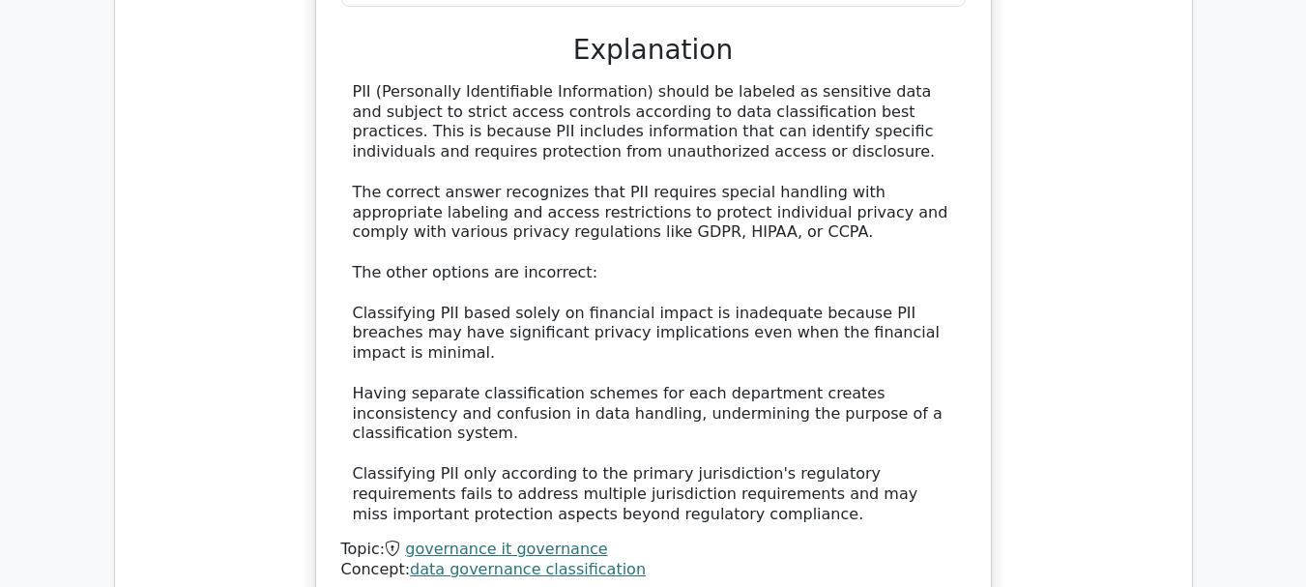
scroll to position [42080, 0]
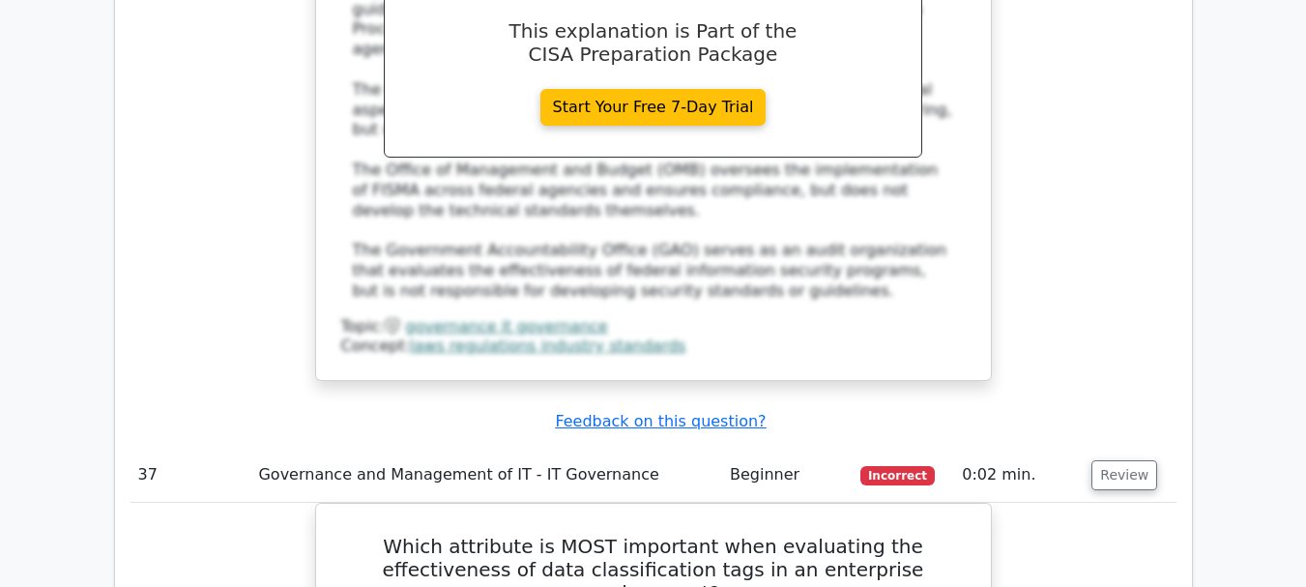
scroll to position [43336, 0]
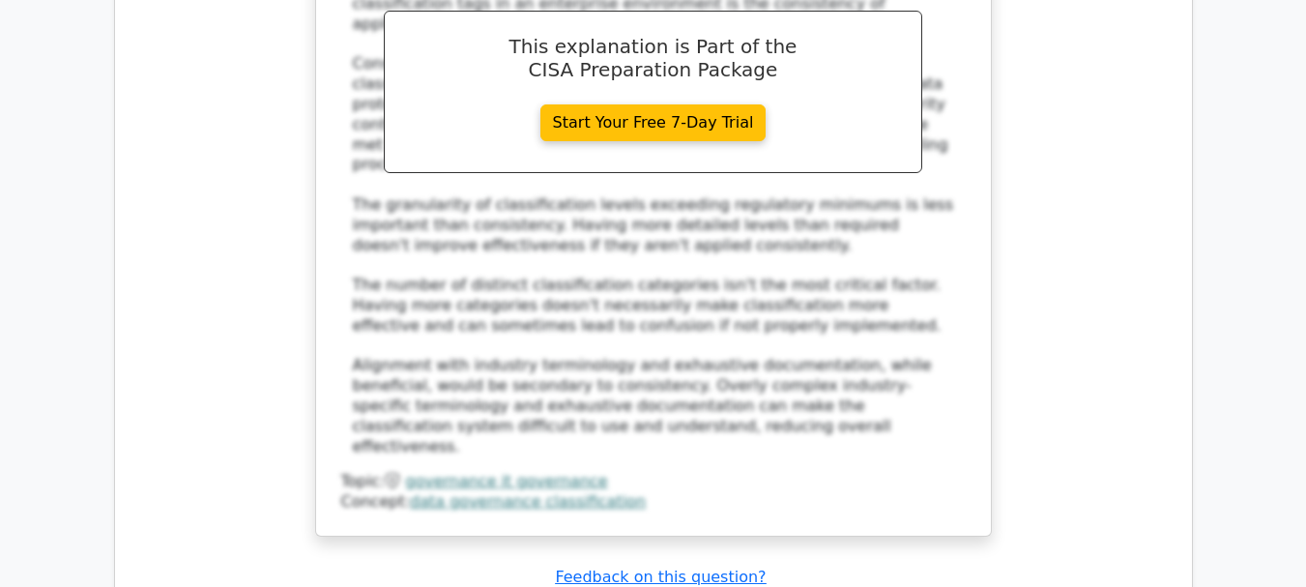
scroll to position [44496, 0]
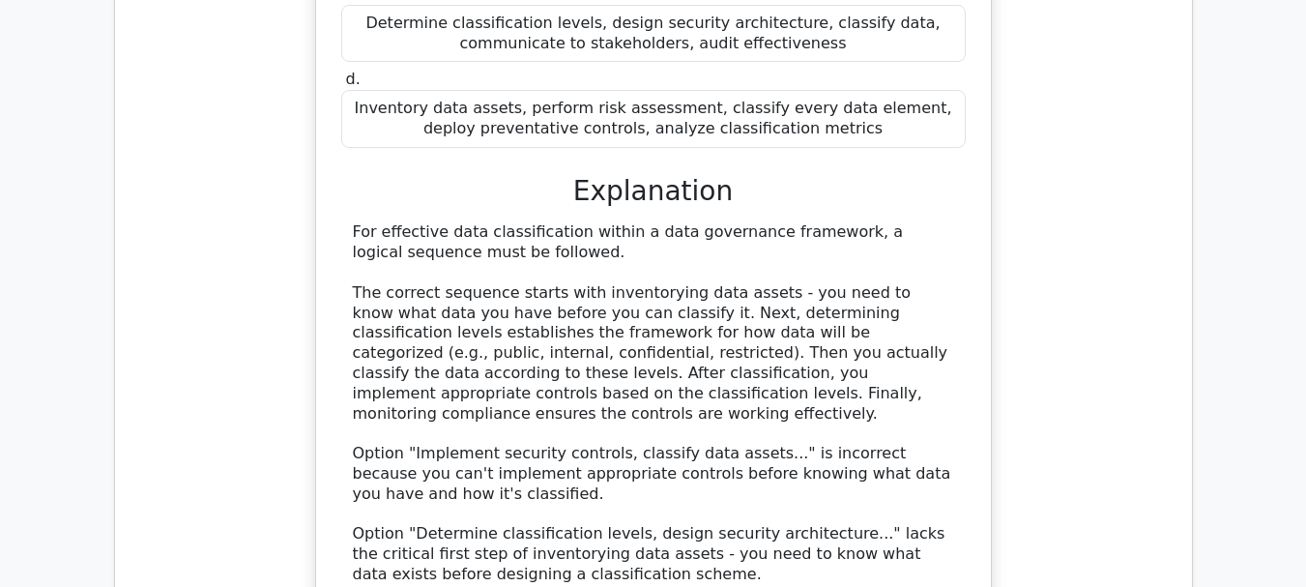
scroll to position [45463, 0]
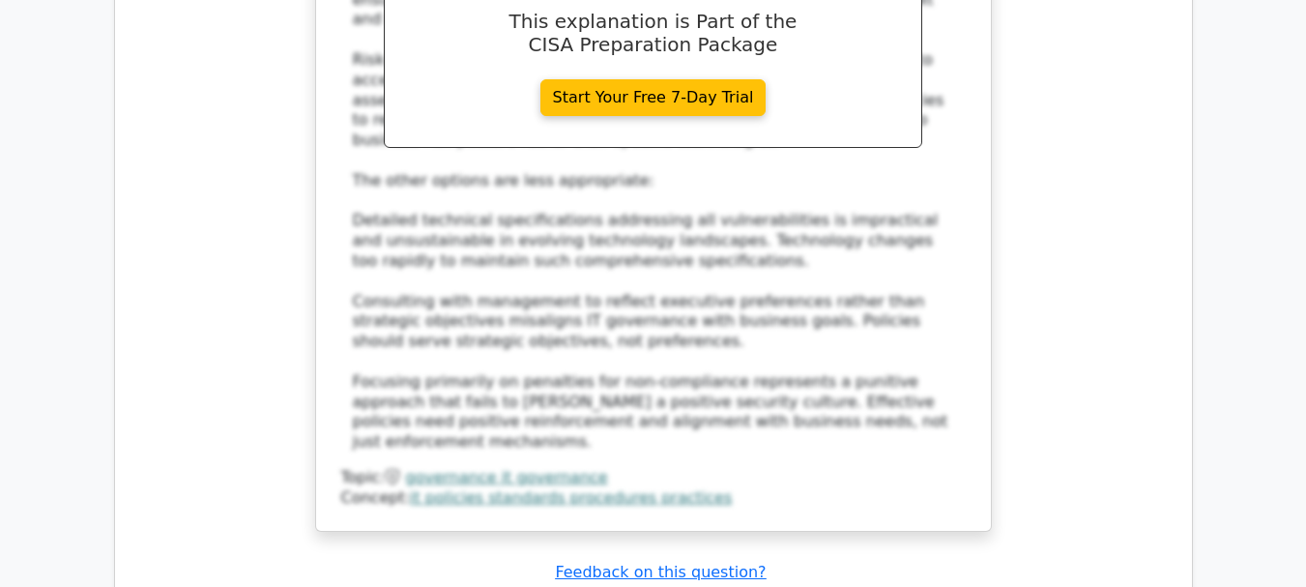
scroll to position [46720, 0]
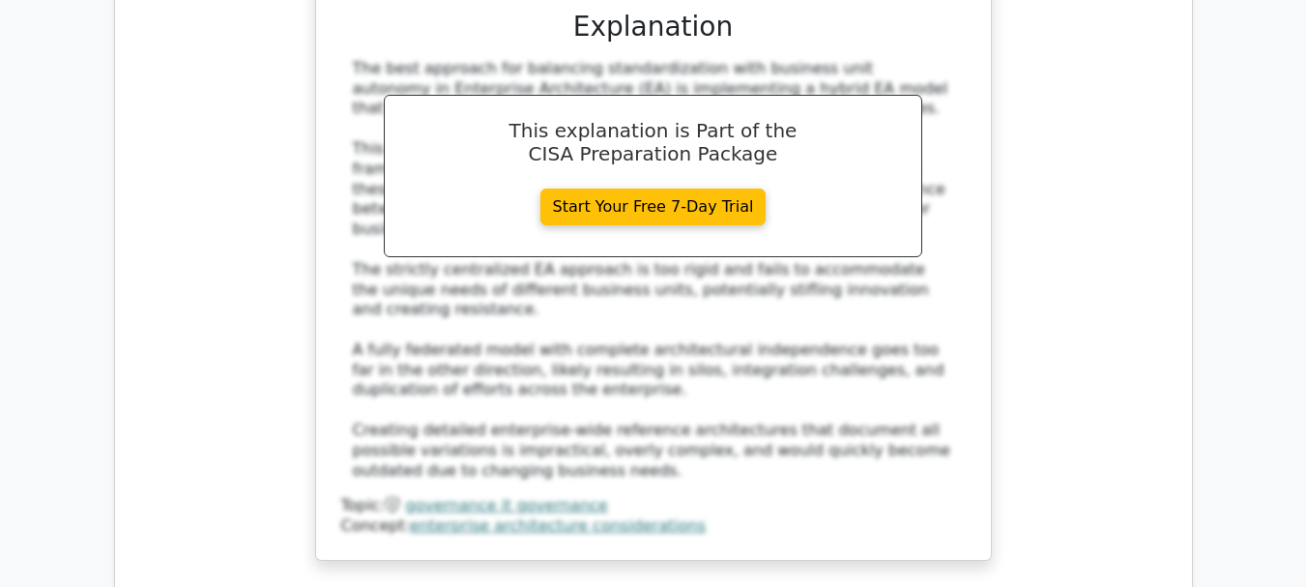
scroll to position [47880, 0]
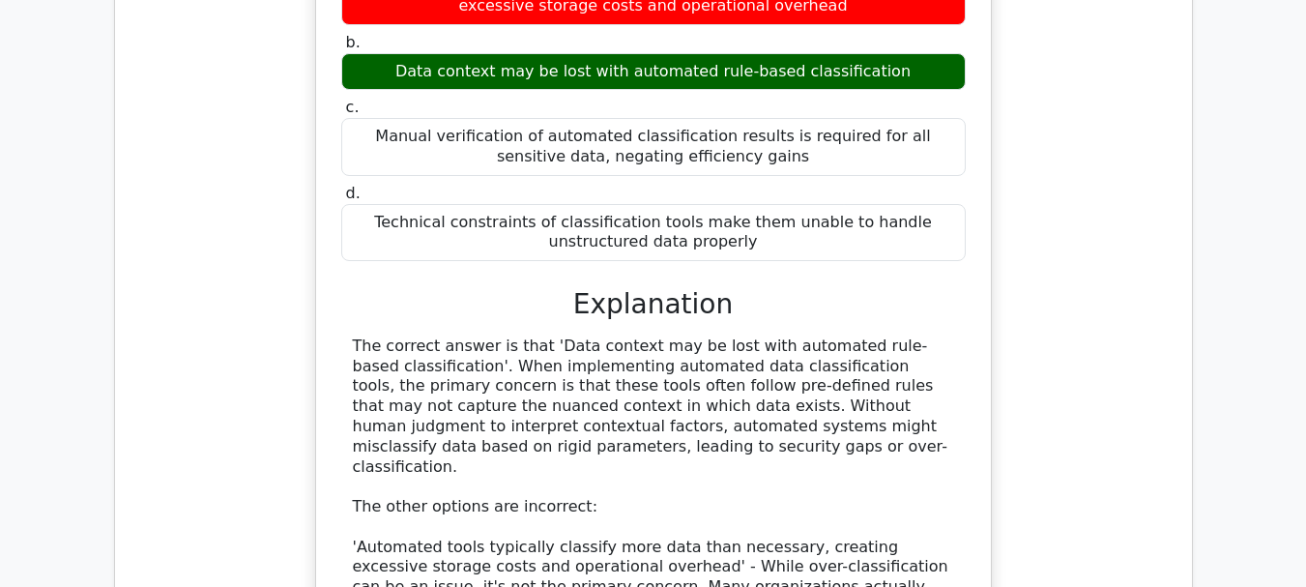
scroll to position [48943, 0]
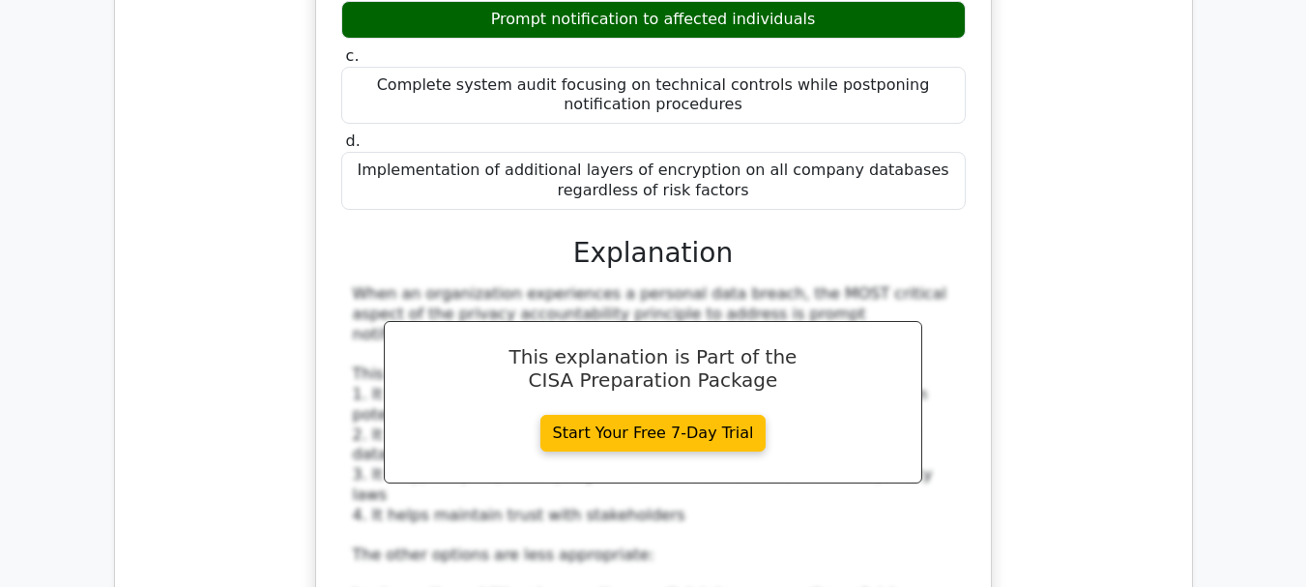
scroll to position [50006, 0]
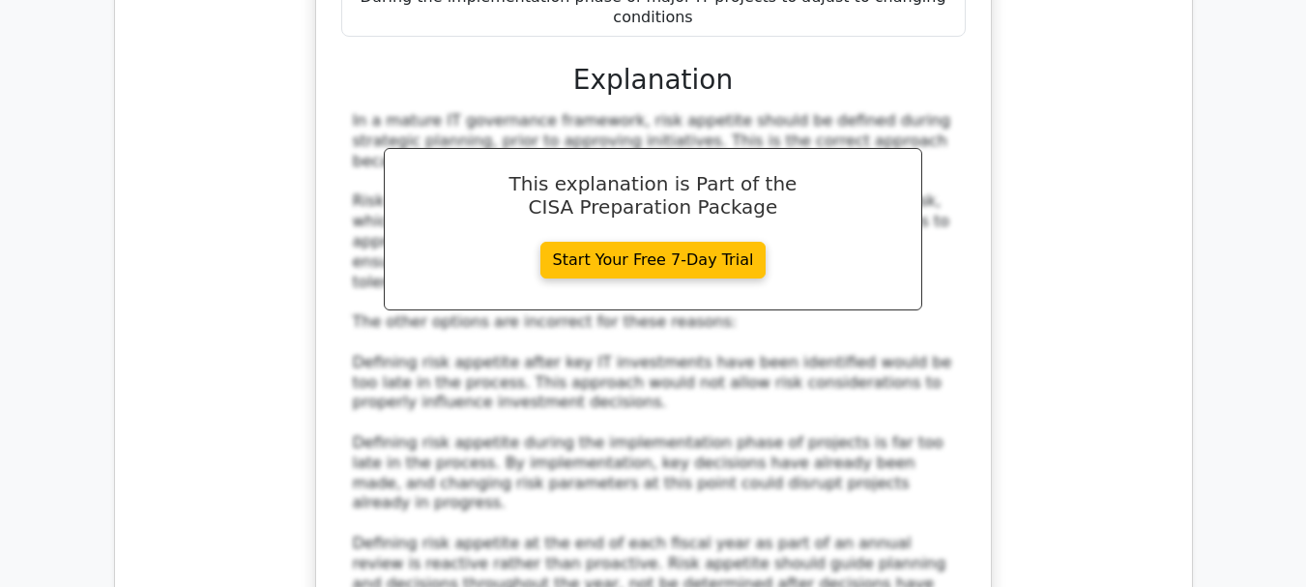
scroll to position [51263, 0]
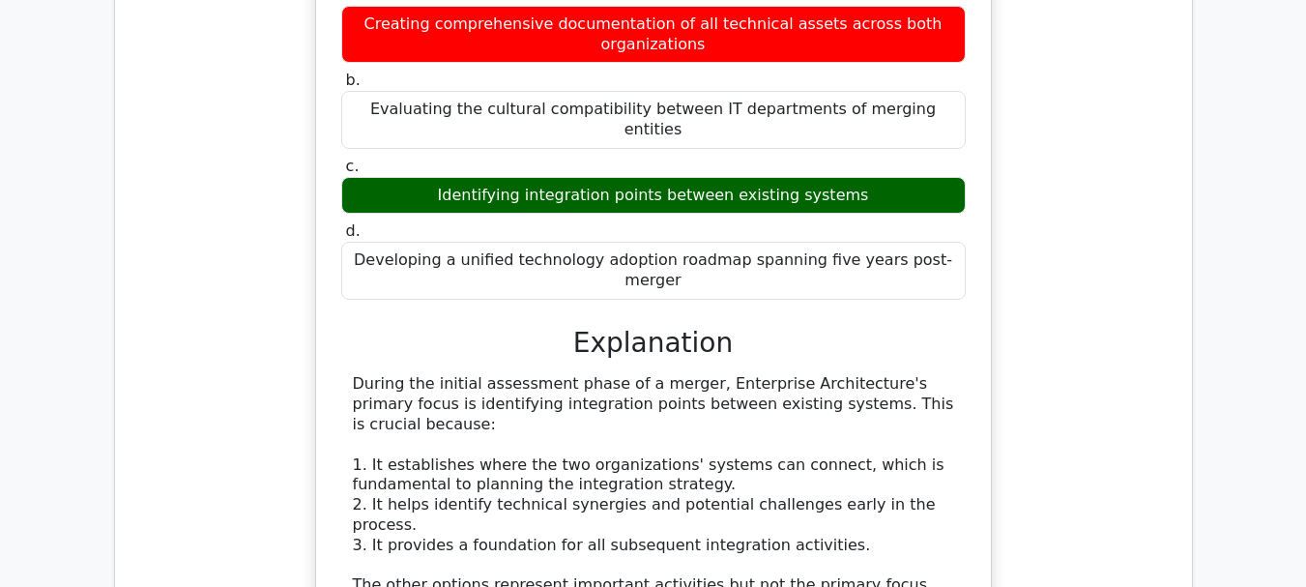
scroll to position [52229, 0]
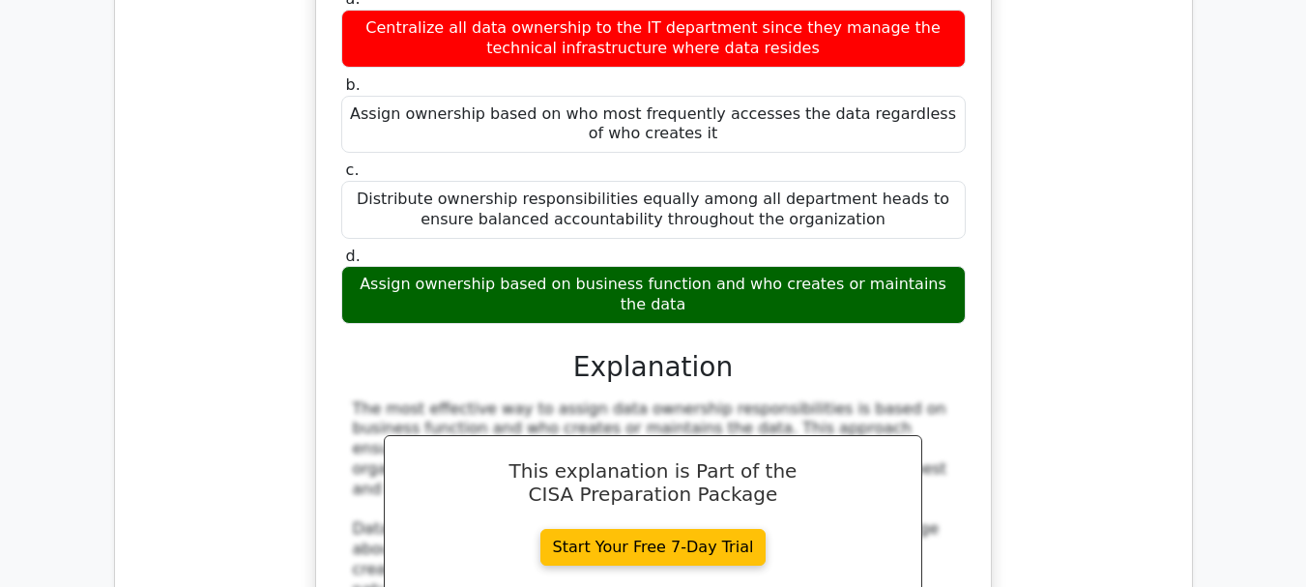
scroll to position [53389, 0]
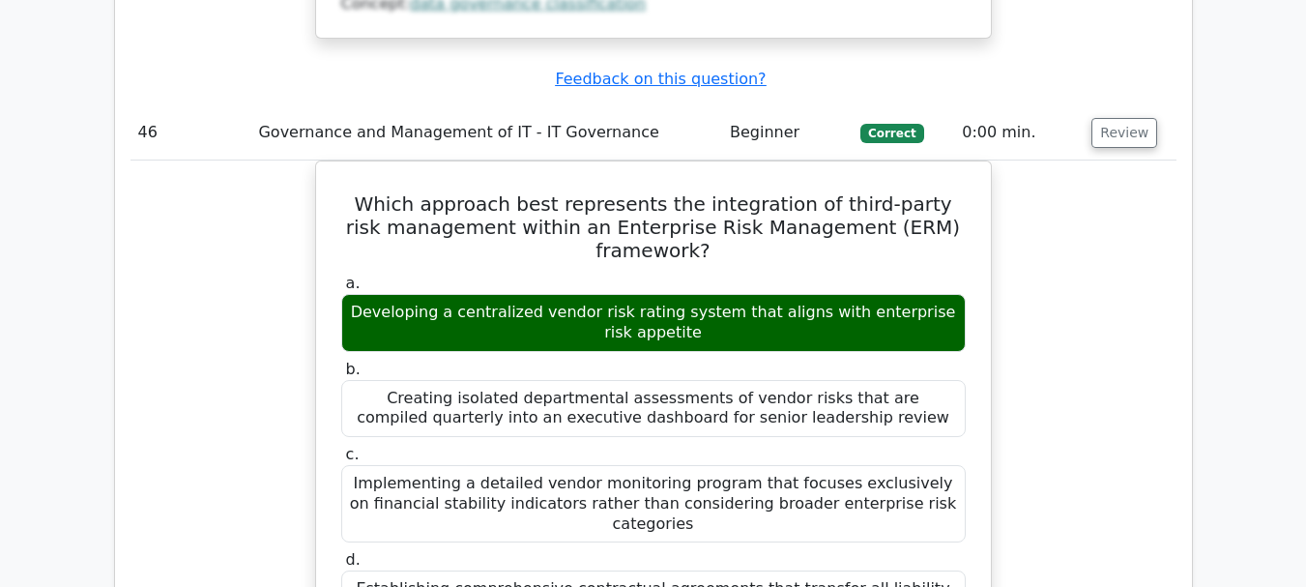
scroll to position [54356, 0]
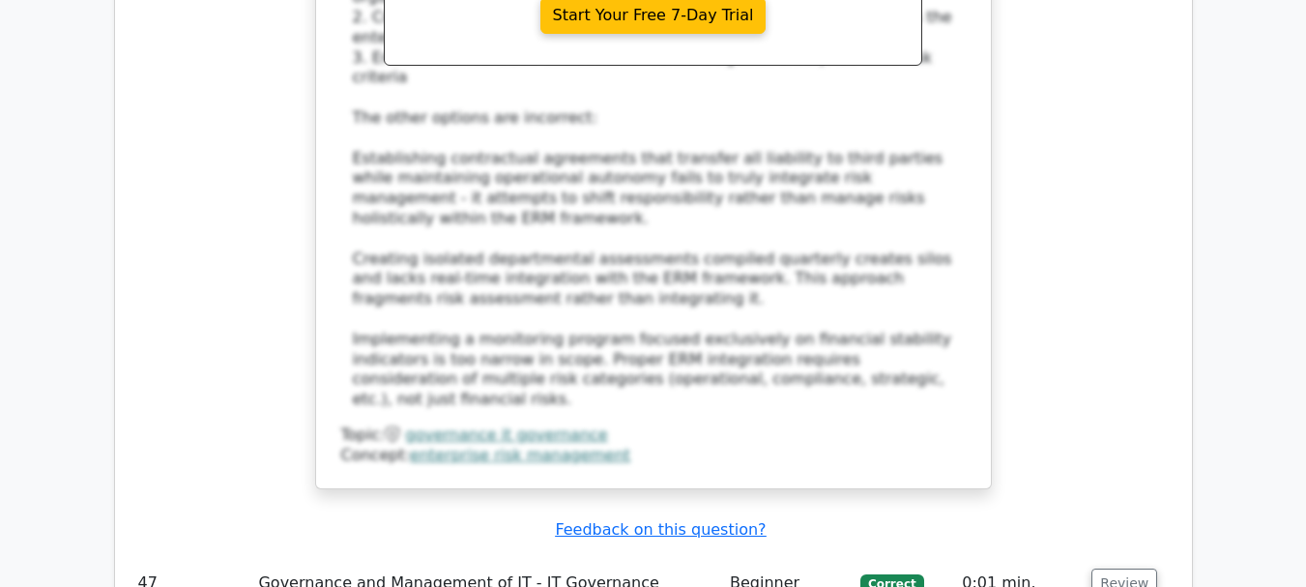
scroll to position [55323, 0]
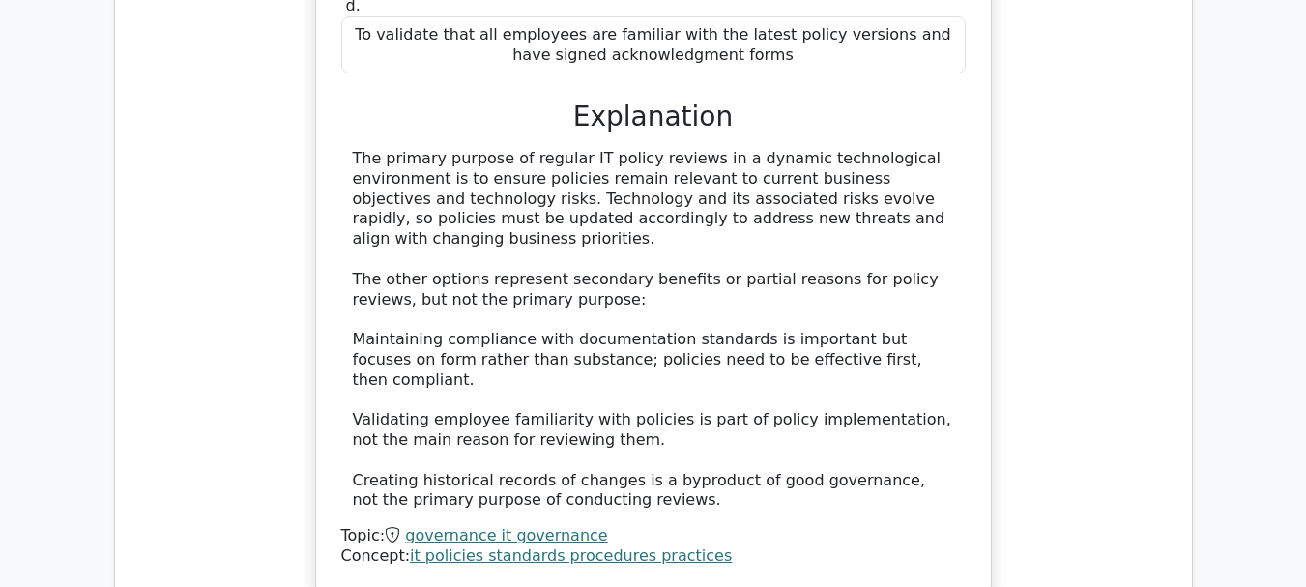
scroll to position [56386, 0]
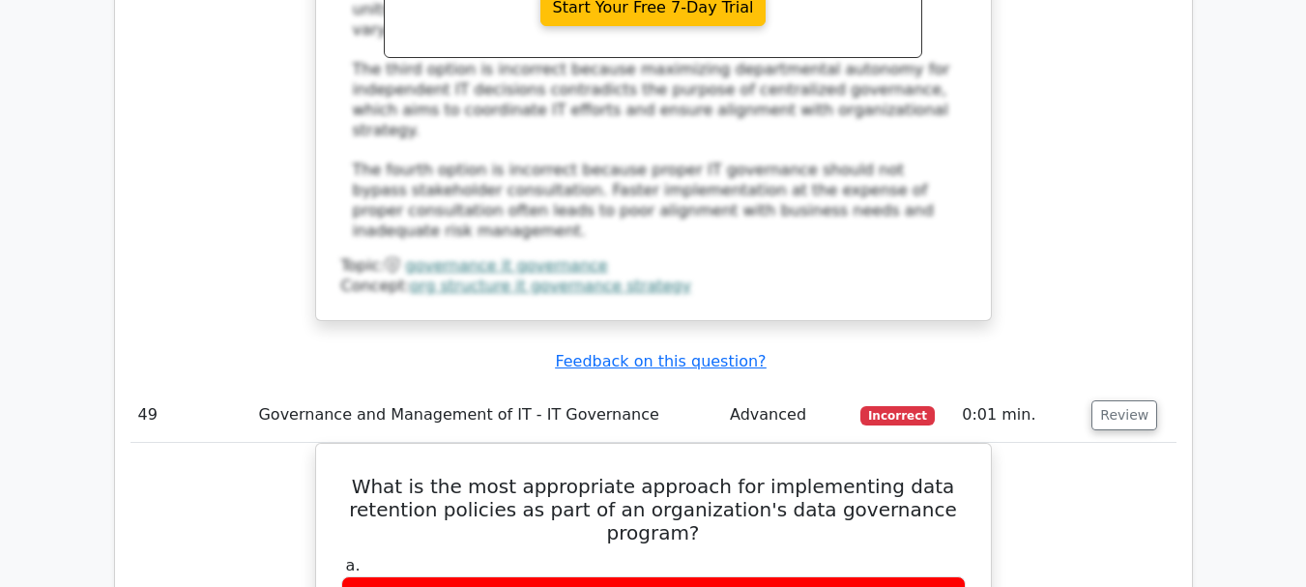
scroll to position [57449, 0]
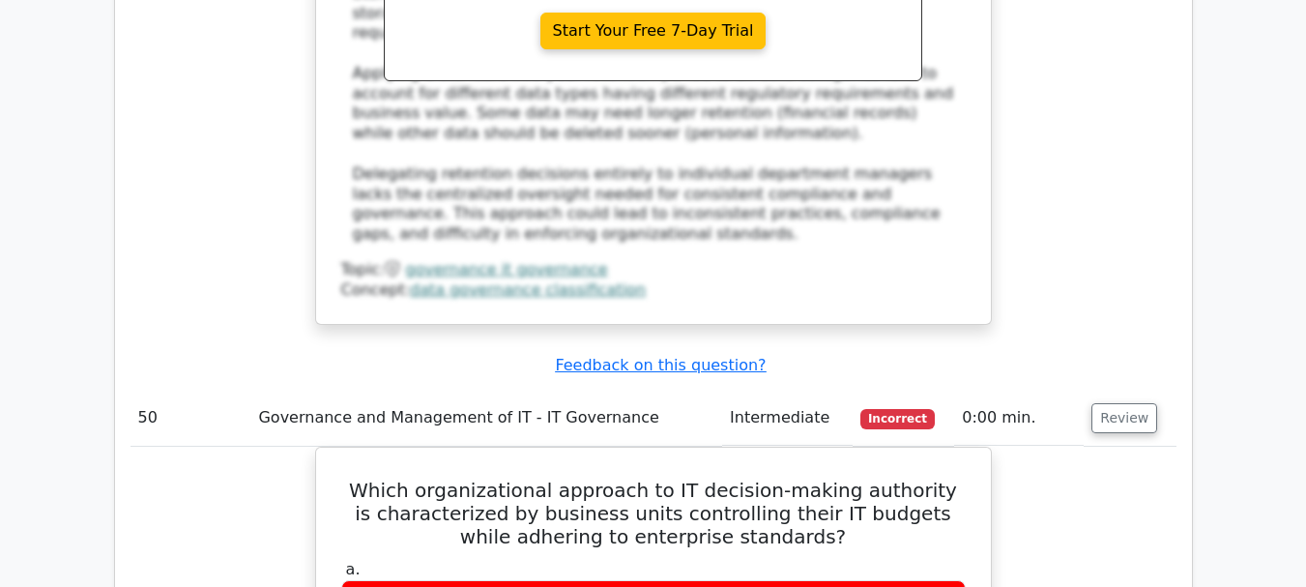
scroll to position [58512, 0]
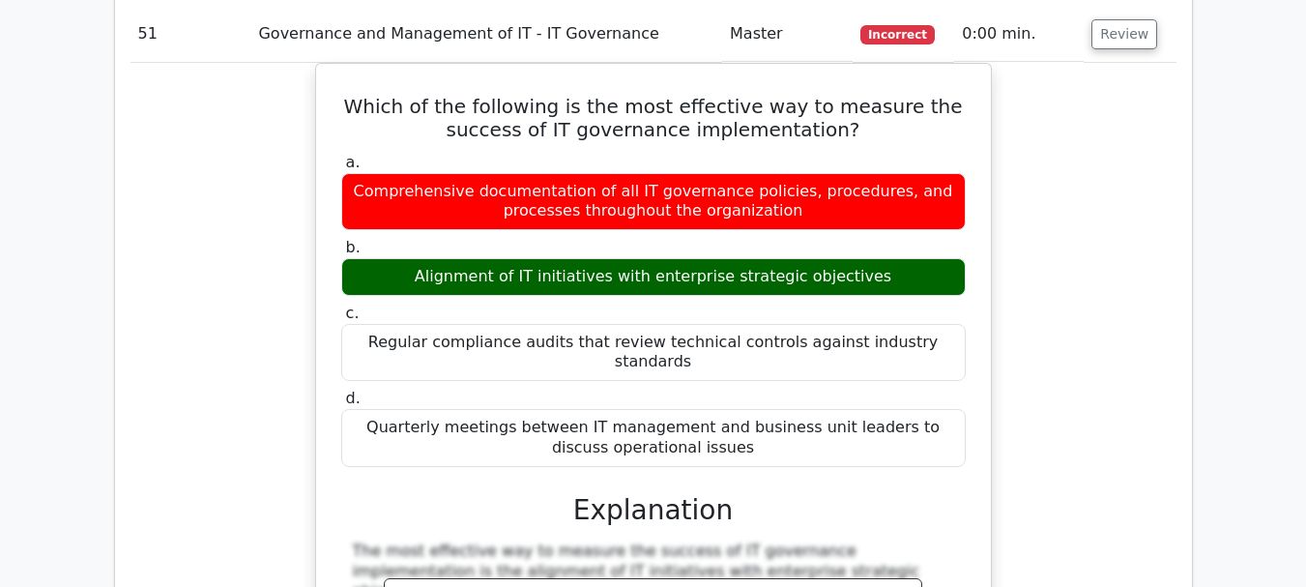
scroll to position [59962, 0]
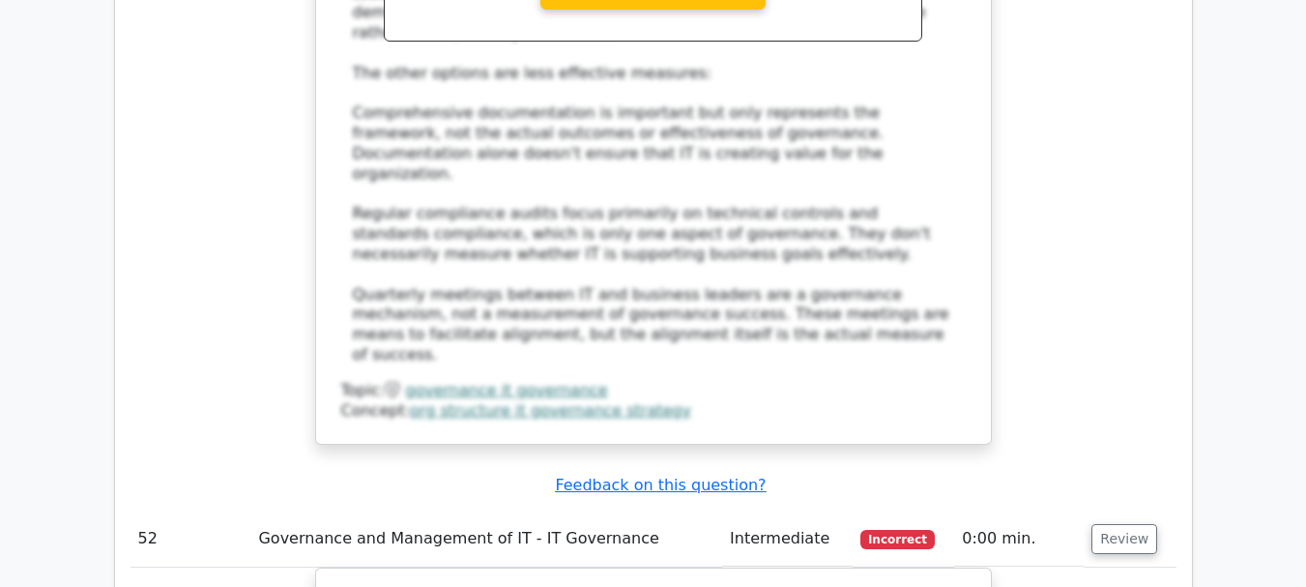
scroll to position [60929, 0]
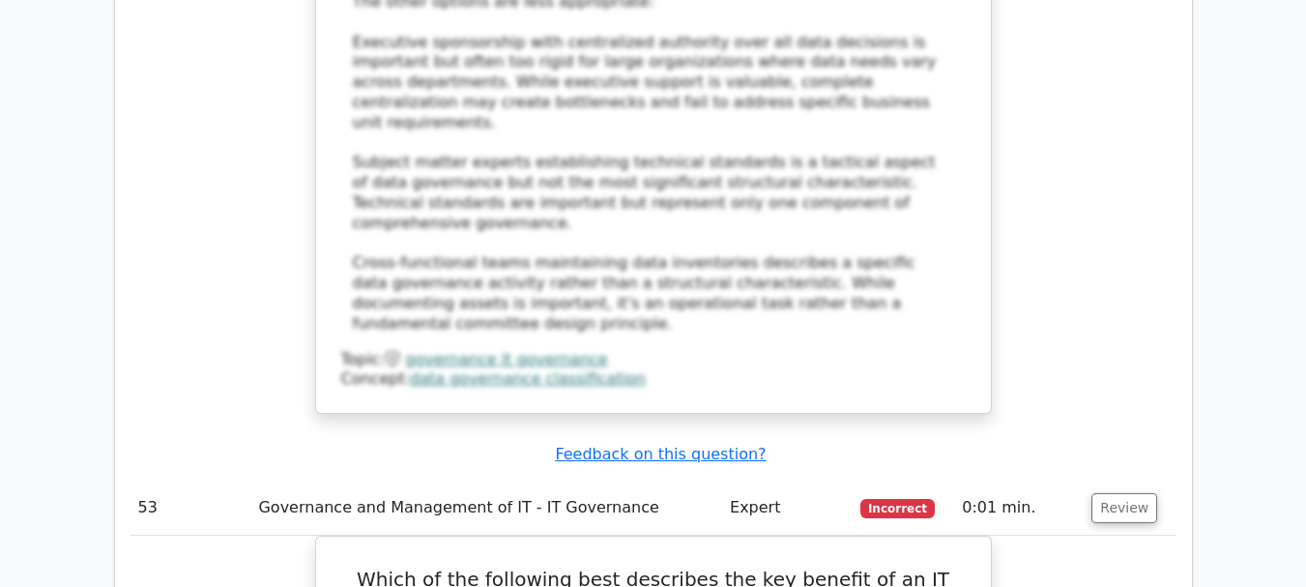
scroll to position [61896, 0]
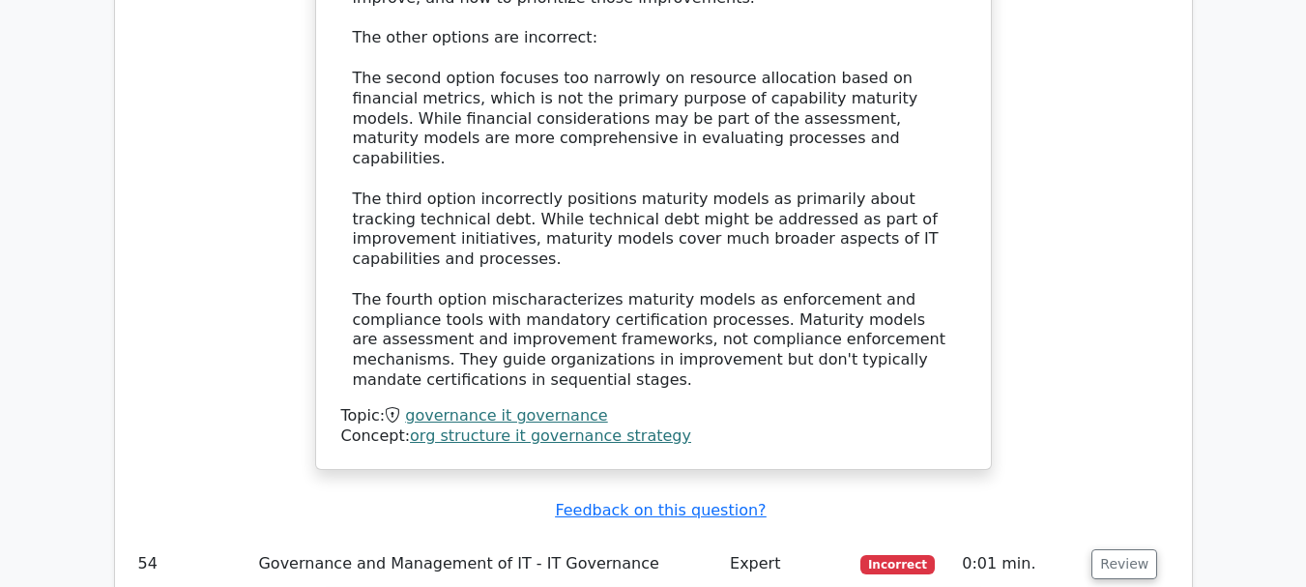
scroll to position [63152, 0]
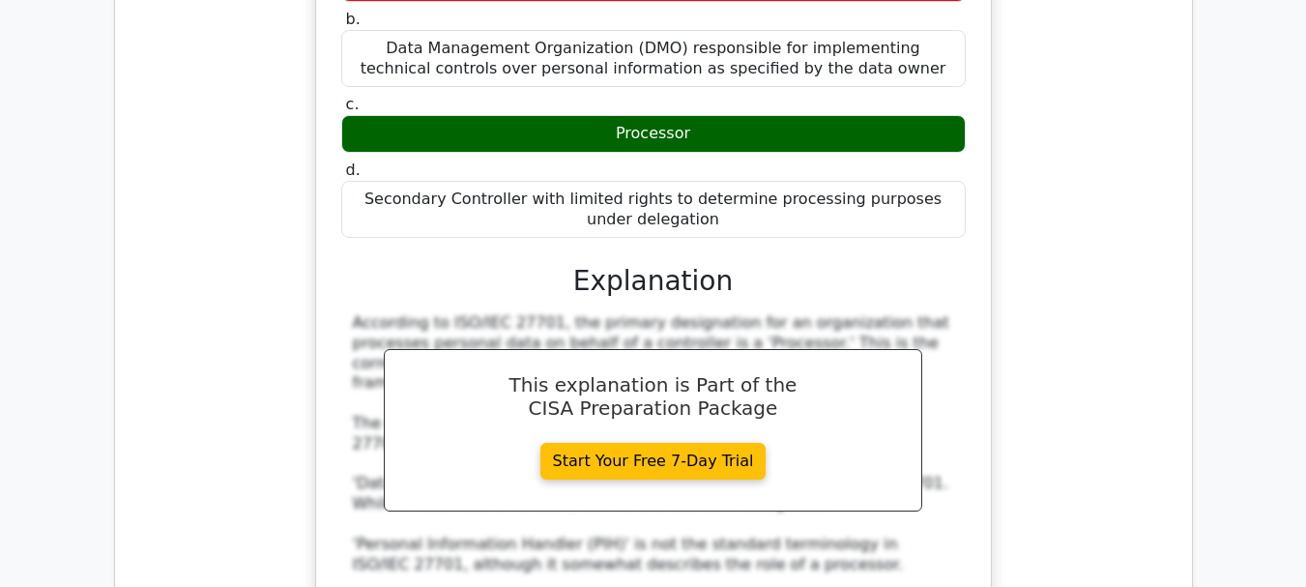
scroll to position [64119, 0]
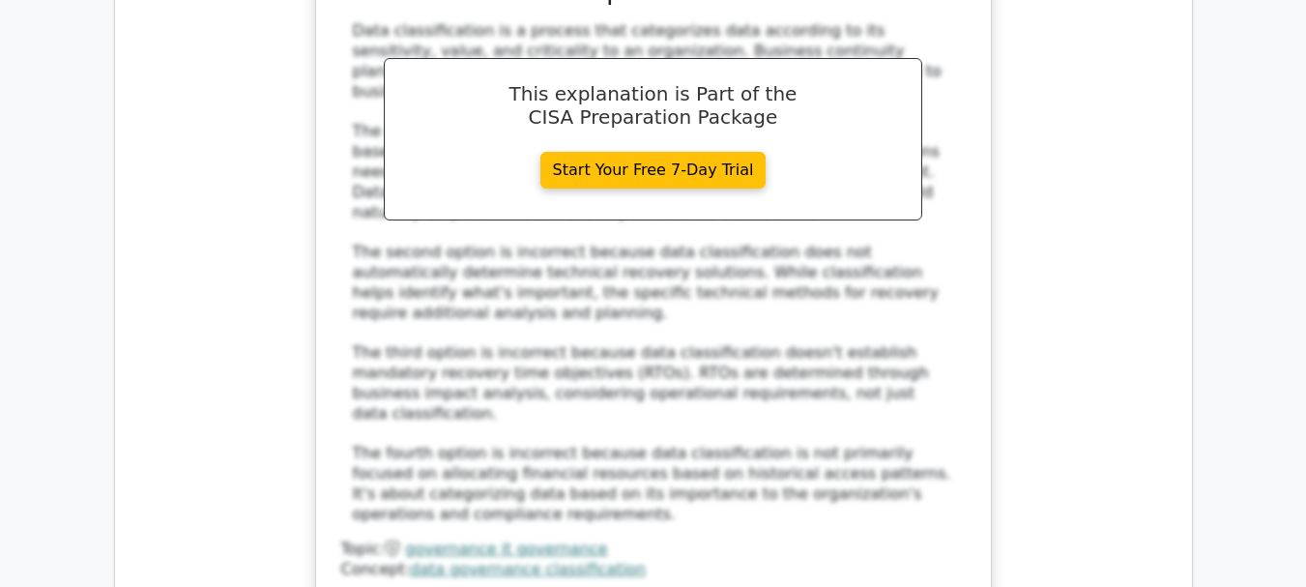
scroll to position [65279, 0]
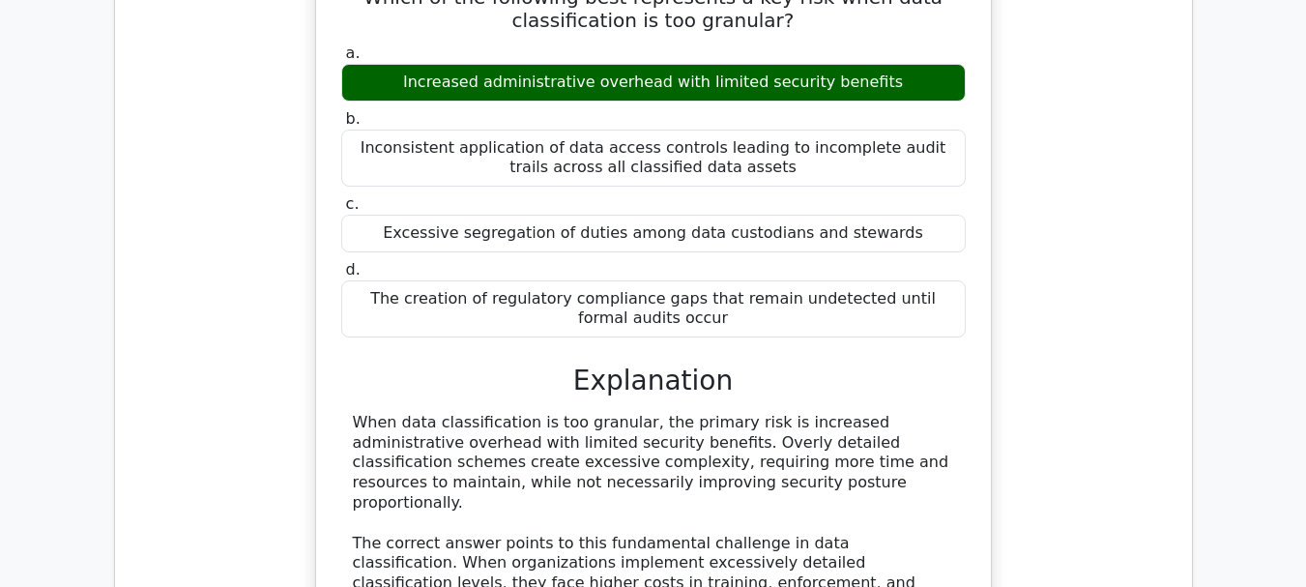
scroll to position [66342, 0]
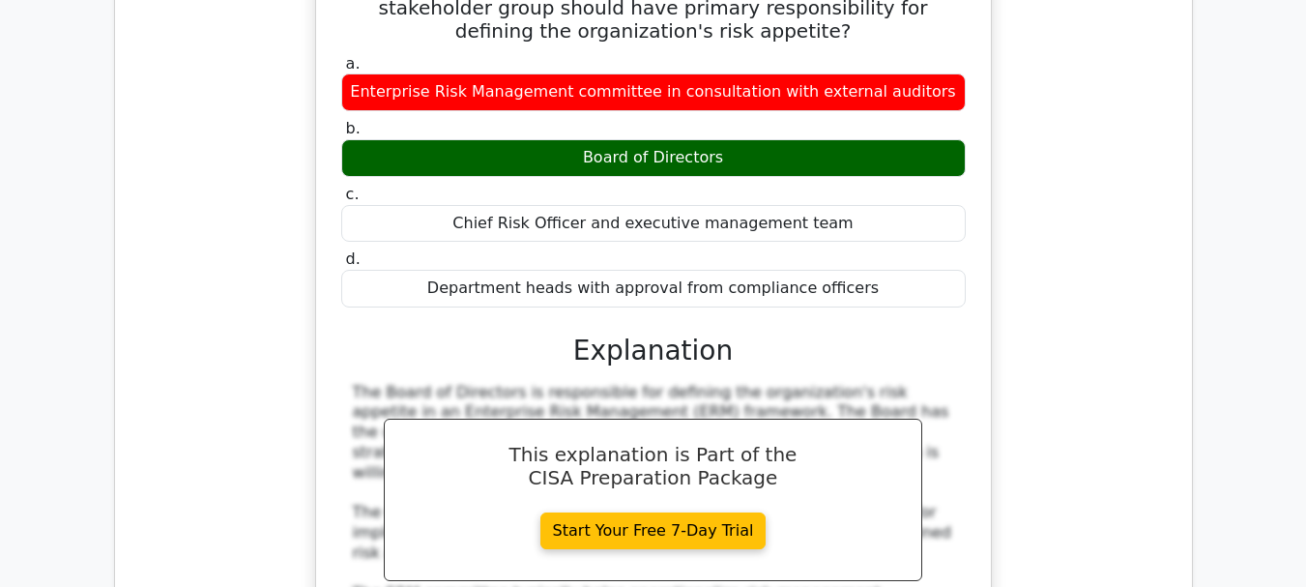
scroll to position [67405, 0]
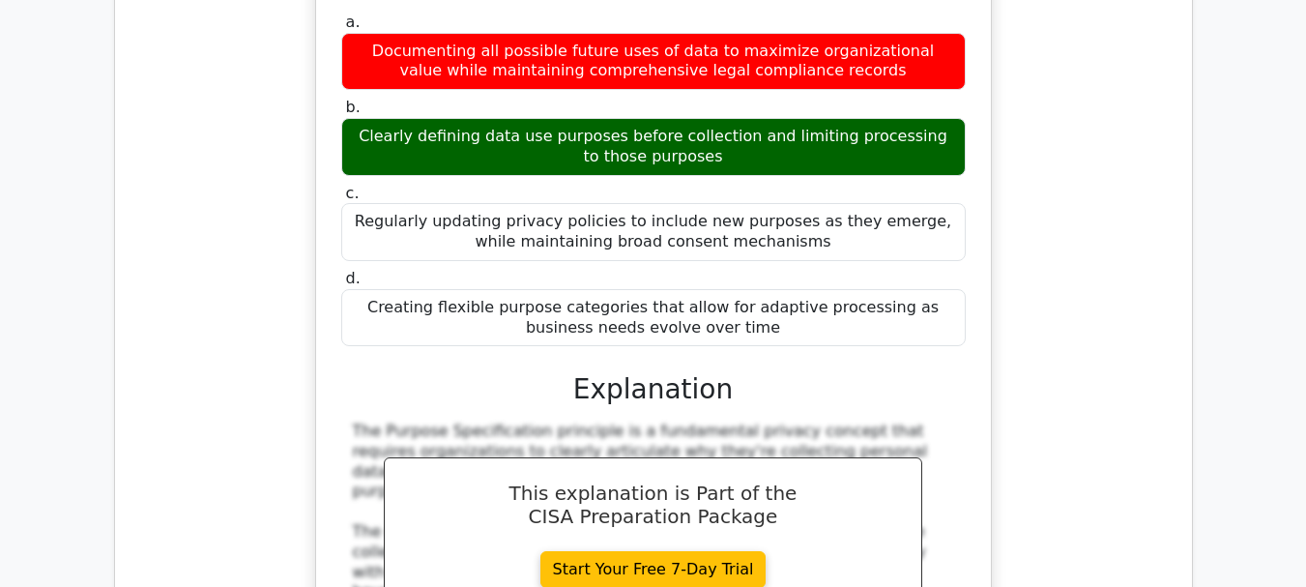
scroll to position [68372, 0]
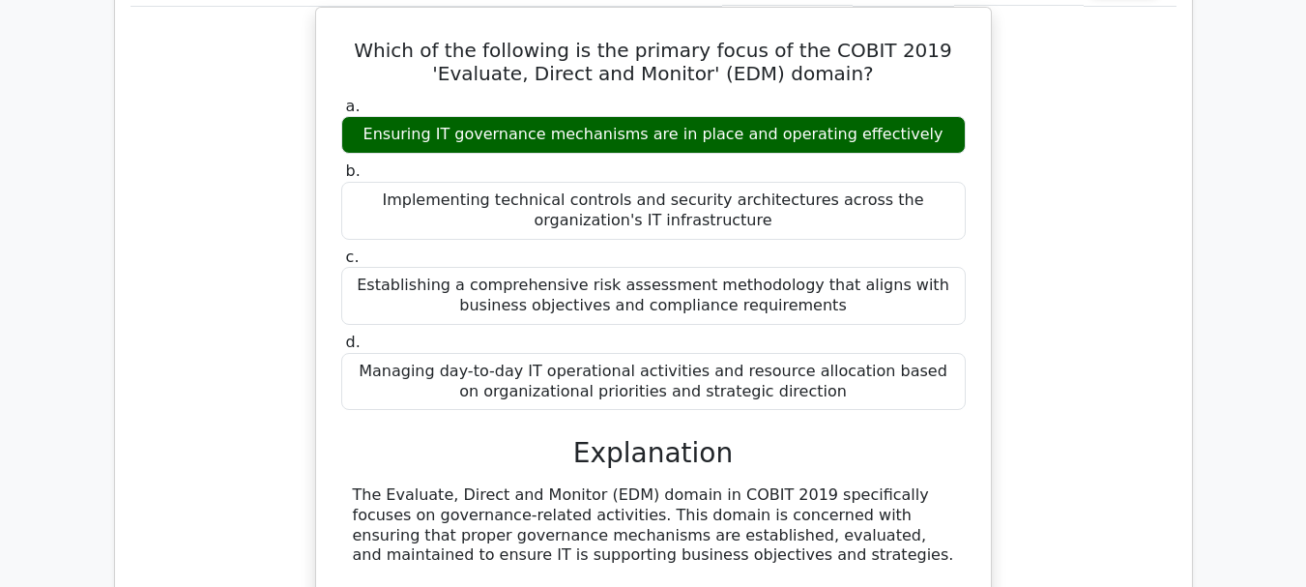
scroll to position [69435, 0]
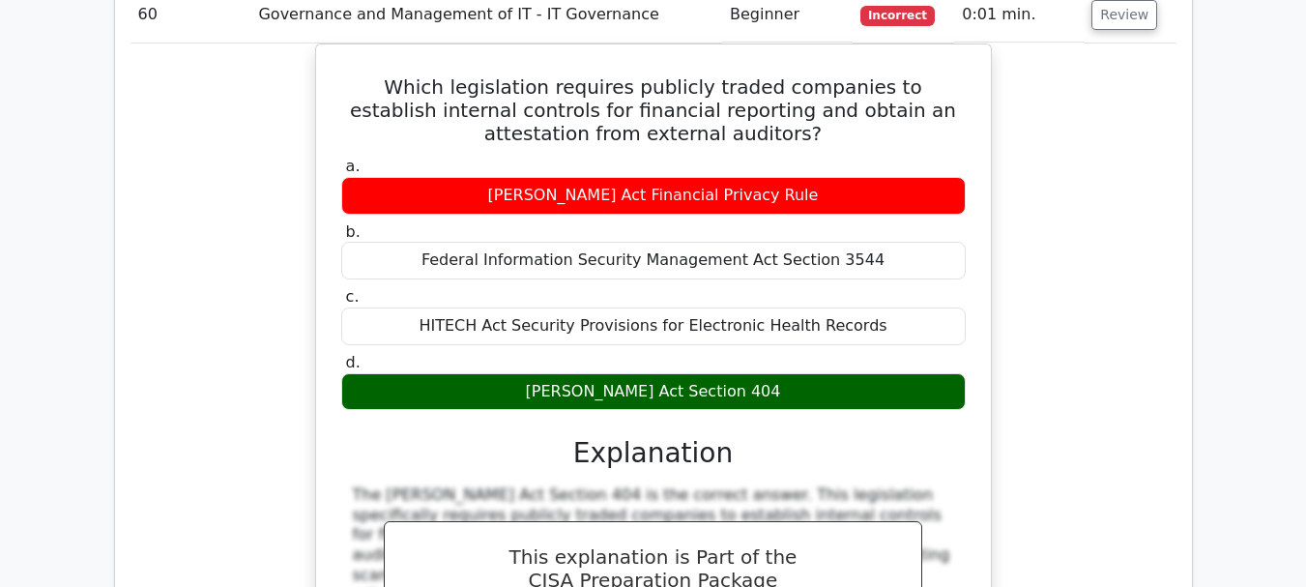
scroll to position [70692, 0]
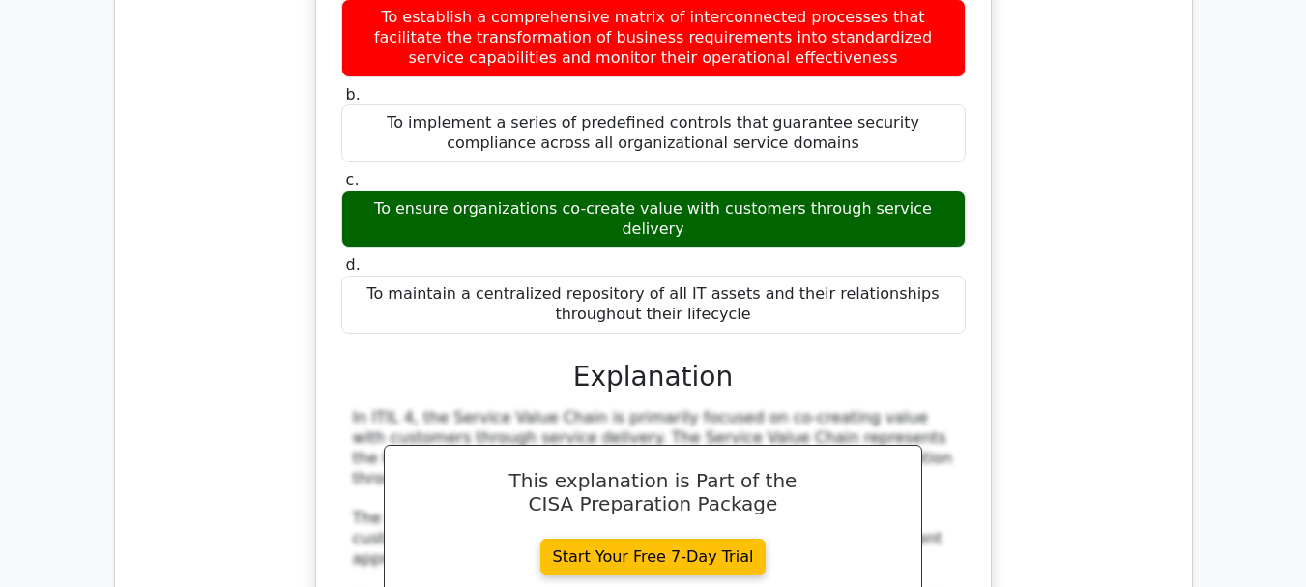
scroll to position [71658, 0]
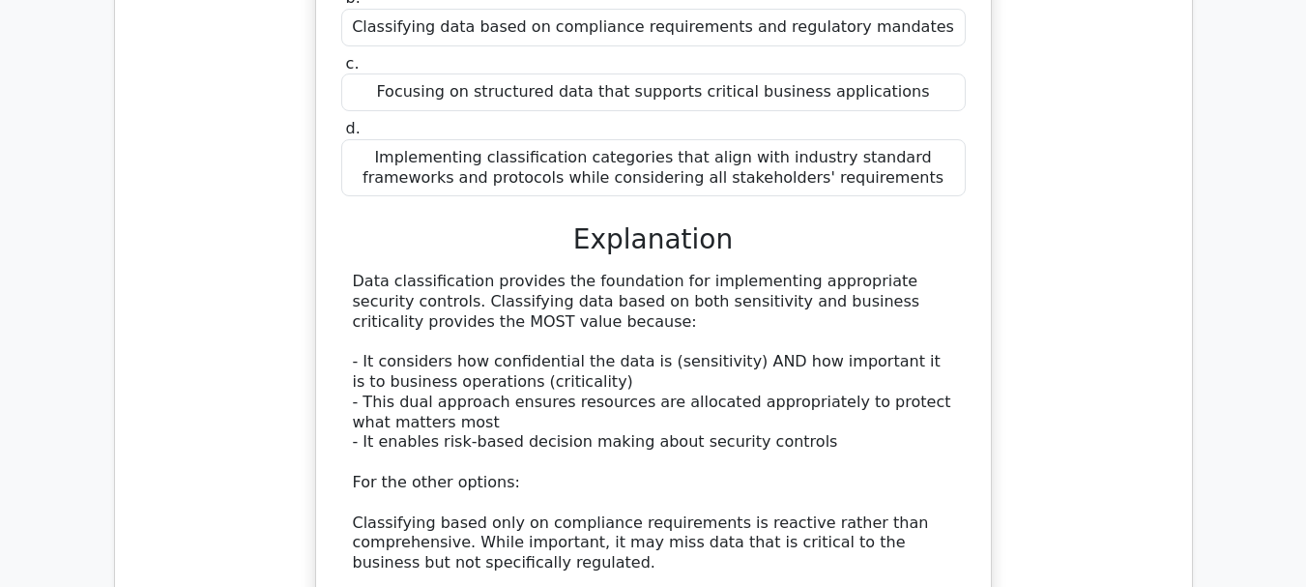
scroll to position [72818, 0]
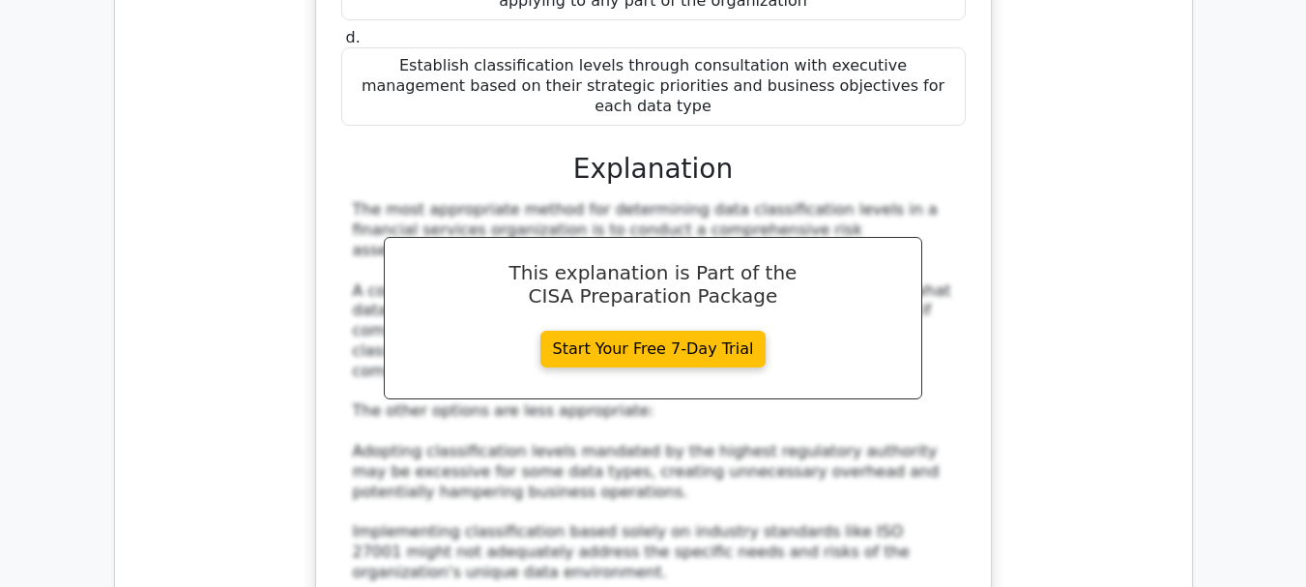
scroll to position [74075, 0]
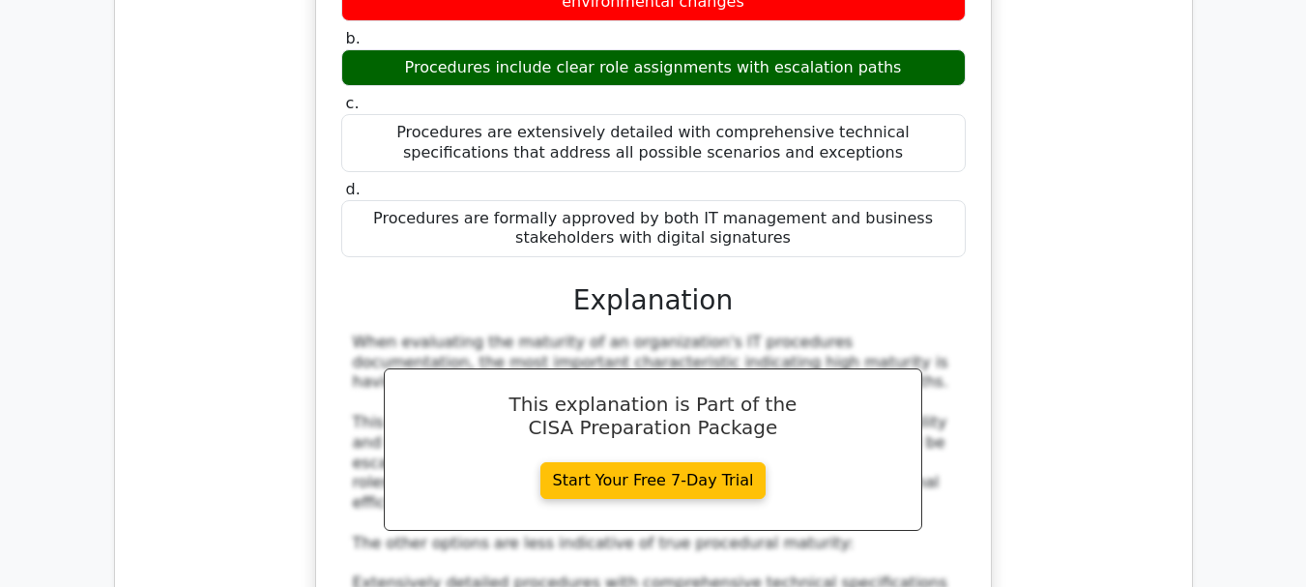
scroll to position [75138, 0]
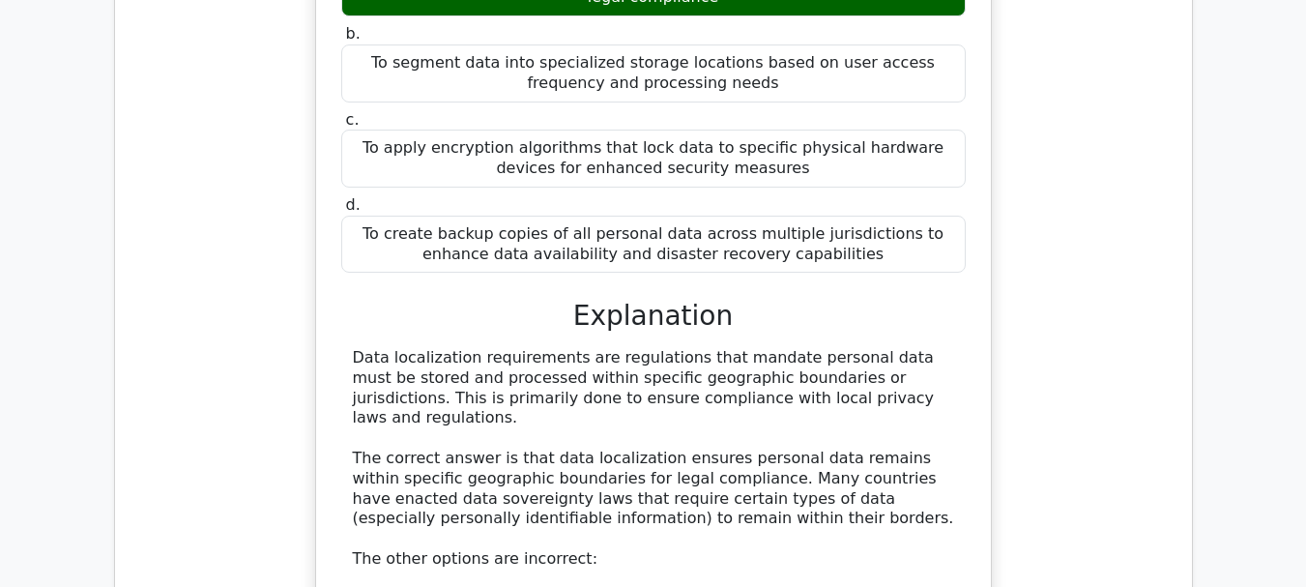
scroll to position [76298, 0]
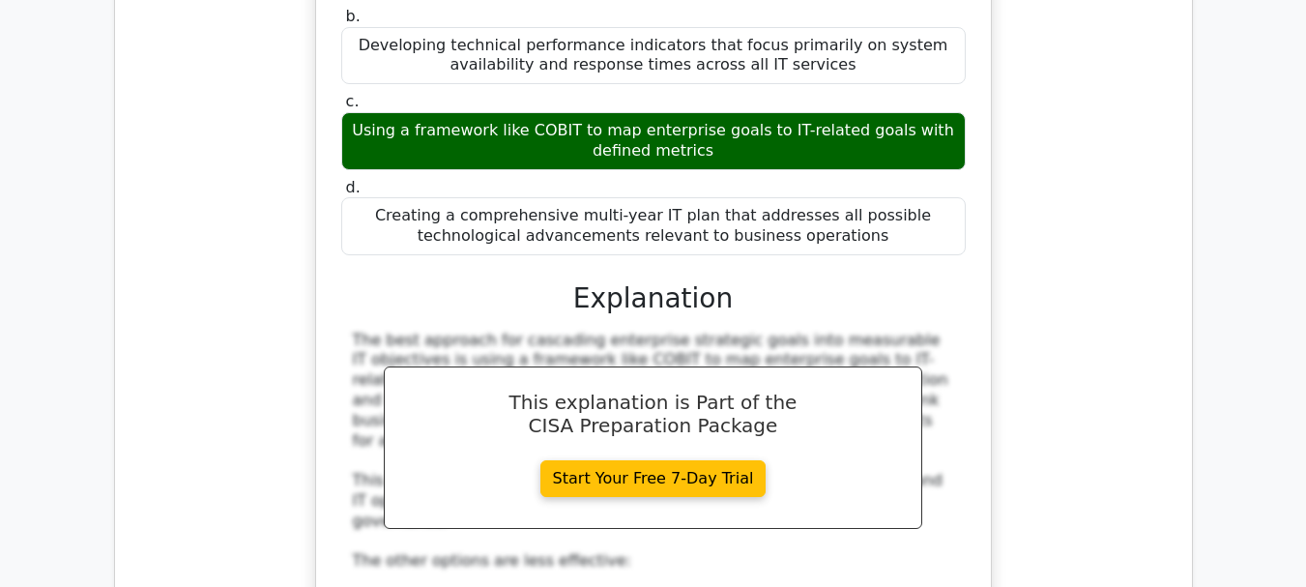
scroll to position [77458, 0]
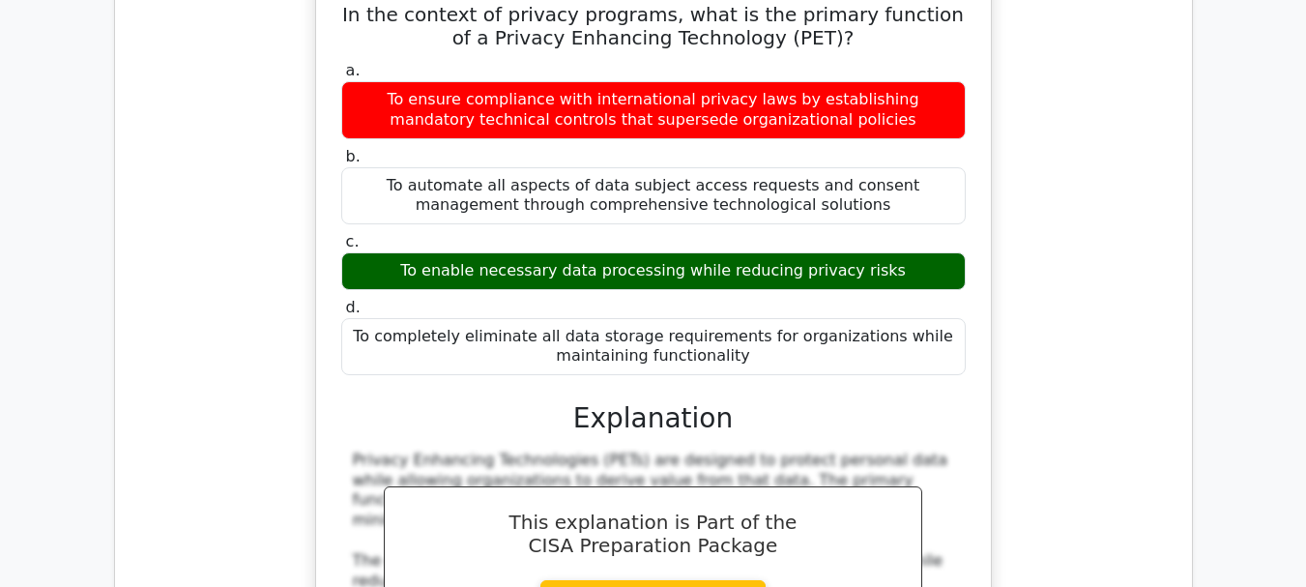
scroll to position [78521, 0]
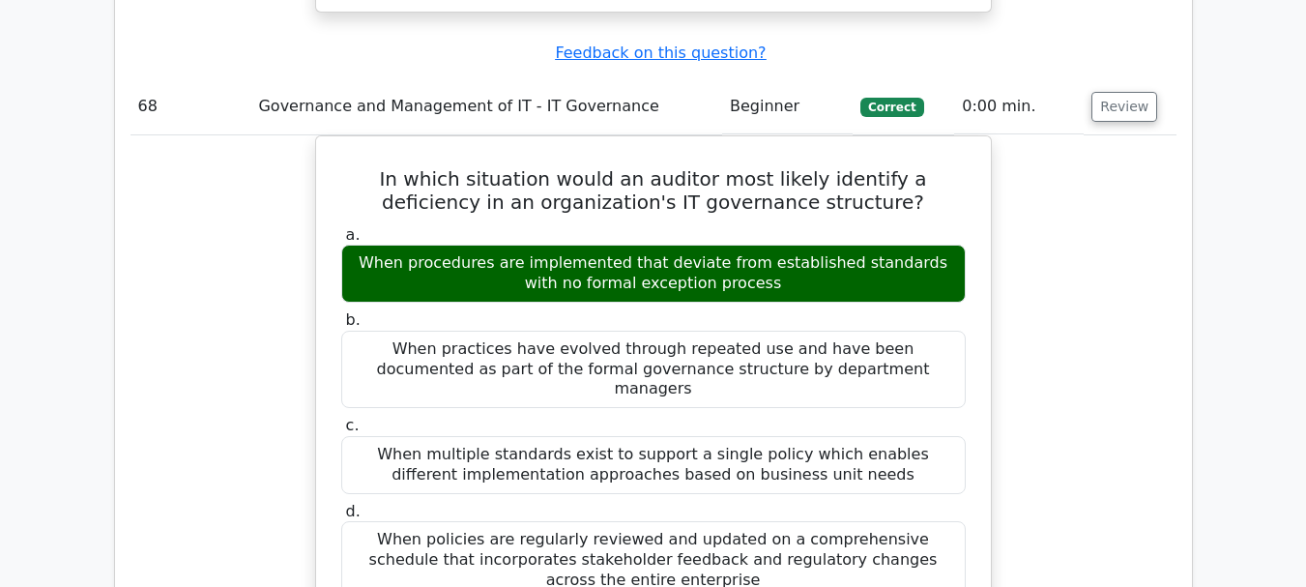
scroll to position [79681, 0]
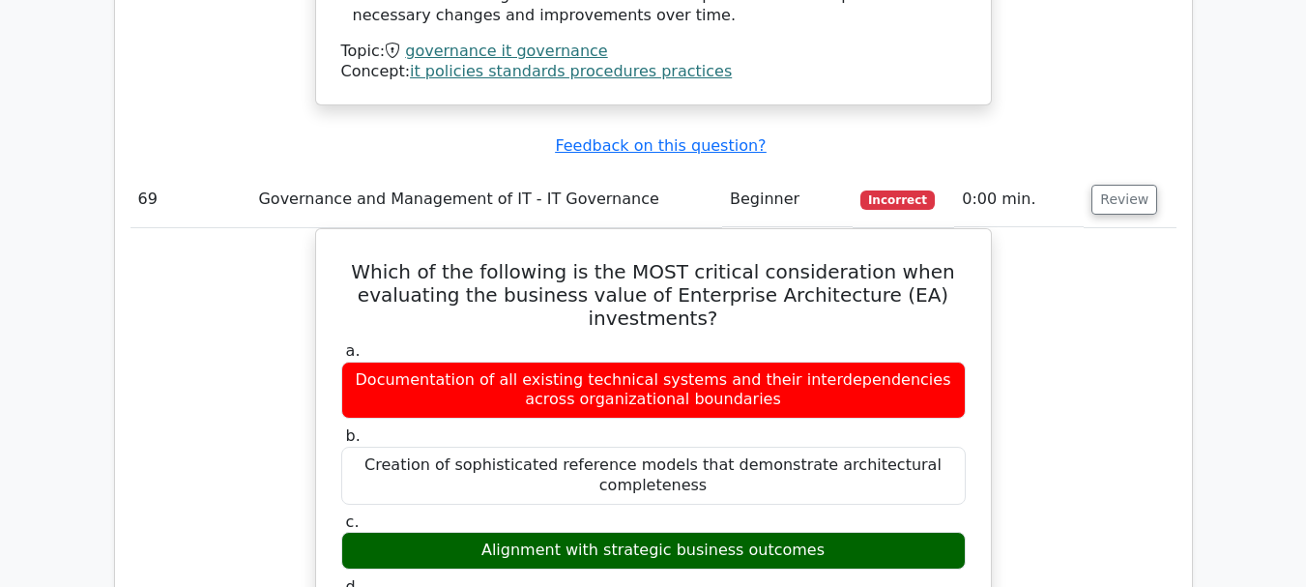
scroll to position [80648, 0]
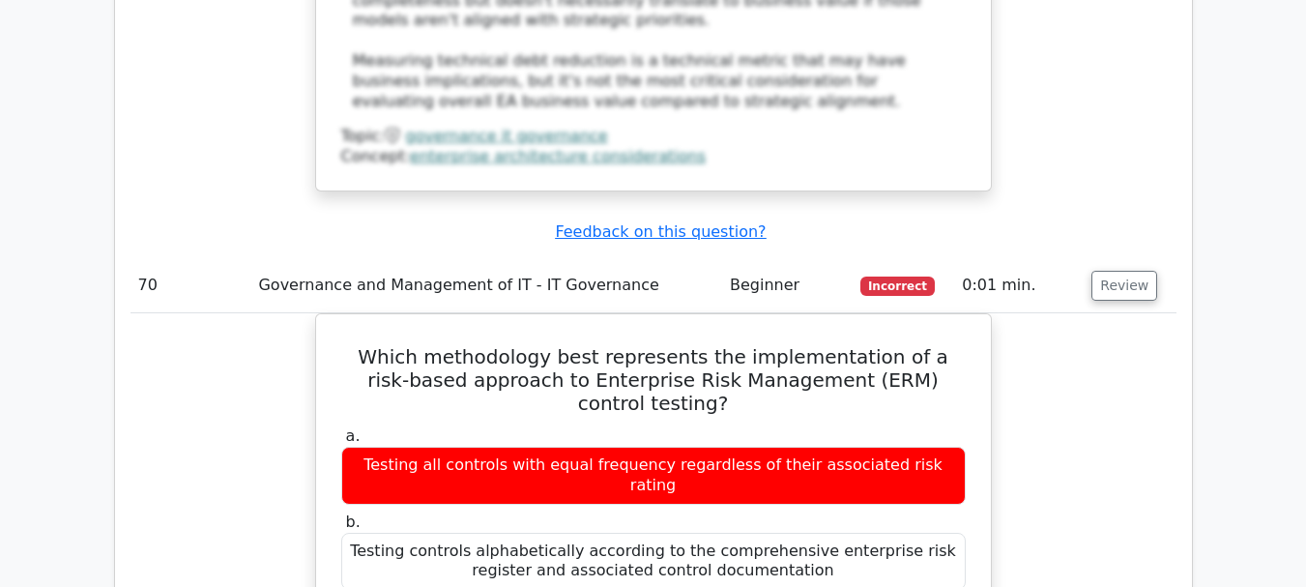
scroll to position [81905, 0]
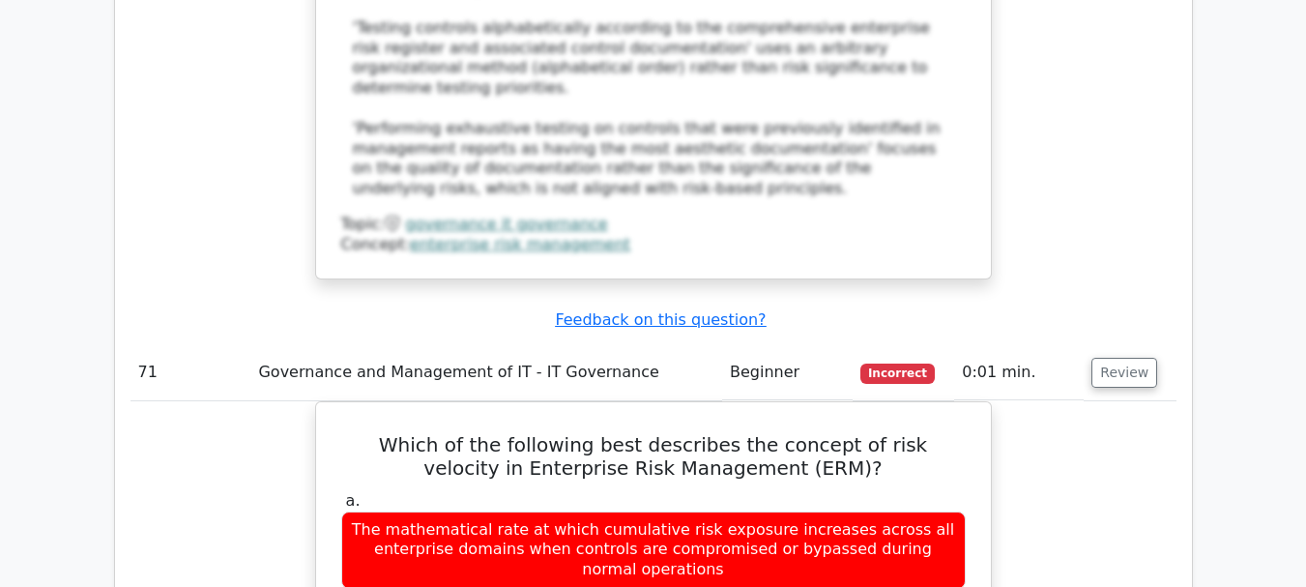
scroll to position [82775, 0]
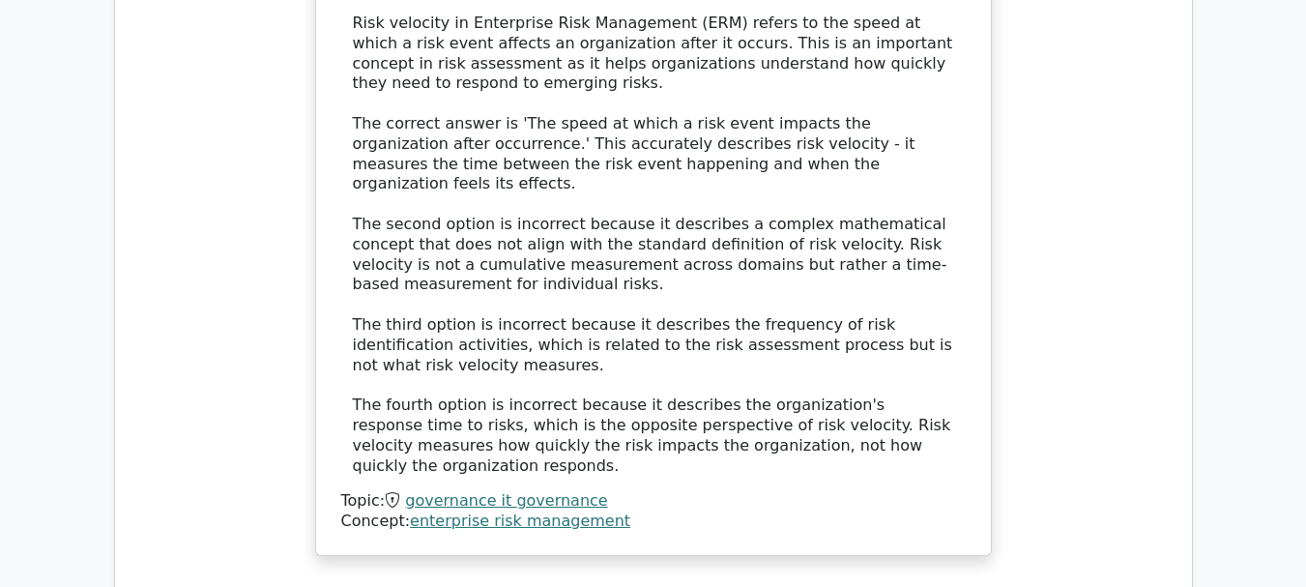
scroll to position [83741, 0]
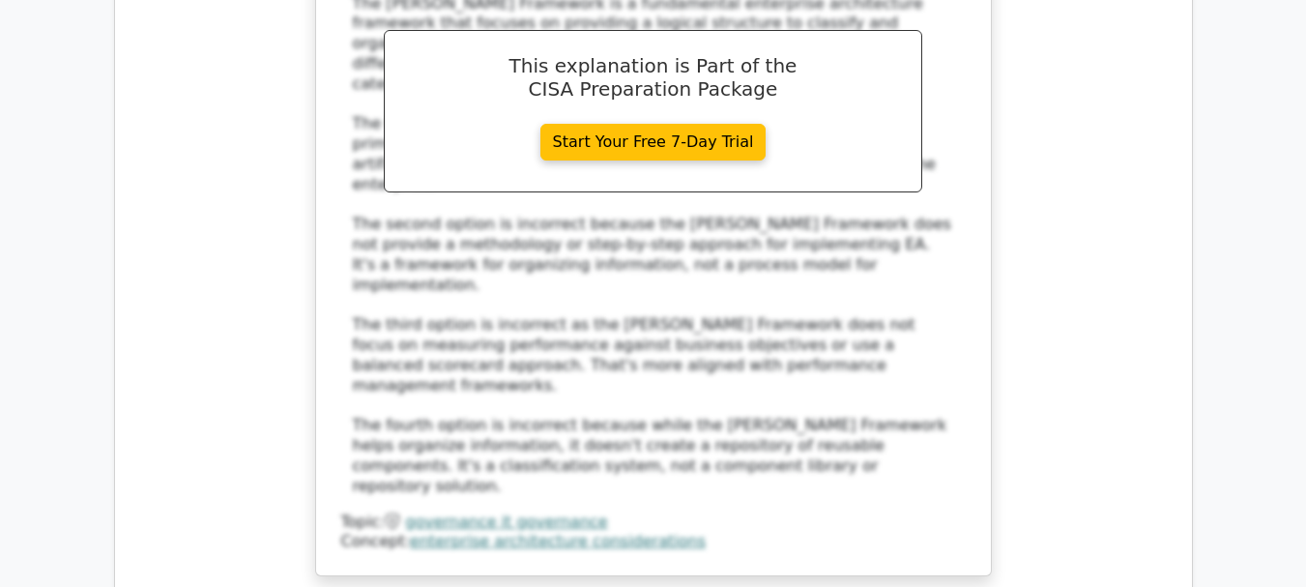
scroll to position [84901, 0]
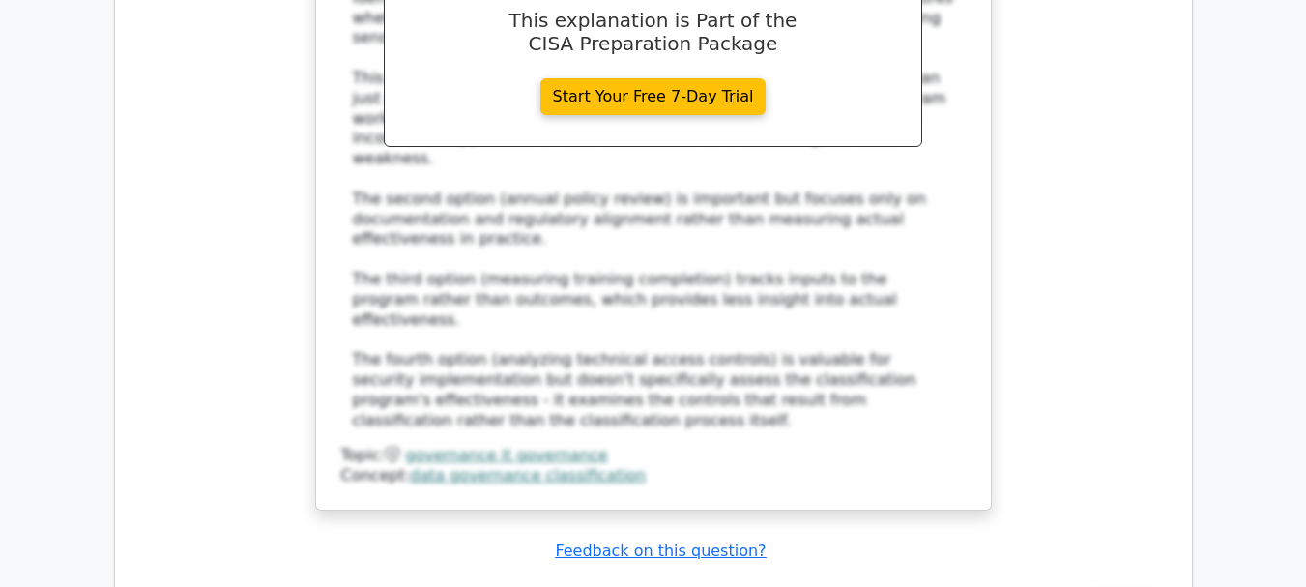
scroll to position [86158, 0]
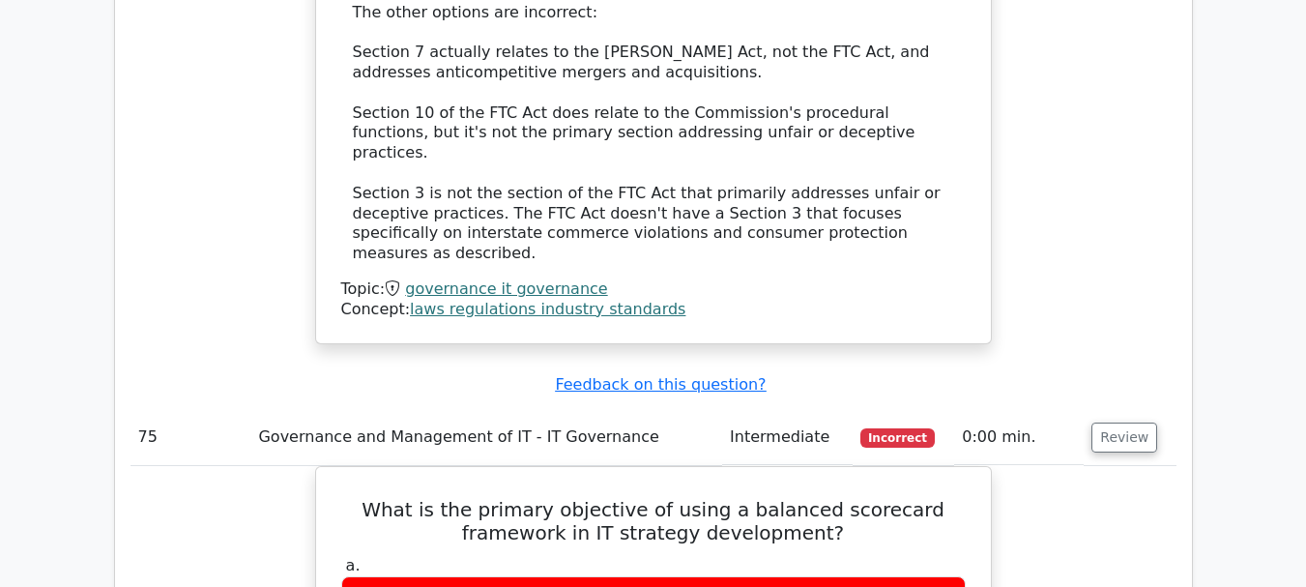
scroll to position [87414, 0]
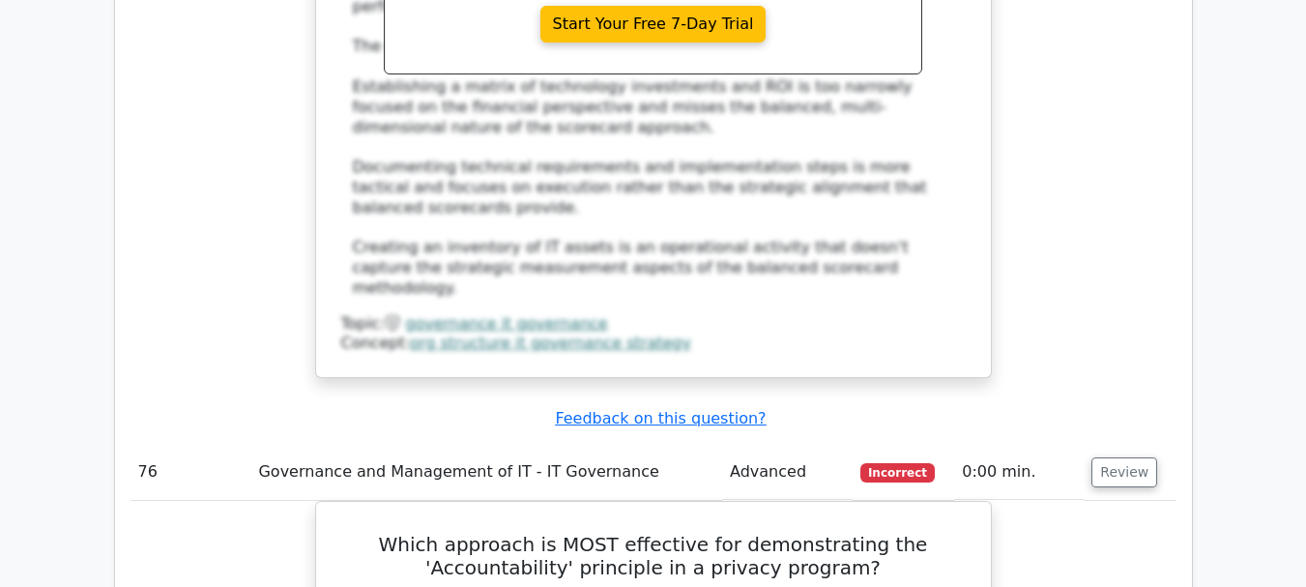
scroll to position [88478, 0]
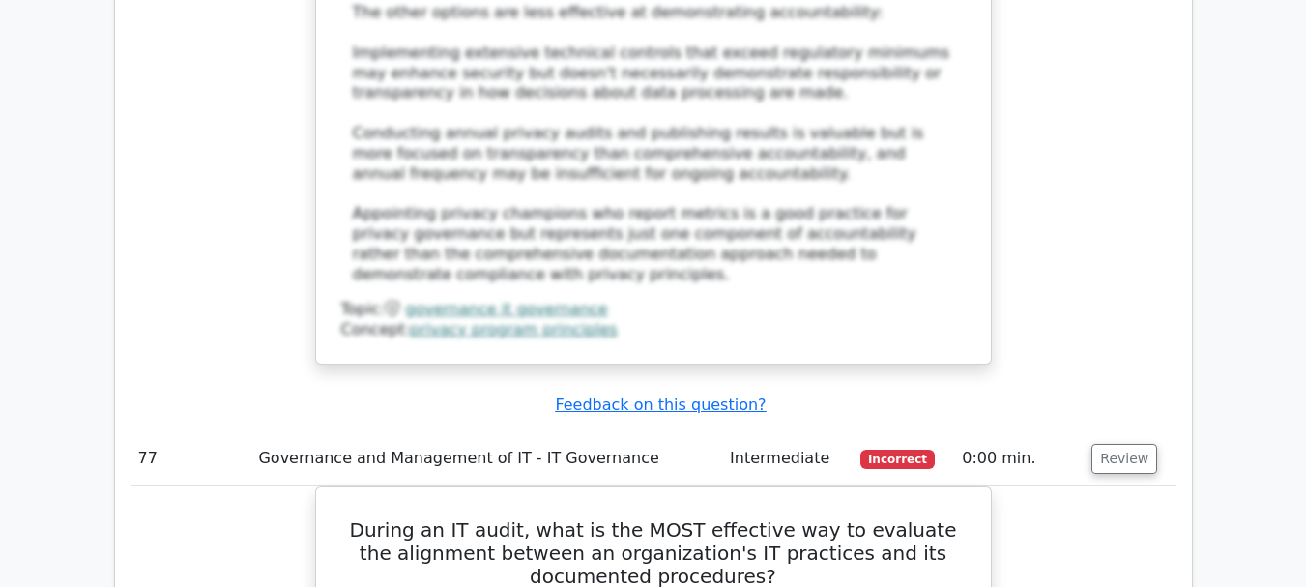
scroll to position [89734, 0]
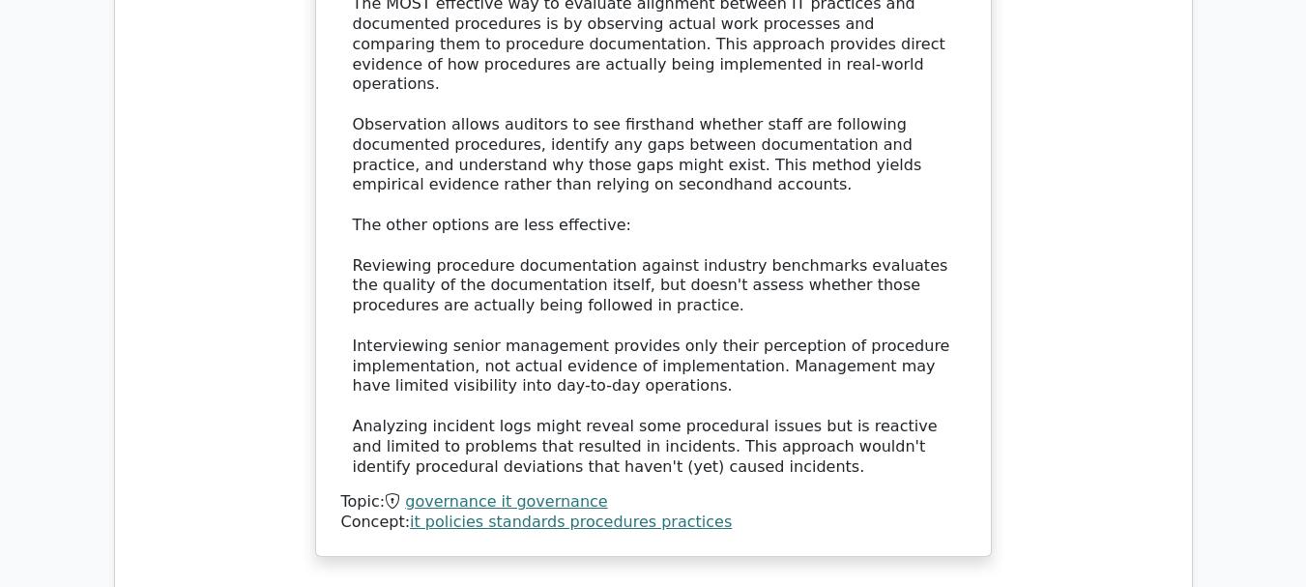
scroll to position [90991, 0]
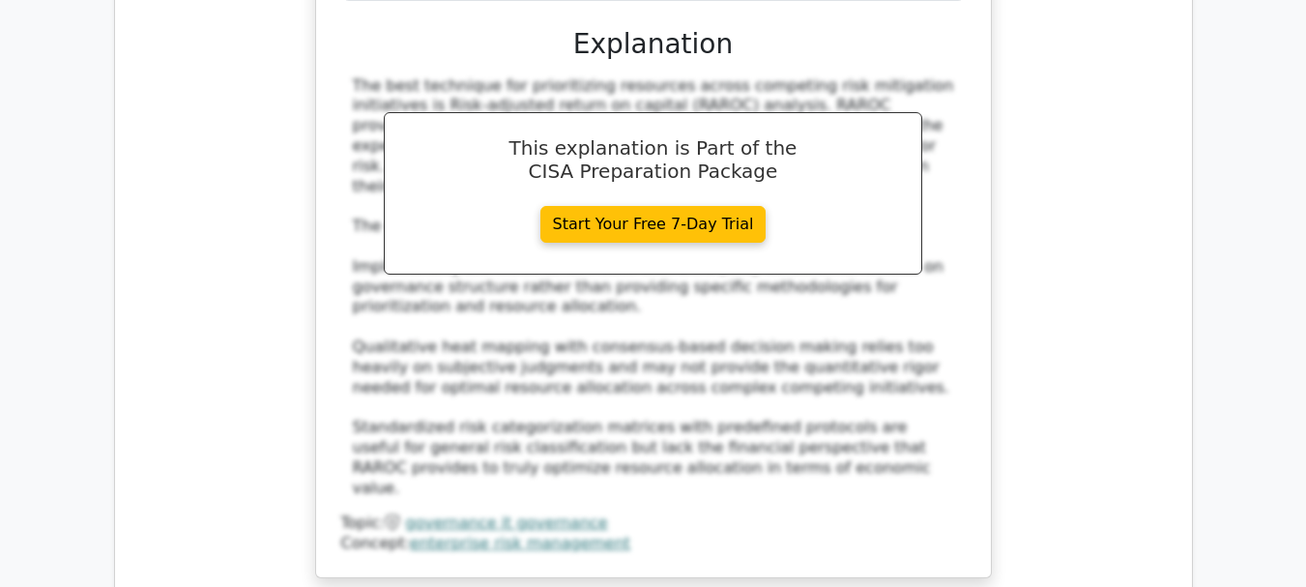
scroll to position [91958, 0]
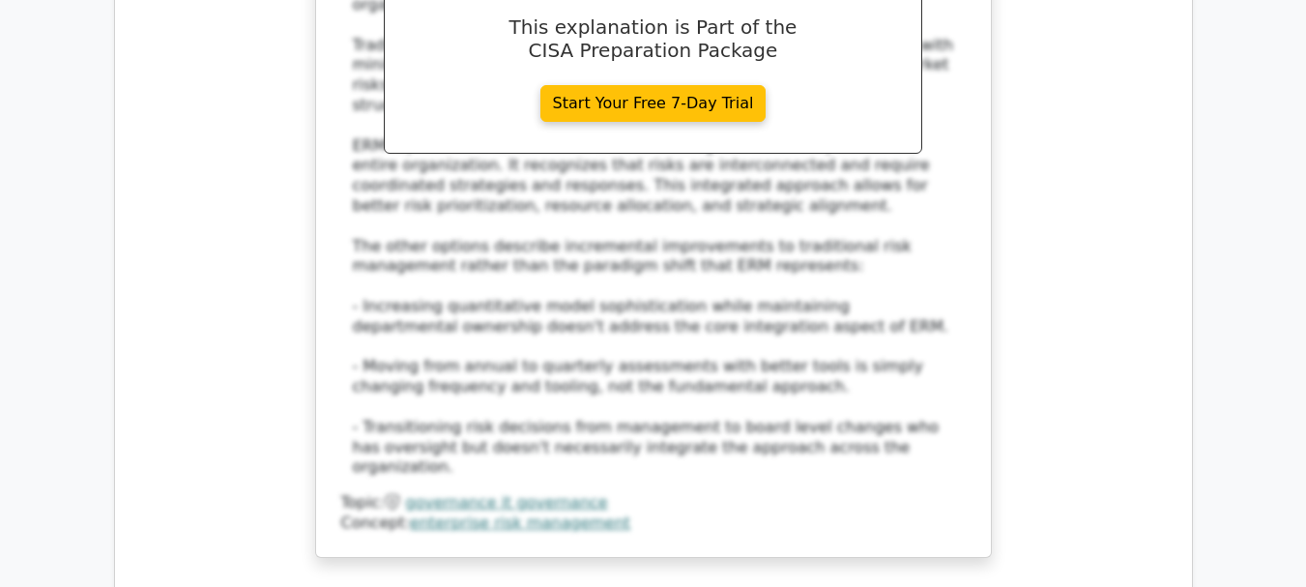
scroll to position [93117, 0]
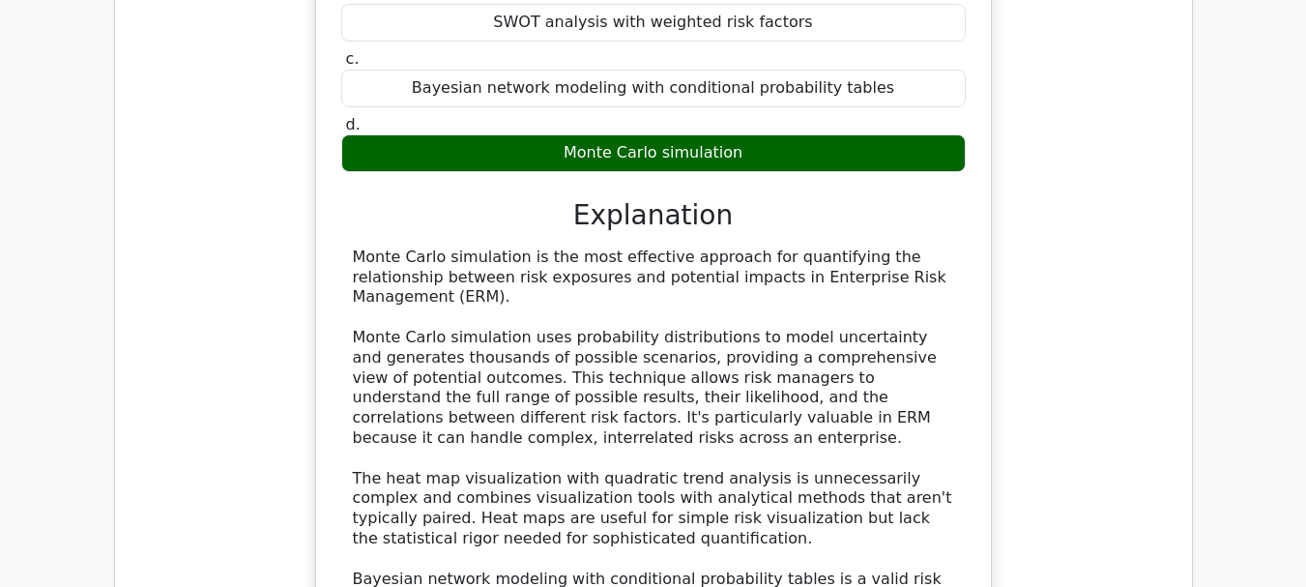
scroll to position [94181, 0]
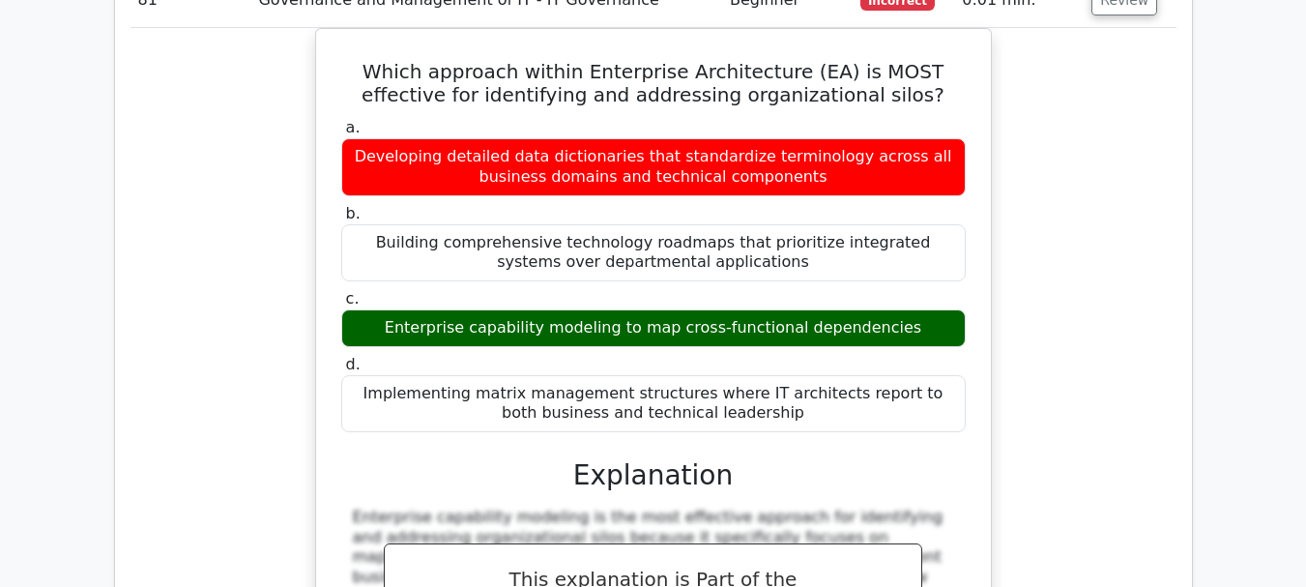
scroll to position [95244, 0]
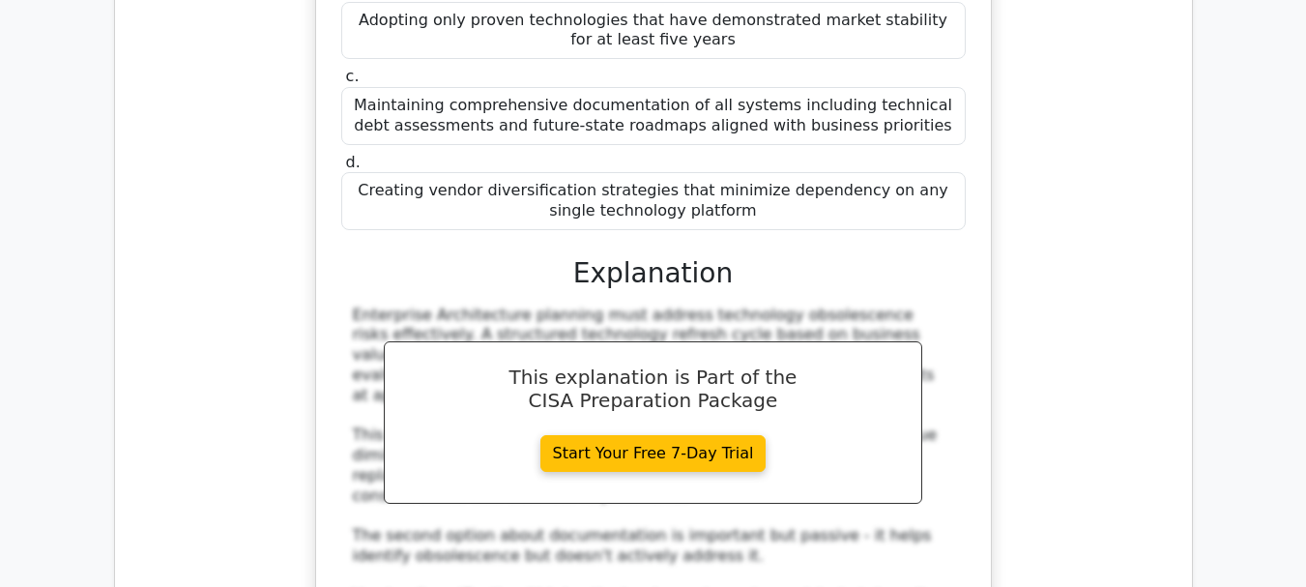
scroll to position [96404, 0]
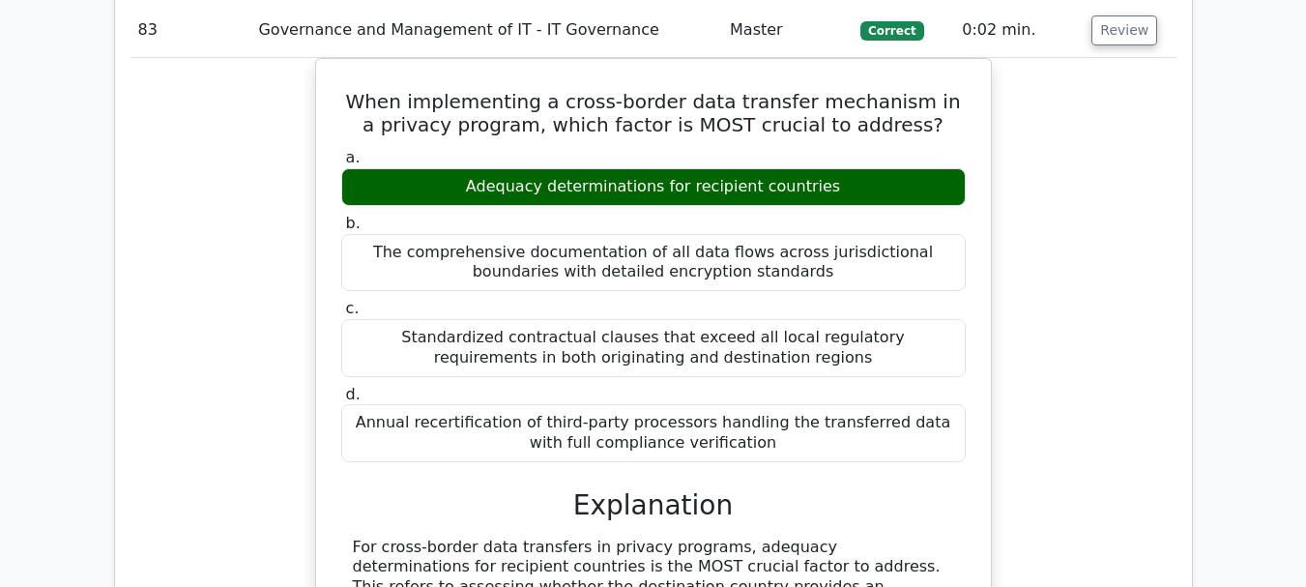
scroll to position [97564, 0]
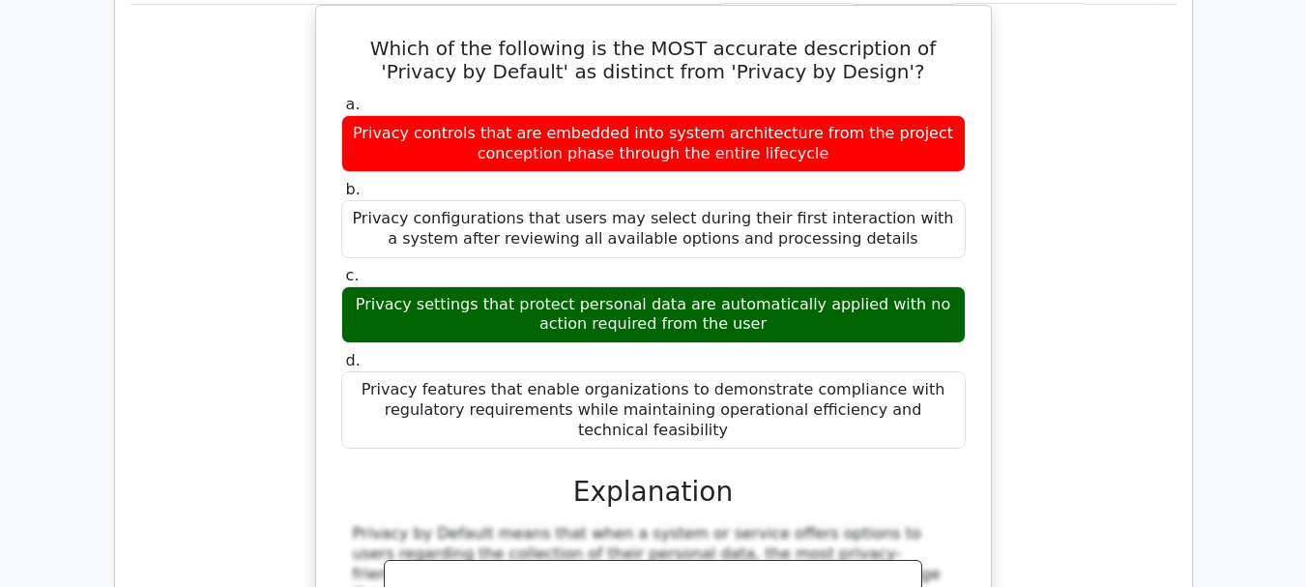
scroll to position [98627, 0]
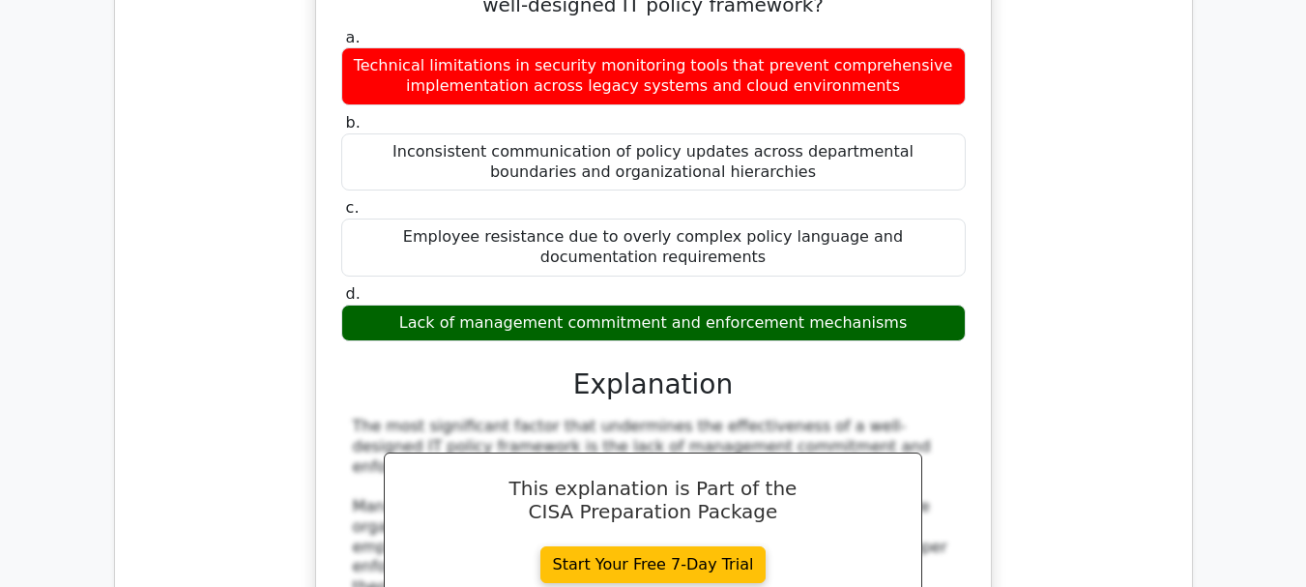
scroll to position [99497, 0]
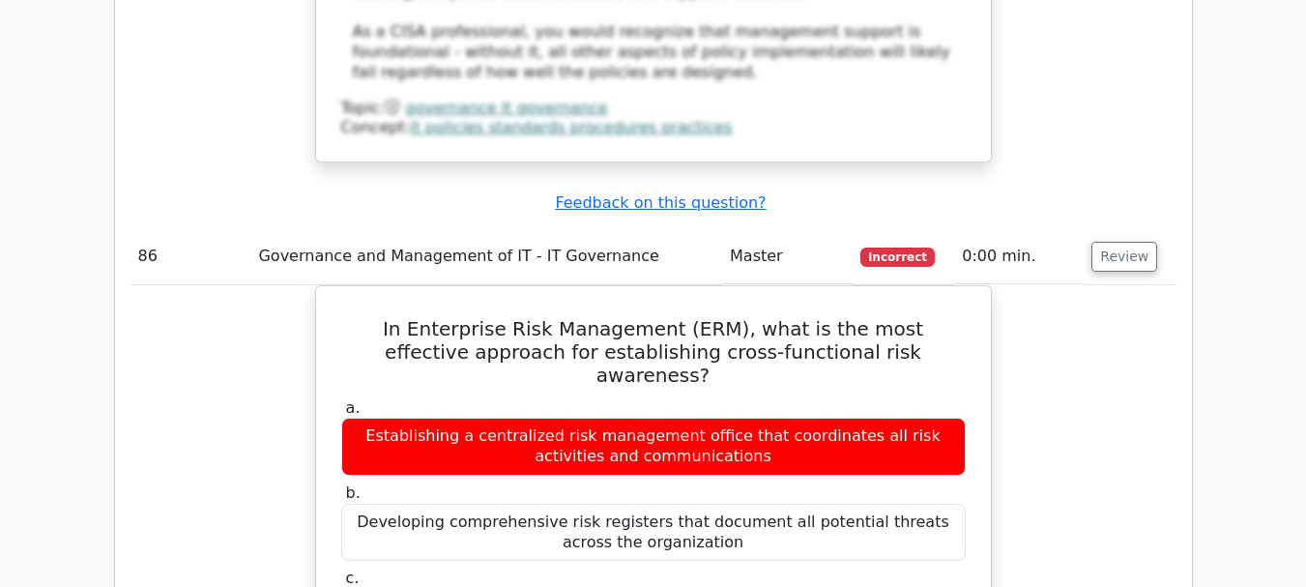
scroll to position [100560, 0]
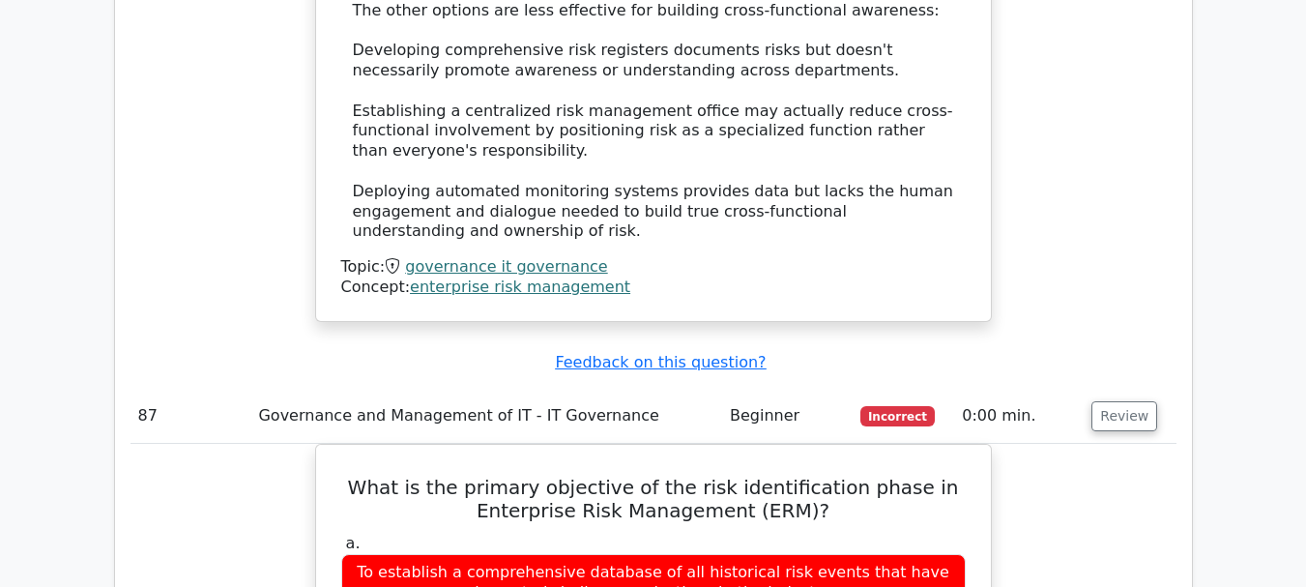
scroll to position [101817, 0]
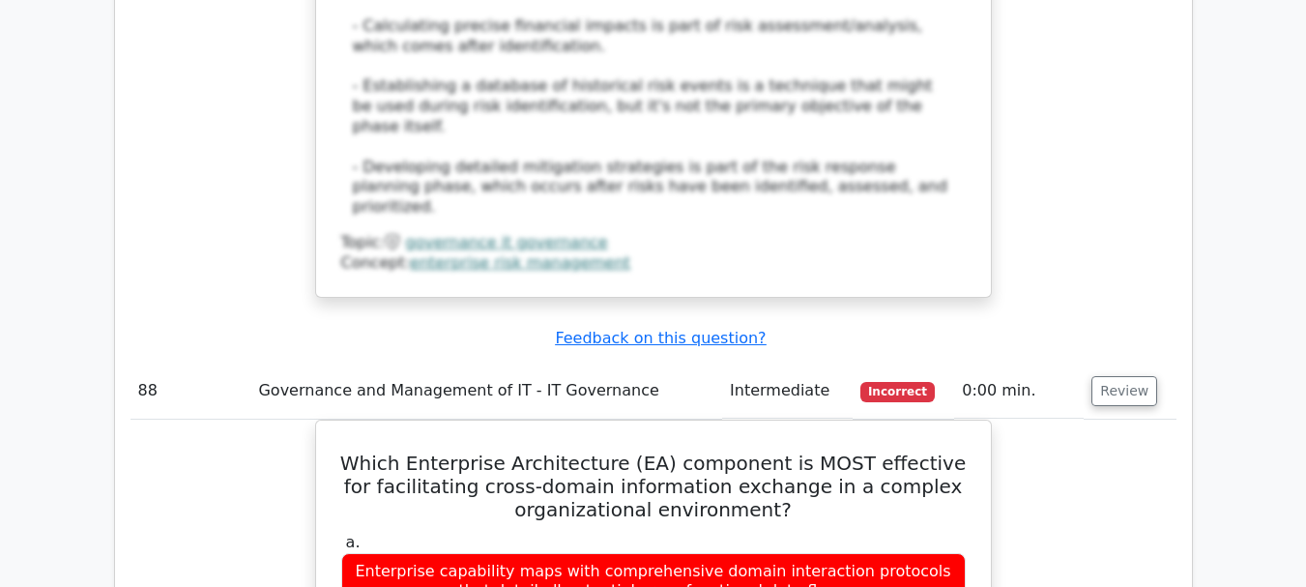
scroll to position [102977, 0]
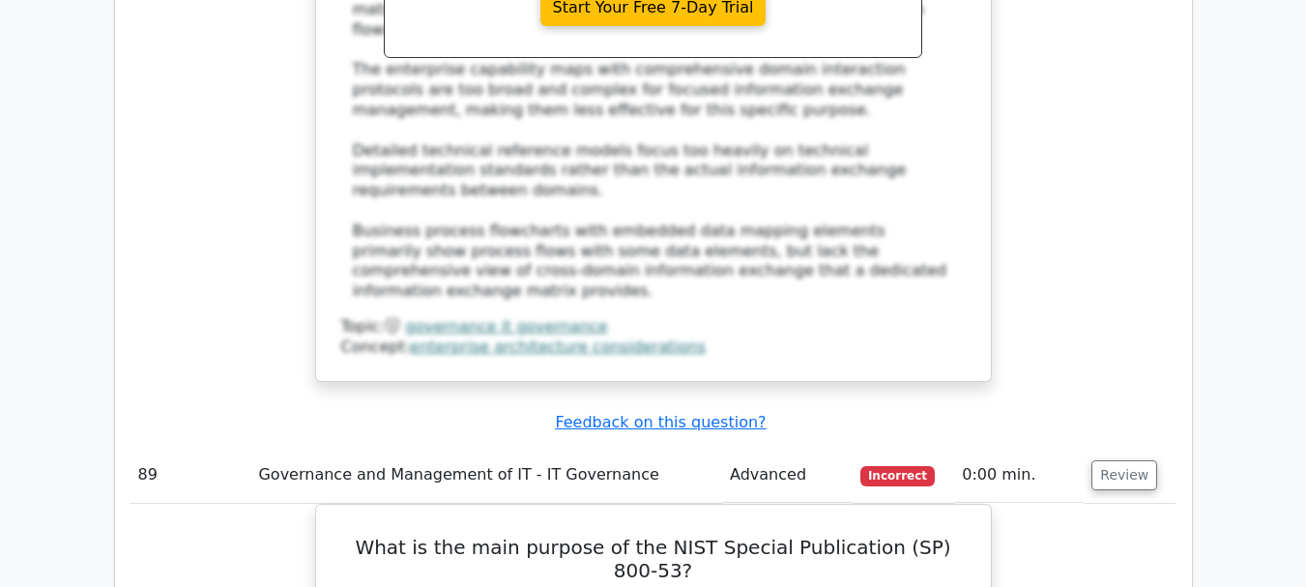
scroll to position [103944, 0]
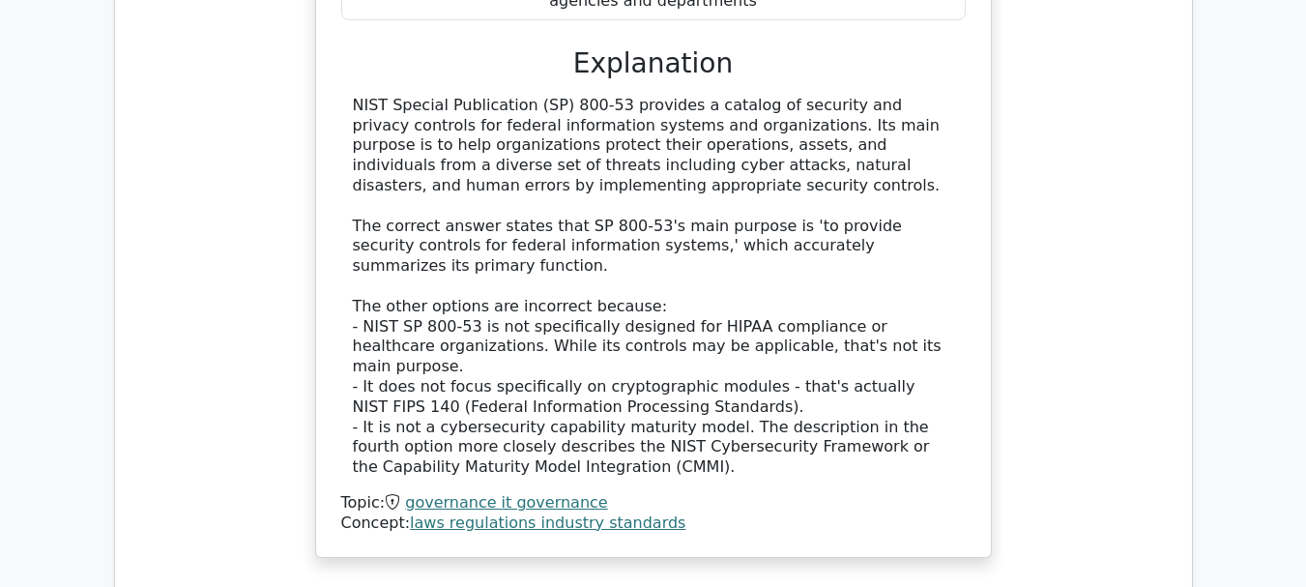
scroll to position [105007, 0]
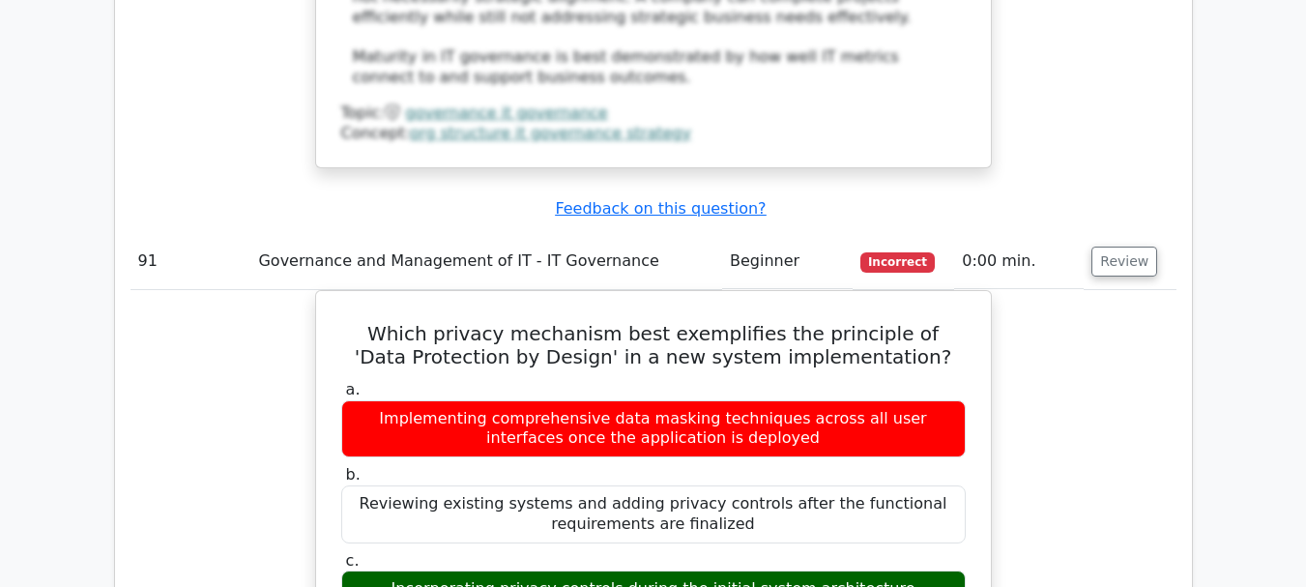
scroll to position [106263, 0]
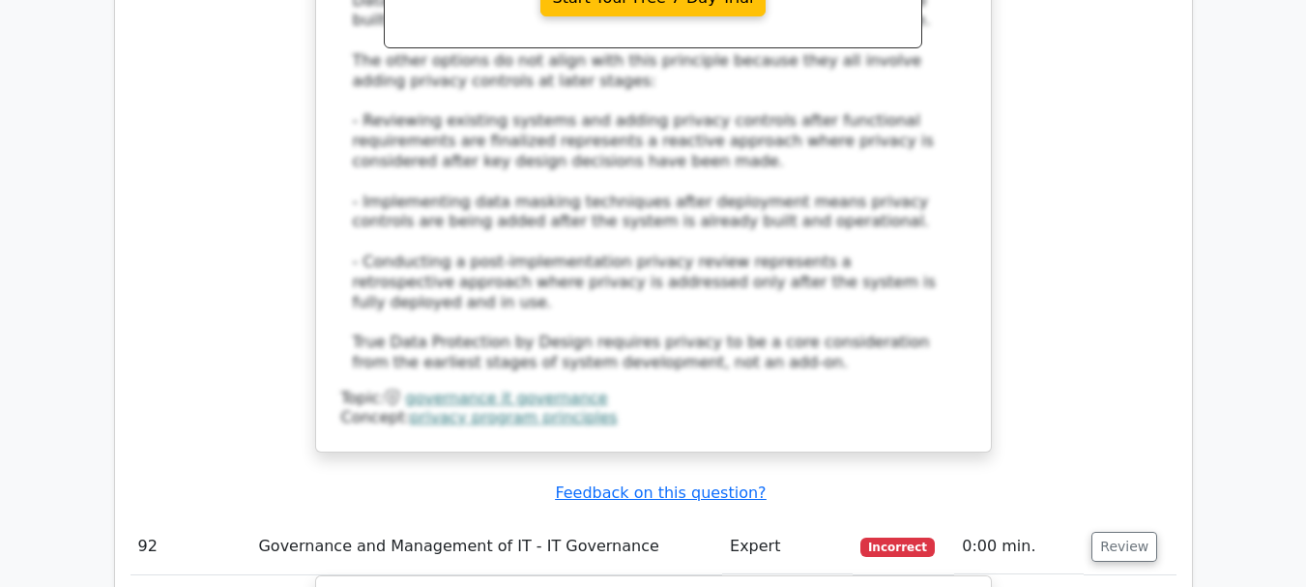
scroll to position [107230, 0]
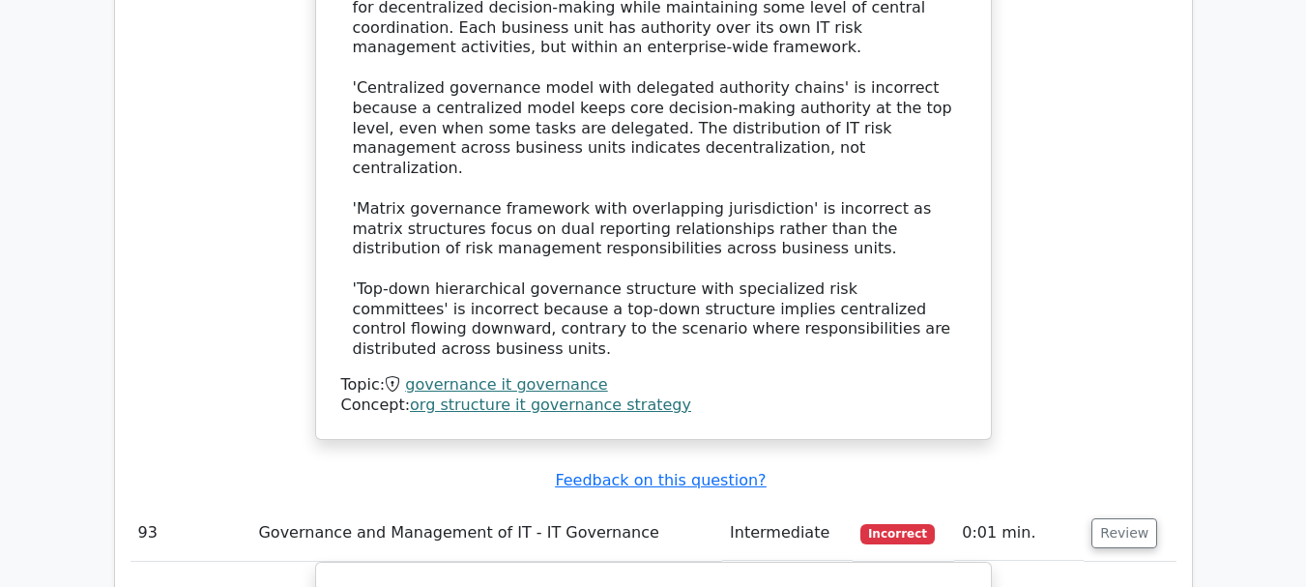
scroll to position [108293, 0]
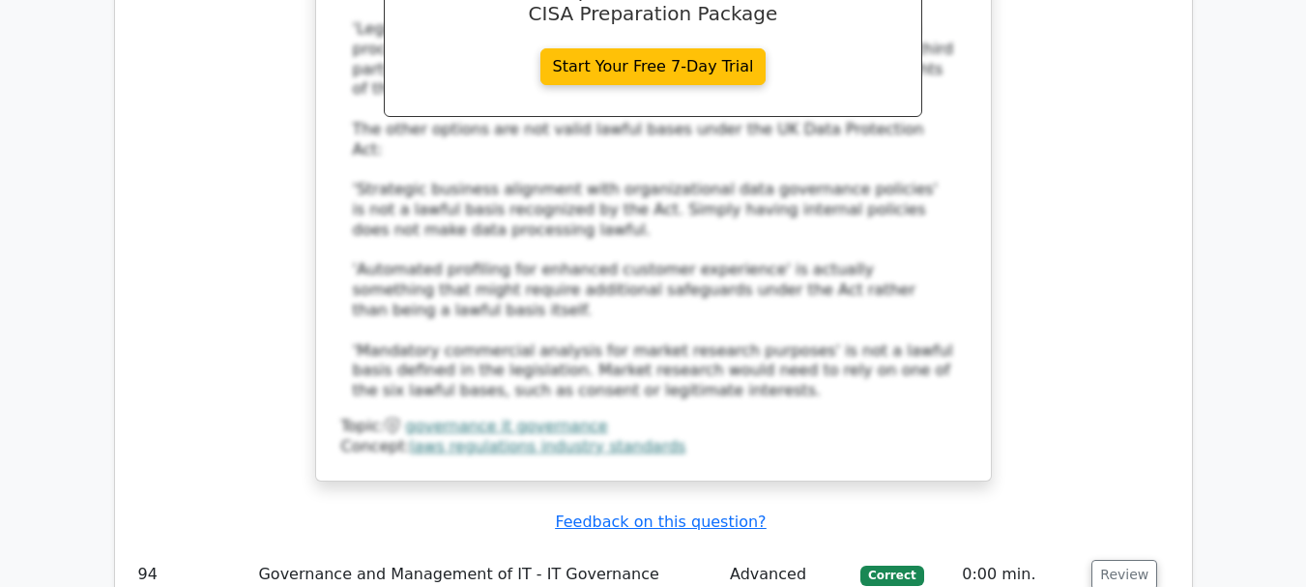
scroll to position [109357, 0]
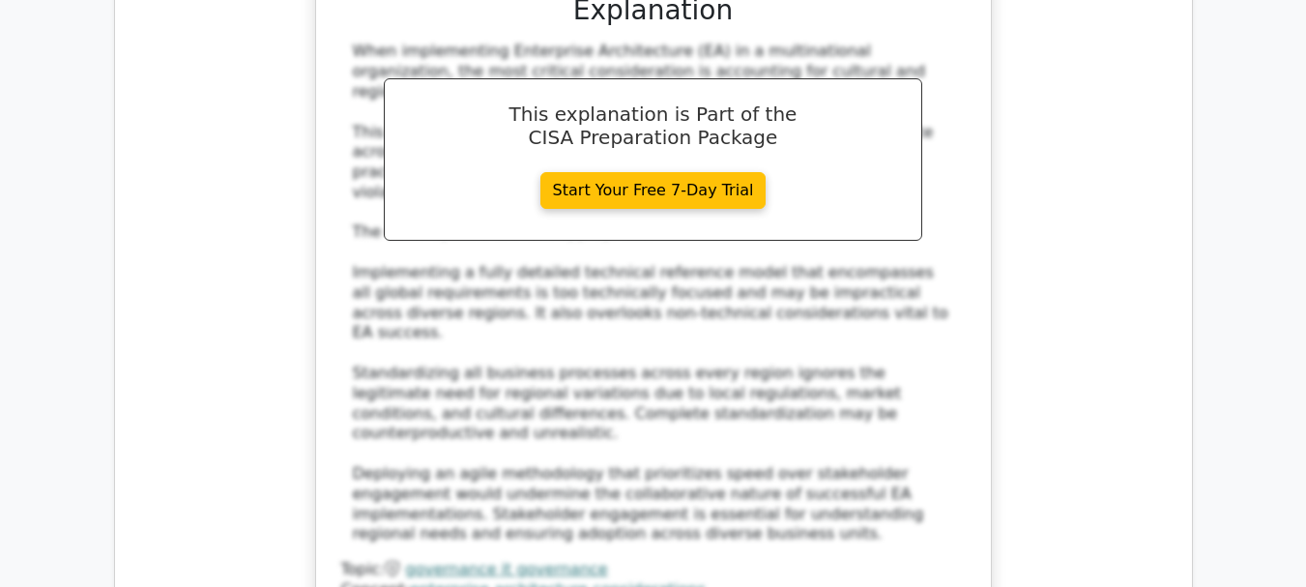
scroll to position [110420, 0]
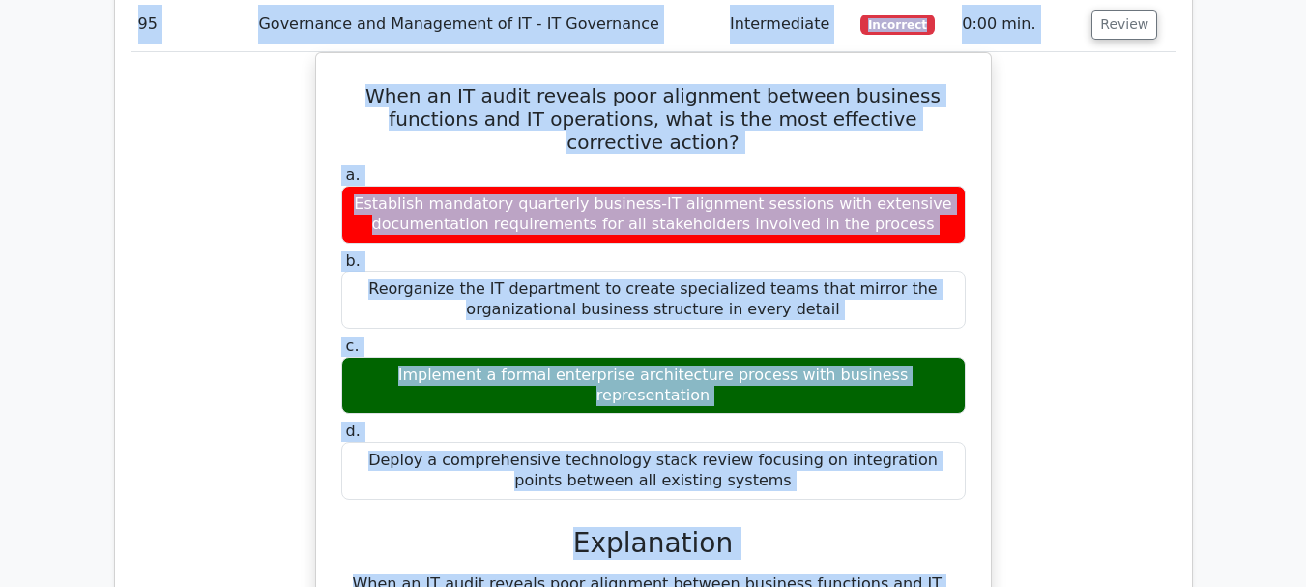
scroll to position [111658, 0]
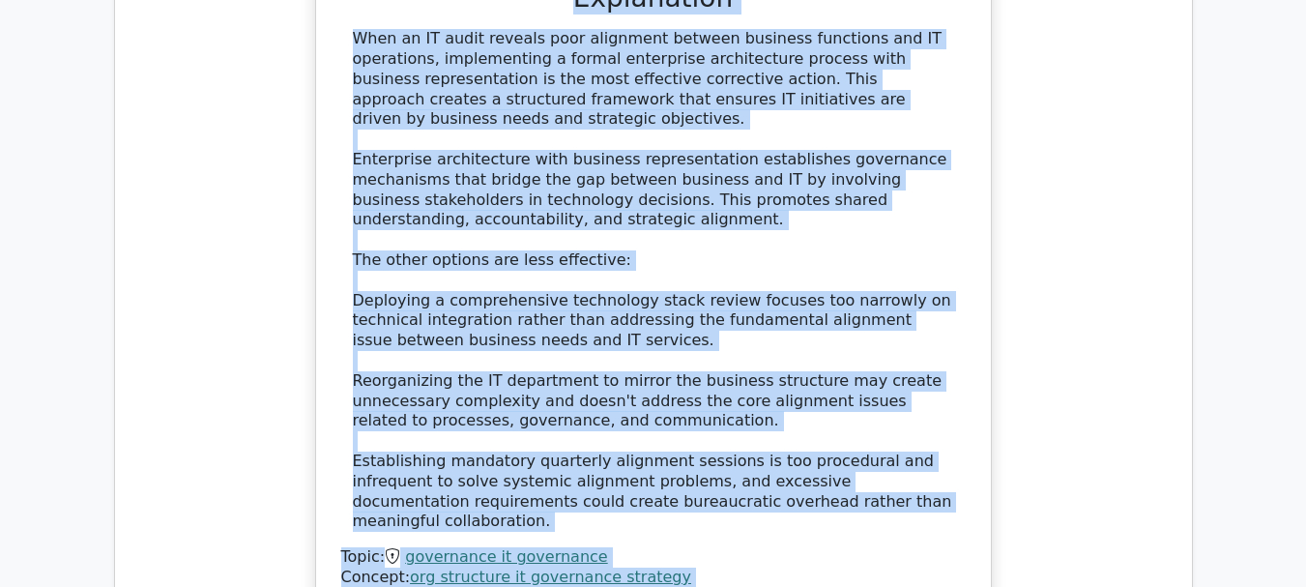
drag, startPoint x: 140, startPoint y: 125, endPoint x: 784, endPoint y: 54, distance: 647.6
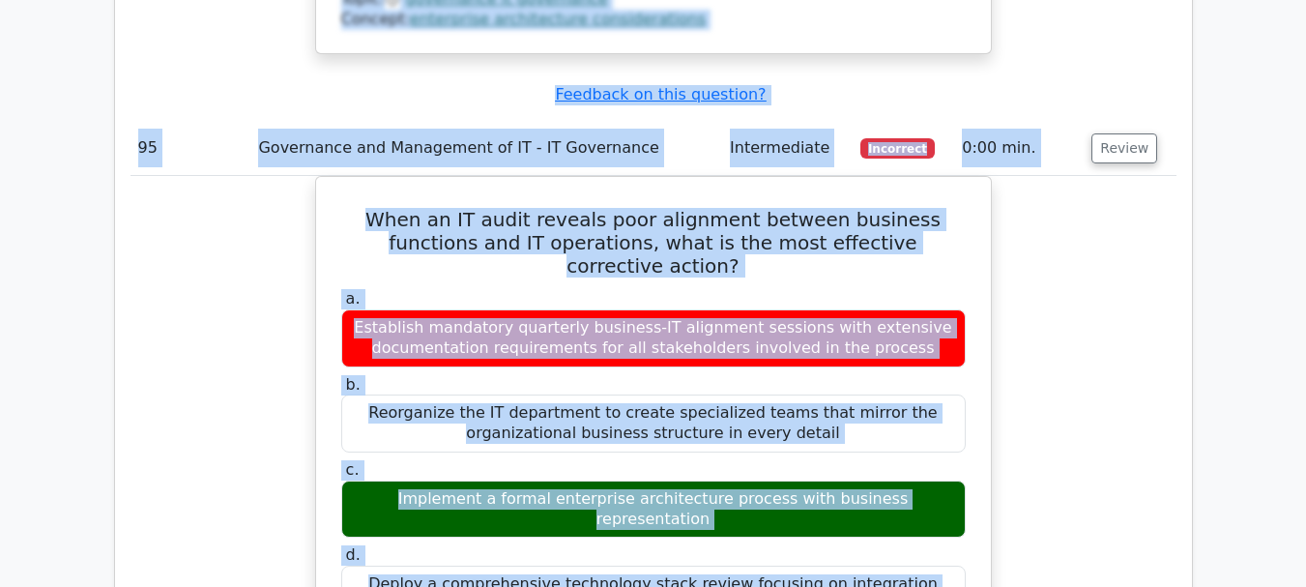
scroll to position [110982, 0]
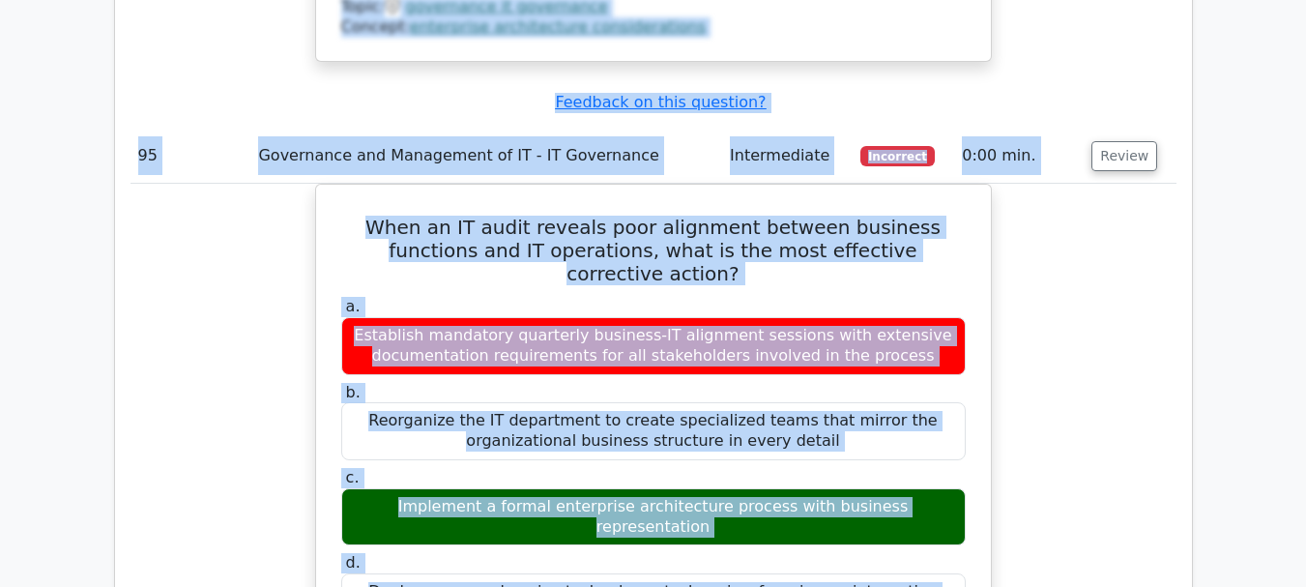
copy tbody "1 Governance and Management of IT - IT Governance Intermediate Incorrect 0:26 m…"
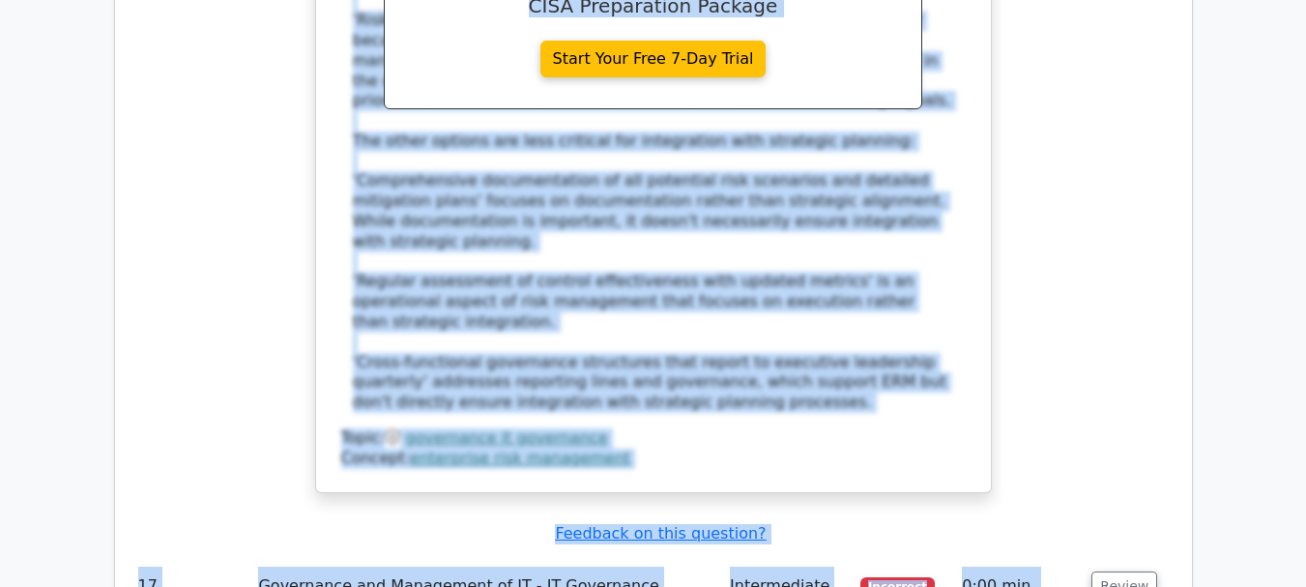
scroll to position [13868, 0]
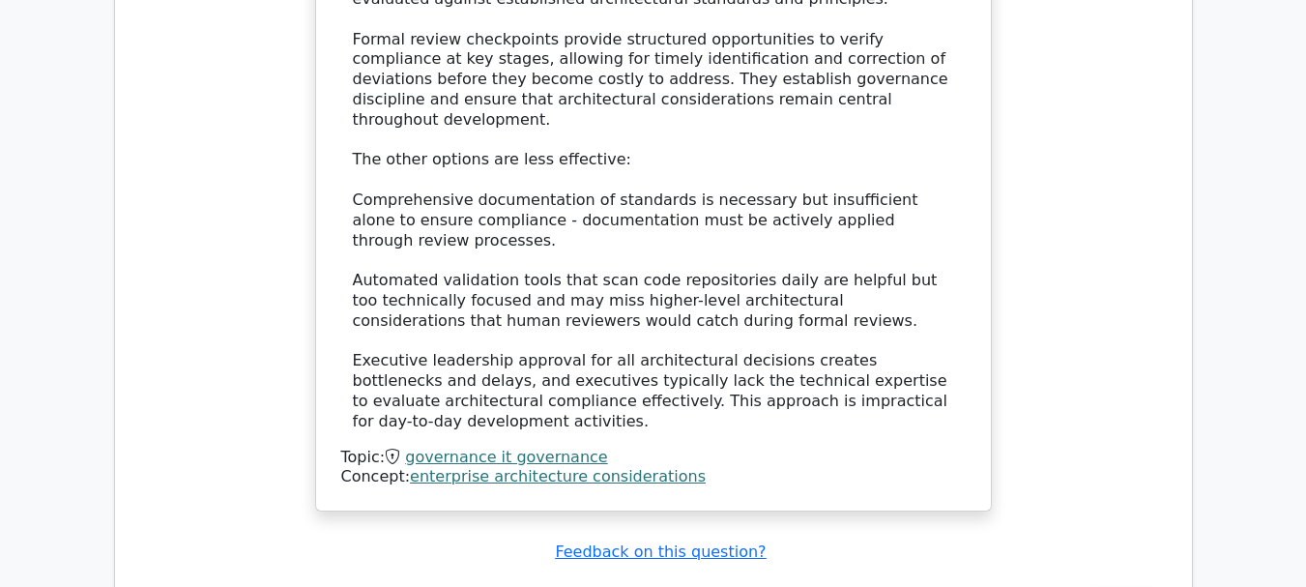
drag, startPoint x: 1238, startPoint y: 89, endPoint x: 1242, endPoint y: 72, distance: 17.8
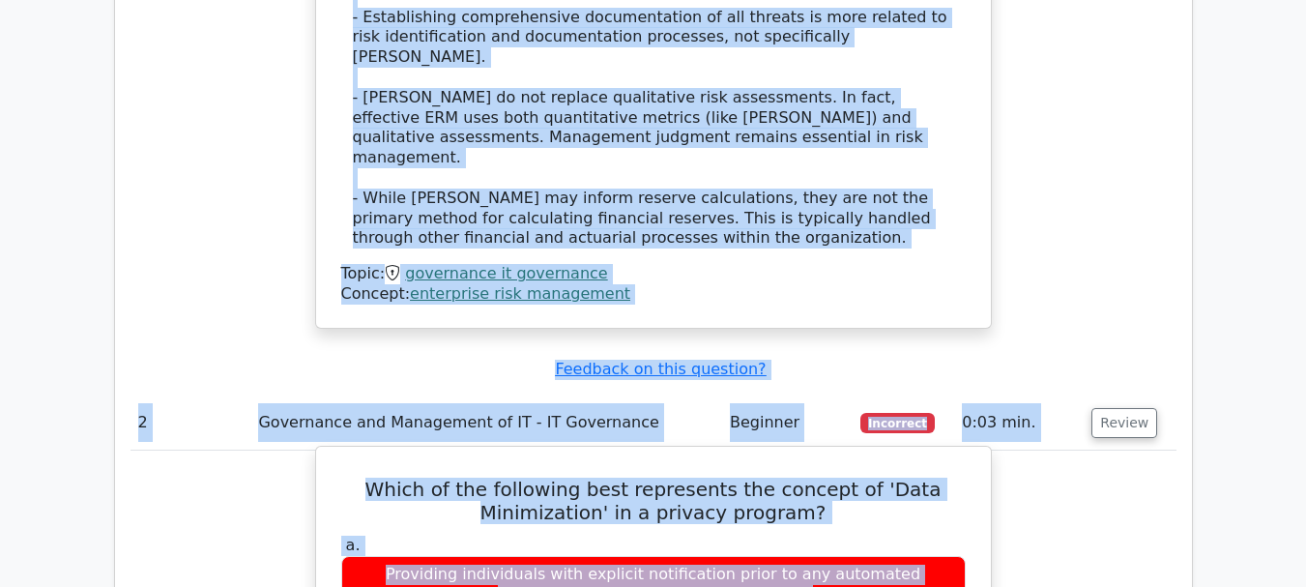
scroll to position [2389, 0]
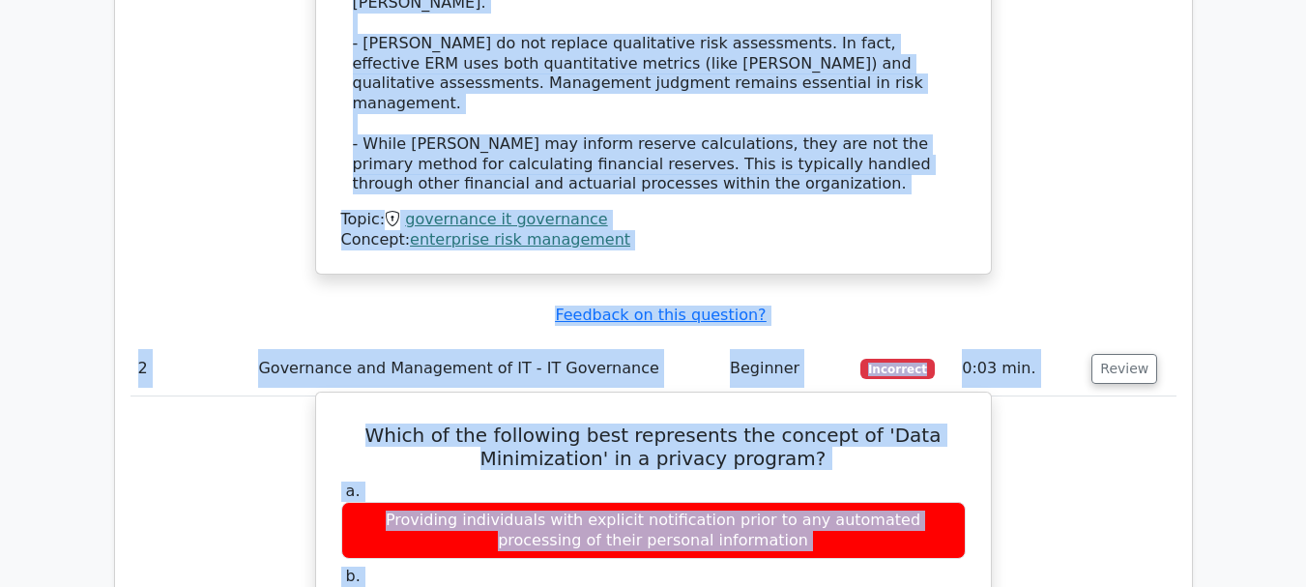
drag, startPoint x: 358, startPoint y: 197, endPoint x: 718, endPoint y: 337, distance: 386.8
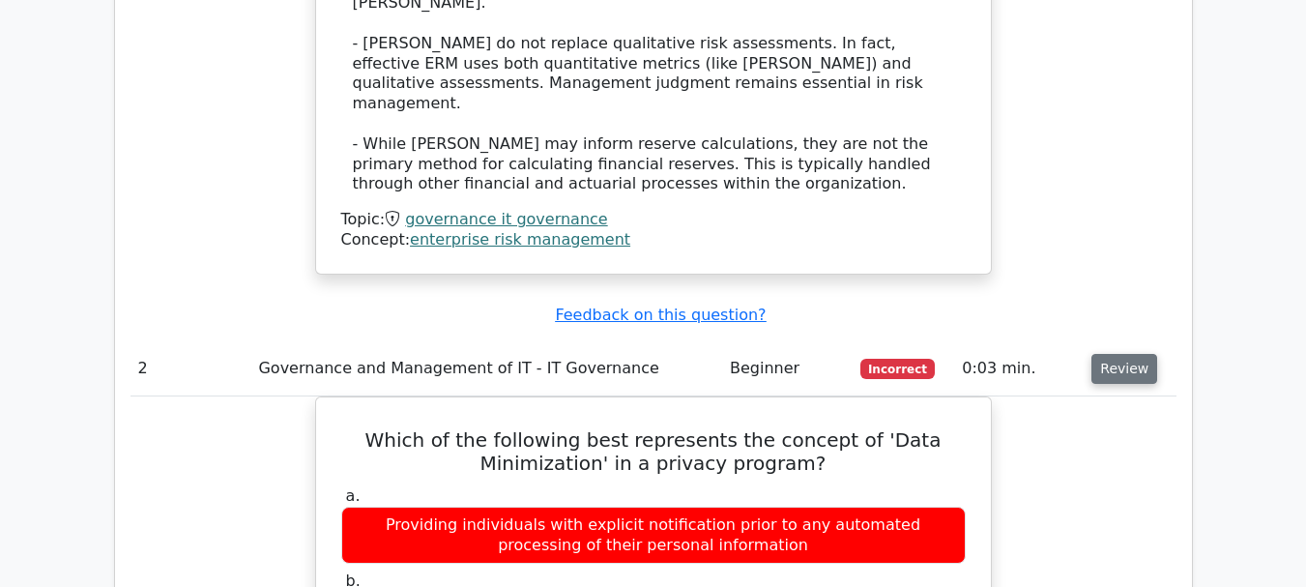
click at [1108, 354] on button "Review" at bounding box center [1124, 369] width 66 height 30
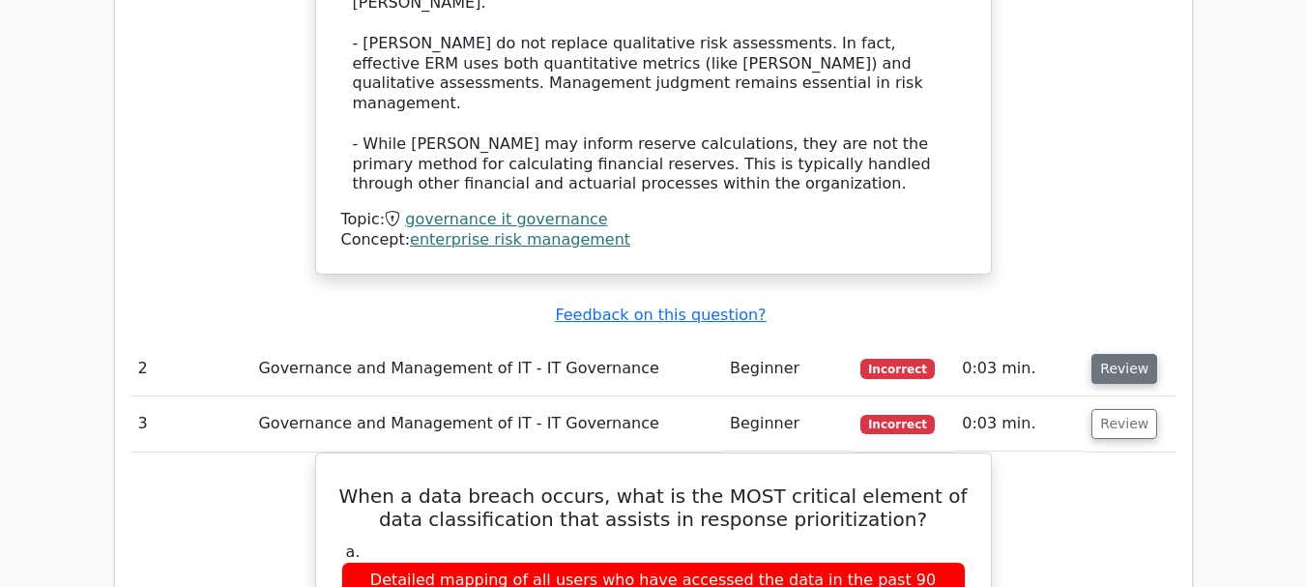
click at [1108, 354] on button "Review" at bounding box center [1124, 369] width 66 height 30
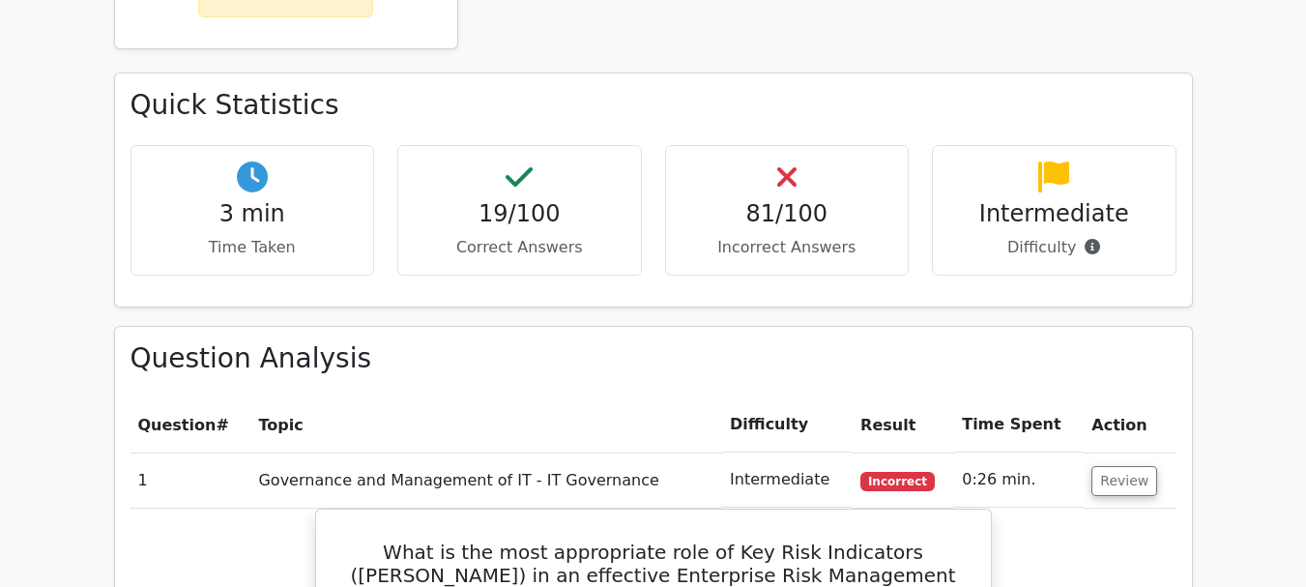
scroll to position [1036, 0]
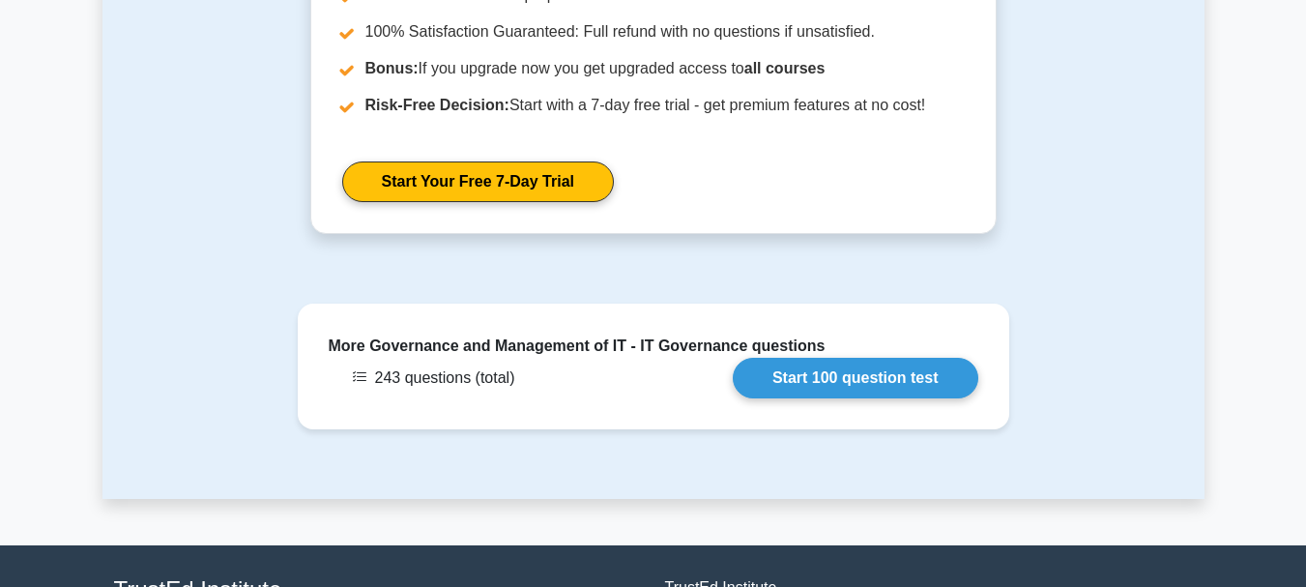
scroll to position [1714, 0]
